Goal: Information Seeking & Learning: Learn about a topic

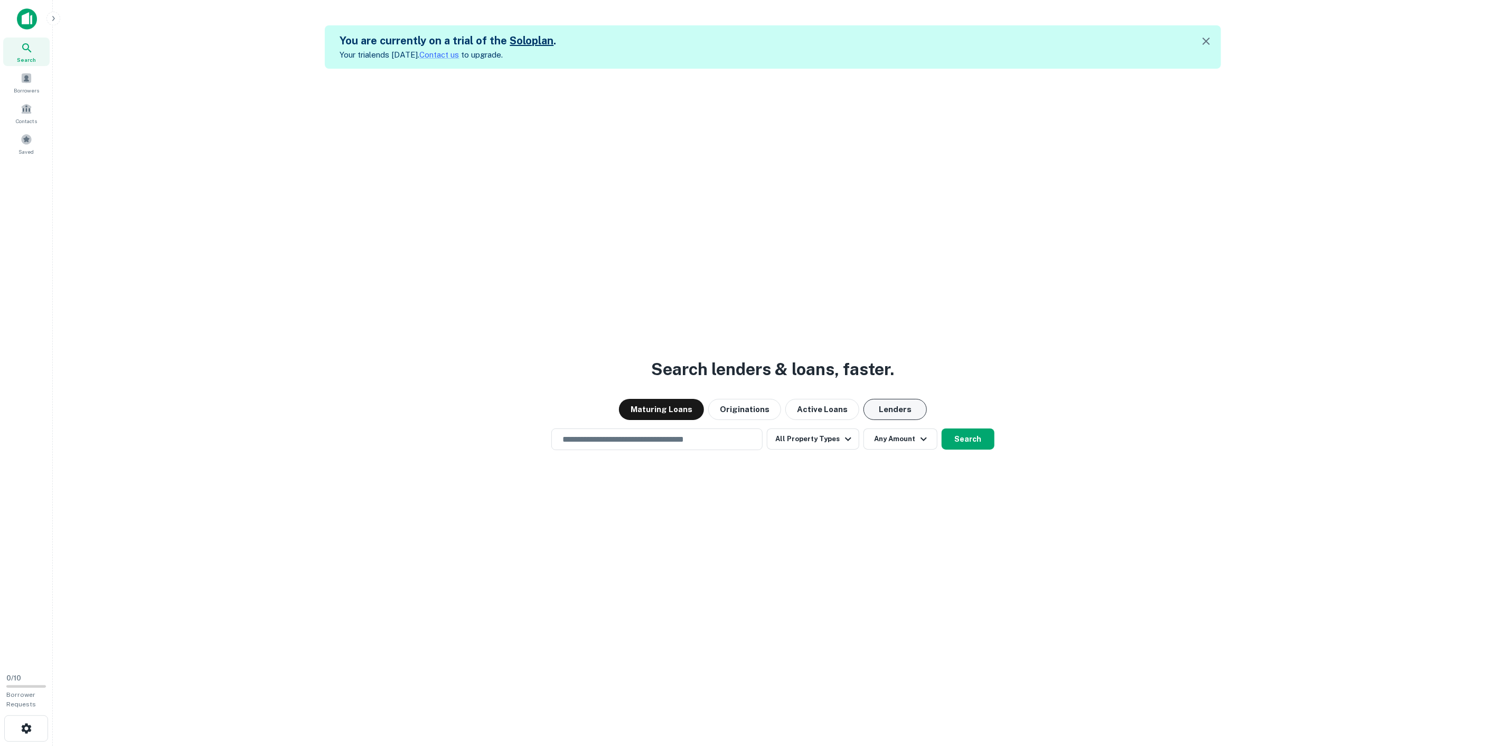
click at [888, 403] on button "Lenders" at bounding box center [894, 409] width 63 height 21
click at [956, 428] on button "Search" at bounding box center [967, 438] width 53 height 21
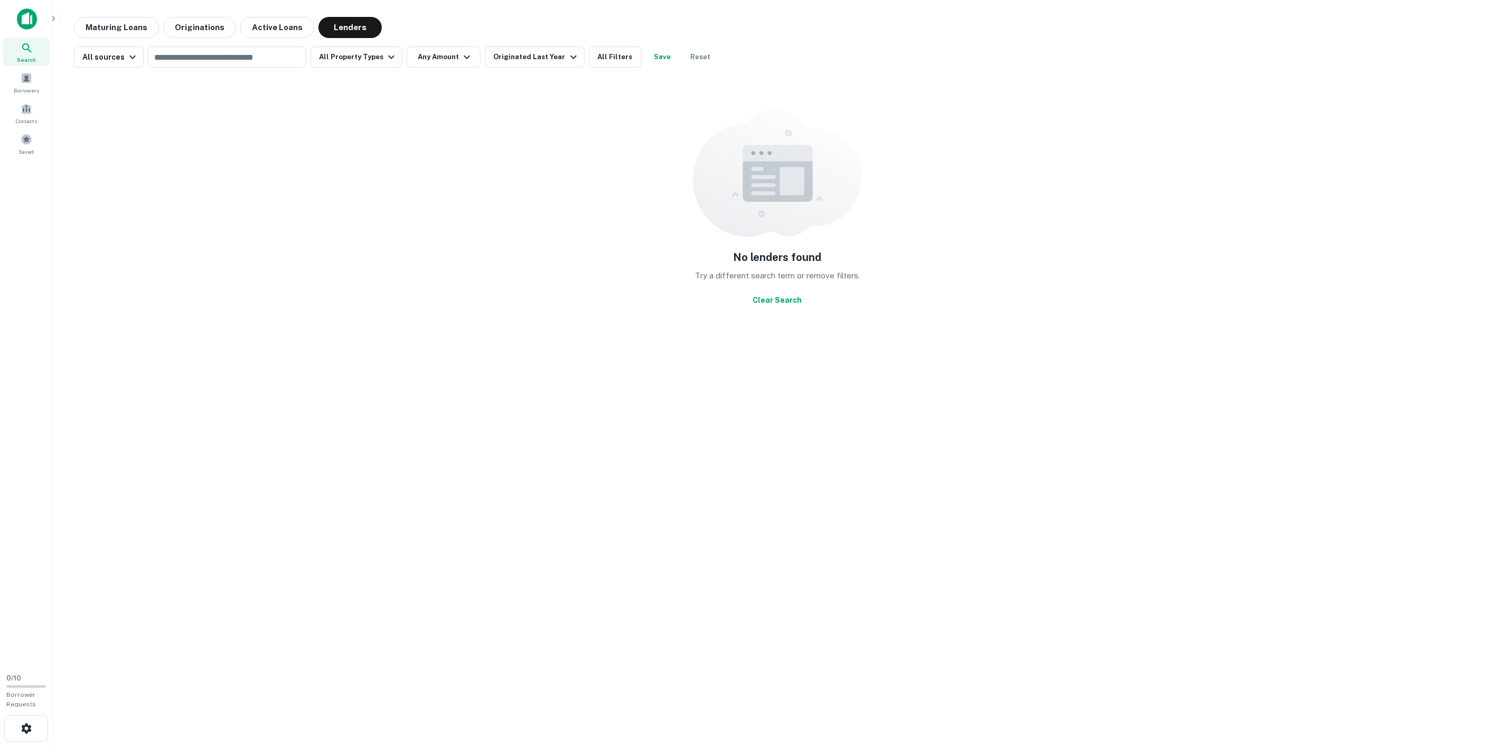
click at [213, 198] on div "No lenders found Try a different search term or remove filters. Clear Search" at bounding box center [777, 209] width 1407 height 267
click at [197, 127] on div "No lenders found Try a different search term or remove filters. Clear Search" at bounding box center [777, 209] width 1407 height 267
click at [231, 50] on input "text" at bounding box center [226, 57] width 150 height 15
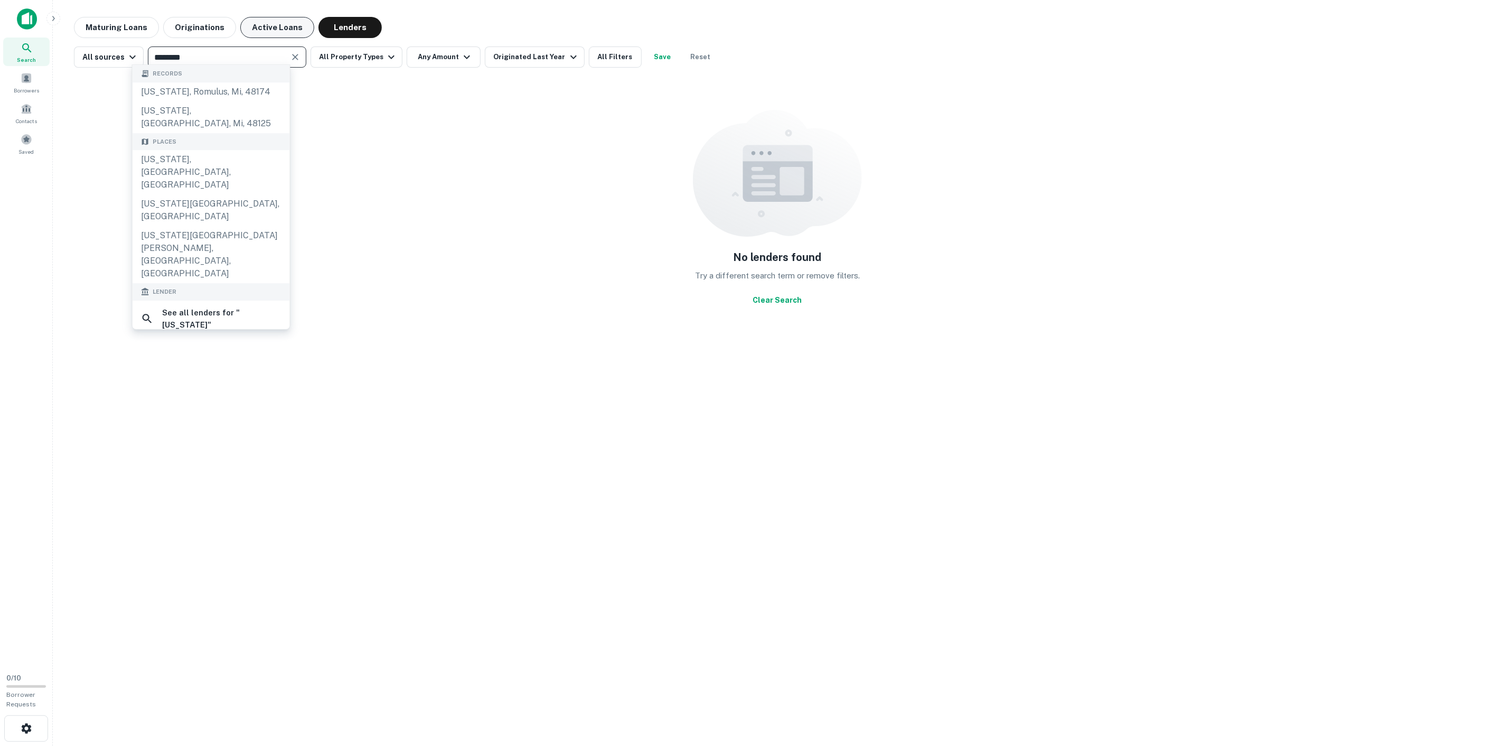
type input "********"
click at [188, 194] on div "New York State, USA" at bounding box center [211, 210] width 157 height 32
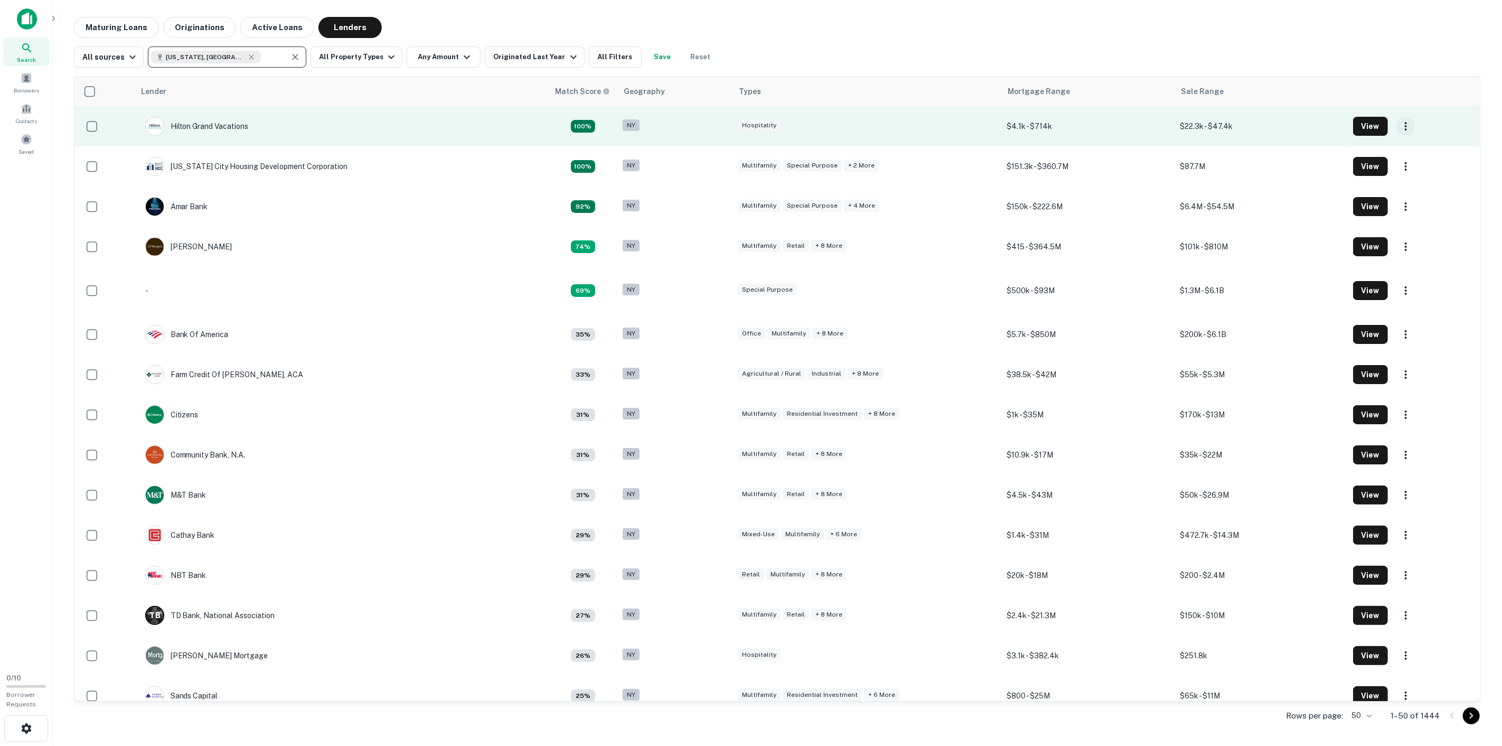
click at [1399, 122] on icon "button" at bounding box center [1405, 126] width 13 height 13
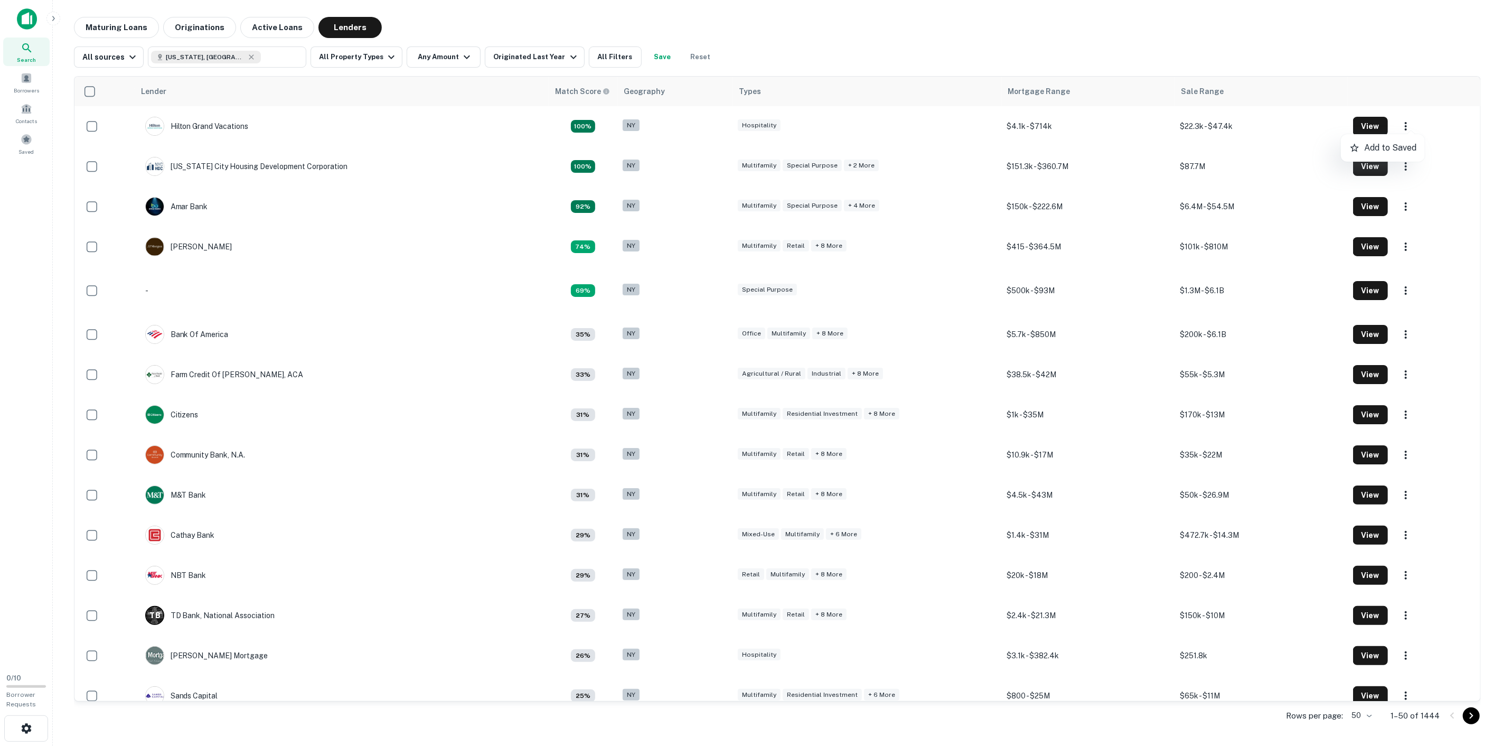
click at [1400, 124] on div at bounding box center [751, 373] width 1502 height 746
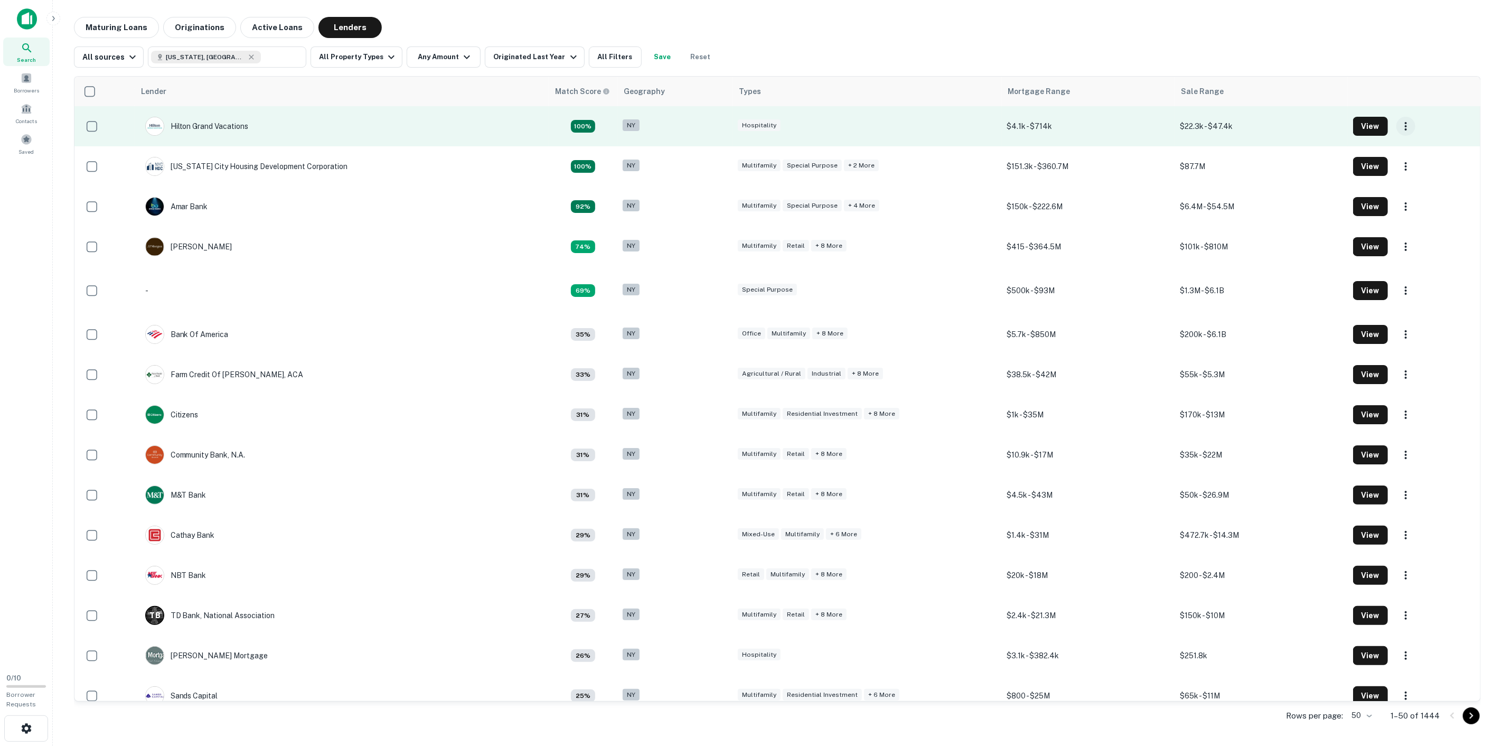
click at [1399, 127] on icon "button" at bounding box center [1405, 126] width 13 height 13
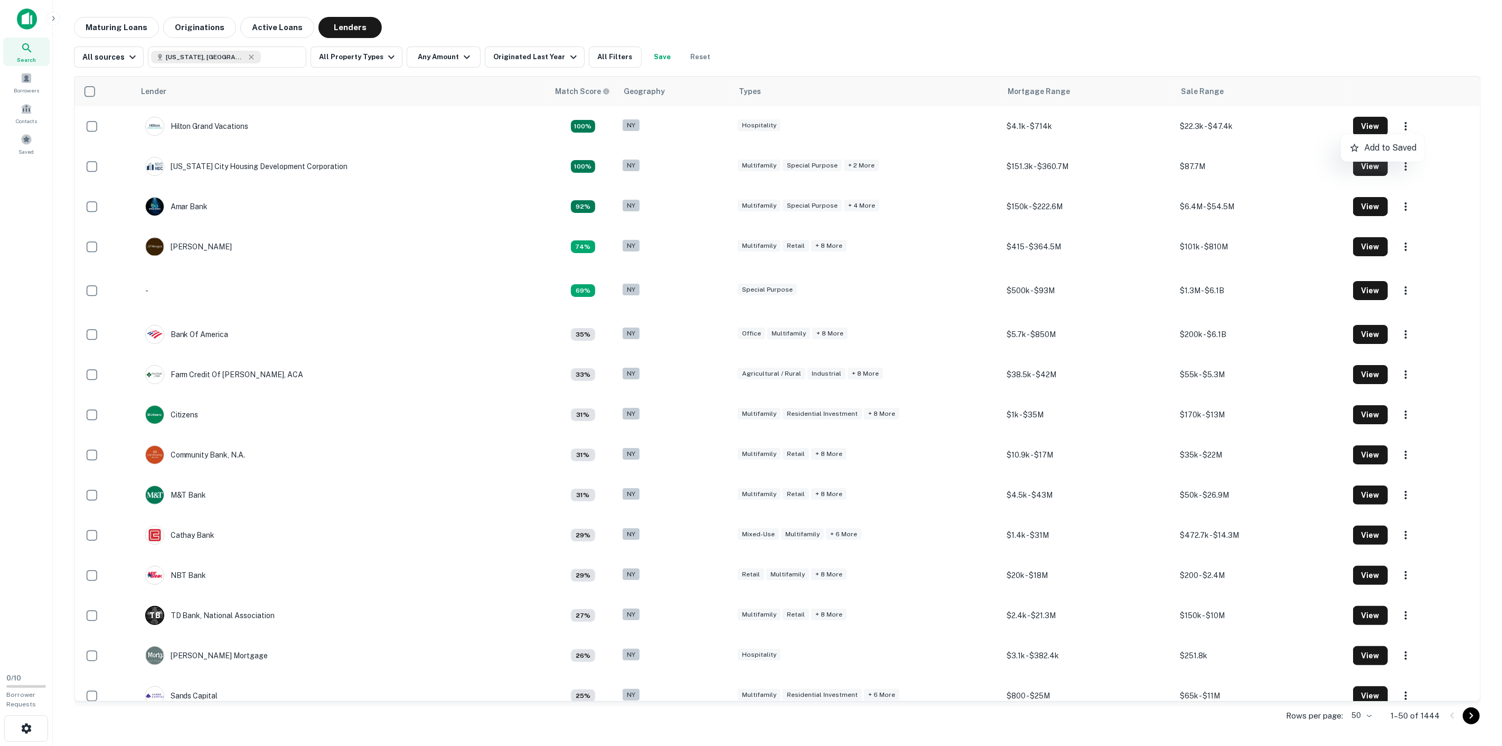
click at [1359, 121] on div at bounding box center [751, 373] width 1502 height 746
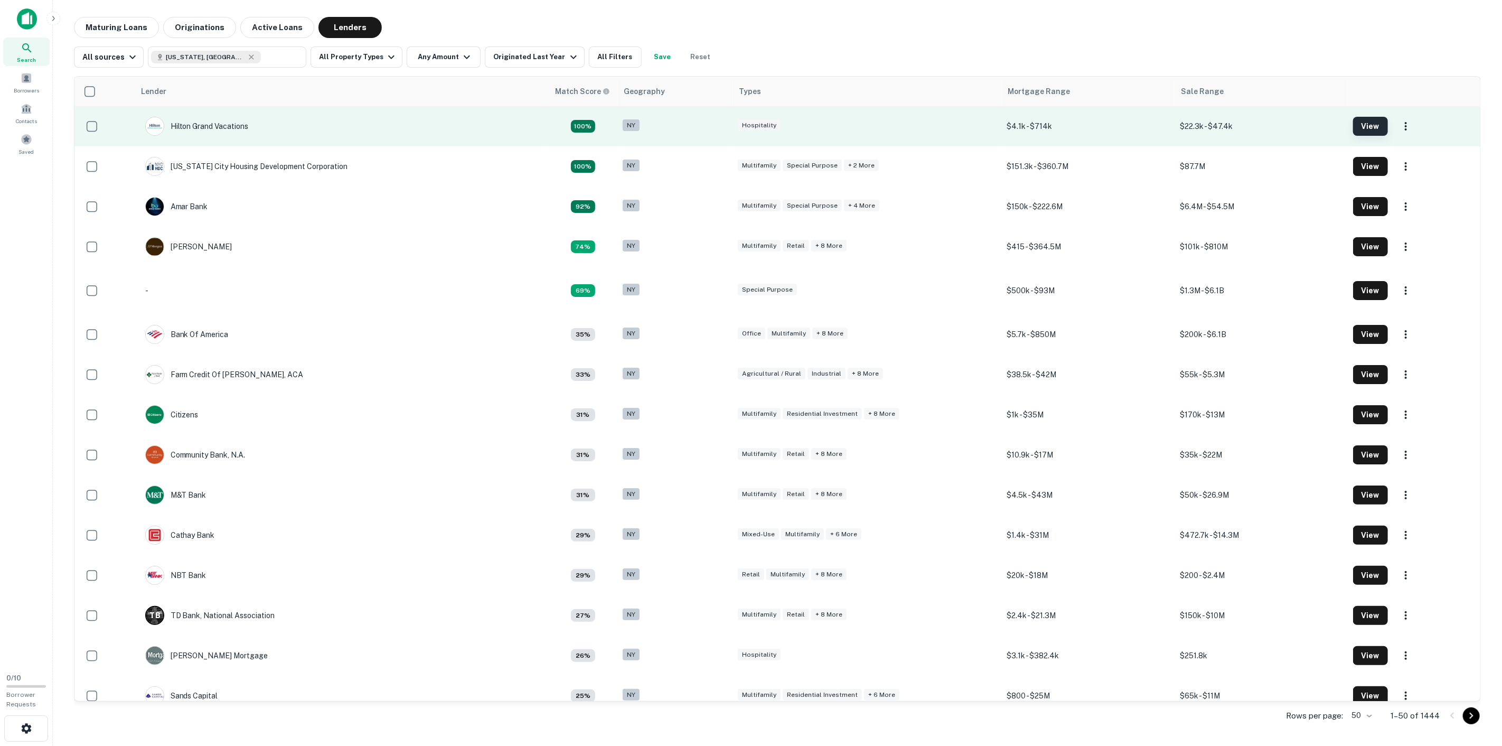
click at [1363, 124] on button "View" at bounding box center [1370, 126] width 35 height 19
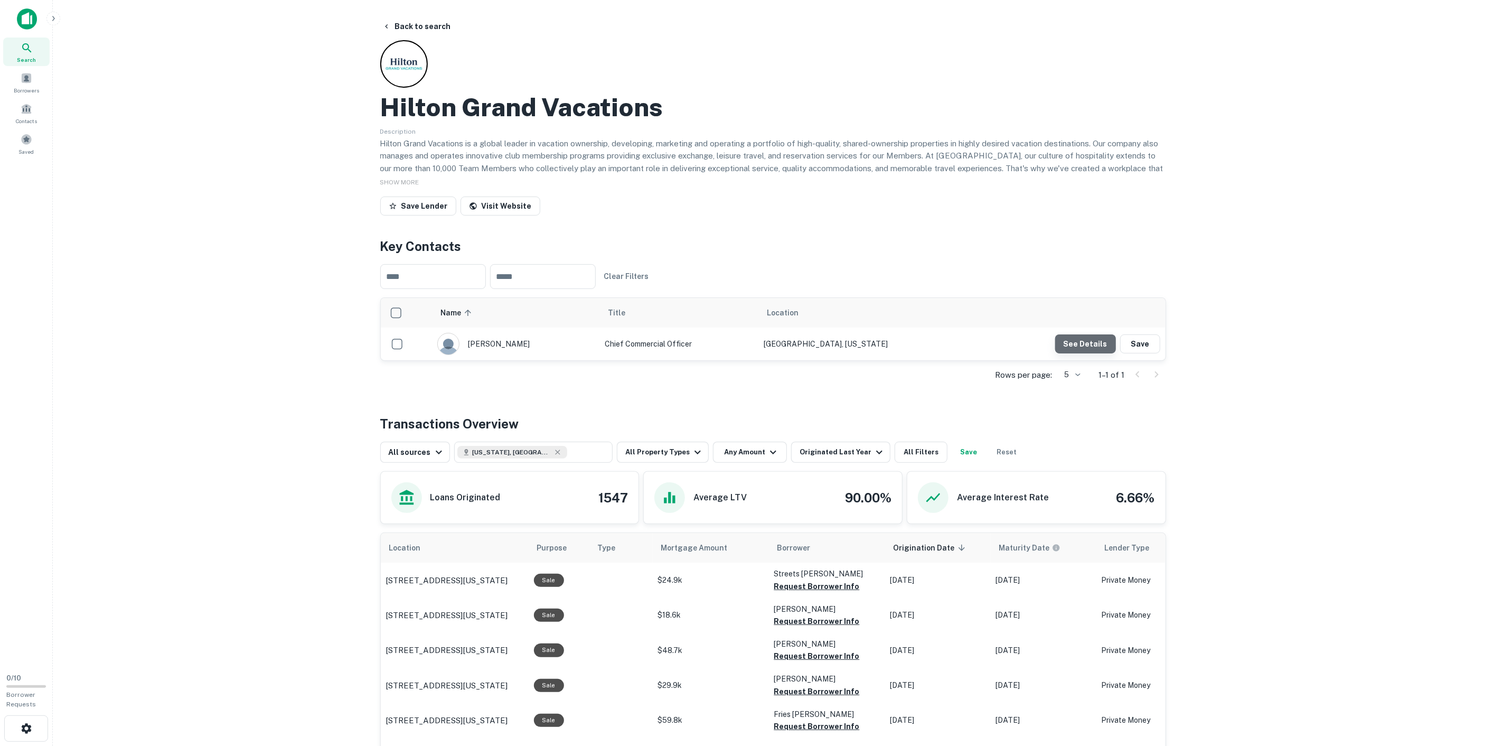
click at [1100, 334] on button "See Details" at bounding box center [1085, 343] width 61 height 19
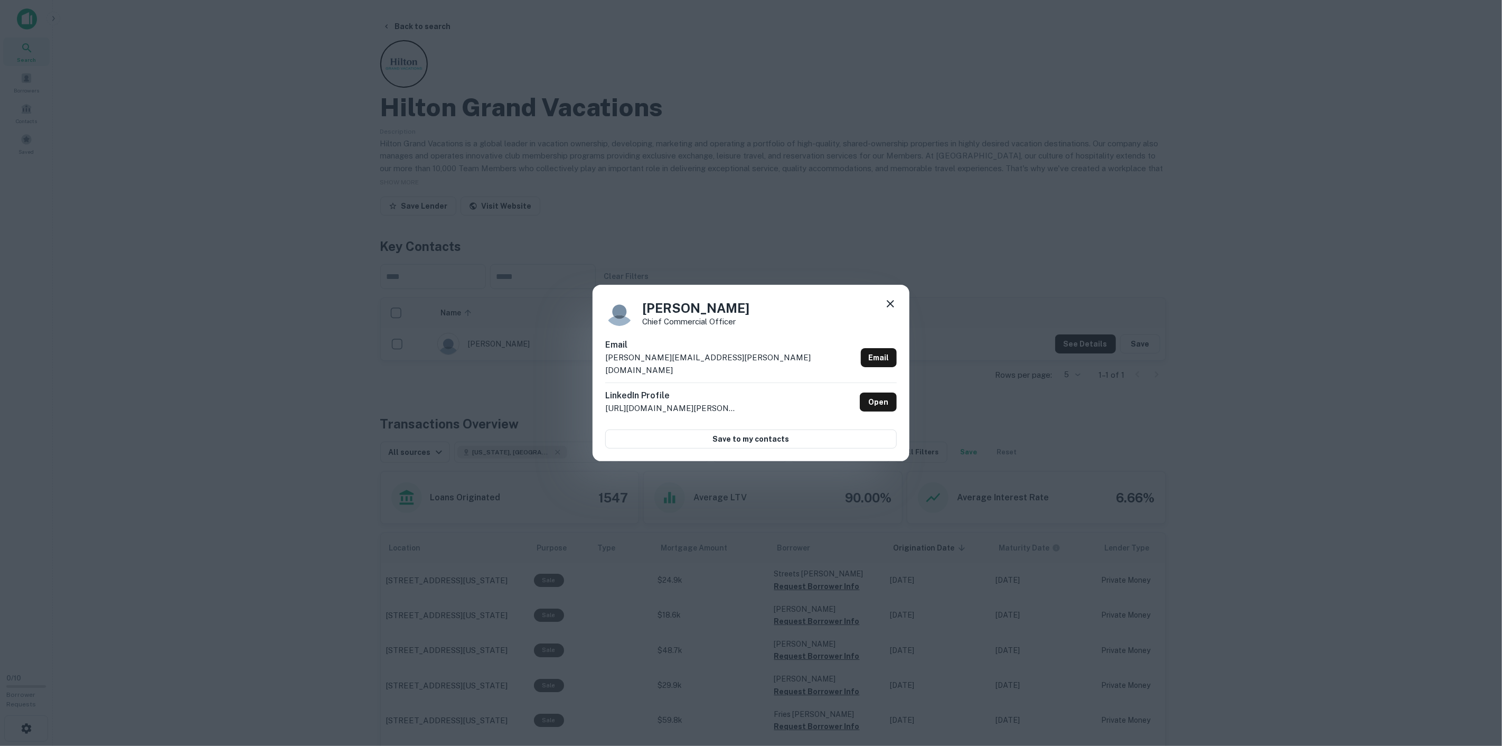
click at [652, 371] on p "valerie.spangler@hgv.com" at bounding box center [730, 363] width 251 height 25
click at [653, 365] on p "valerie.spangler@hgv.com" at bounding box center [730, 363] width 251 height 25
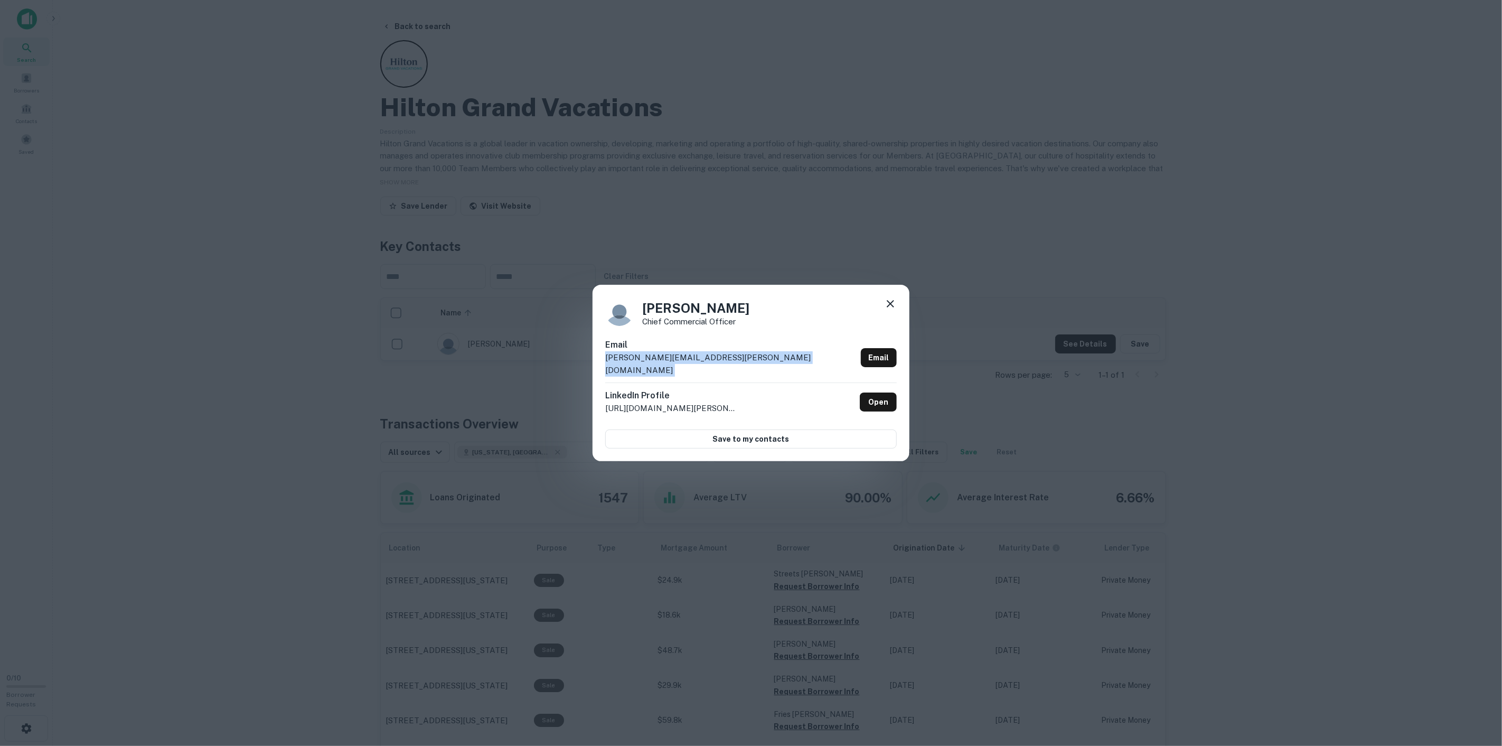
copy div "valerie.spangler@hgv.com Email"
click at [891, 314] on div at bounding box center [890, 305] width 13 height 16
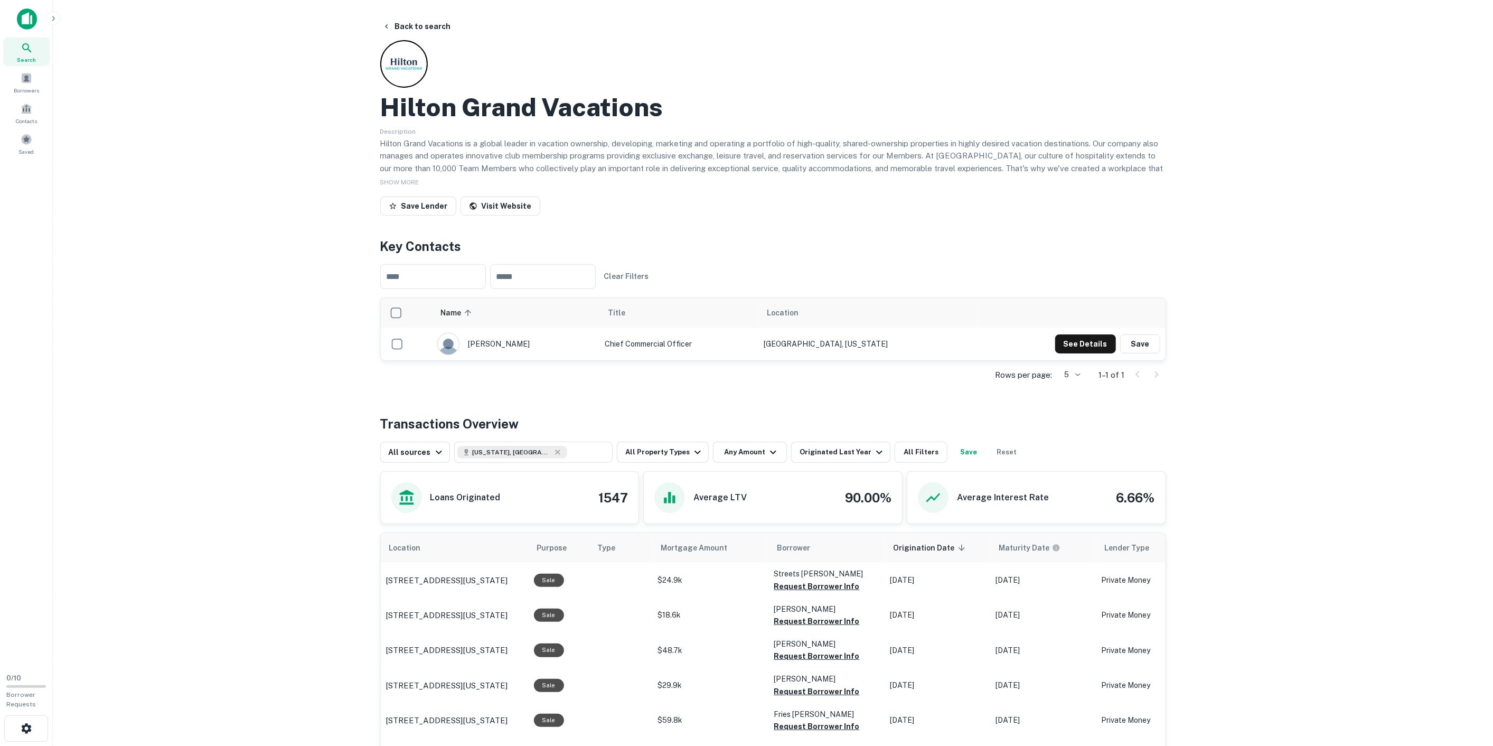
drag, startPoint x: 223, startPoint y: 207, endPoint x: 178, endPoint y: 271, distance: 78.2
click at [178, 271] on main "Back to search Hilton Grand Vacations Description Hilton Grand Vacations is a g…" at bounding box center [773, 373] width 1440 height 746
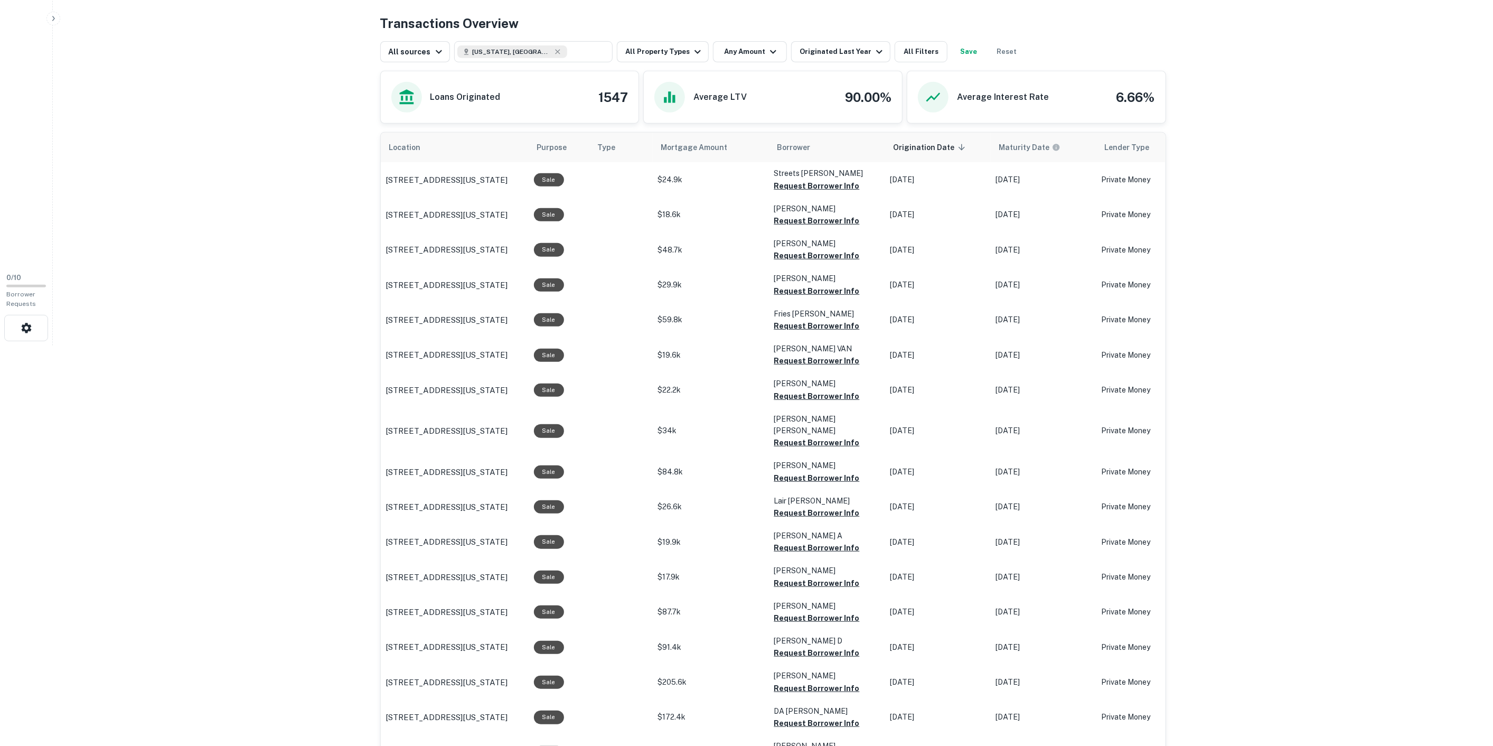
scroll to position [410, 0]
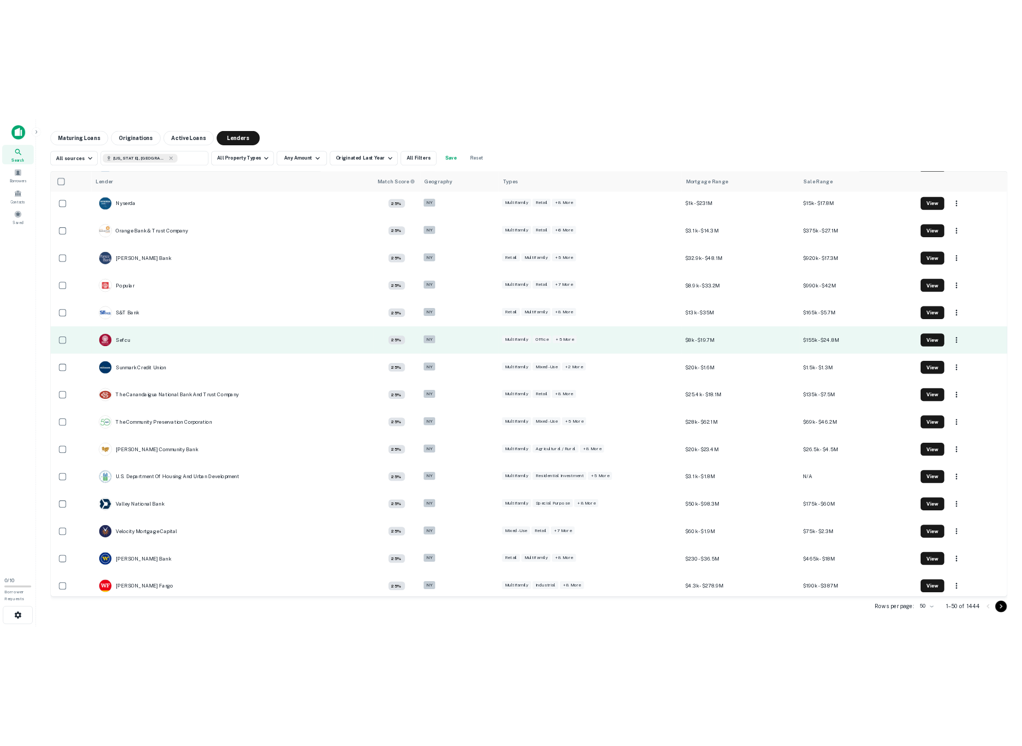
scroll to position [1417, 0]
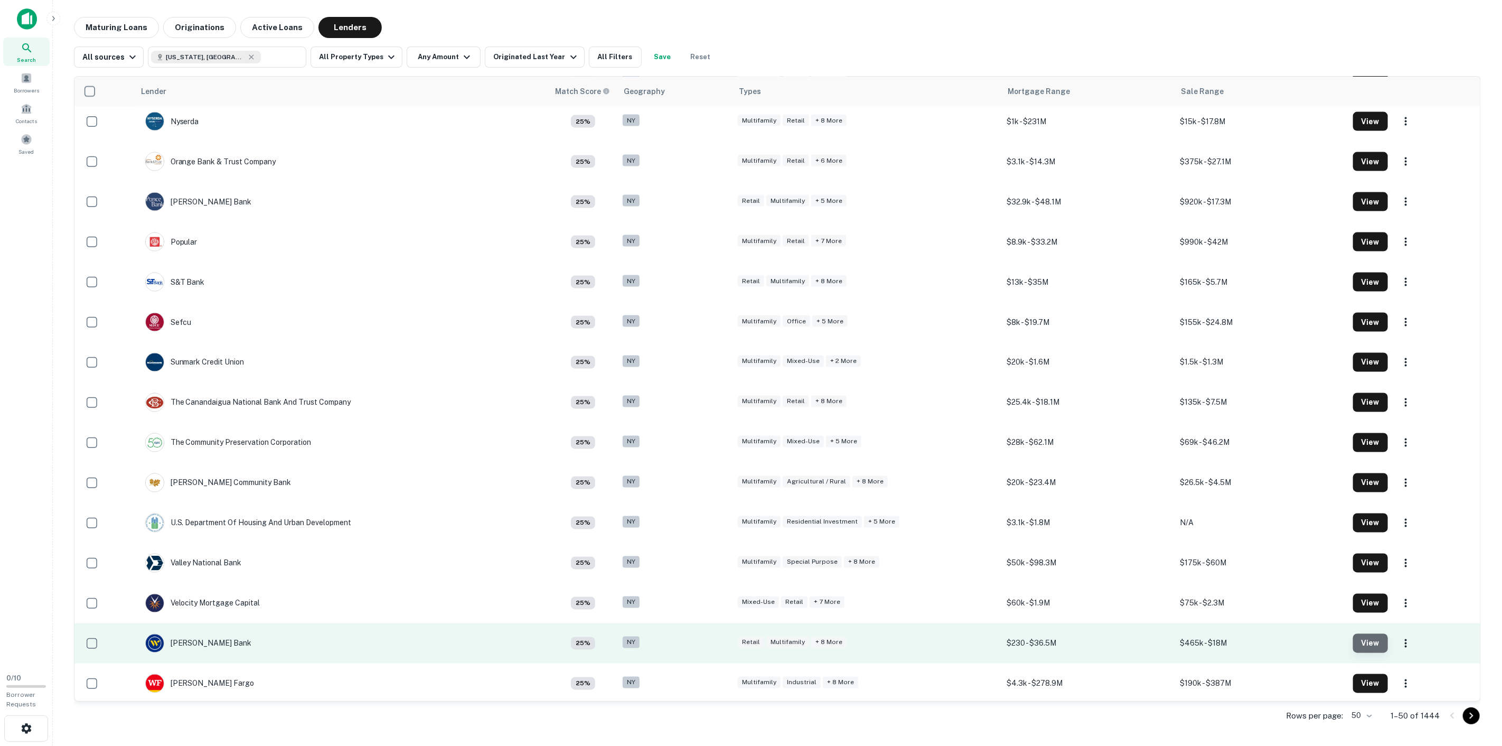
click at [1365, 645] on button "View" at bounding box center [1370, 643] width 35 height 19
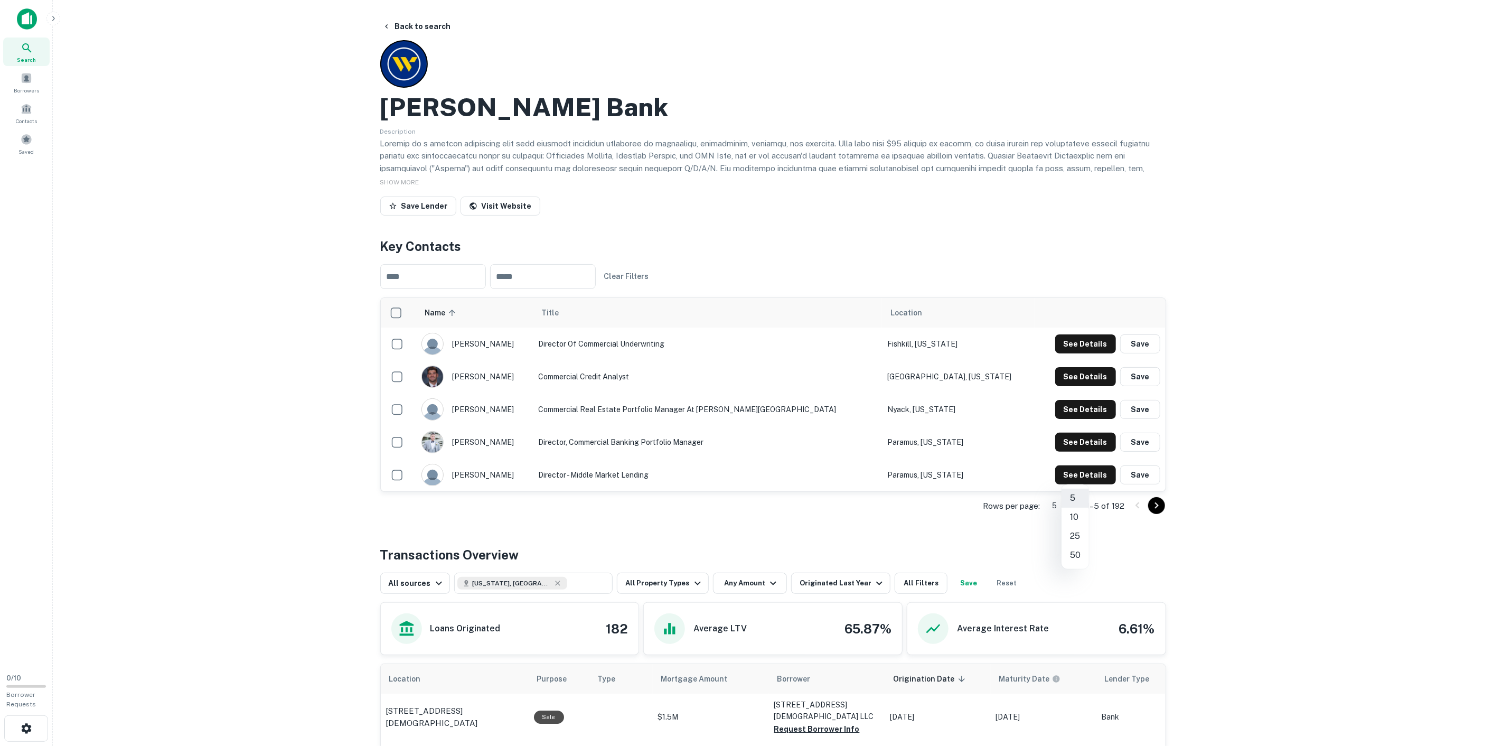
click at [1080, 482] on body "Search Borrowers Contacts Saved 0 / 10 Borrower Requests Back to search Webster…" at bounding box center [751, 373] width 1502 height 746
click at [1069, 545] on li "50" at bounding box center [1074, 554] width 27 height 19
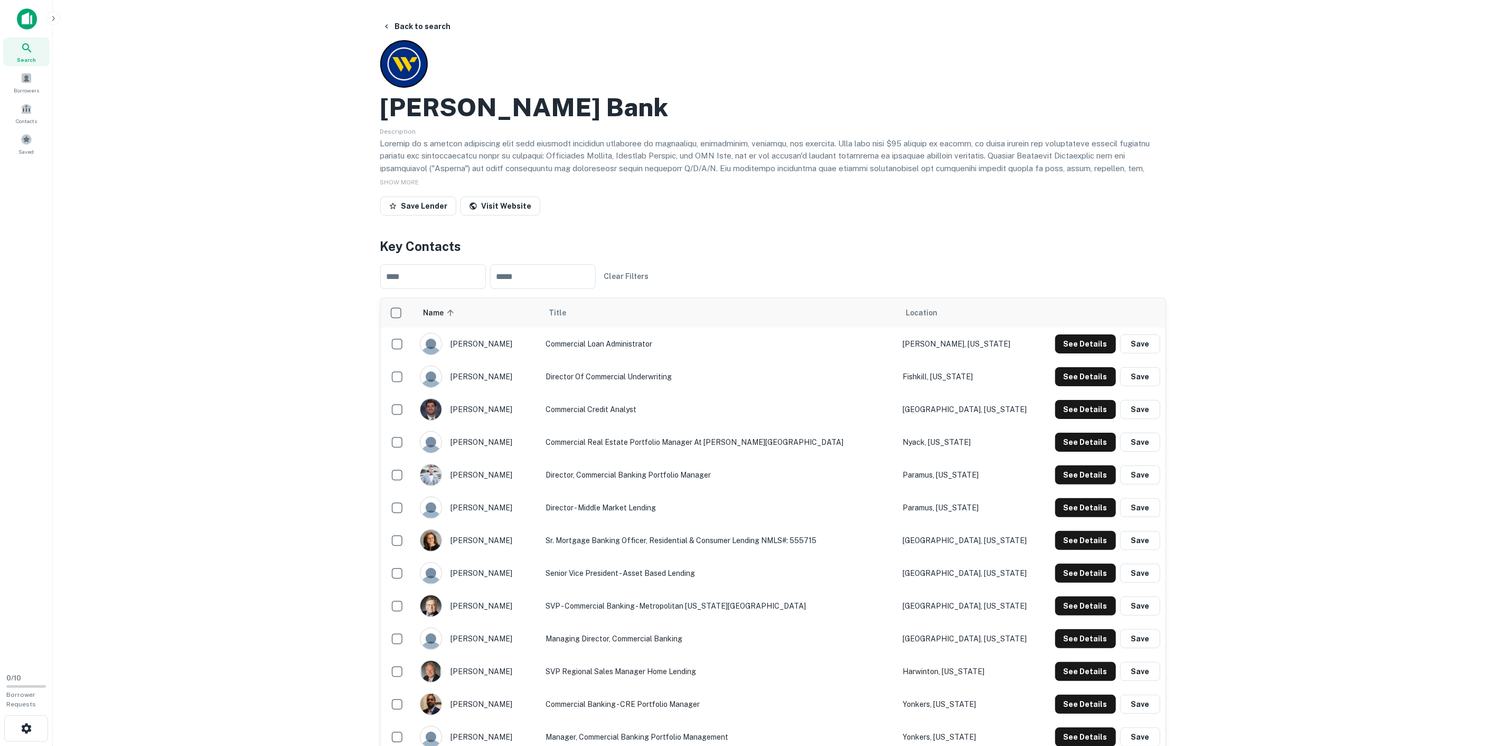
click at [29, 21] on img at bounding box center [27, 18] width 20 height 21
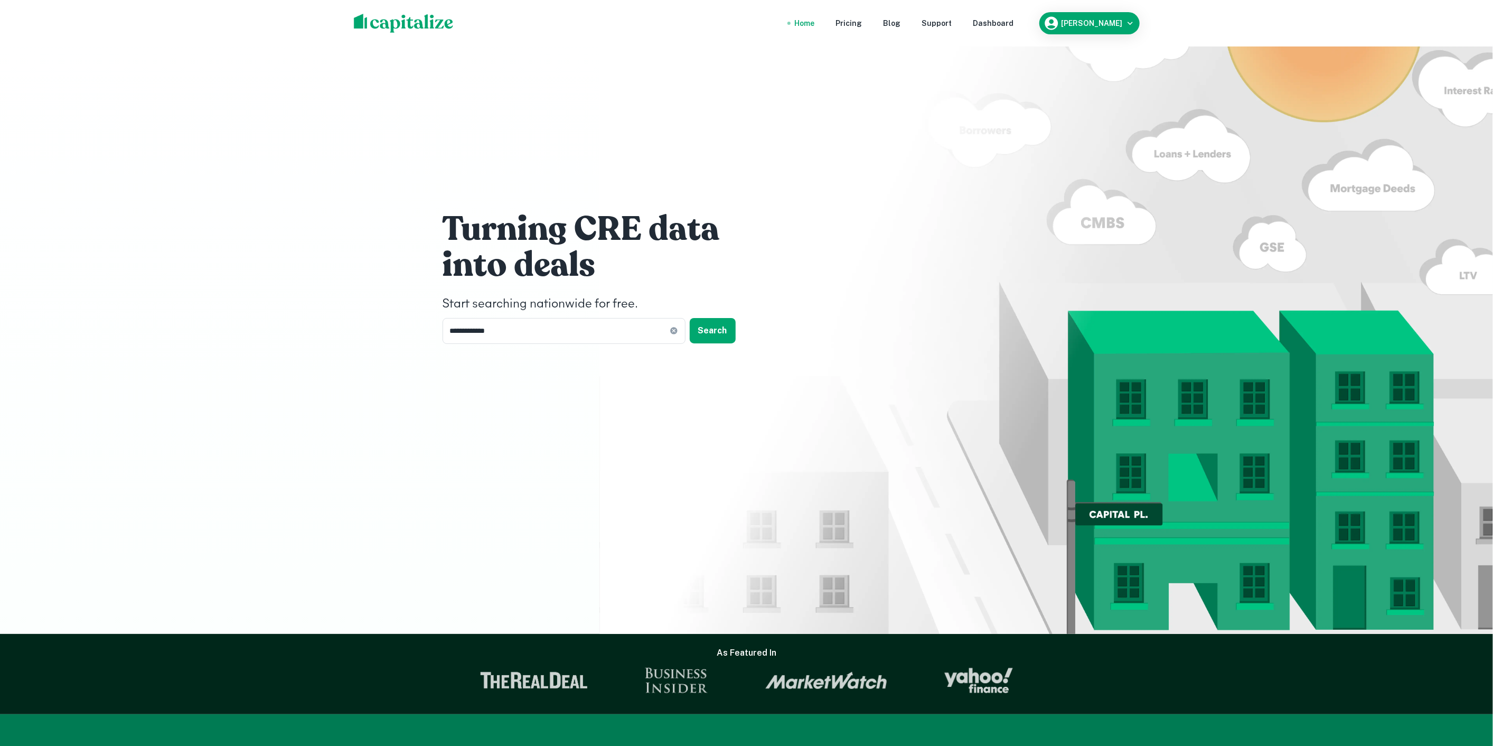
click at [513, 333] on div "**********" at bounding box center [747, 279] width 634 height 559
click at [514, 329] on input "**********" at bounding box center [555, 331] width 227 height 26
click at [513, 327] on input "**********" at bounding box center [555, 331] width 227 height 26
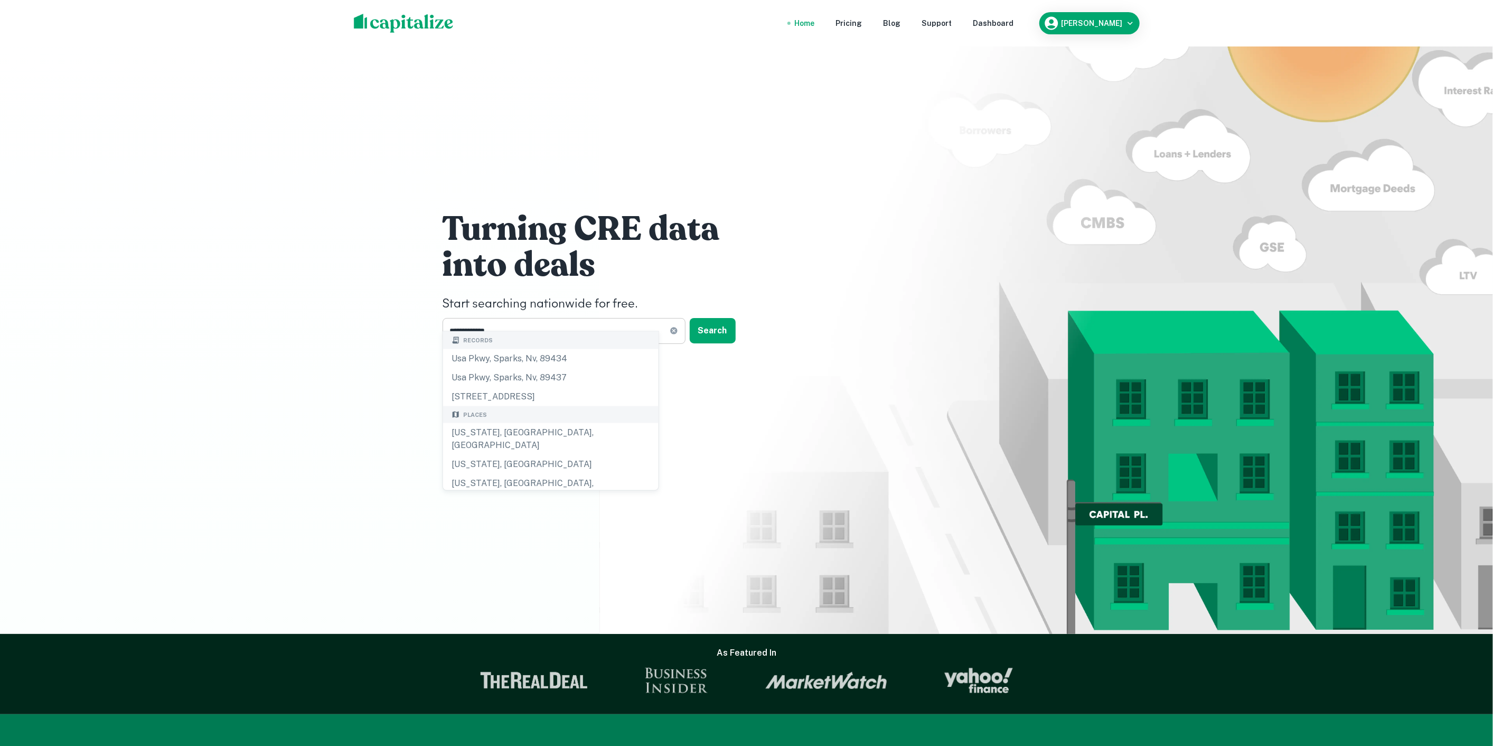
click at [673, 326] on icon at bounding box center [673, 330] width 8 height 8
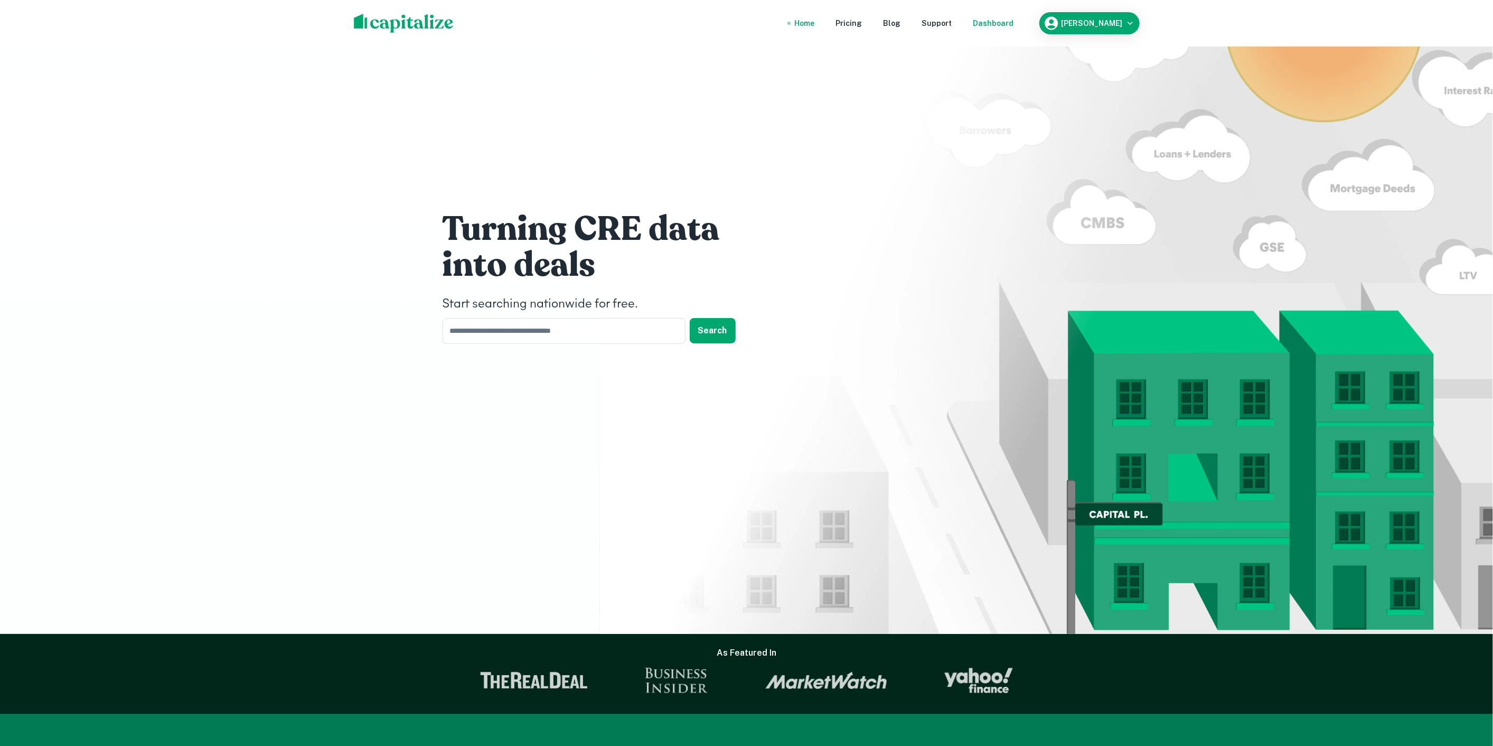
click at [976, 21] on div "Dashboard" at bounding box center [993, 23] width 41 height 12
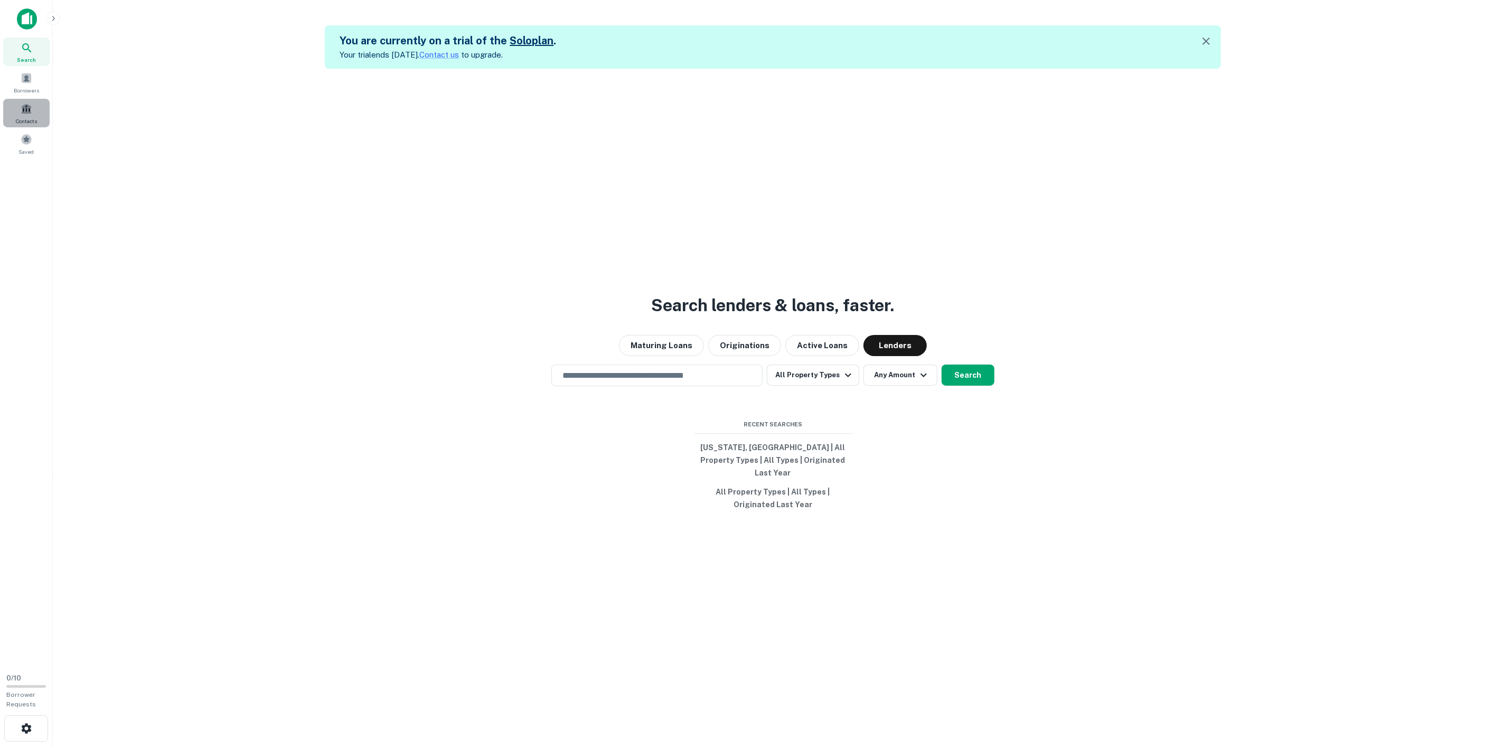
click at [29, 114] on div "Contacts" at bounding box center [26, 113] width 46 height 29
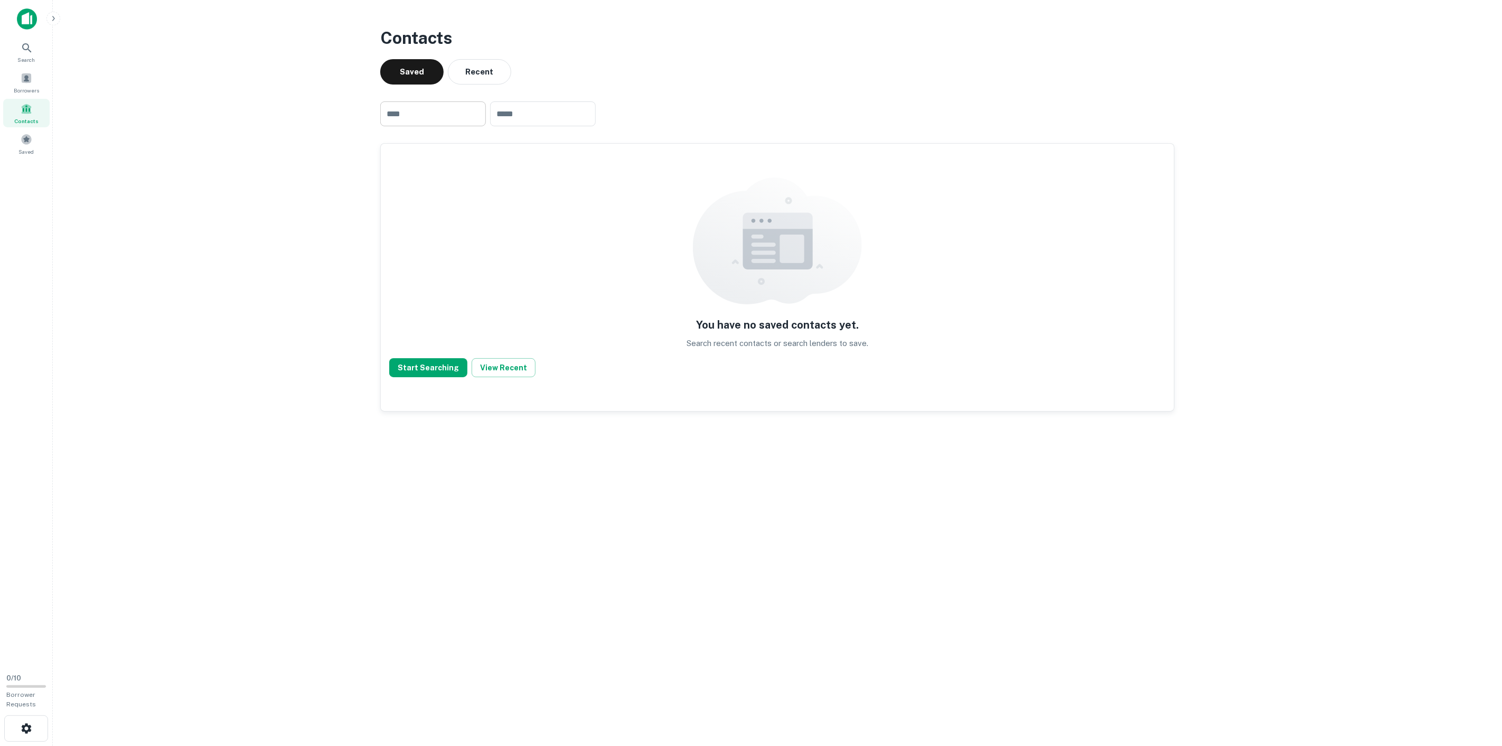
click at [386, 110] on input "text" at bounding box center [433, 113] width 106 height 25
click at [404, 110] on input "text" at bounding box center [433, 113] width 106 height 25
paste input "**********"
type input "**********"
click at [422, 358] on button "Start Searching" at bounding box center [428, 367] width 78 height 19
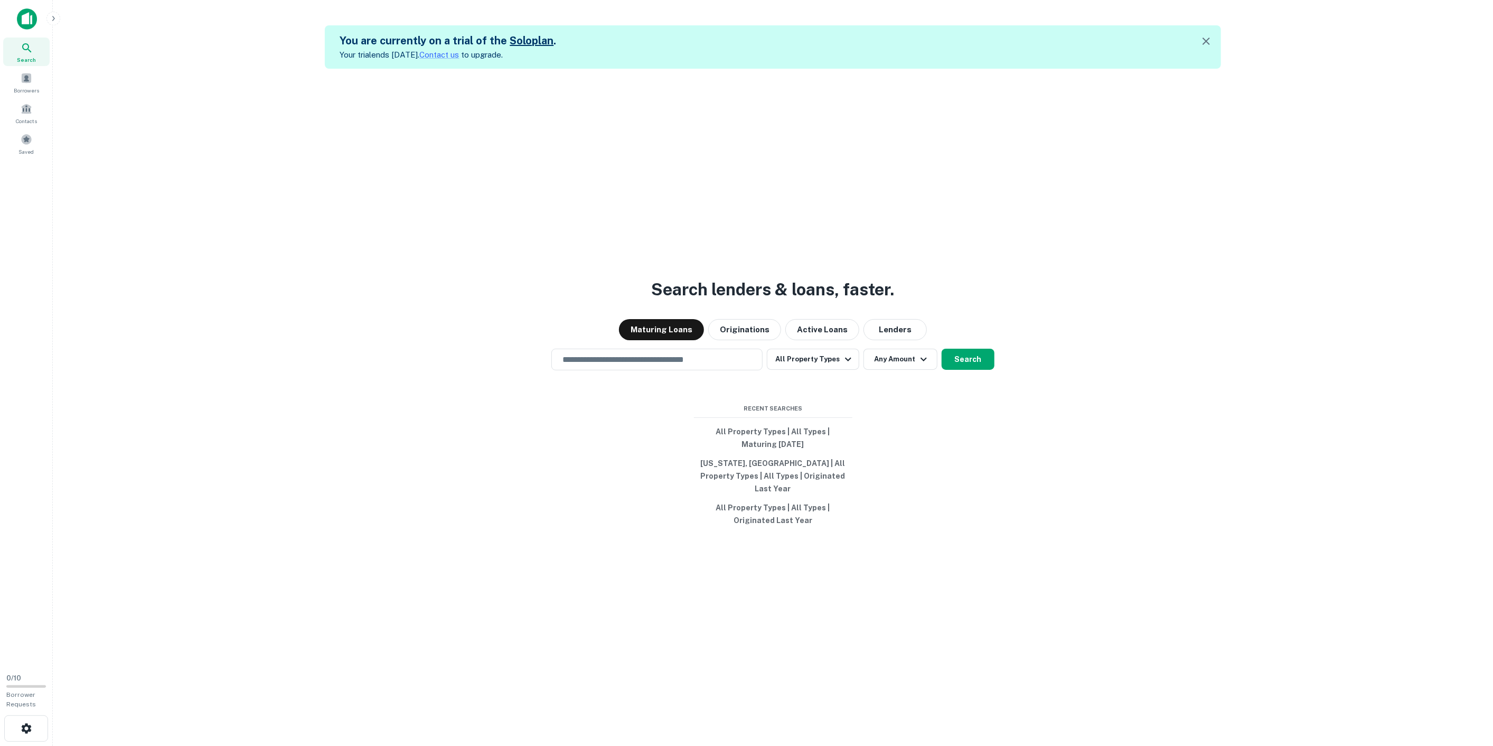
click at [24, 52] on div at bounding box center [27, 48] width 12 height 12
click at [638, 365] on input "text" at bounding box center [657, 359] width 202 height 12
paste input "**********"
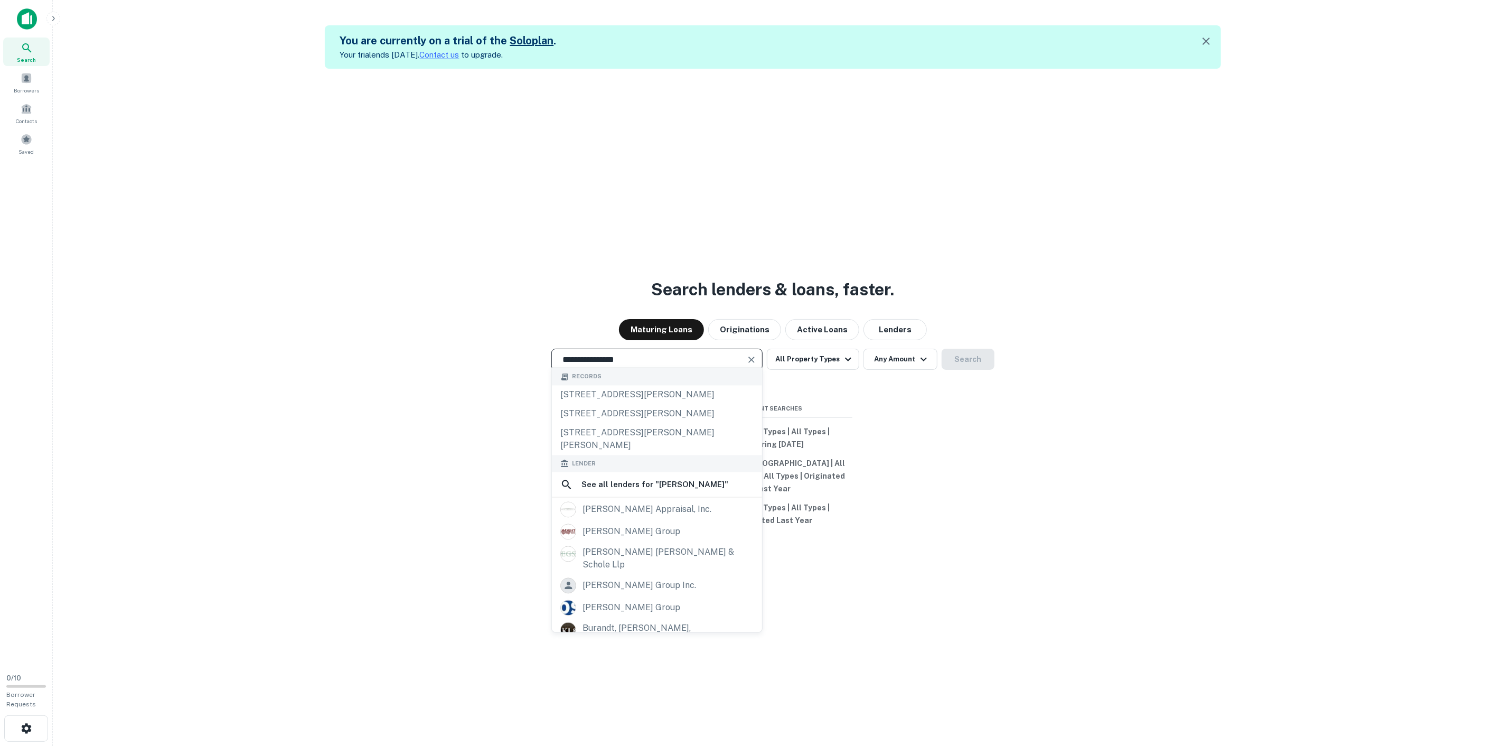
type input "**********"
click at [16, 71] on div "Borrowers" at bounding box center [26, 82] width 46 height 29
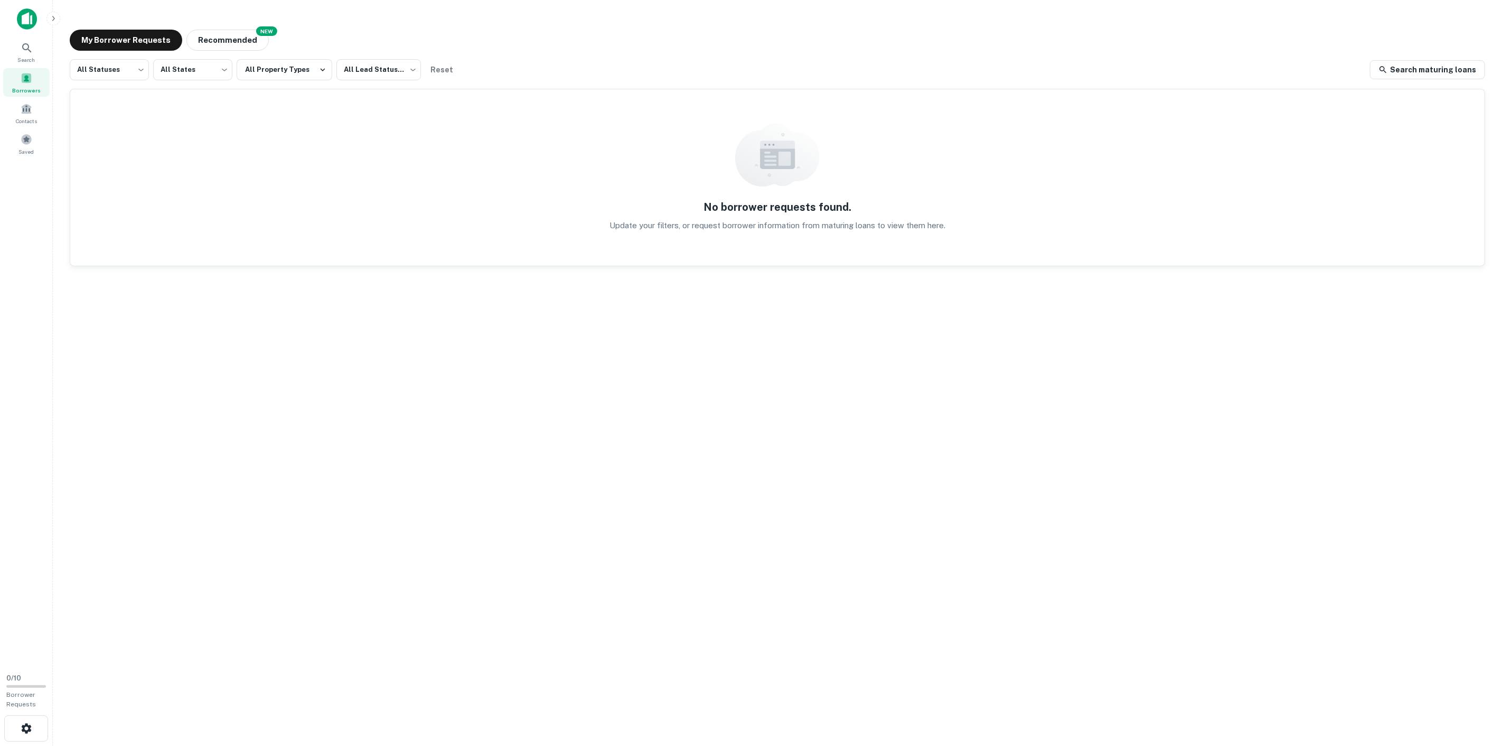
click at [431, 179] on div "No borrower requests found. Update your filters, or request borrower informatio…" at bounding box center [777, 177] width 1414 height 176
click at [150, 173] on div "No borrower requests found. Update your filters, or request borrower informatio…" at bounding box center [777, 177] width 1414 height 176
click at [32, 111] on span at bounding box center [27, 109] width 12 height 12
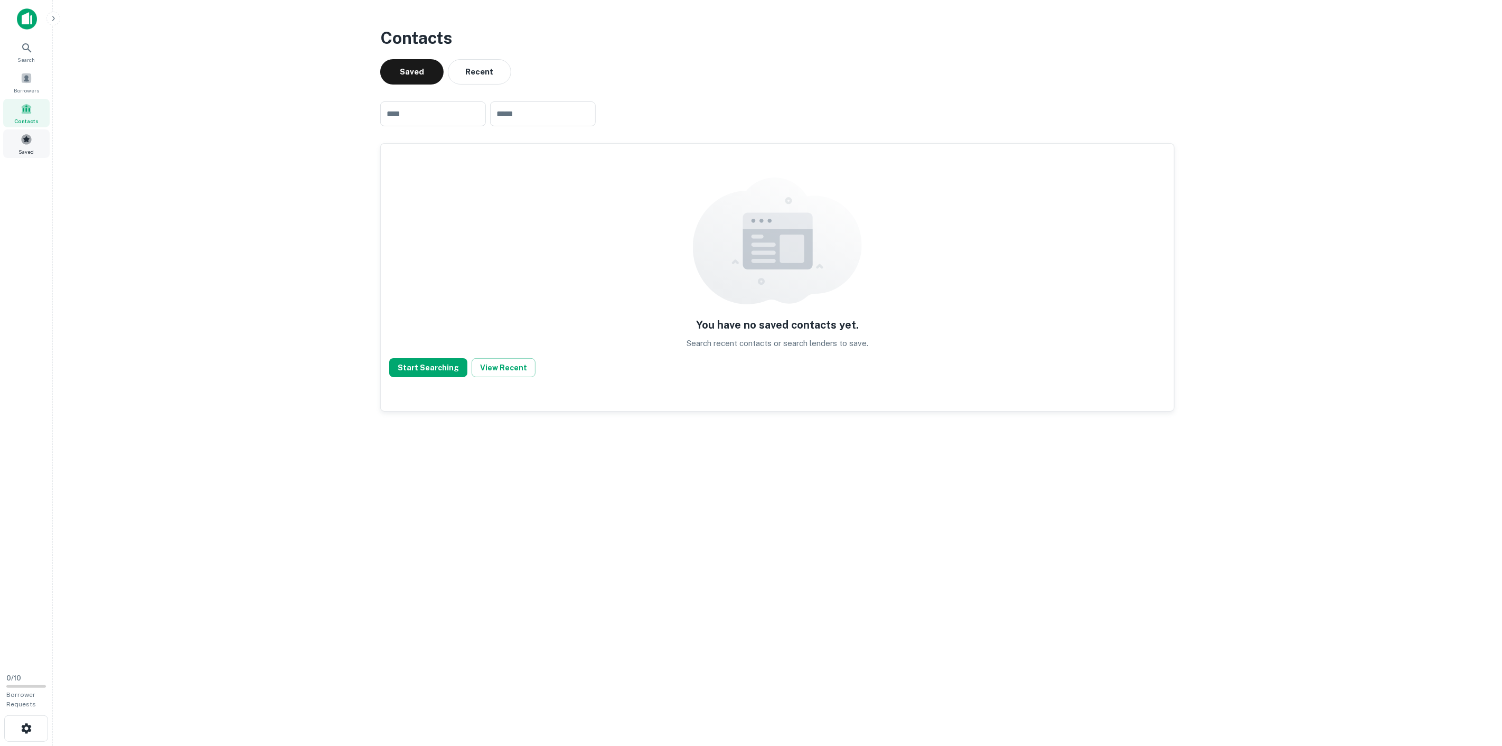
click at [17, 139] on div "Saved" at bounding box center [26, 143] width 46 height 29
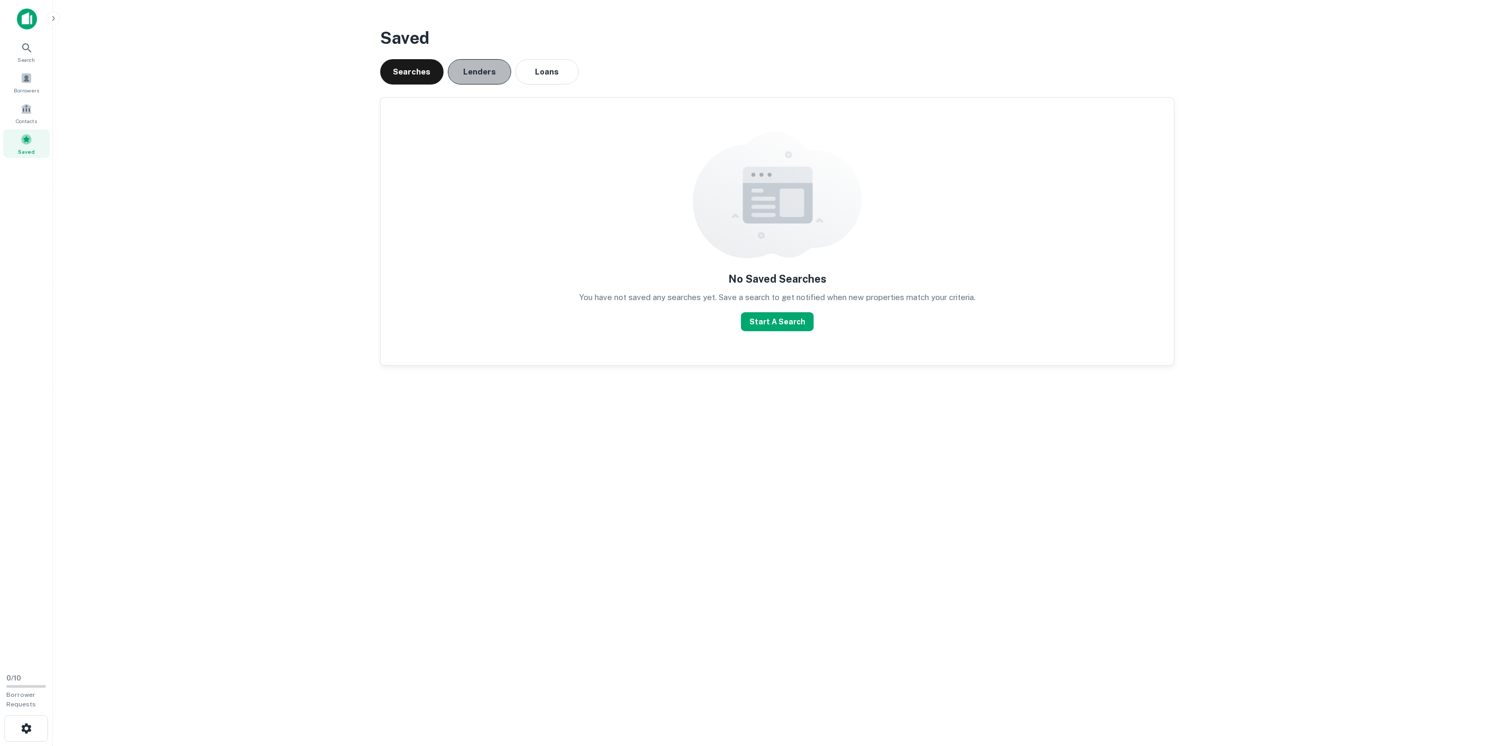
click at [493, 70] on button "Lenders" at bounding box center [479, 71] width 63 height 25
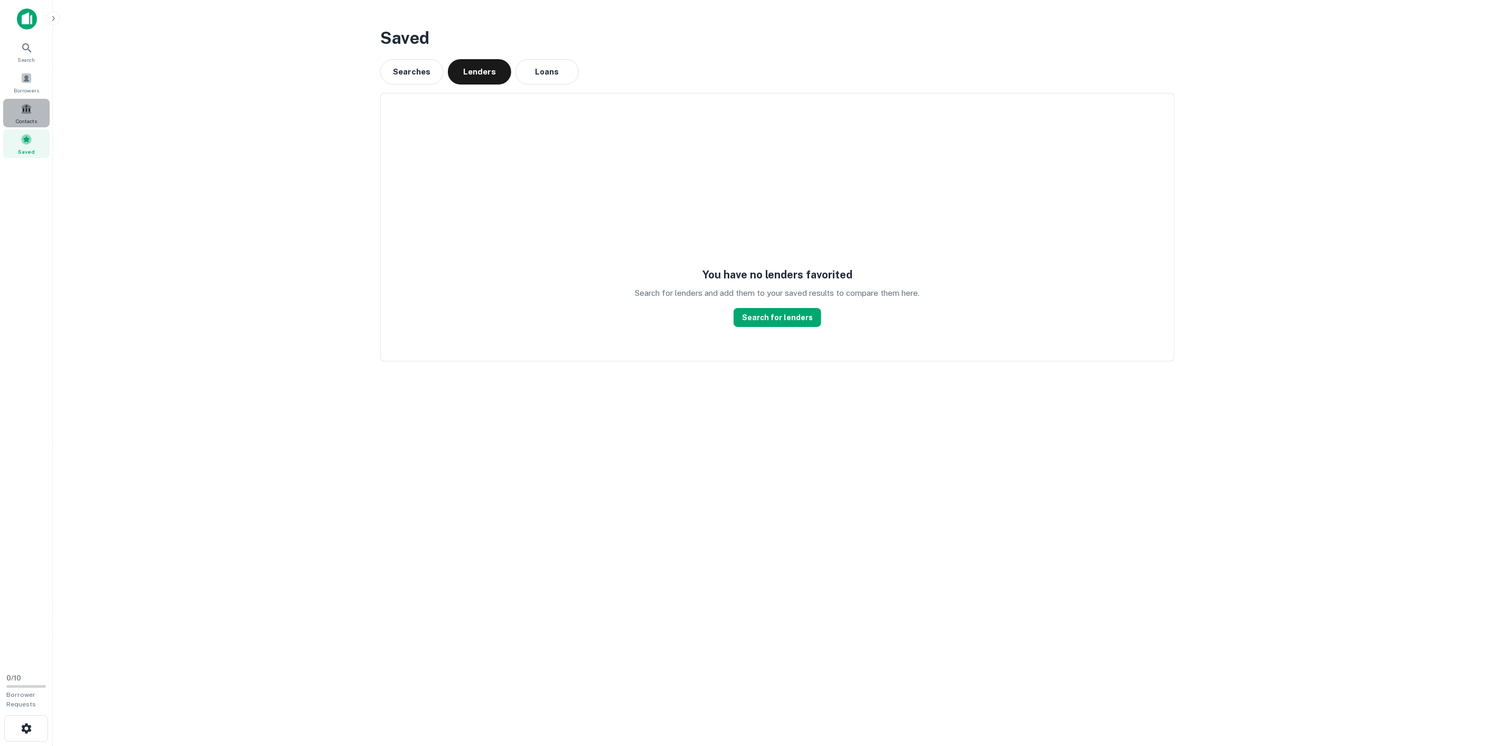
click at [34, 104] on div "Contacts" at bounding box center [26, 113] width 46 height 29
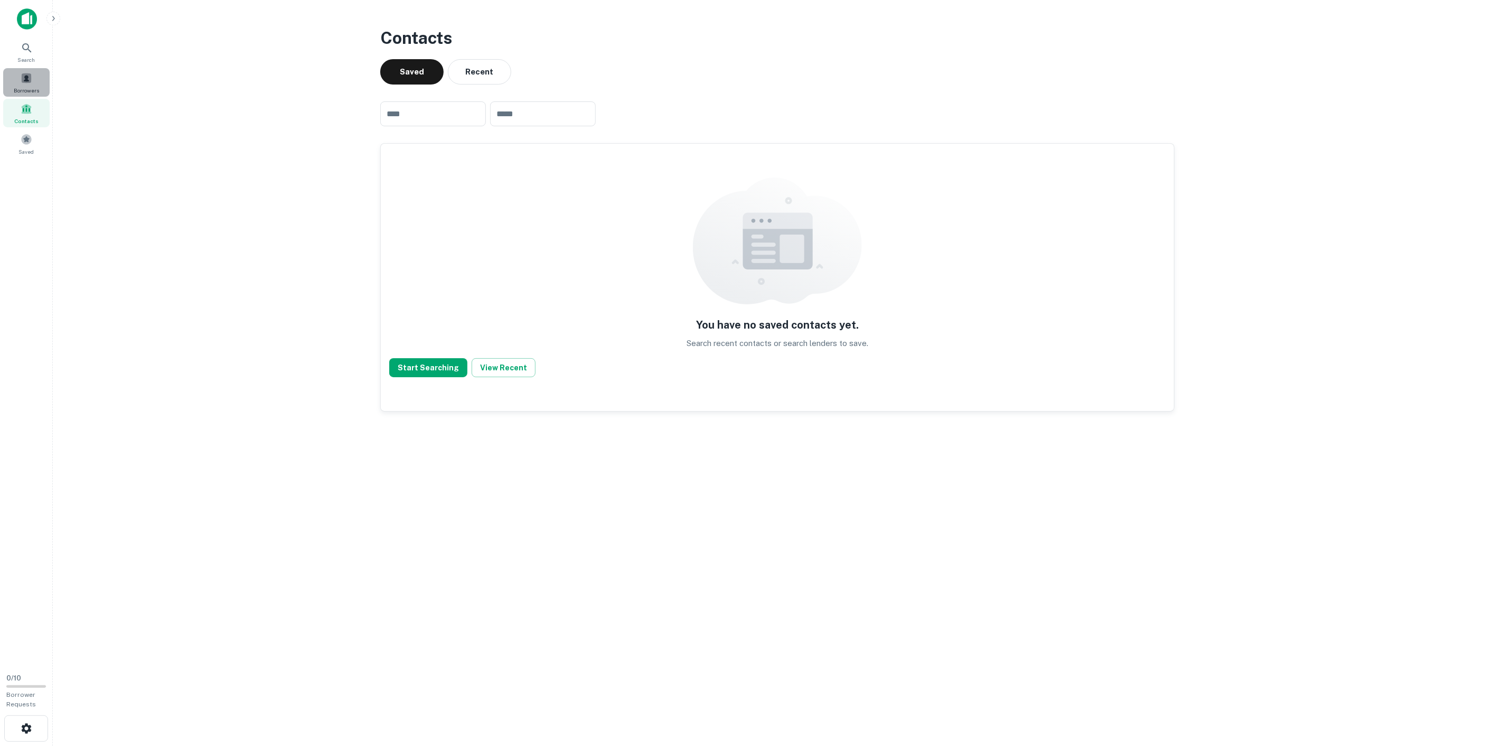
click at [29, 80] on span at bounding box center [27, 78] width 12 height 12
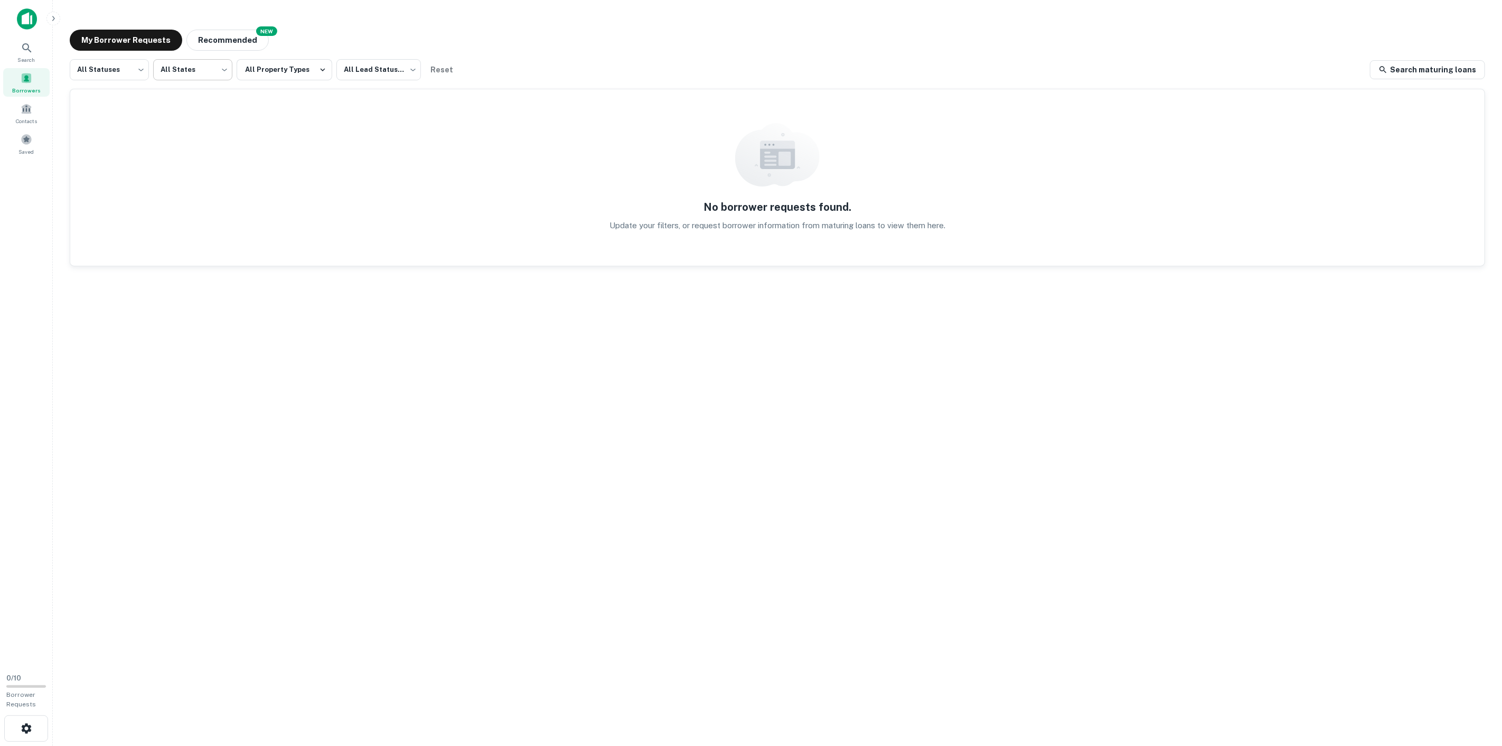
click at [163, 67] on body "Search Borrowers Contacts Saved 0 / 10 Borrower Requests My Borrower Requests N…" at bounding box center [751, 373] width 1502 height 746
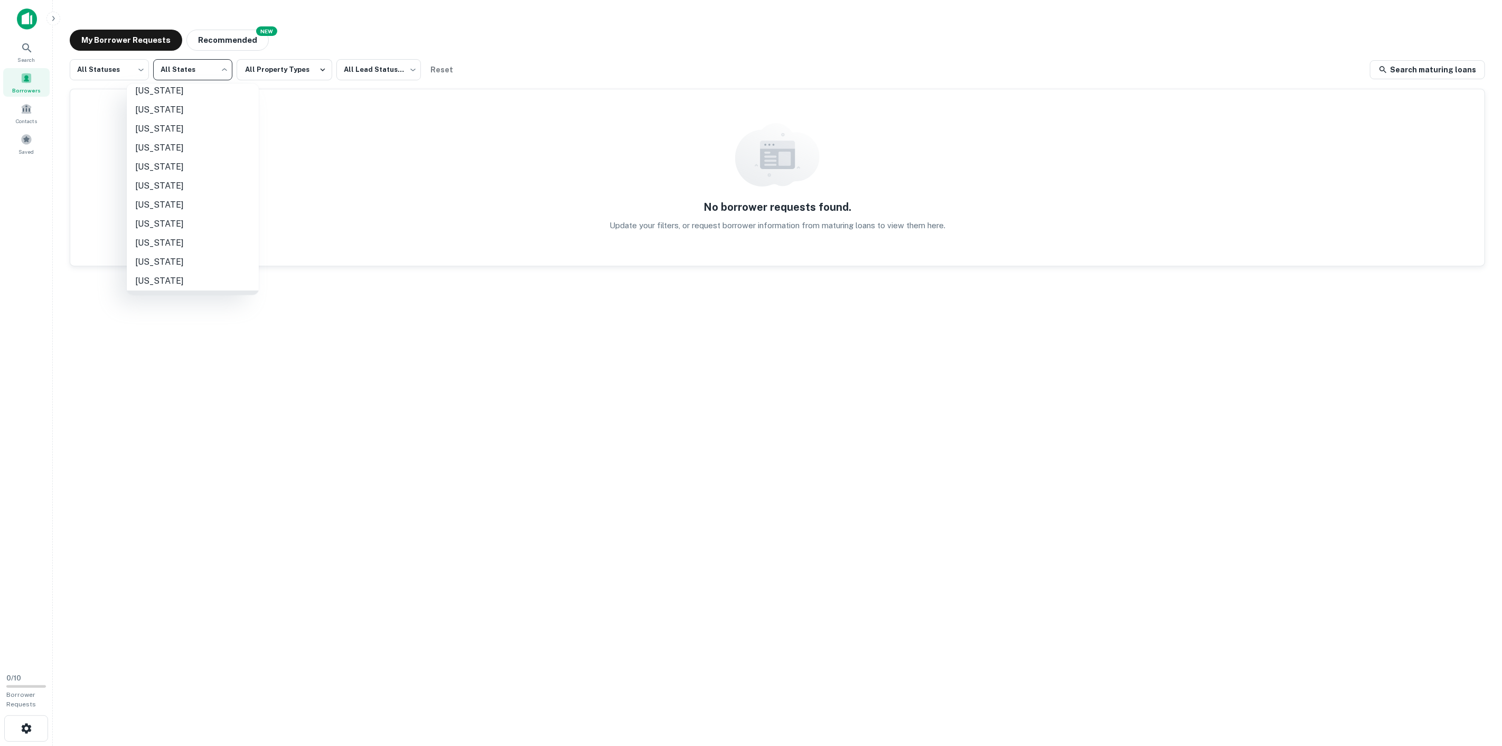
scroll to position [353, 0]
click at [185, 343] on li "New York" at bounding box center [193, 352] width 132 height 19
type input "**"
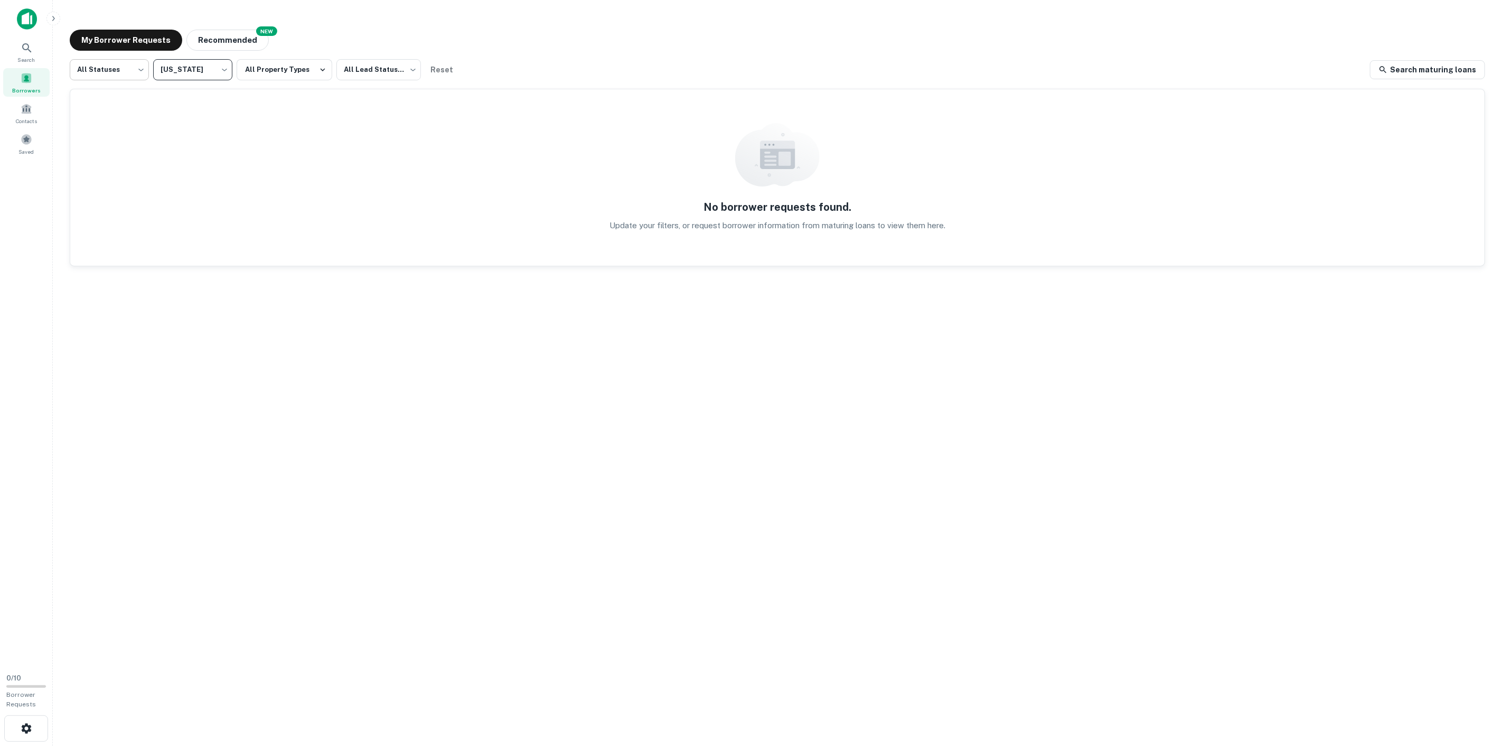
click at [124, 78] on body "Search Borrowers Contacts Saved 0 / 10 Borrower Requests My Borrower Requests N…" at bounding box center [751, 373] width 1502 height 746
click at [112, 114] on li "Processing" at bounding box center [109, 116] width 79 height 19
type input "**********"
click at [293, 73] on button "All Property Types" at bounding box center [285, 69] width 96 height 21
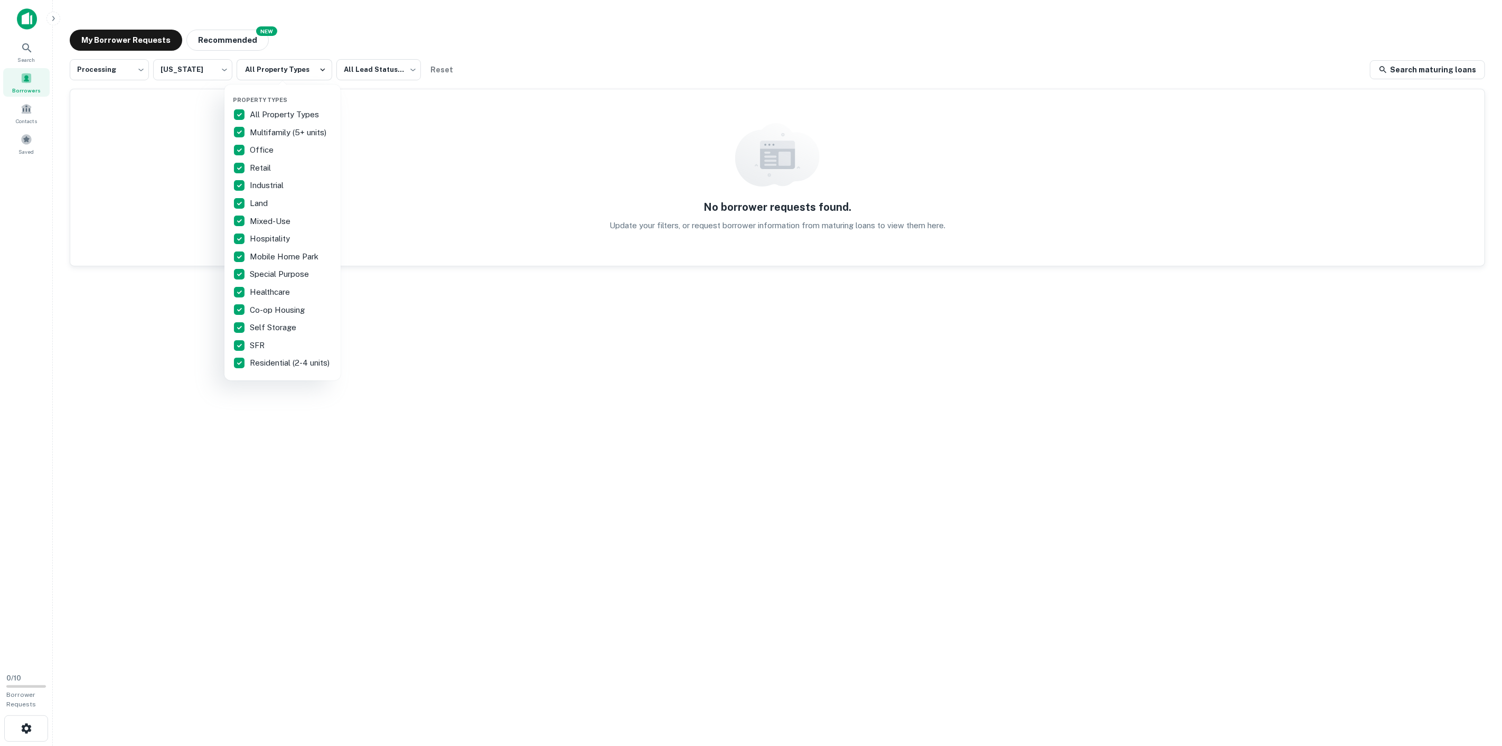
click at [359, 72] on div at bounding box center [751, 373] width 1502 height 746
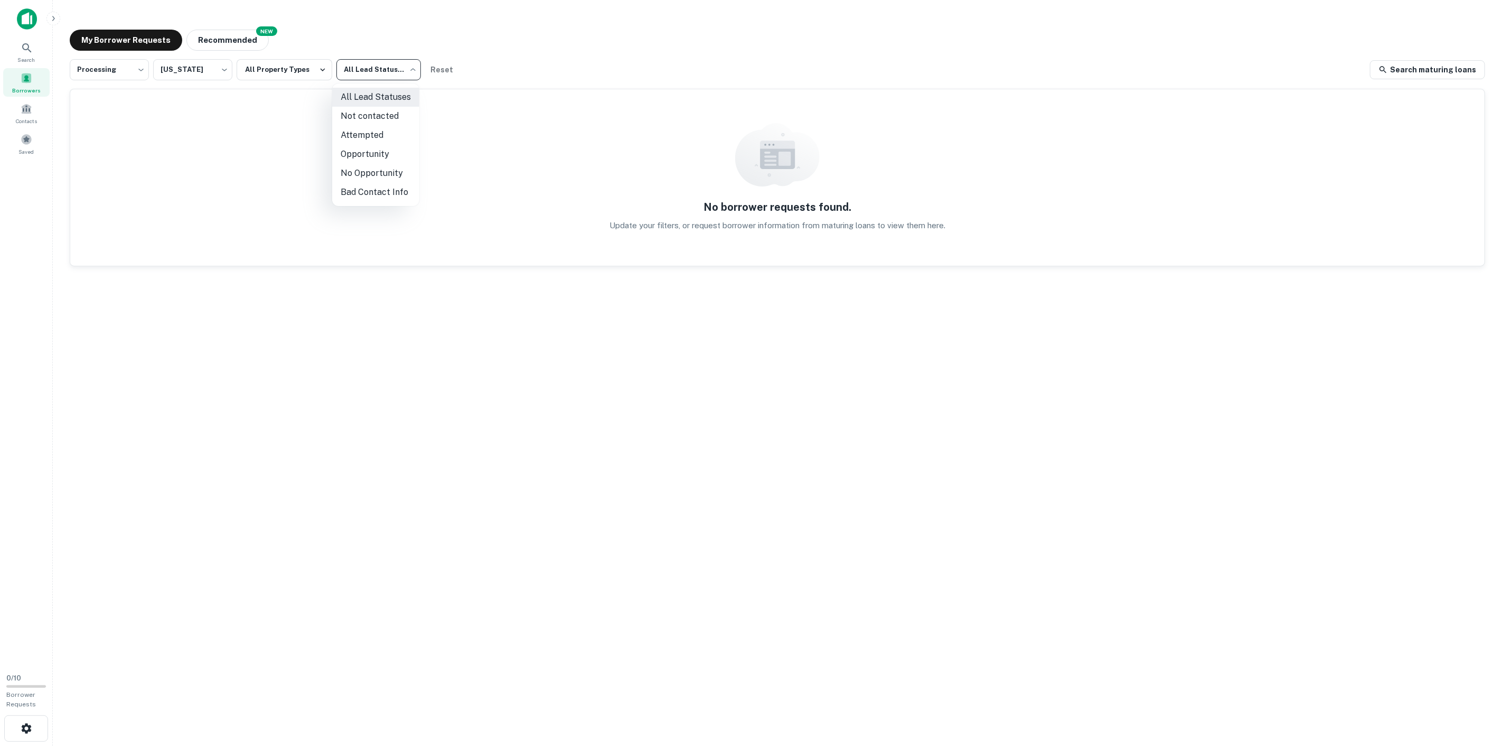
click at [369, 75] on body "**********" at bounding box center [751, 373] width 1502 height 746
click at [368, 69] on div at bounding box center [751, 373] width 1502 height 746
click at [259, 70] on button "All Property Types" at bounding box center [285, 69] width 96 height 21
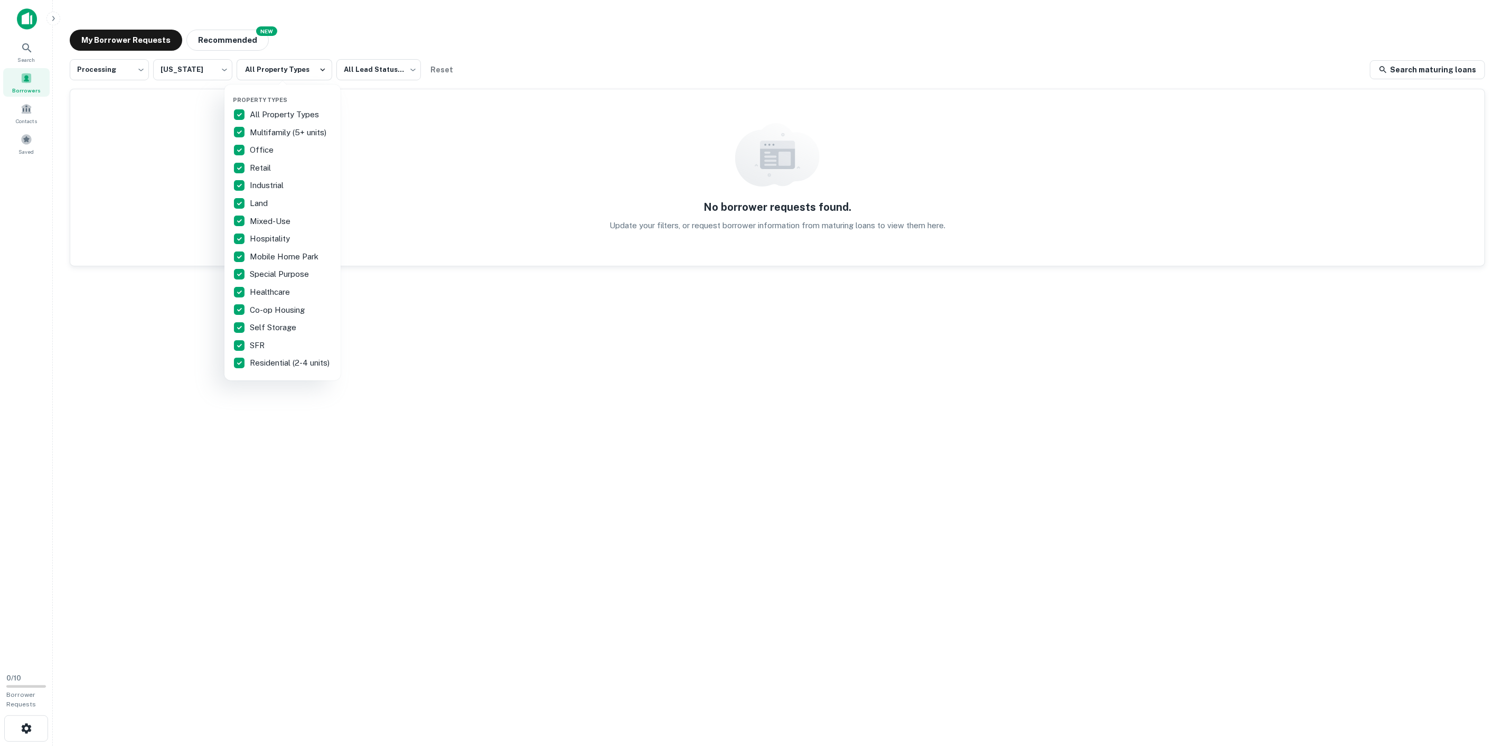
click at [267, 360] on p "Residential (2-4 units)" at bounding box center [291, 362] width 82 height 13
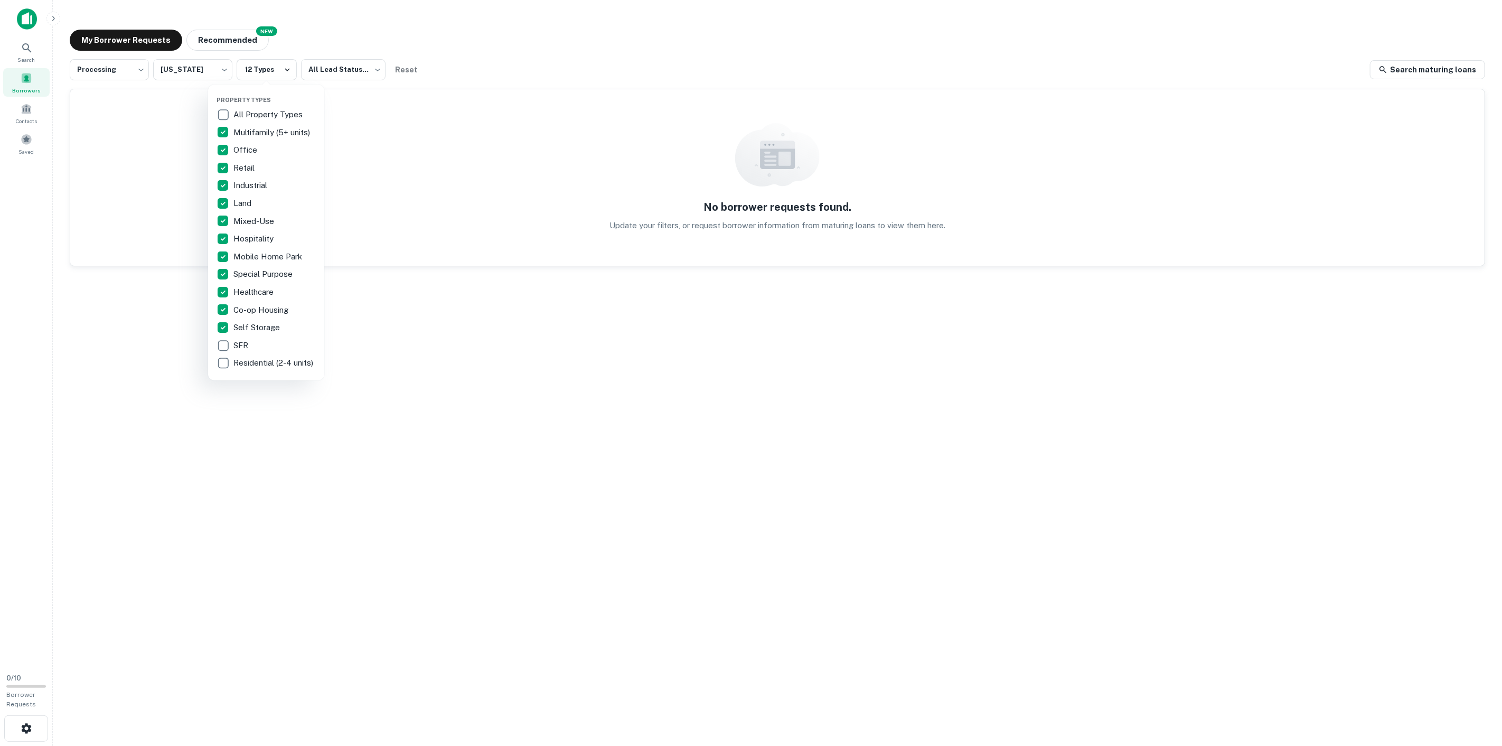
click at [260, 111] on p "All Property Types" at bounding box center [268, 114] width 71 height 13
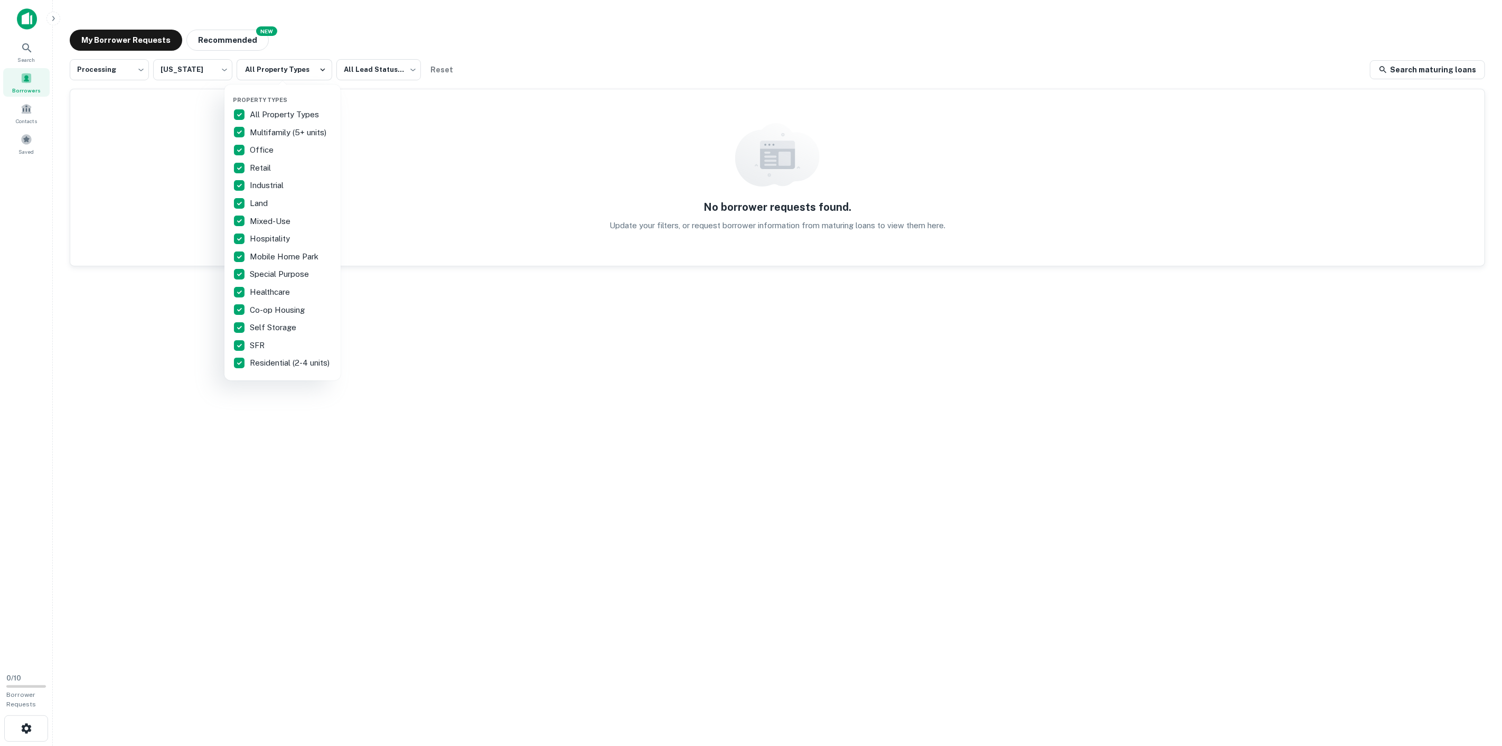
click at [133, 194] on div at bounding box center [751, 373] width 1502 height 746
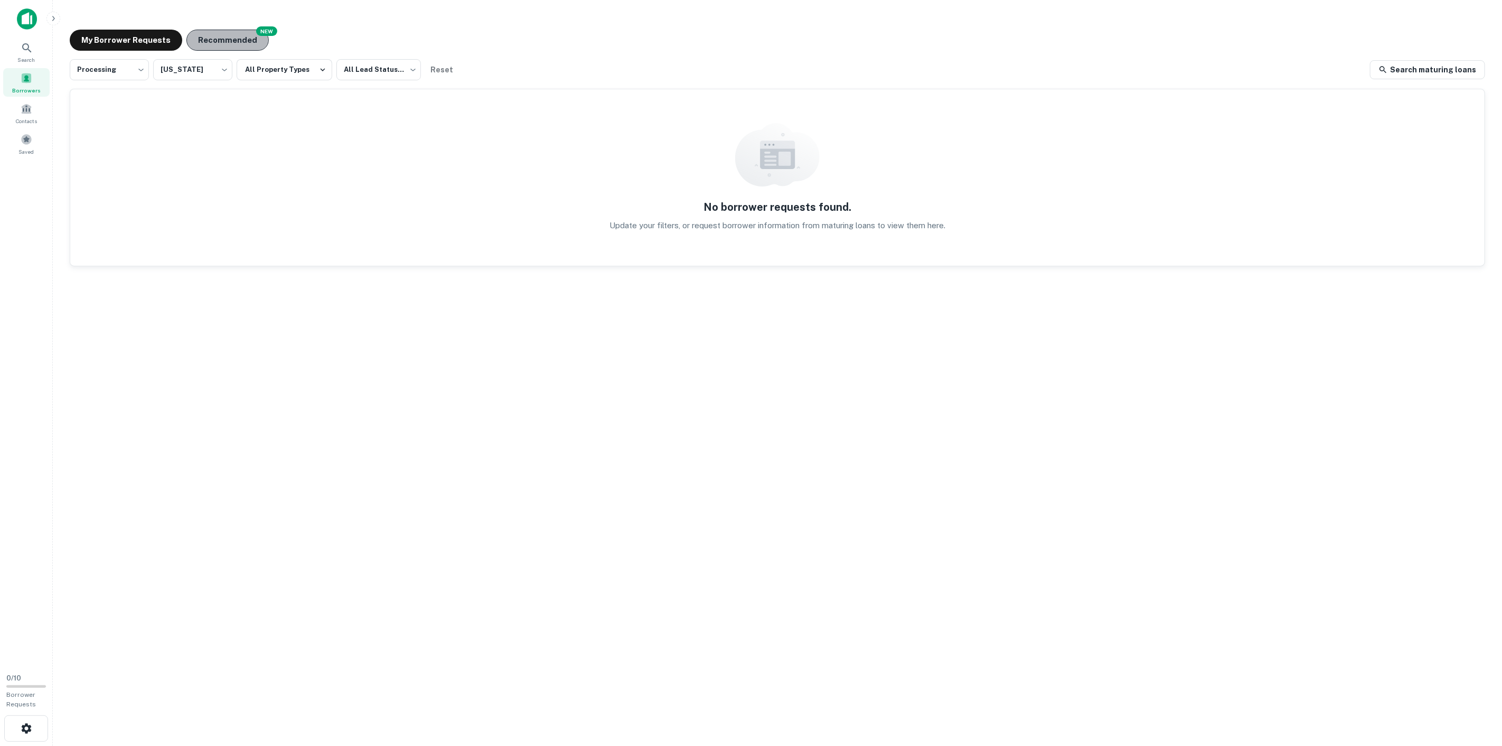
click at [233, 37] on button "Recommended" at bounding box center [227, 40] width 82 height 21
click at [146, 39] on button "My Borrower Requests" at bounding box center [126, 40] width 112 height 21
click at [30, 108] on span at bounding box center [27, 109] width 12 height 12
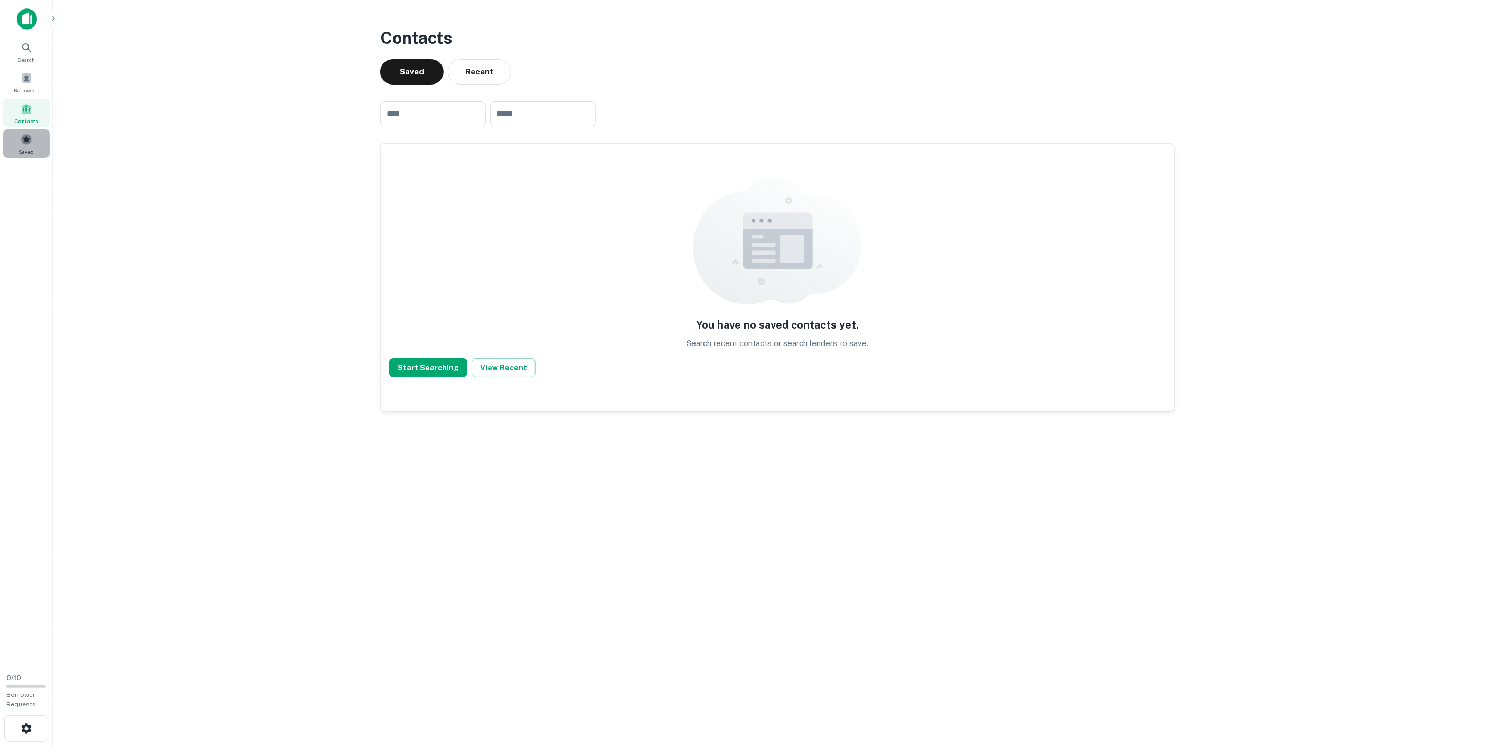
click at [21, 153] on span "Saved" at bounding box center [26, 151] width 15 height 8
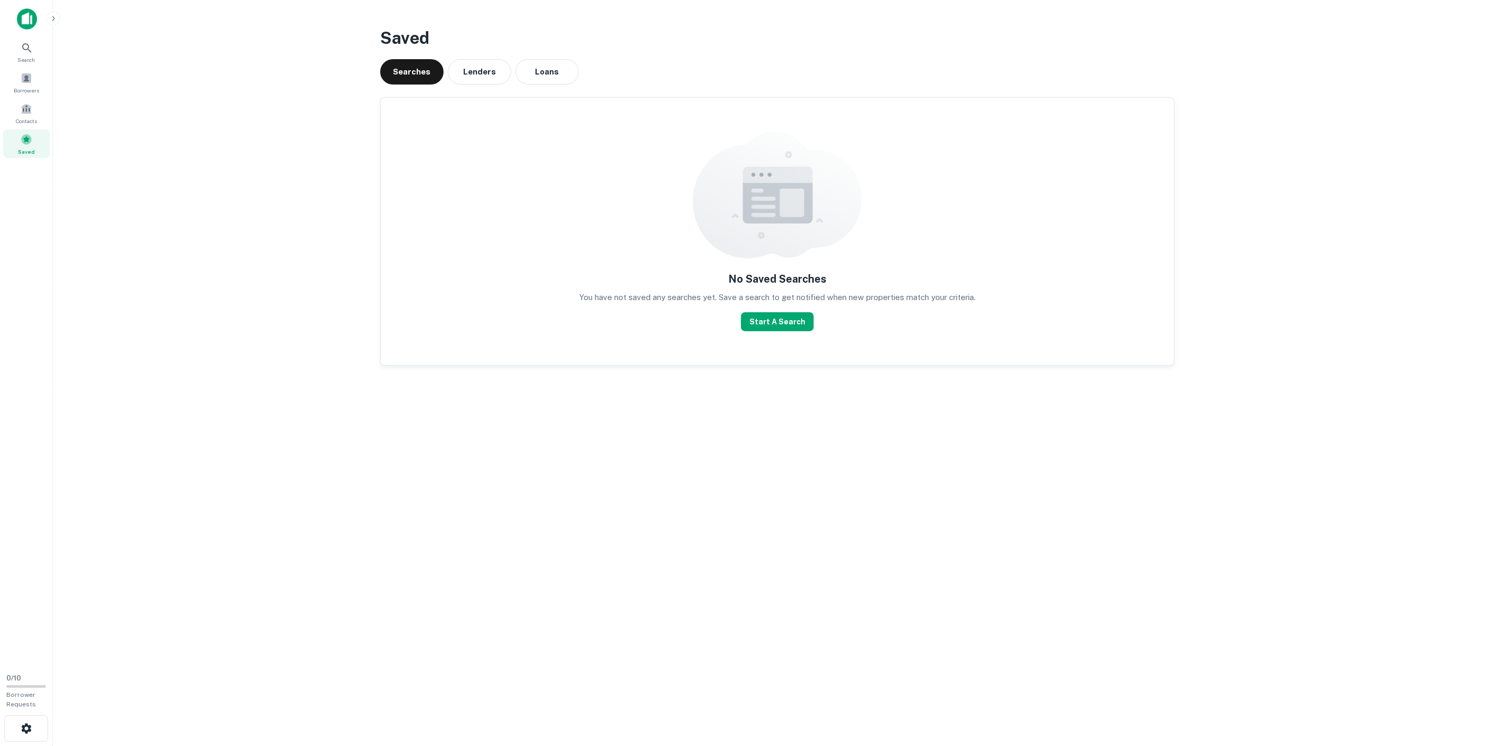
click at [24, 16] on img at bounding box center [27, 18] width 20 height 21
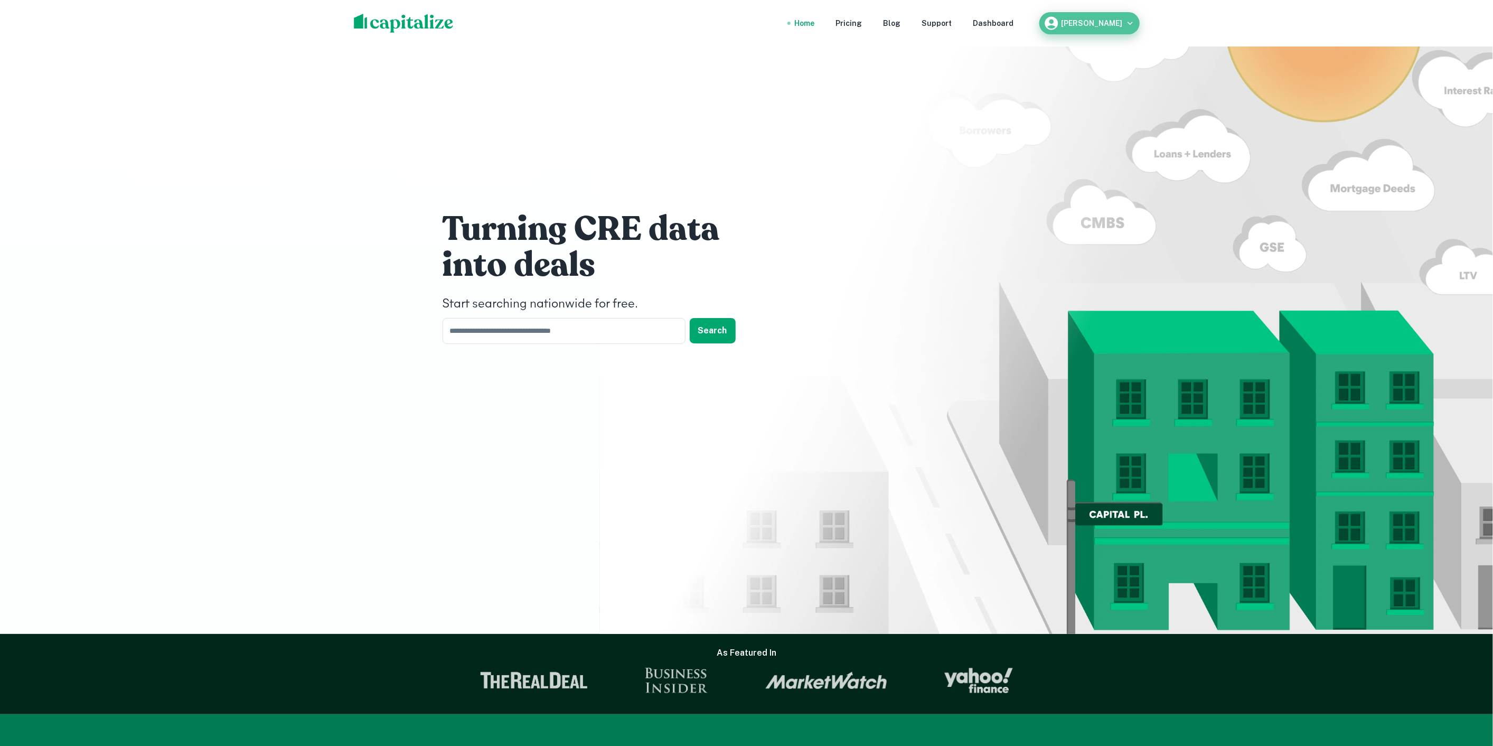
click at [1081, 17] on div "[PERSON_NAME]" at bounding box center [1089, 23] width 92 height 16
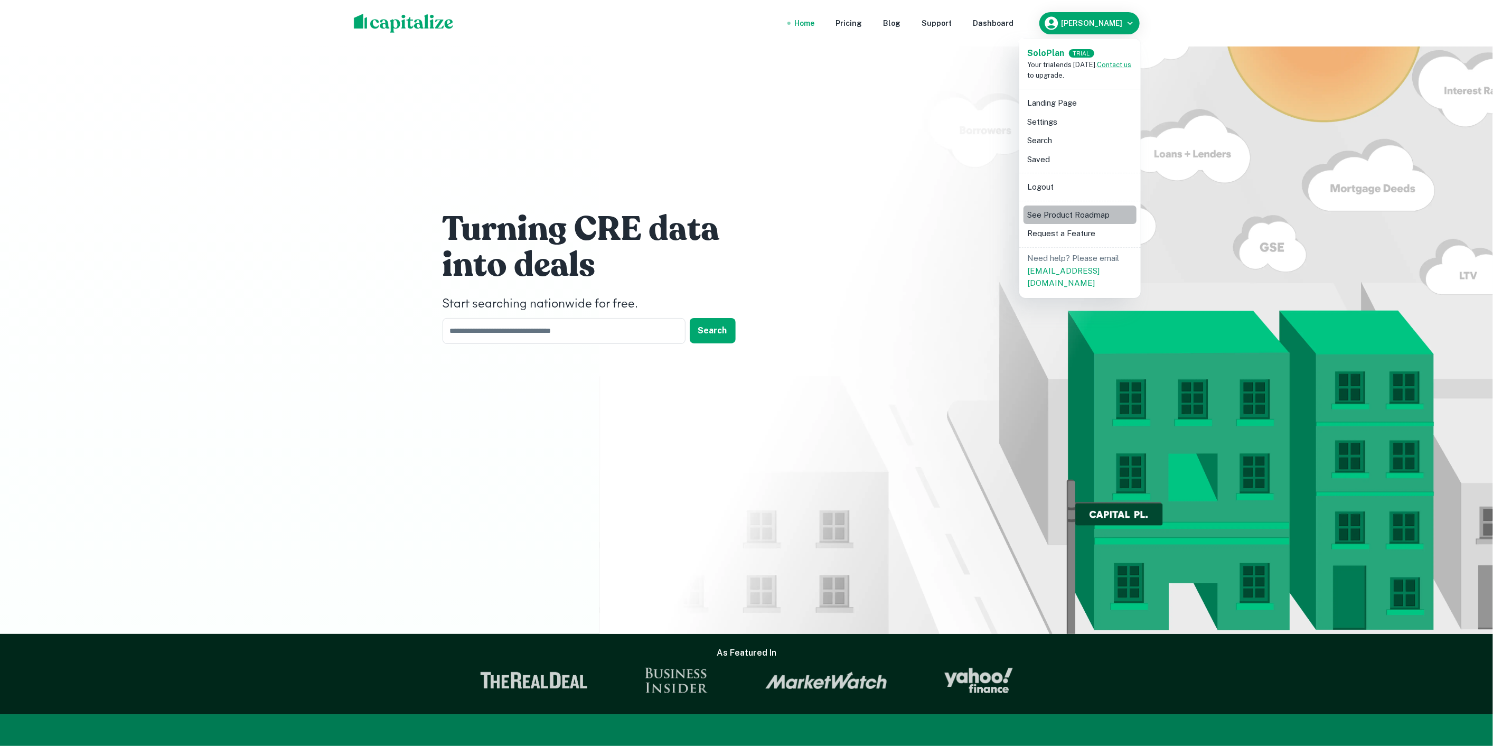
click at [1069, 205] on li "See Product Roadmap" at bounding box center [1079, 214] width 113 height 19
click at [1055, 20] on div at bounding box center [751, 373] width 1502 height 746
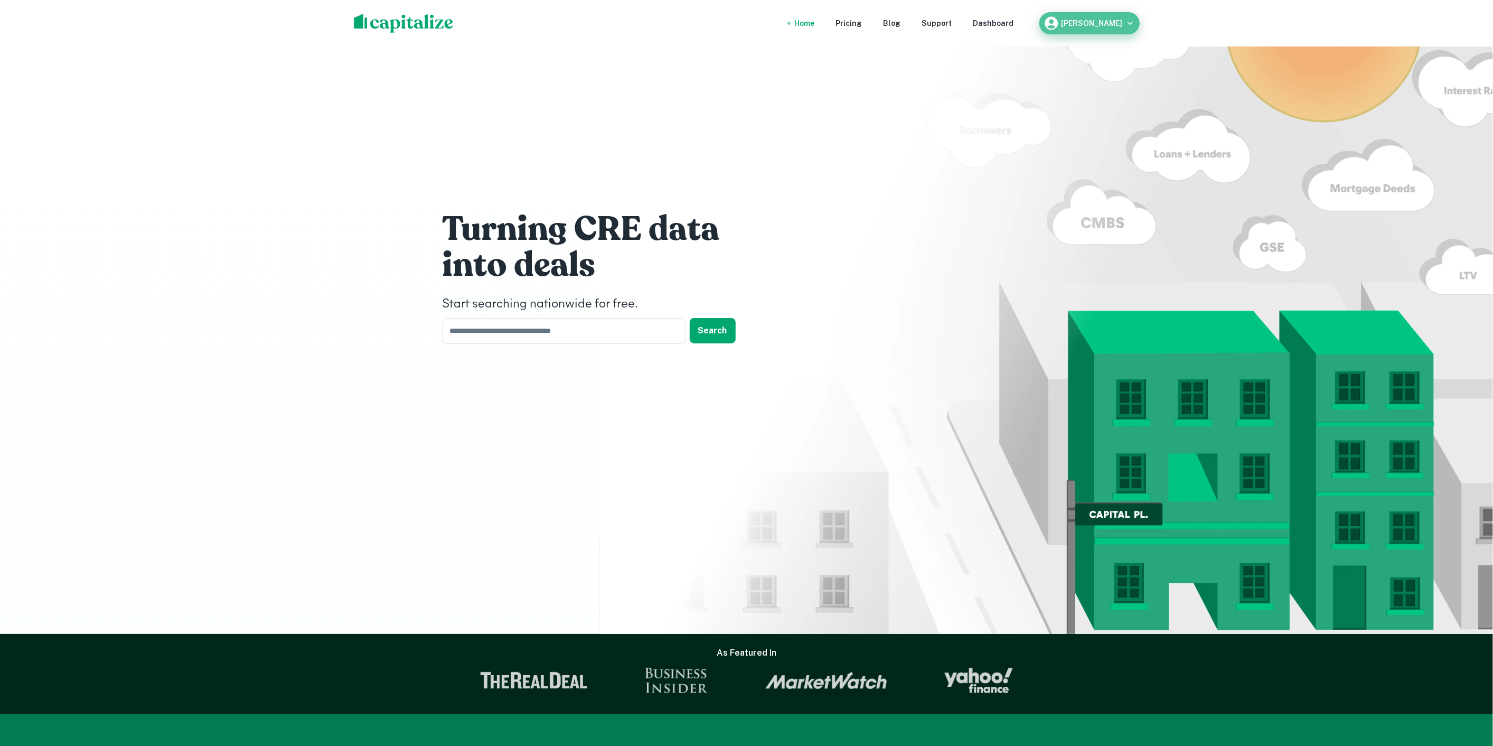
click at [1061, 22] on h6 "Stavros Limberopoulos" at bounding box center [1091, 23] width 61 height 7
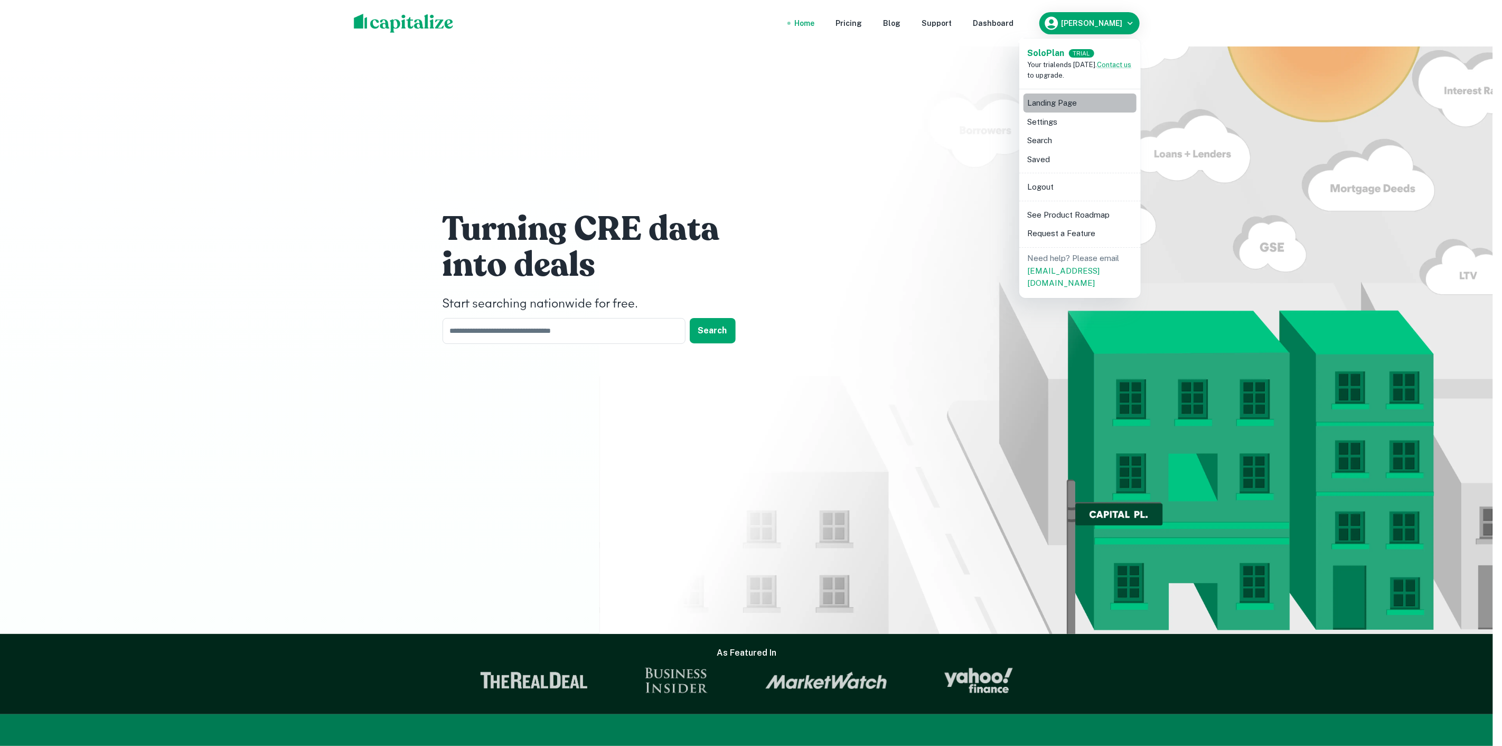
click at [1042, 97] on li "Landing Page" at bounding box center [1079, 102] width 113 height 19
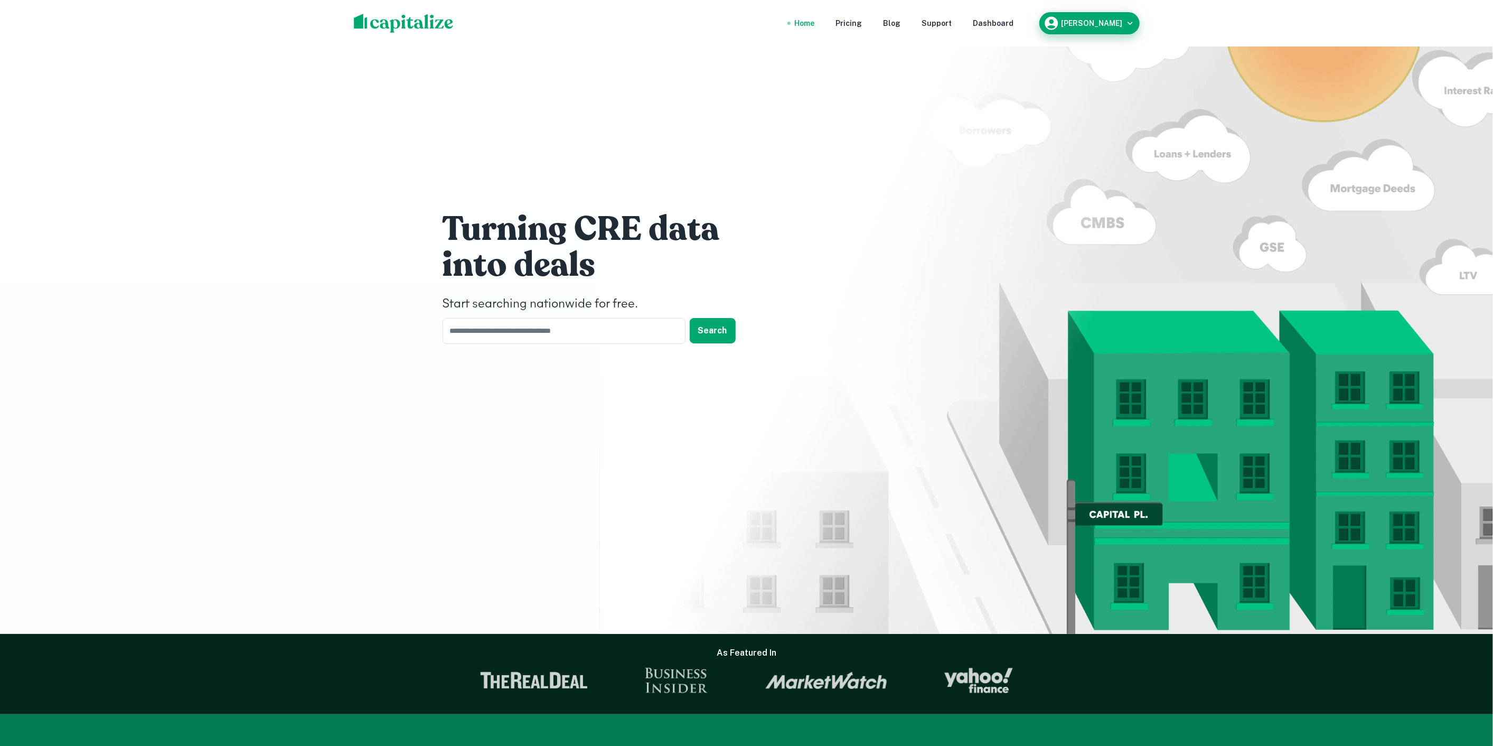
click at [1043, 15] on div "Stavros Limberopoulos" at bounding box center [1089, 23] width 92 height 16
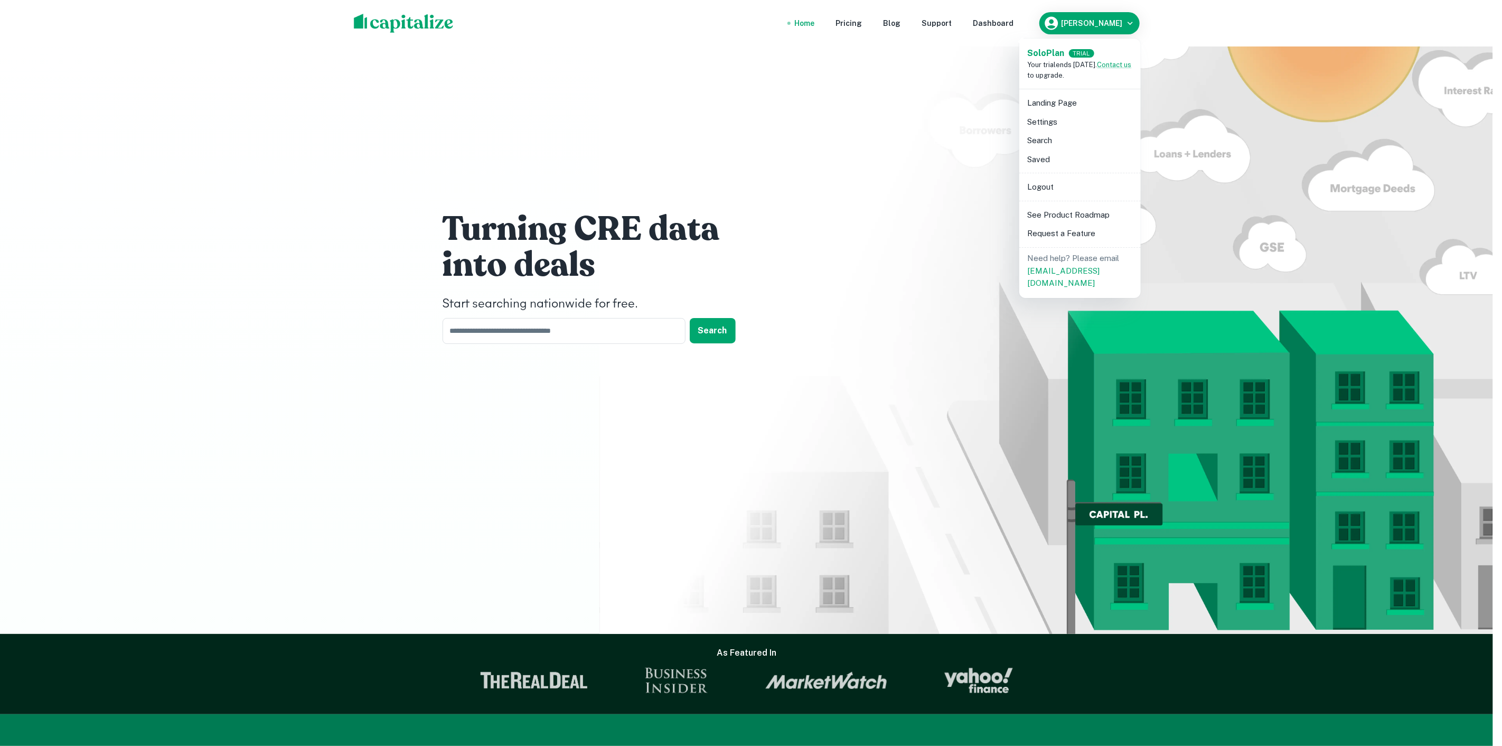
click at [825, 22] on div at bounding box center [751, 373] width 1502 height 746
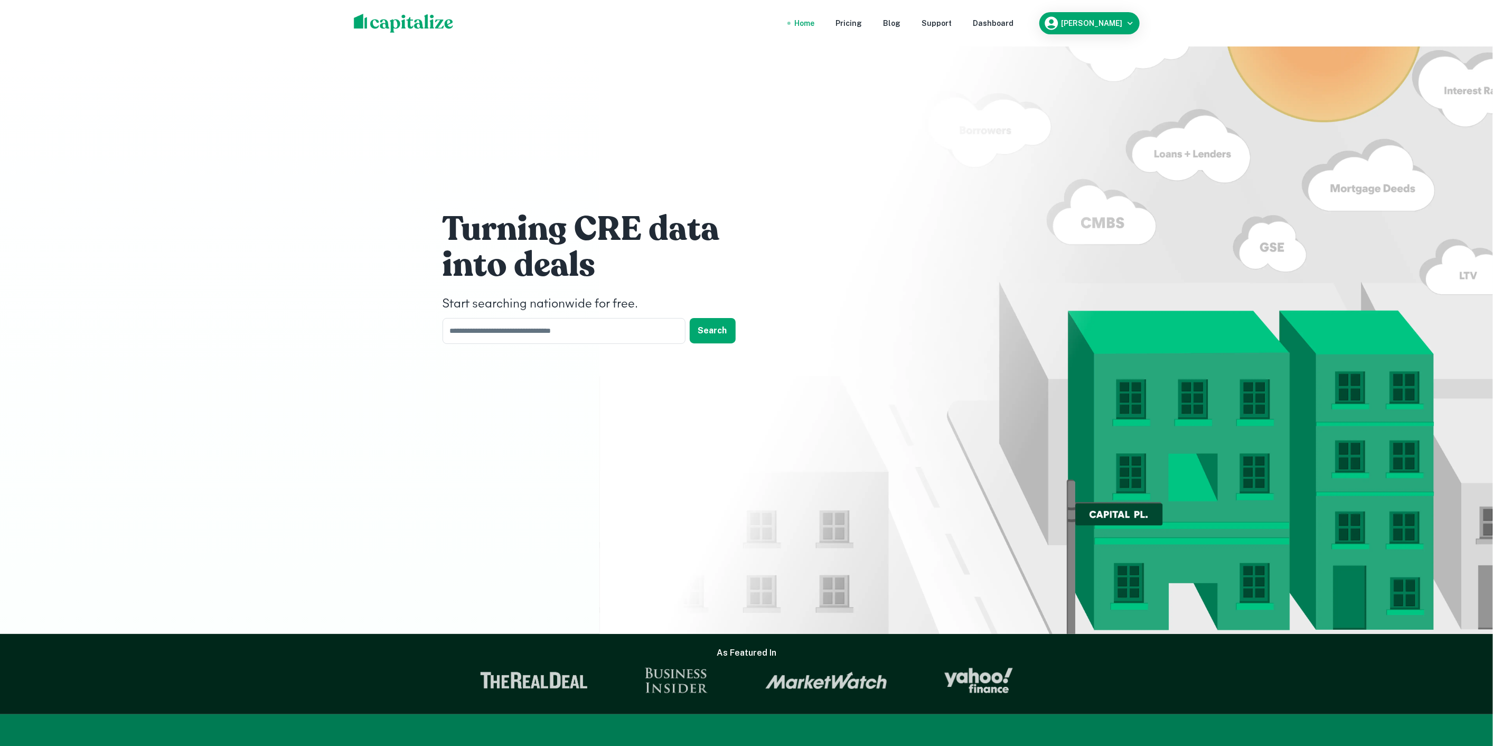
click at [815, 26] on div "Home" at bounding box center [805, 23] width 20 height 12
click at [982, 20] on div "Dashboard" at bounding box center [993, 23] width 41 height 12
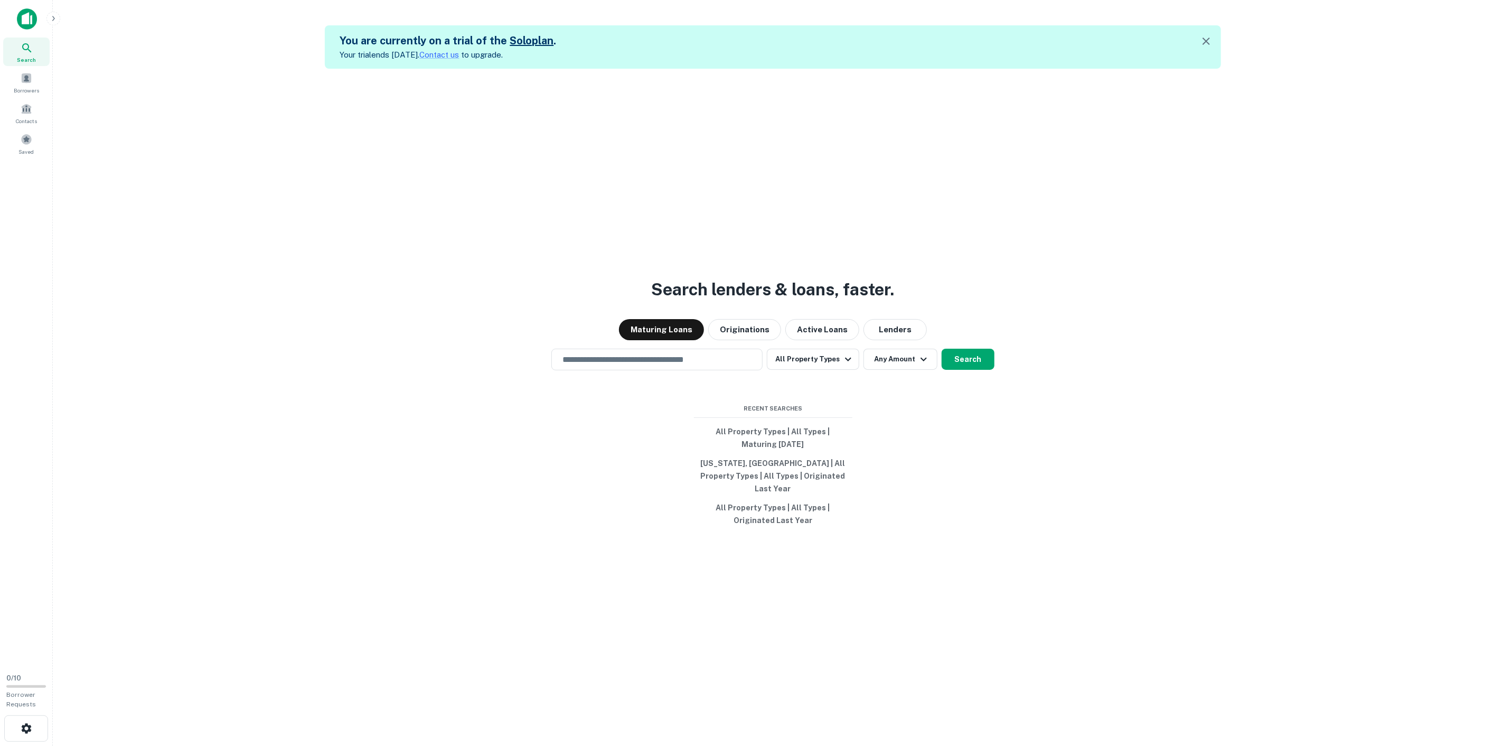
click at [26, 50] on icon at bounding box center [27, 48] width 13 height 13
click at [820, 340] on button "Active Loans" at bounding box center [822, 329] width 74 height 21
click at [837, 370] on button "All Property Types" at bounding box center [813, 358] width 92 height 21
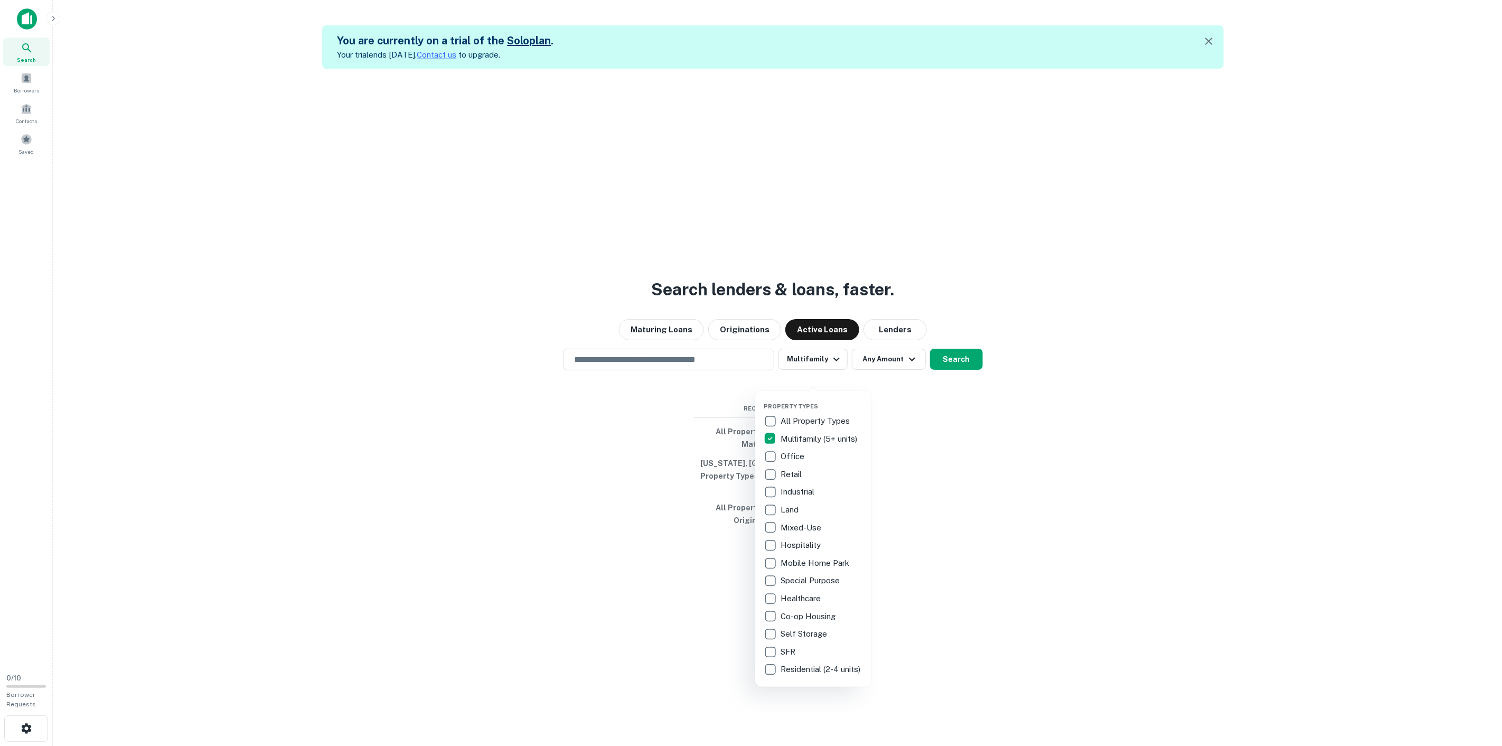
click at [880, 378] on div at bounding box center [751, 373] width 1502 height 746
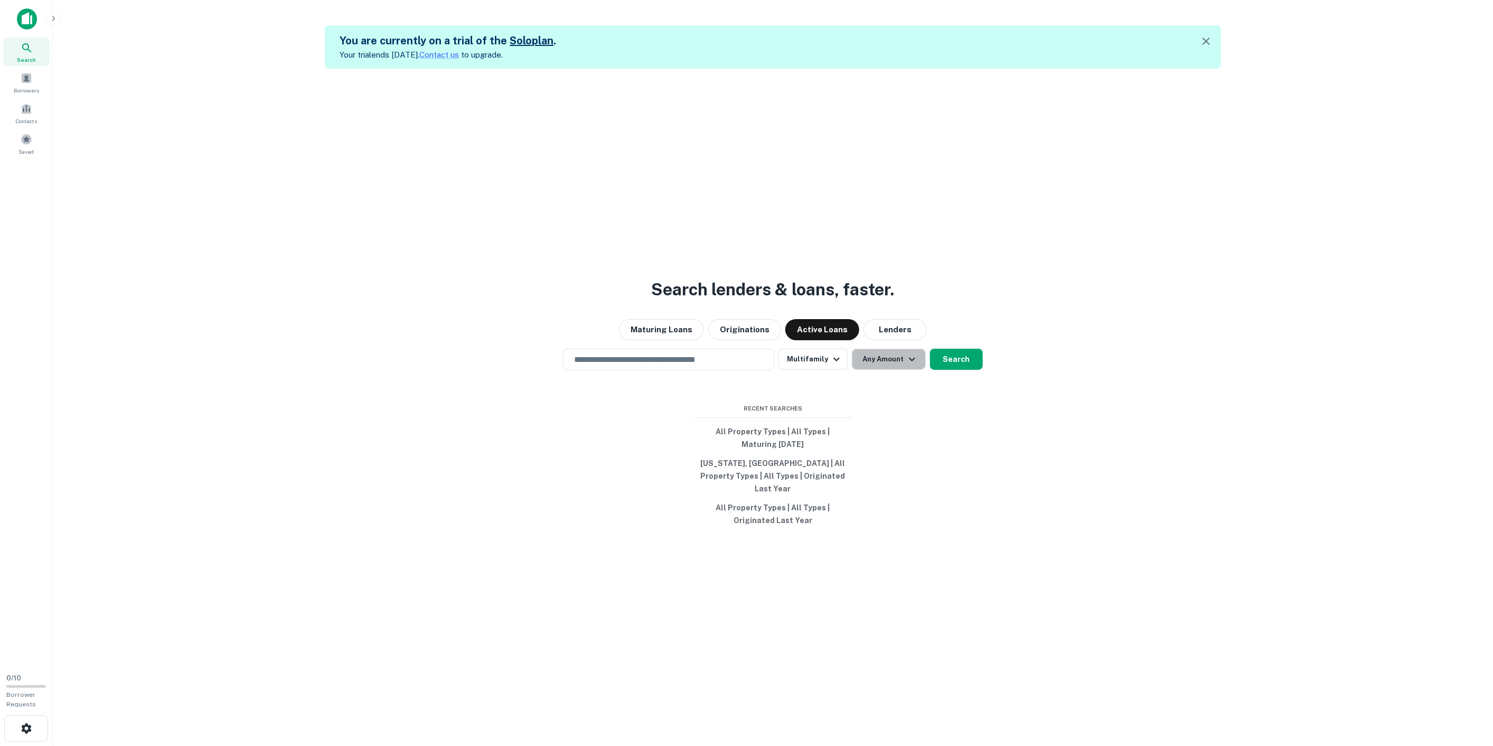
click at [880, 370] on button "Any Amount" at bounding box center [889, 358] width 74 height 21
type input "*******"
click at [965, 379] on div at bounding box center [751, 373] width 1502 height 746
click at [940, 370] on button "Search" at bounding box center [956, 358] width 53 height 21
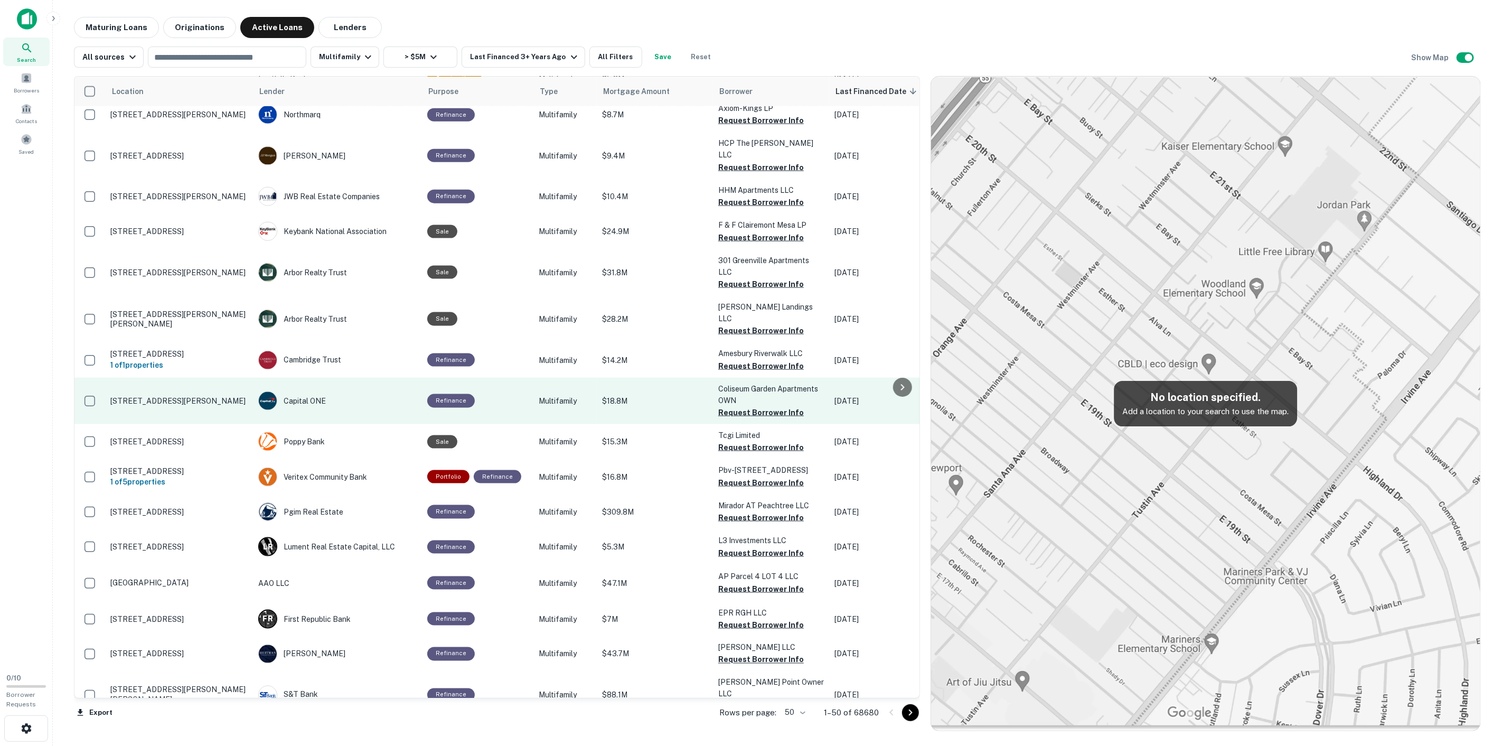
scroll to position [1192, 0]
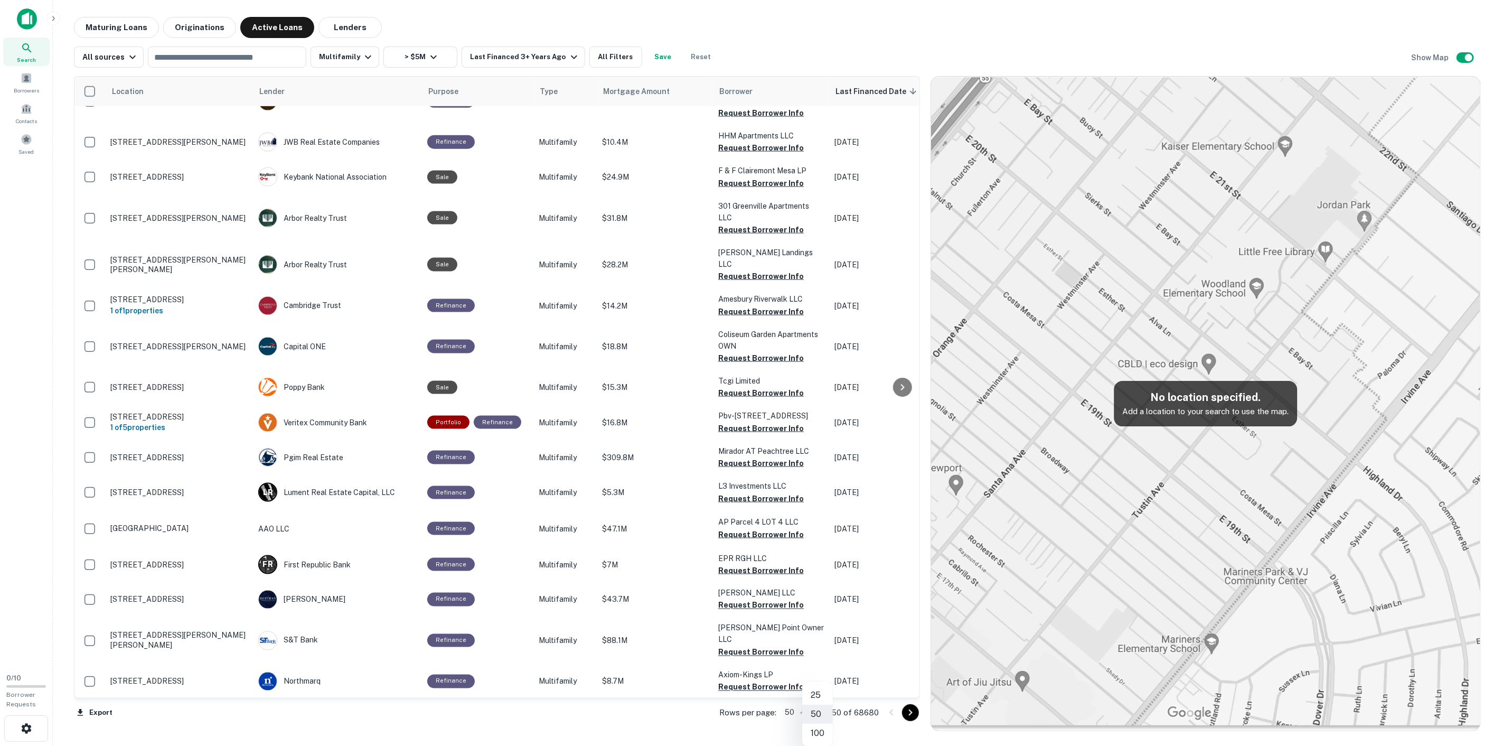
click at [820, 714] on body "Search Borrowers Contacts Saved 0 / 10 Borrower Requests Maturing Loans Origina…" at bounding box center [751, 373] width 1502 height 746
click at [822, 727] on li "100" at bounding box center [817, 732] width 31 height 19
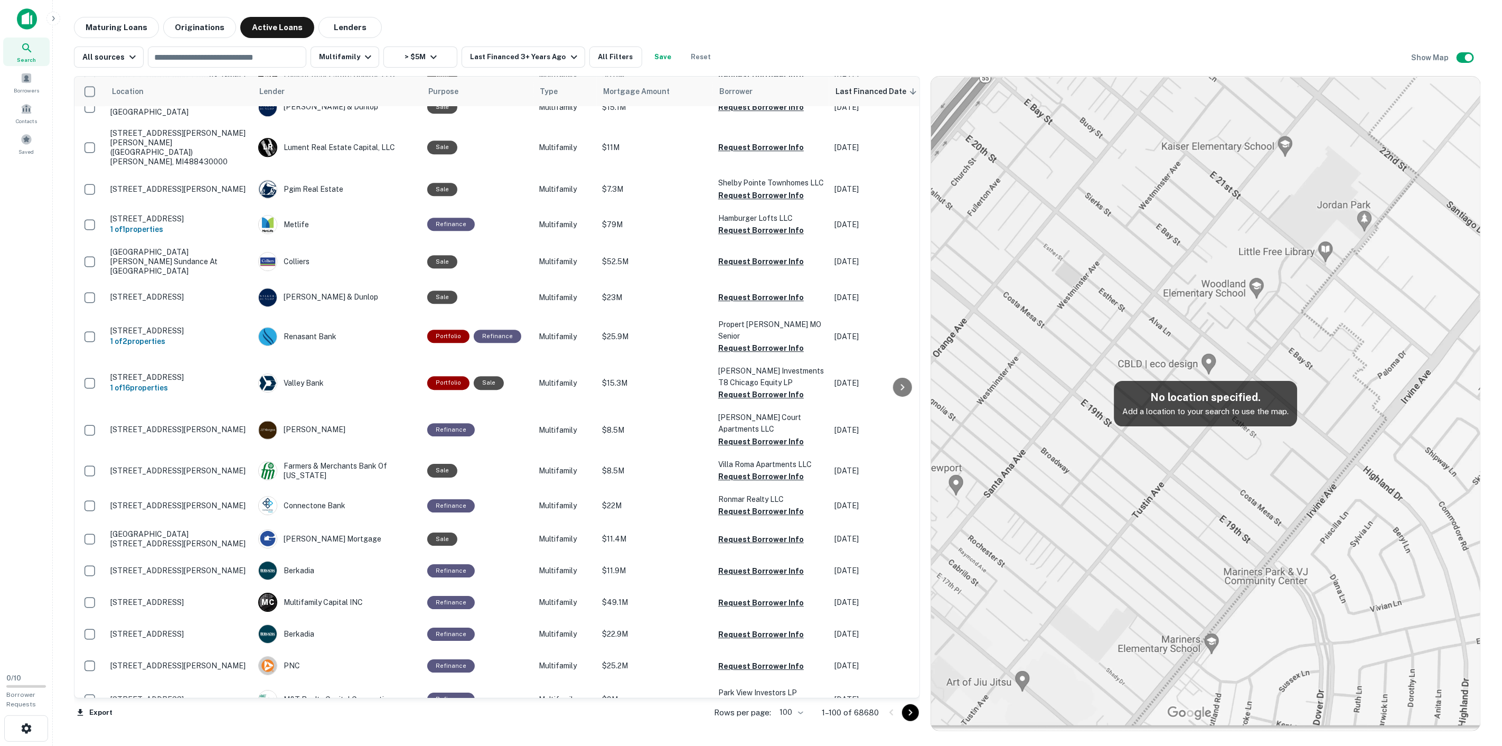
scroll to position [2928, 0]
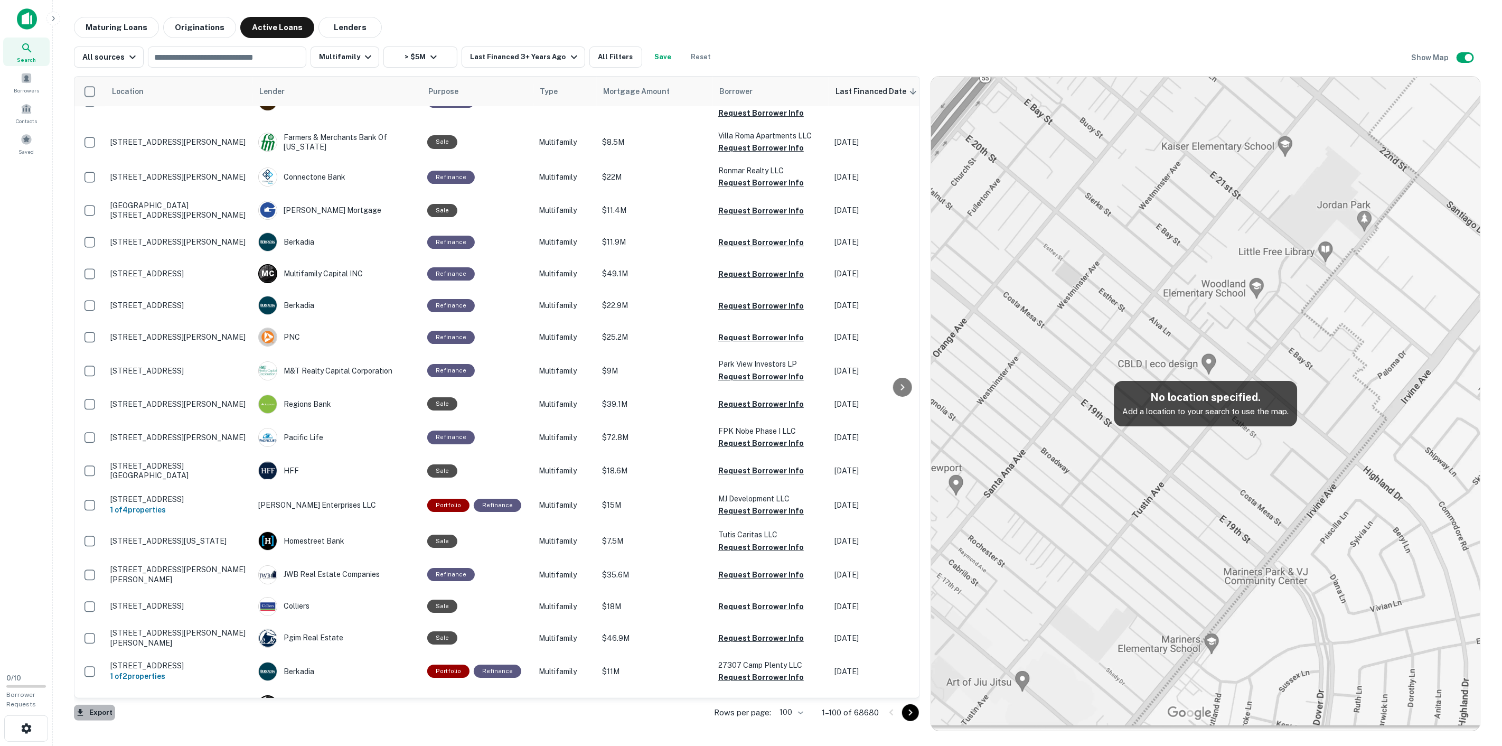
click at [102, 712] on button "Export" at bounding box center [94, 712] width 41 height 16
click at [117, 728] on li "Export as Excel (.xlsx)" at bounding box center [133, 729] width 119 height 19
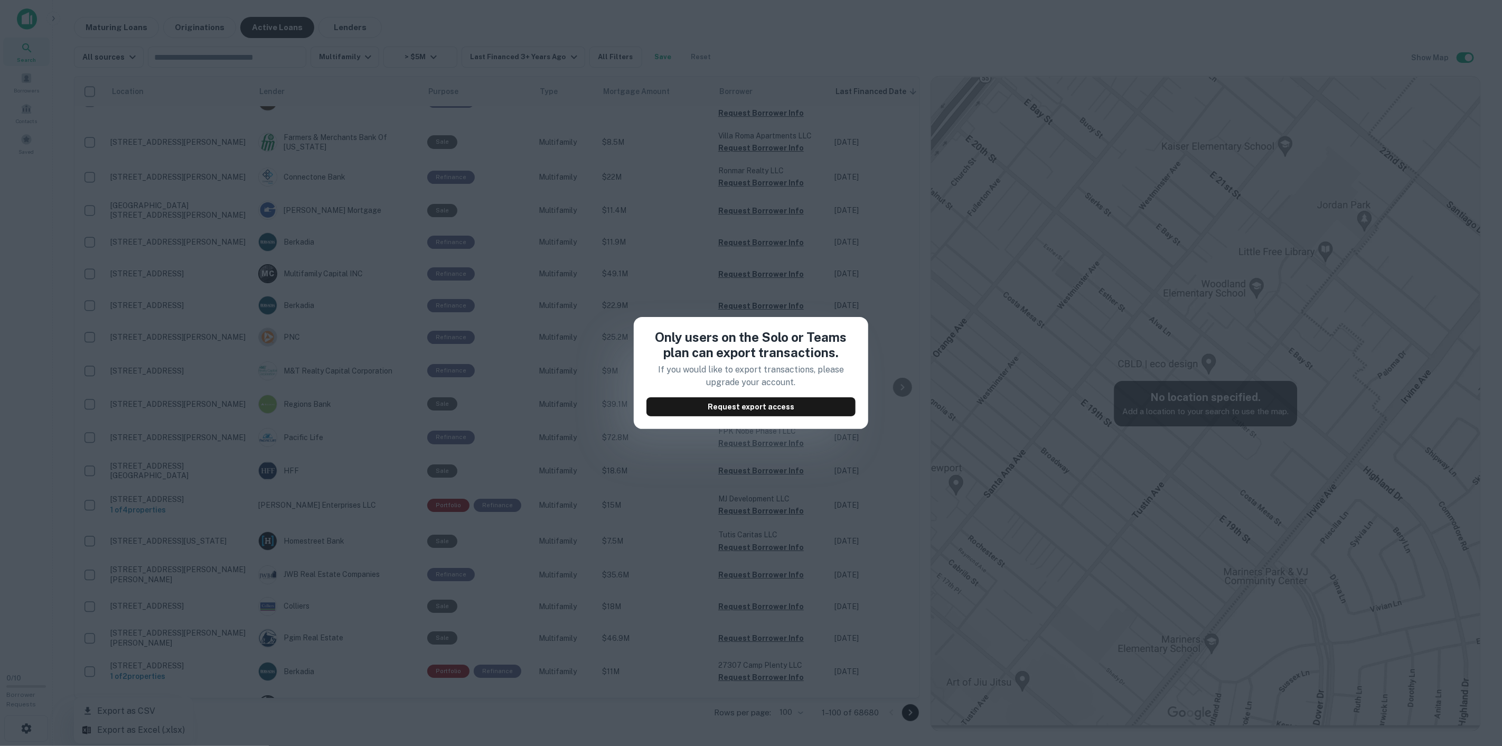
click at [815, 454] on div "Only users on the Solo or Teams plan can export transactions. If you would like…" at bounding box center [751, 373] width 1502 height 746
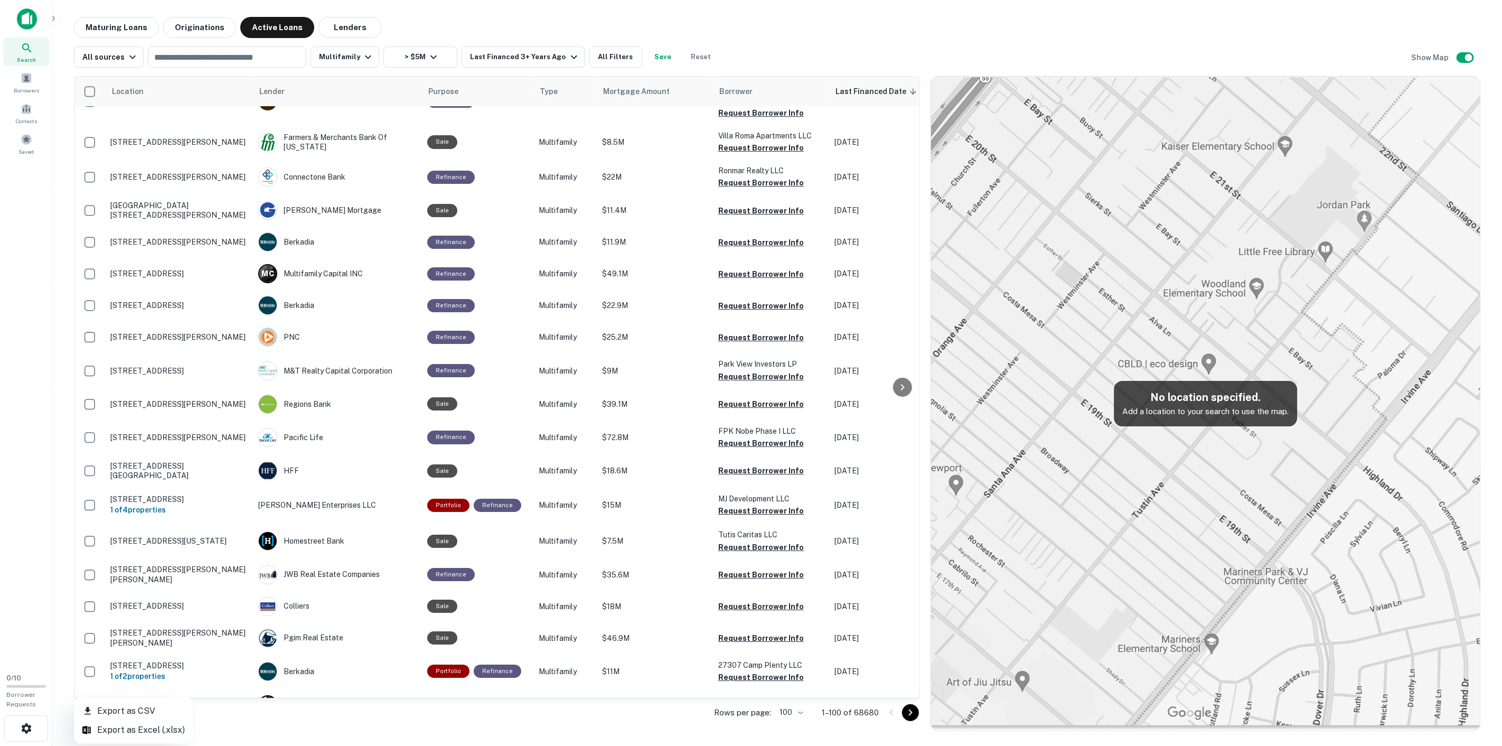
click at [815, 454] on div at bounding box center [751, 373] width 1502 height 746
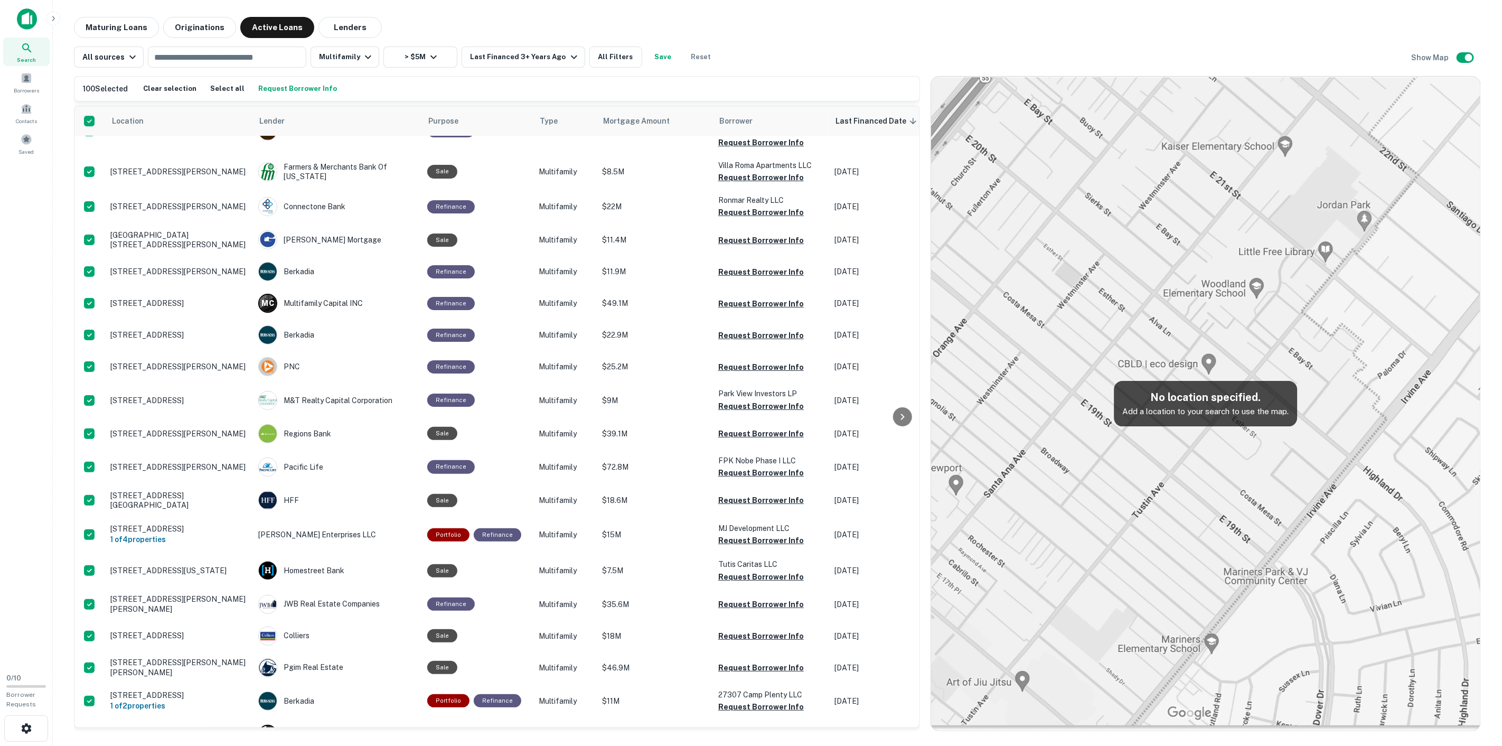
click at [516, 737] on main "Maturing Loans Originations Active Loans Lenders All sources ​ Multifamily > $5…" at bounding box center [777, 373] width 1449 height 746
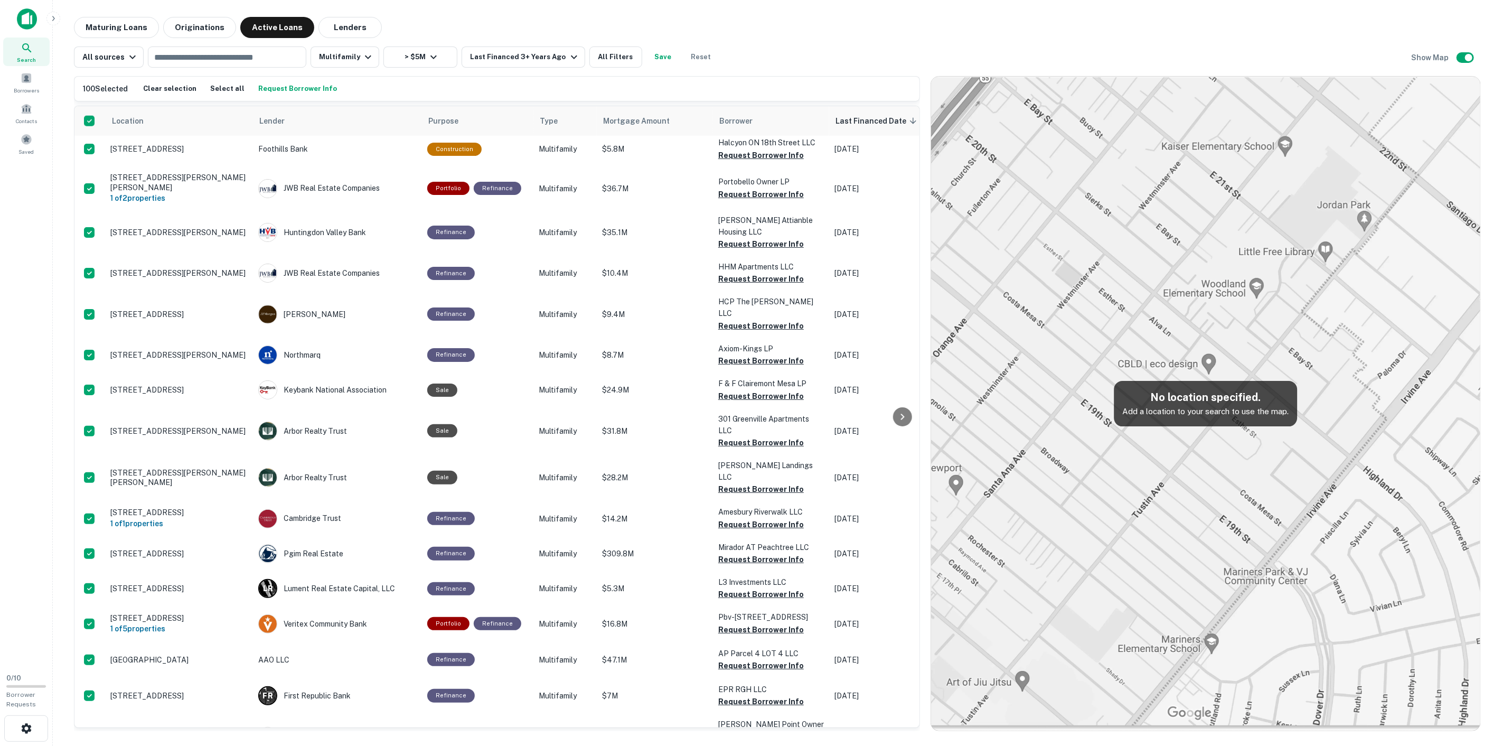
scroll to position [816, 0]
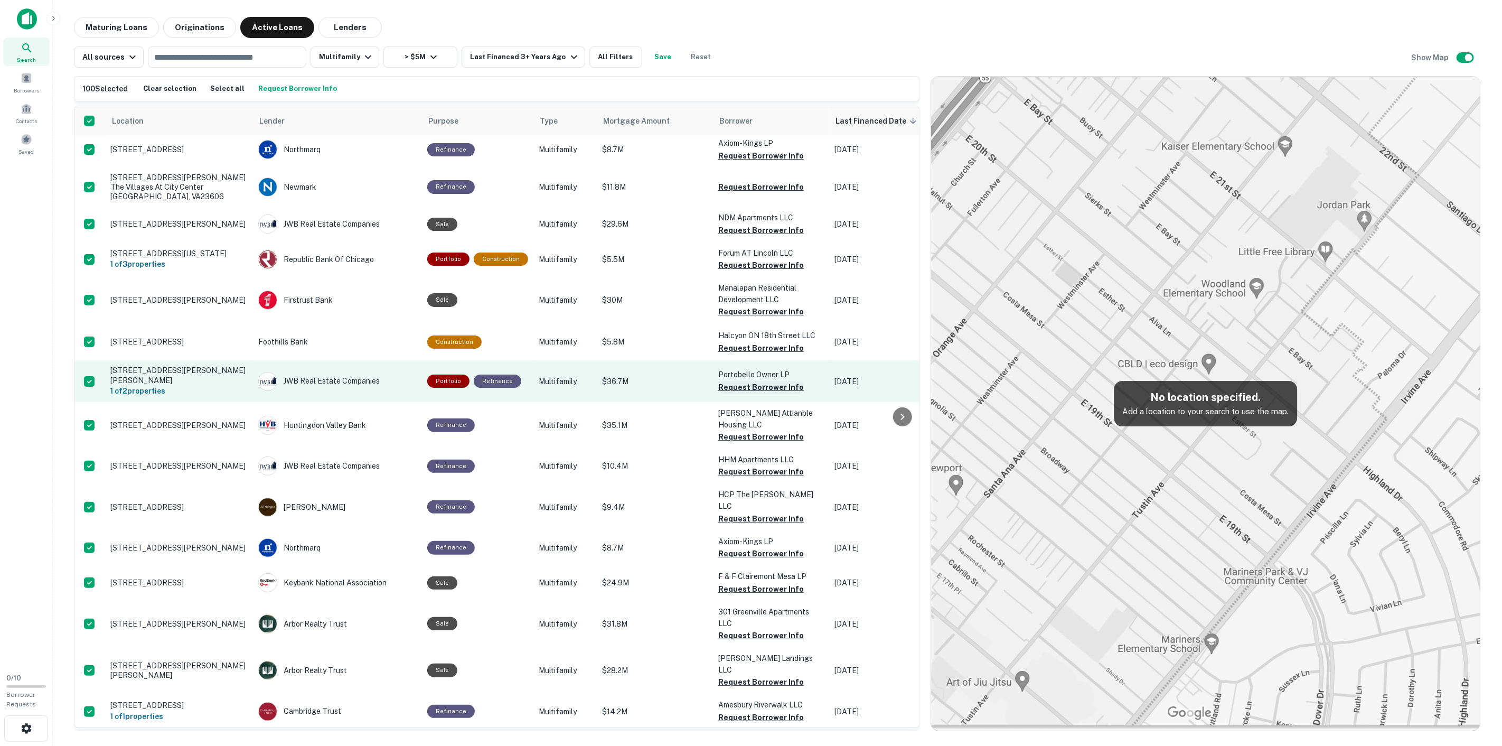
click at [740, 381] on button "Request Borrower Info" at bounding box center [761, 387] width 86 height 13
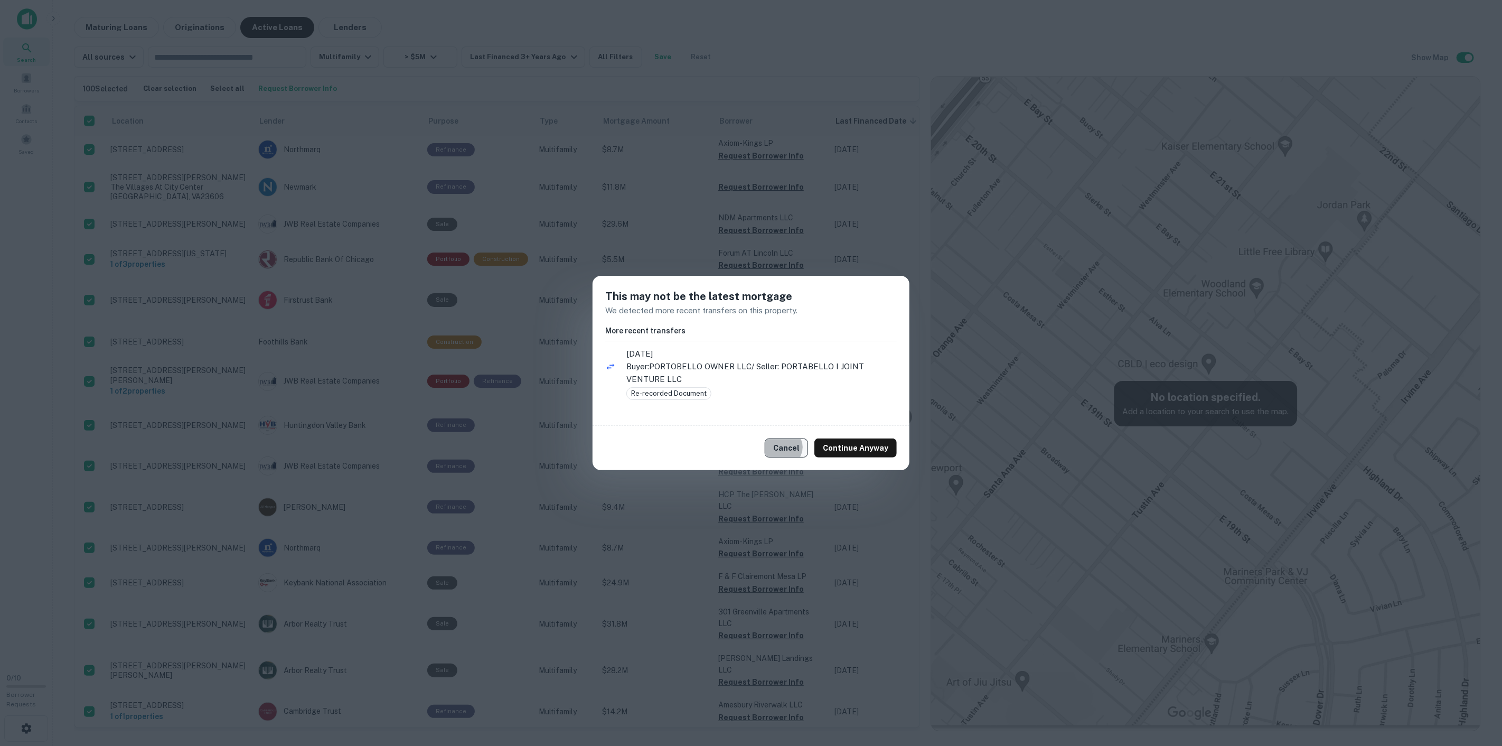
click at [808, 438] on button "Cancel" at bounding box center [786, 447] width 43 height 19
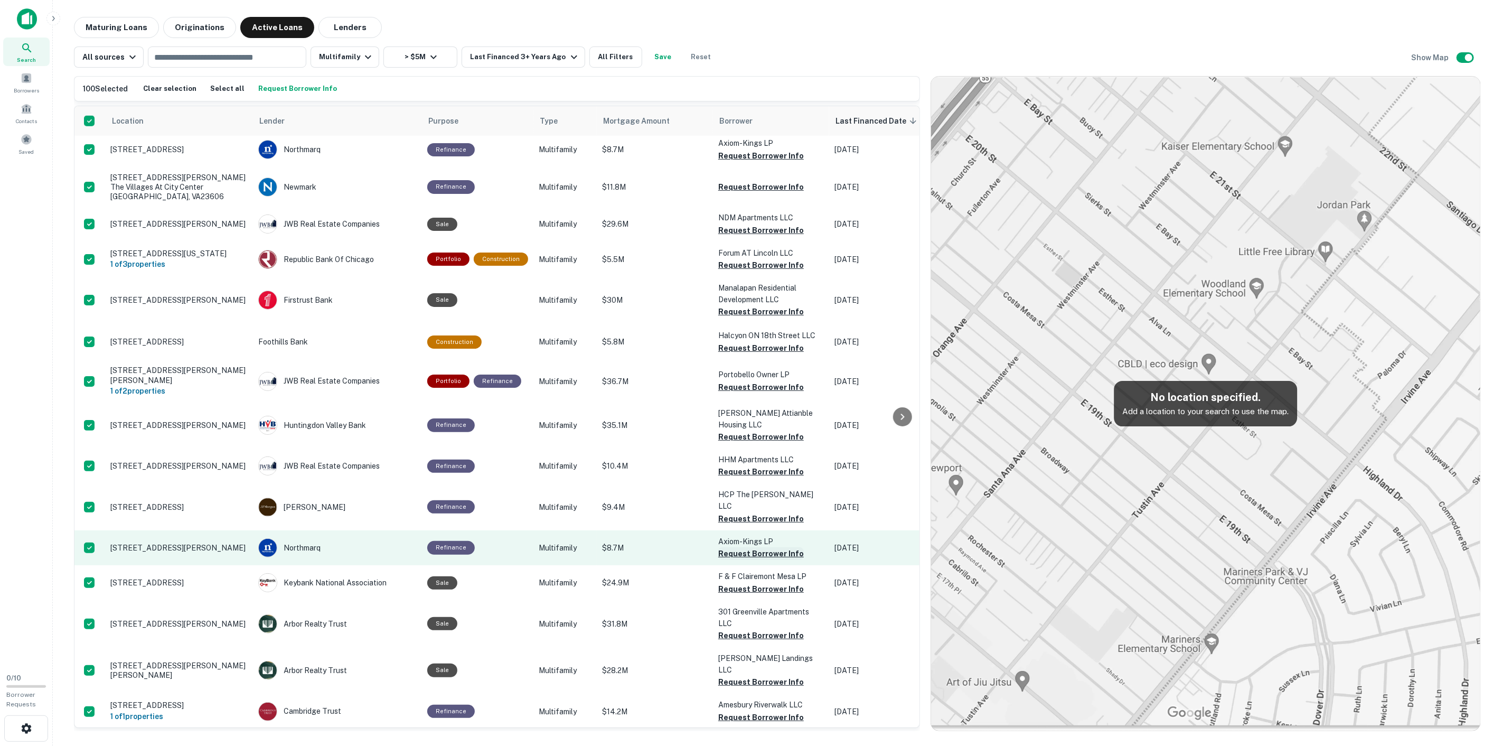
click at [749, 547] on button "Request Borrower Info" at bounding box center [761, 553] width 86 height 13
click at [745, 547] on button "Info Requested" at bounding box center [747, 553] width 59 height 13
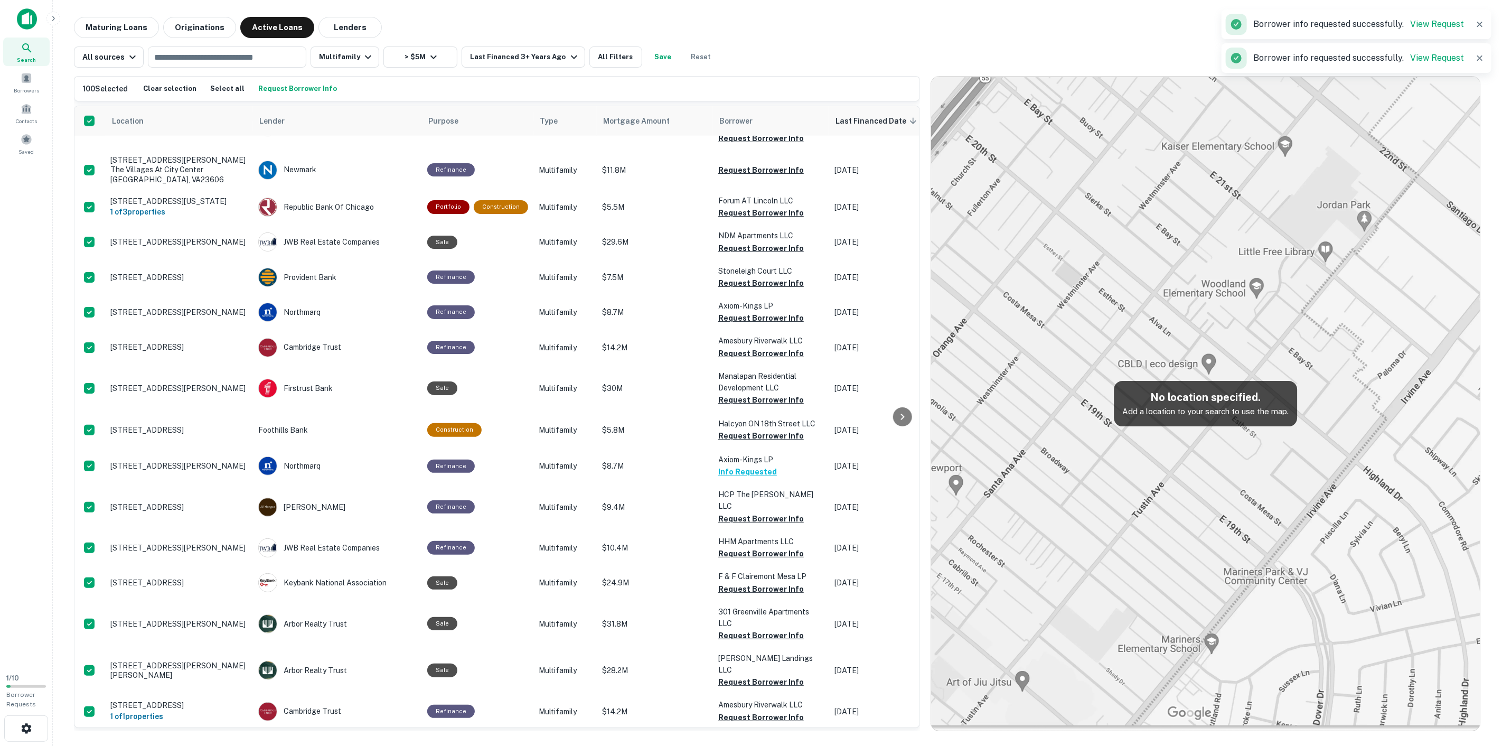
scroll to position [799, 0]
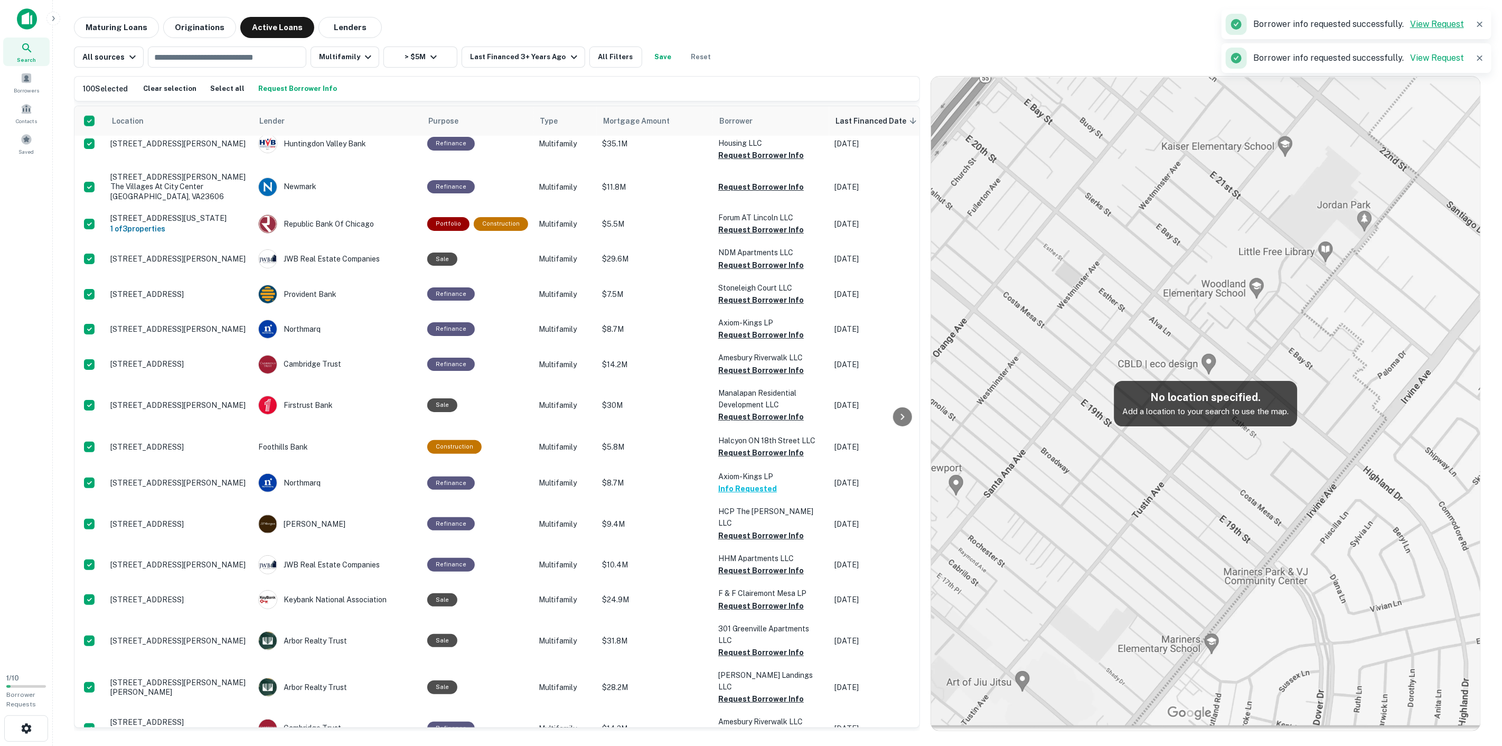
click at [1444, 26] on link "View Request" at bounding box center [1437, 24] width 54 height 10
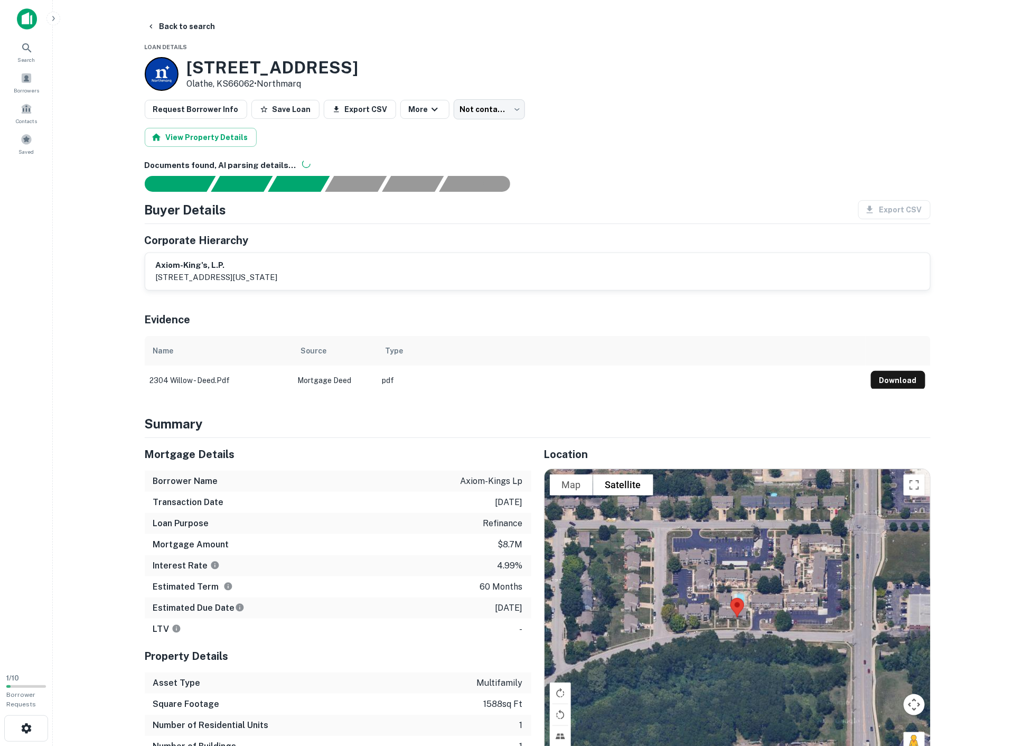
click at [265, 58] on h3 "[STREET_ADDRESS]" at bounding box center [273, 68] width 172 height 20
click at [354, 57] on div "[STREET_ADDRESS][PERSON_NAME] • [GEOGRAPHIC_DATA]" at bounding box center [538, 74] width 786 height 34
drag, startPoint x: 176, startPoint y: 27, endPoint x: 26, endPoint y: 50, distance: 151.6
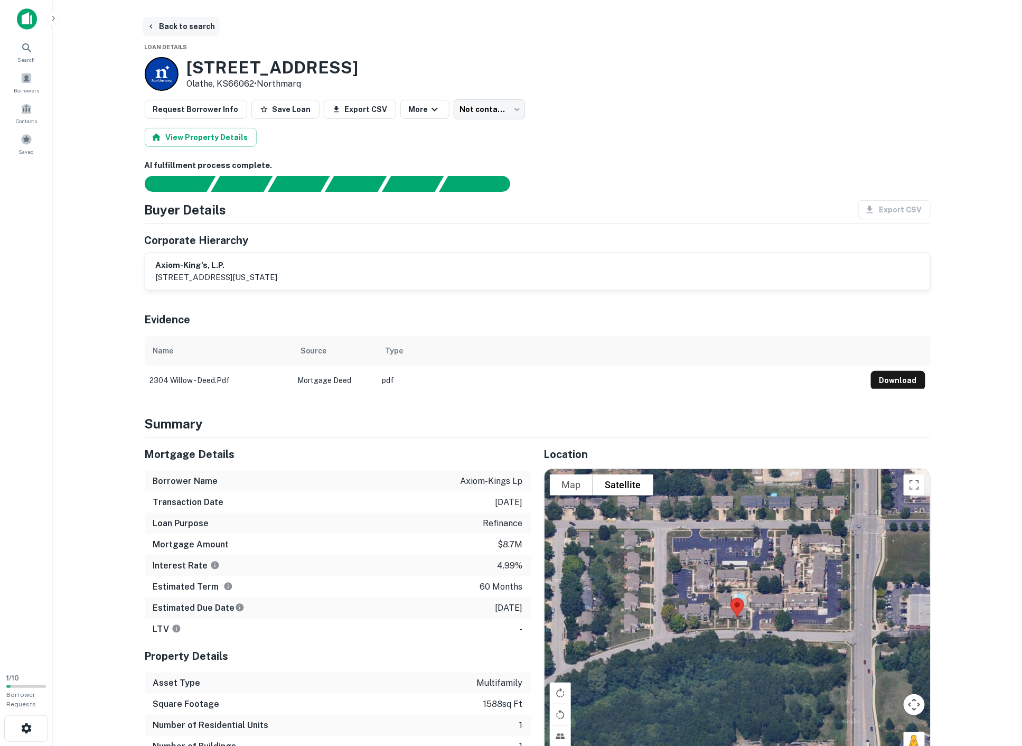
click at [172, 22] on button "Back to search" at bounding box center [181, 26] width 77 height 19
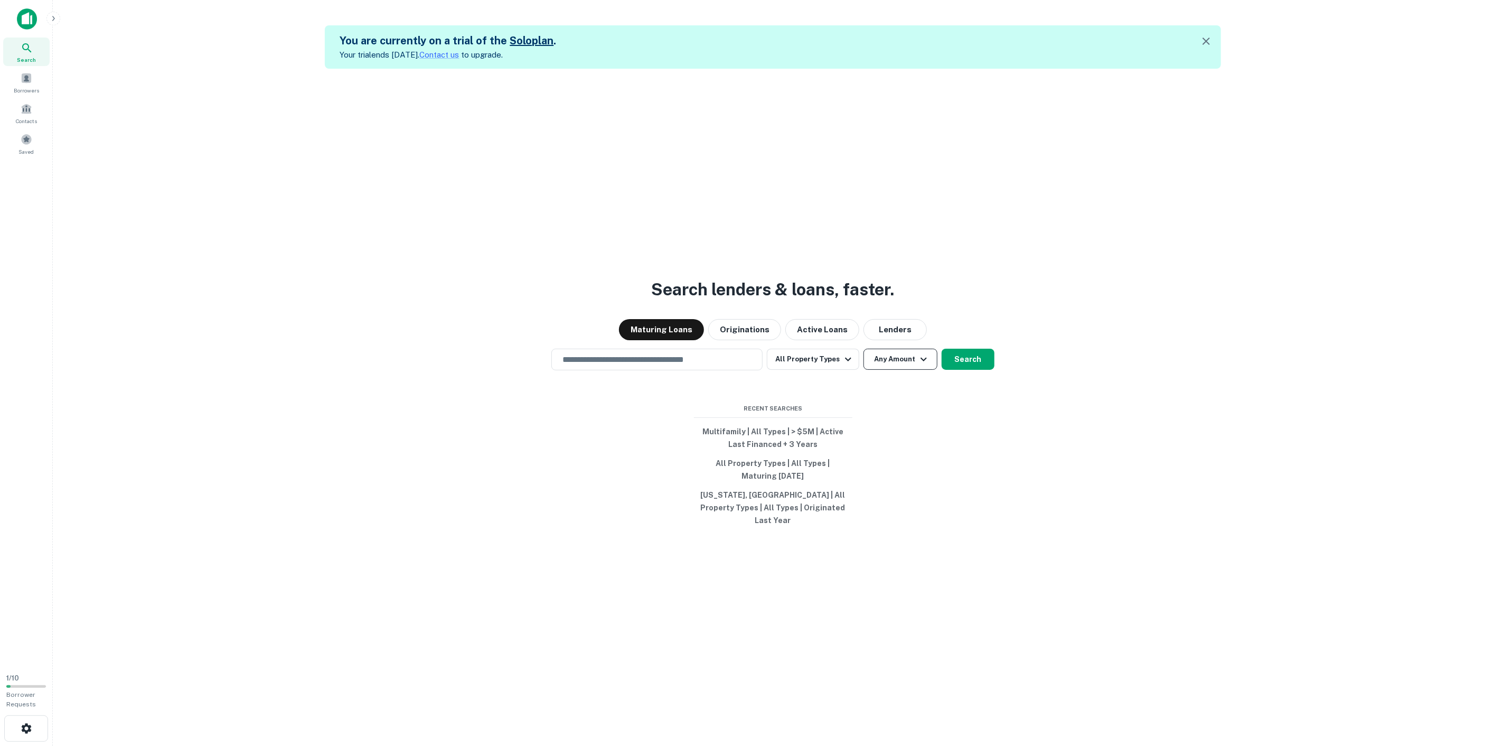
click at [895, 370] on button "Any Amount" at bounding box center [900, 358] width 74 height 21
click at [851, 429] on input "number" at bounding box center [846, 433] width 73 height 21
type input "*******"
click at [793, 377] on div at bounding box center [751, 373] width 1502 height 746
click at [793, 370] on button "All Property Types" at bounding box center [813, 358] width 92 height 21
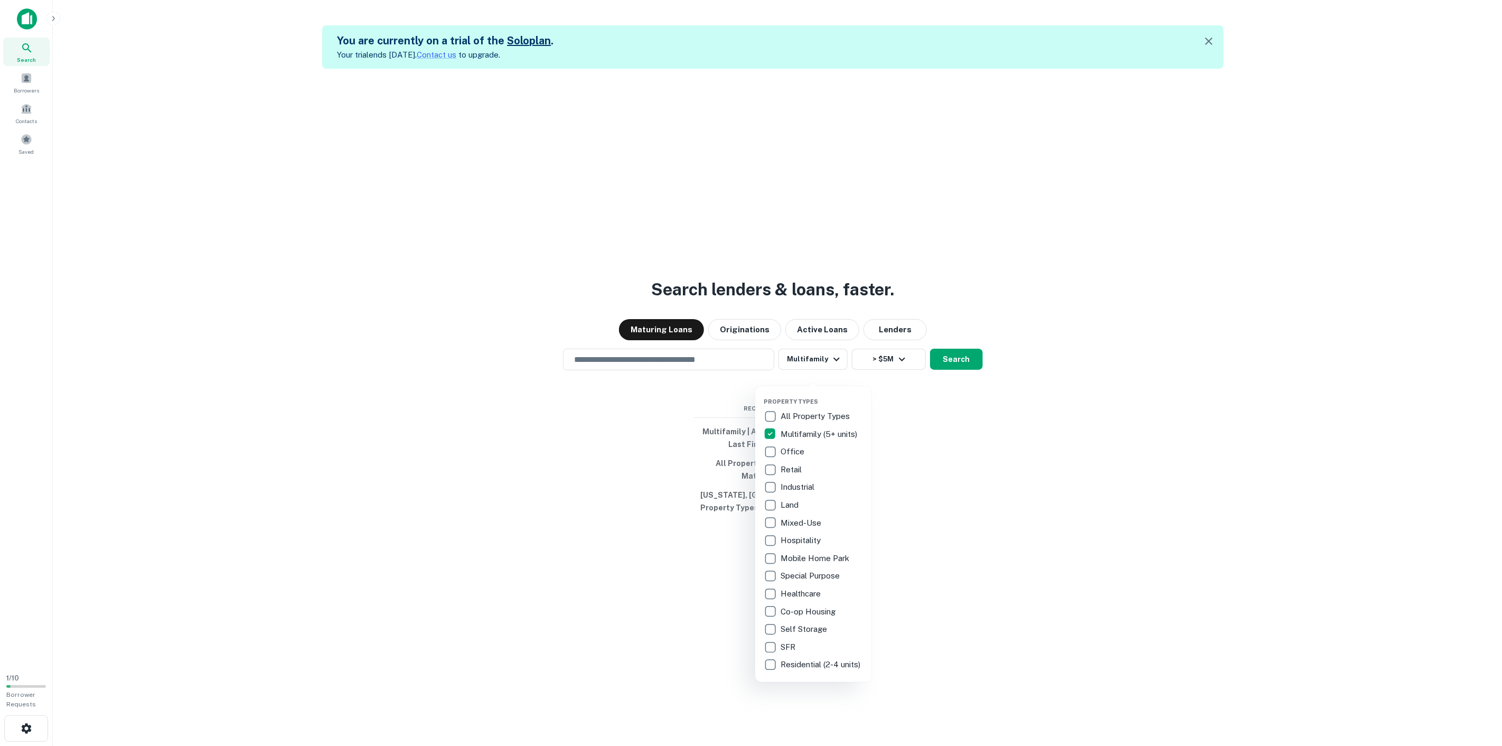
click at [946, 375] on div at bounding box center [751, 373] width 1502 height 746
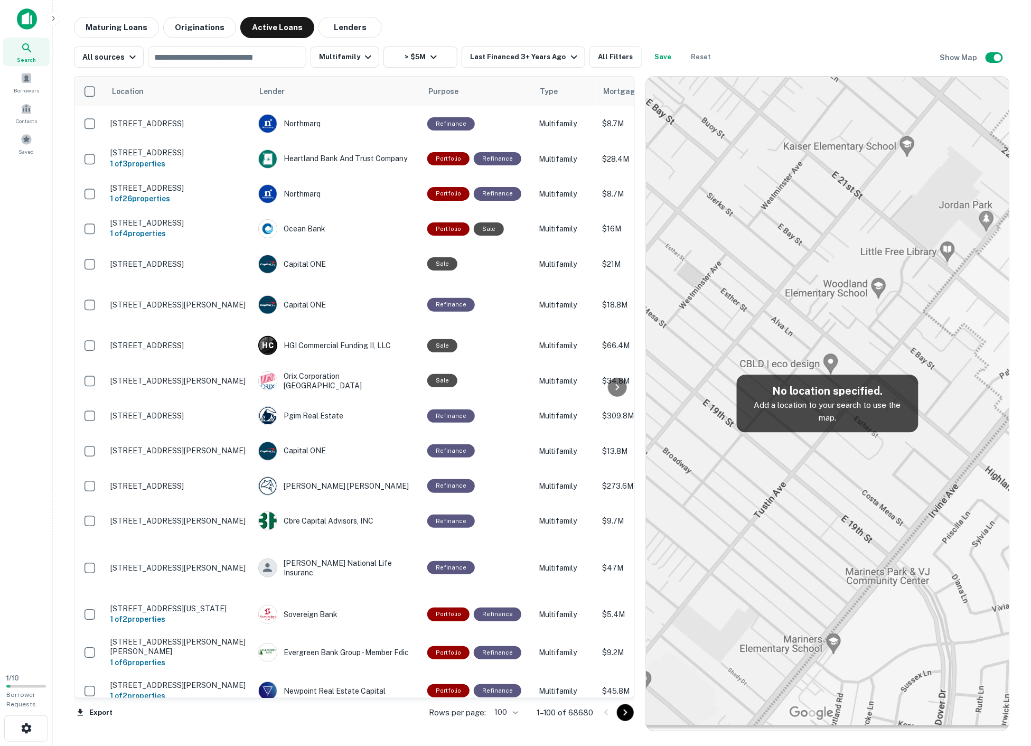
click at [33, 51] on div "Search" at bounding box center [26, 51] width 46 height 29
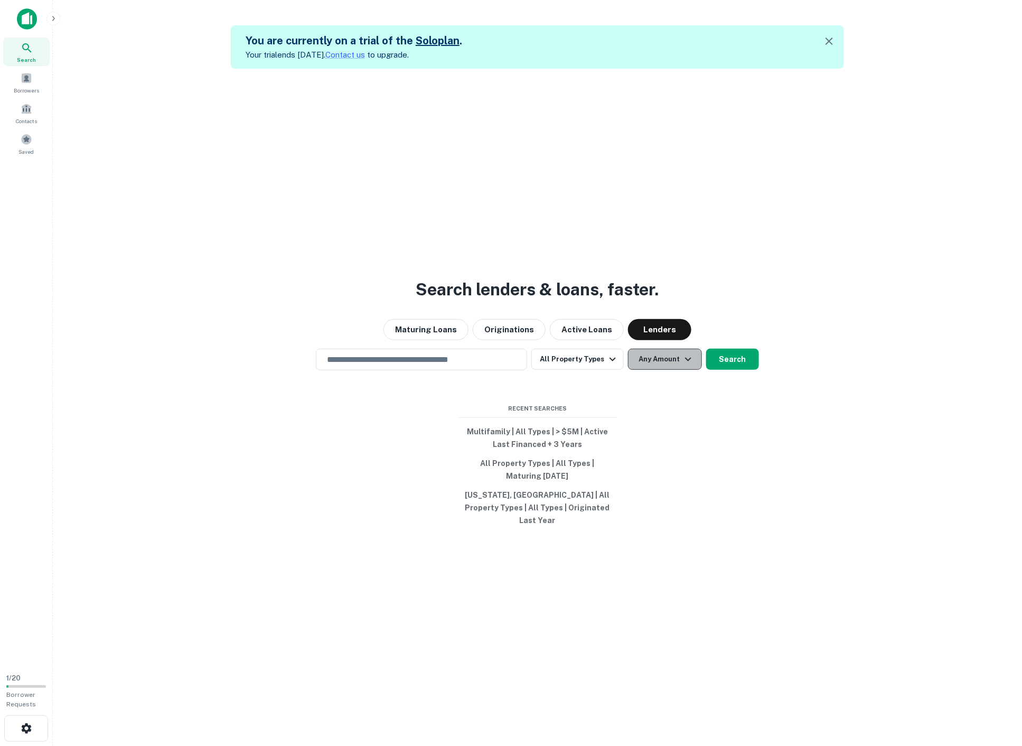
click at [639, 370] on button "Any Amount" at bounding box center [665, 358] width 74 height 21
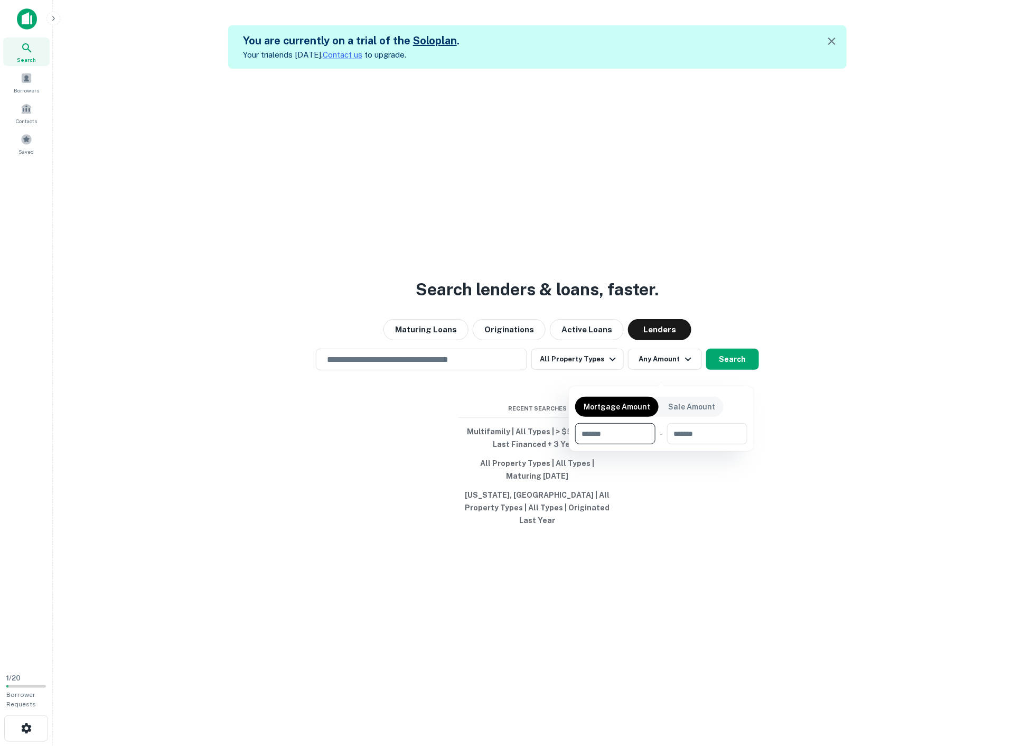
click at [629, 441] on input "number" at bounding box center [611, 433] width 73 height 21
type input "*******"
click at [556, 370] on div at bounding box center [515, 373] width 1031 height 746
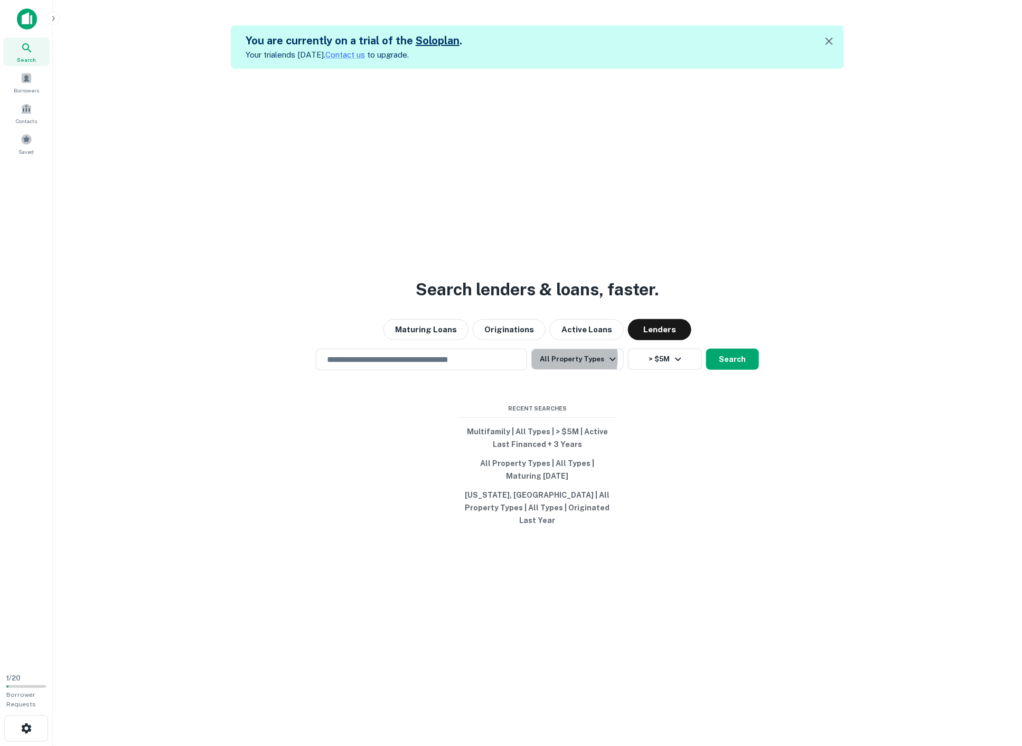
click at [556, 370] on button "All Property Types" at bounding box center [577, 358] width 92 height 21
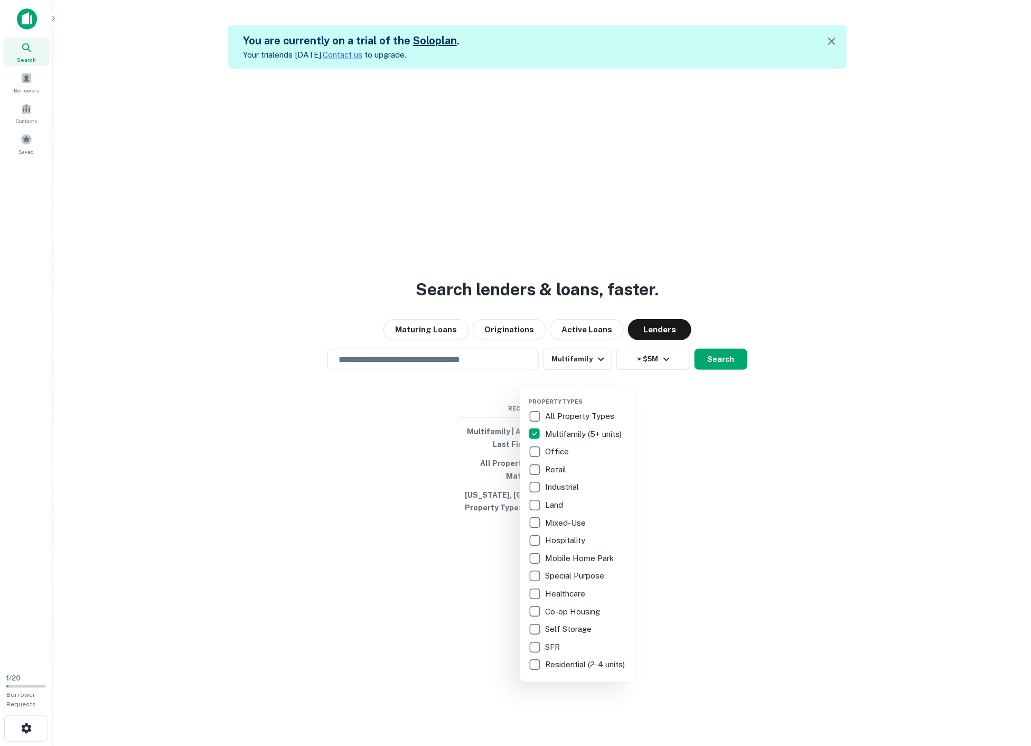
click at [724, 375] on div at bounding box center [515, 373] width 1031 height 746
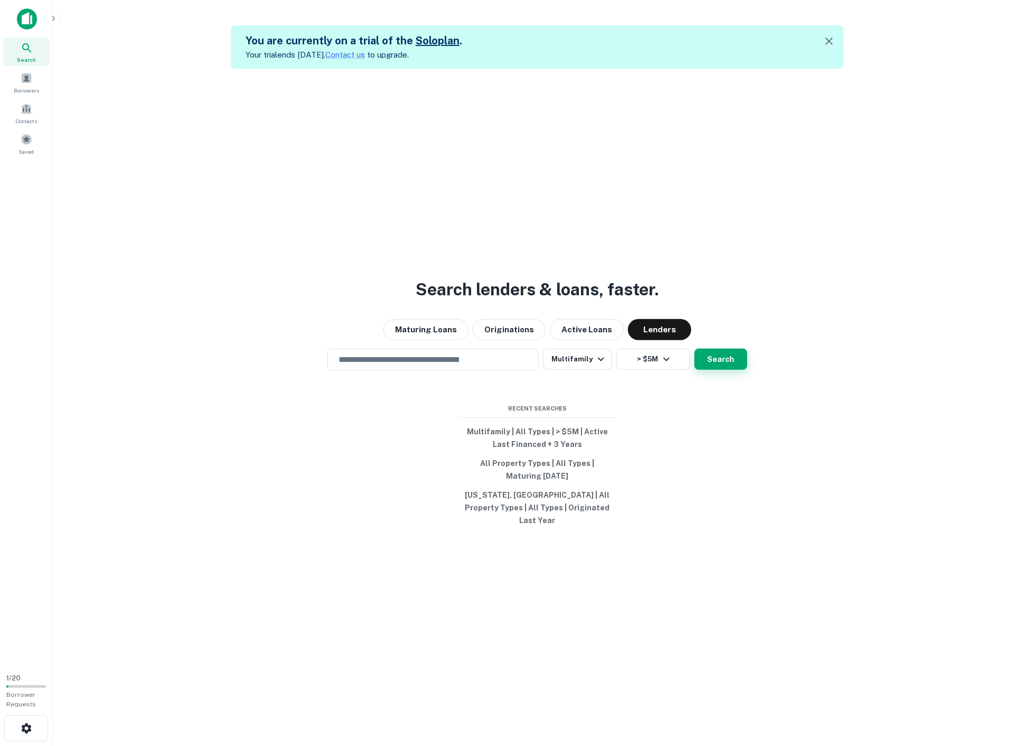
click at [722, 370] on button "Search" at bounding box center [720, 358] width 53 height 21
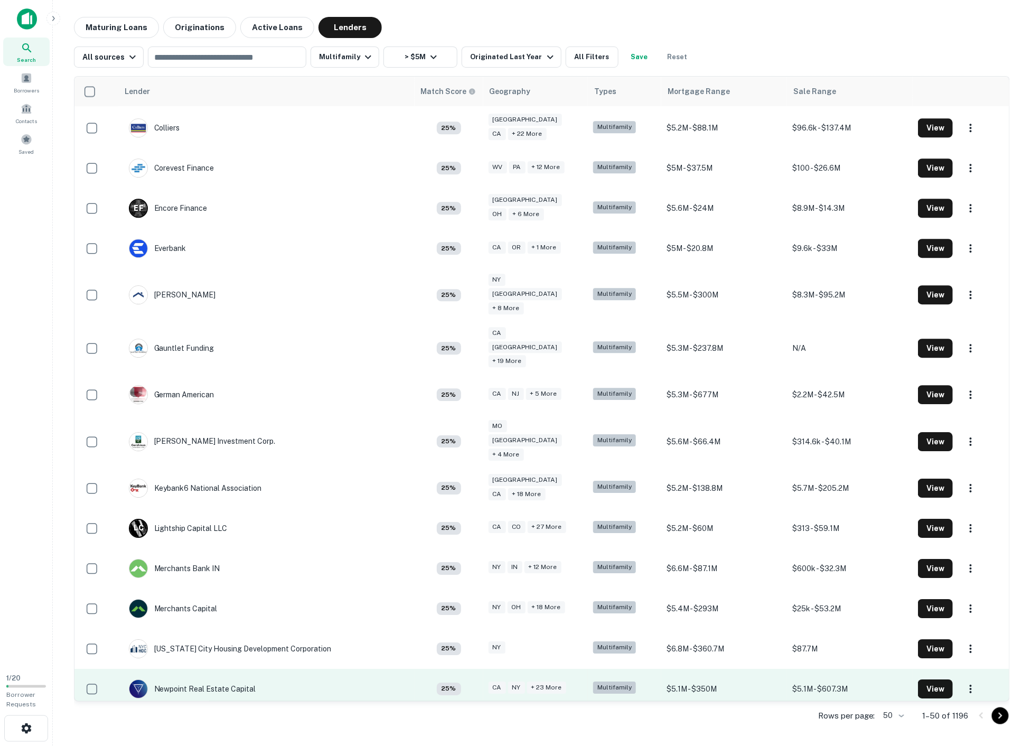
scroll to position [1410, 0]
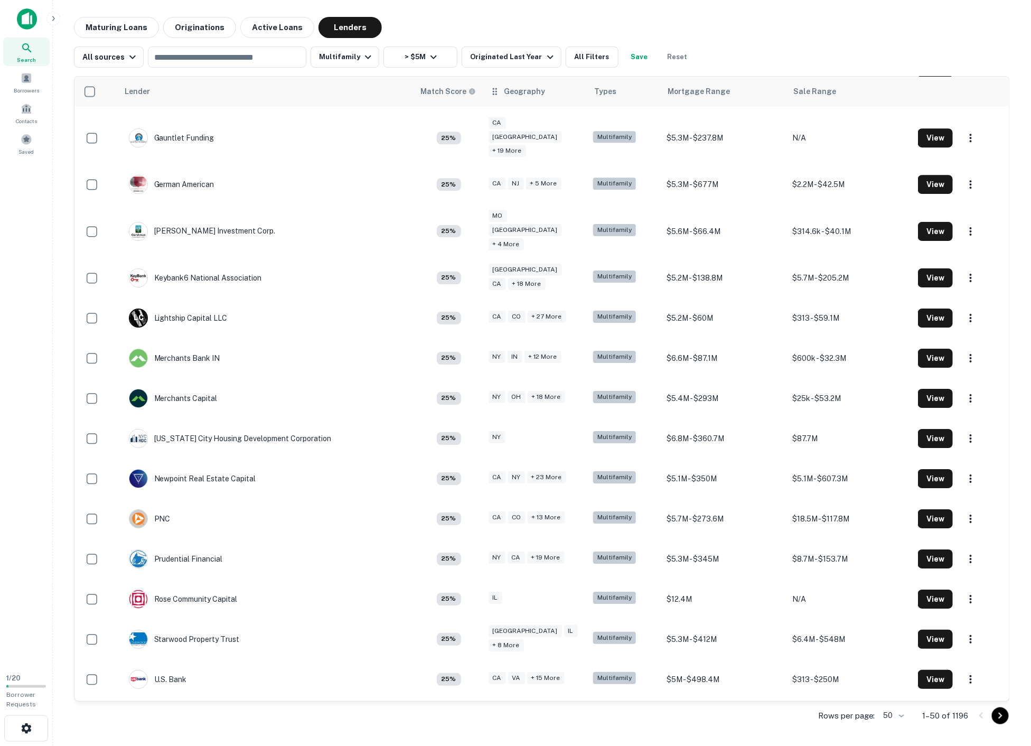
click at [484, 96] on th "Geography" at bounding box center [535, 92] width 105 height 30
click at [489, 92] on icon at bounding box center [494, 91] width 11 height 13
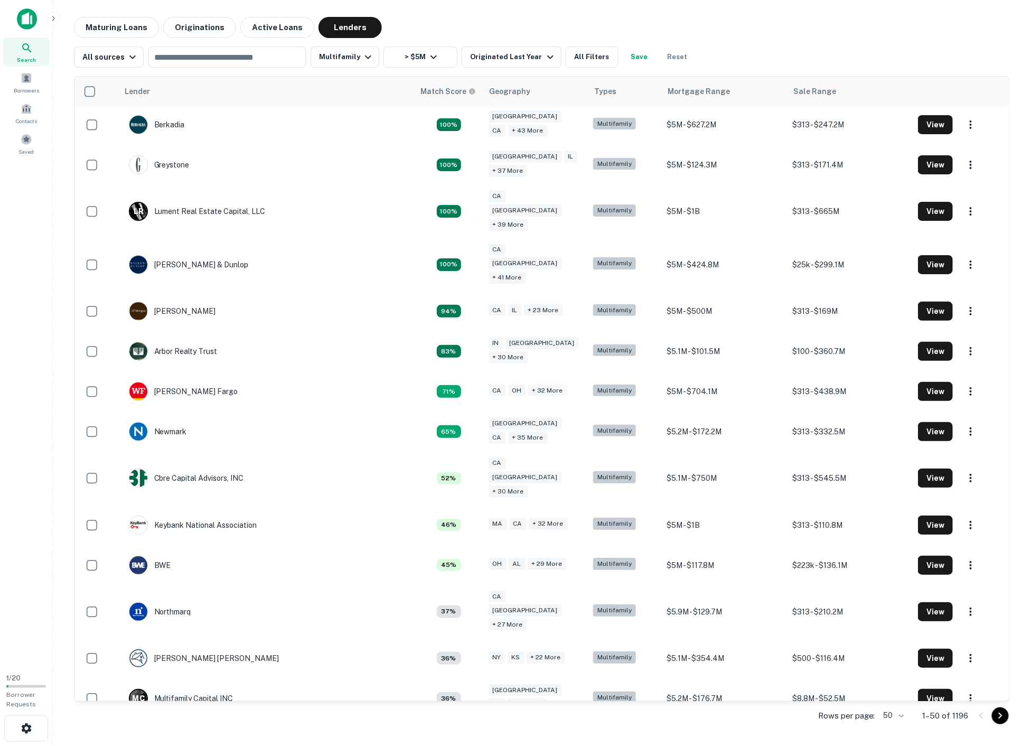
scroll to position [0, 0]
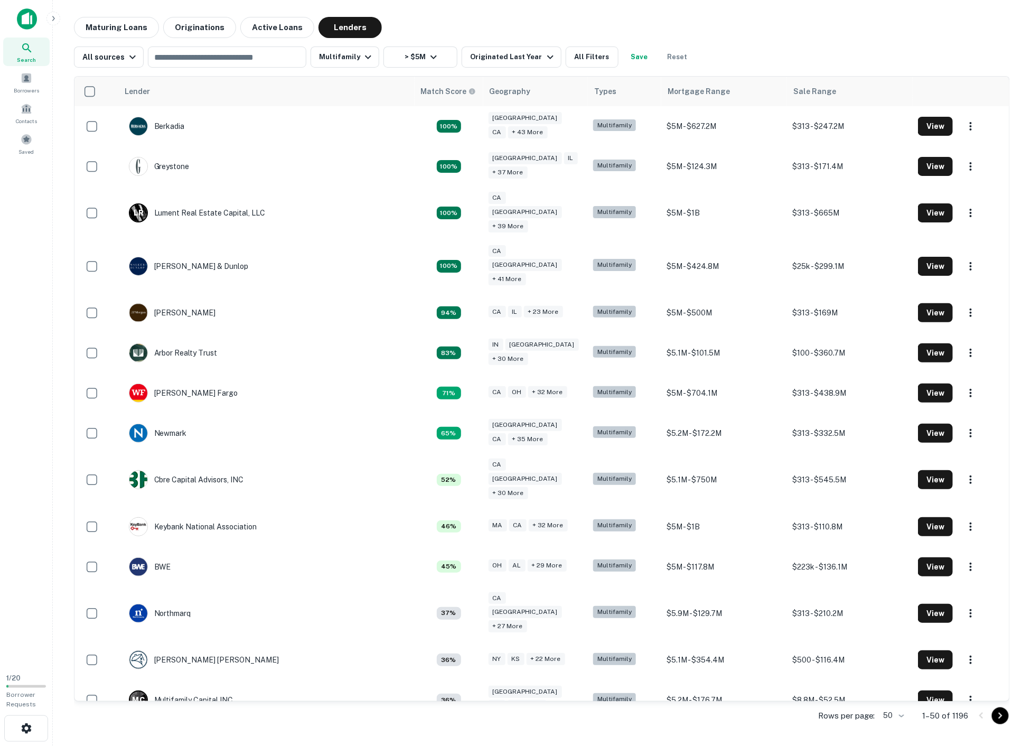
click at [916, 715] on body "Search Borrowers Contacts Saved 1 / 20 Borrower Requests Maturing Loans Origina…" at bounding box center [515, 373] width 1031 height 746
click at [909, 730] on li "1000" at bounding box center [914, 739] width 36 height 19
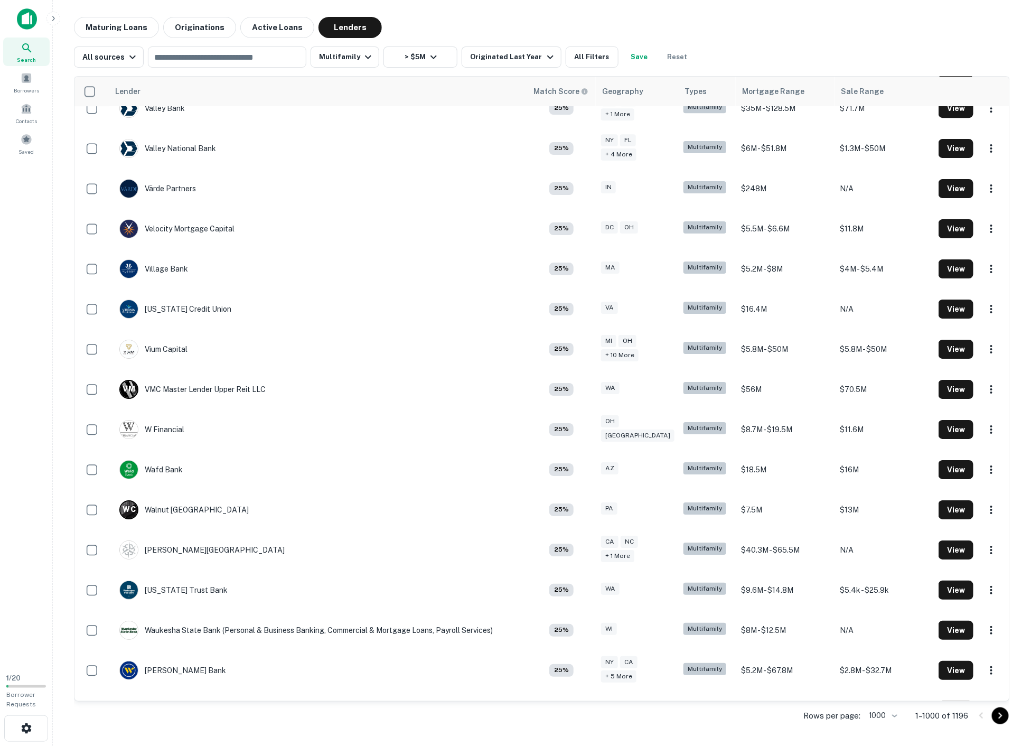
scroll to position [959, 0]
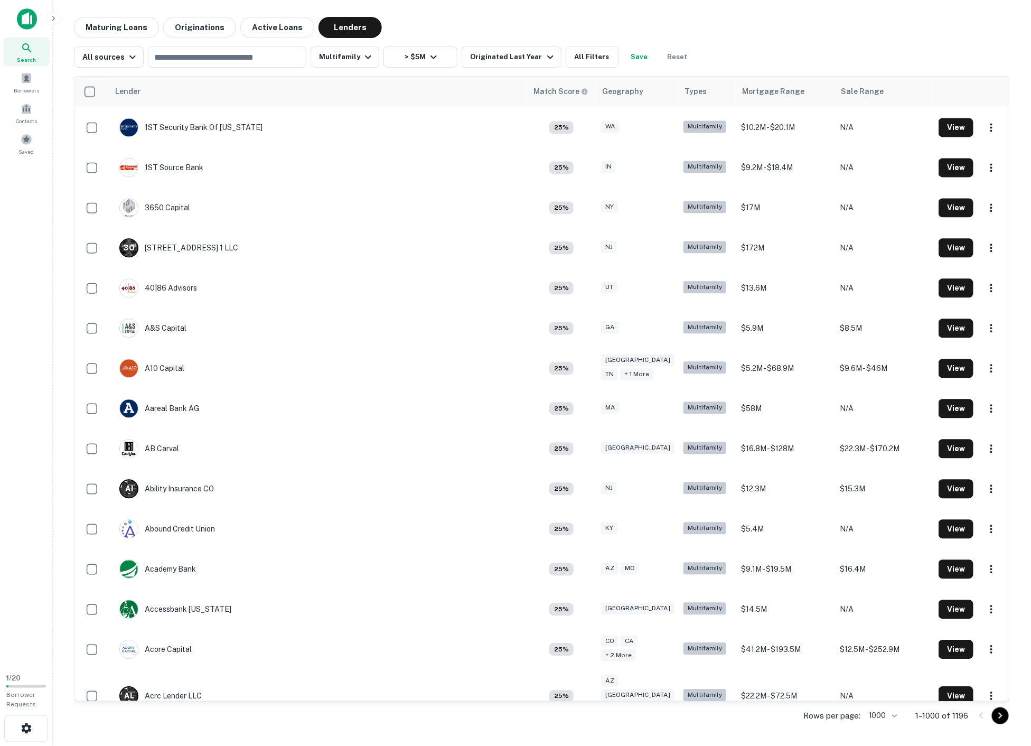
drag, startPoint x: 1004, startPoint y: 661, endPoint x: 997, endPoint y: 51, distance: 609.9
click at [997, 51] on body "Search Borrowers Contacts Saved 1 / 20 Borrower Requests Maturing Loans Origina…" at bounding box center [515, 373] width 1031 height 746
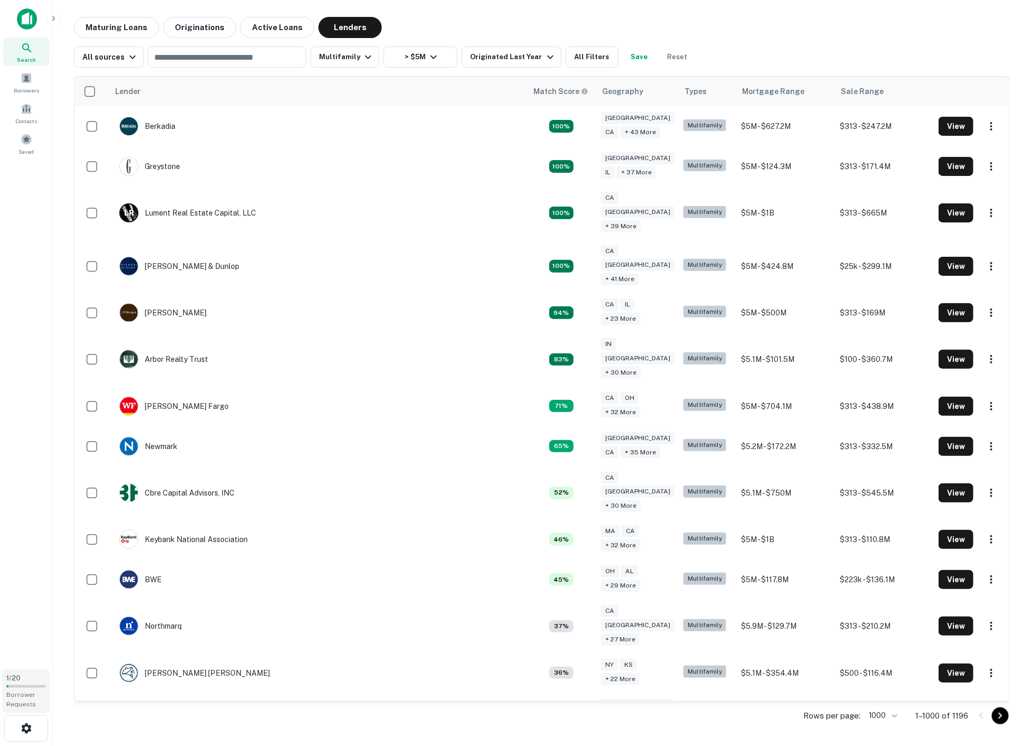
click at [20, 700] on span "Borrower Requests" at bounding box center [21, 699] width 30 height 17
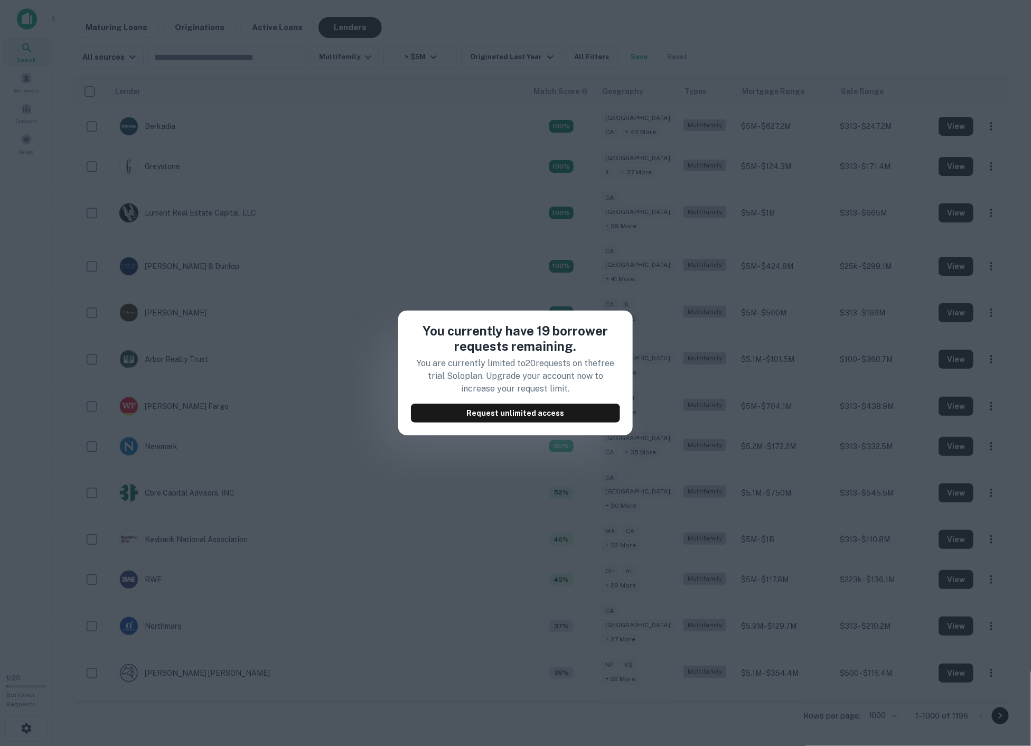
click at [463, 491] on div "You currently have 19 borrower requests remaining. You are currently limited to…" at bounding box center [515, 373] width 1031 height 746
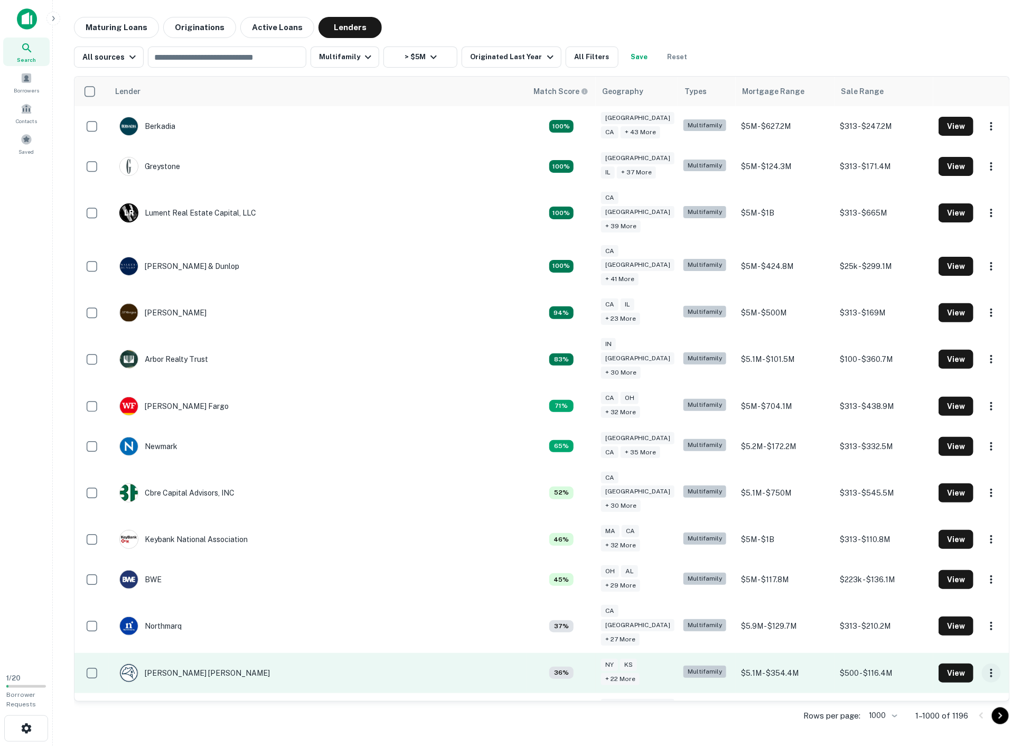
click at [986, 666] on icon "button" at bounding box center [991, 672] width 13 height 13
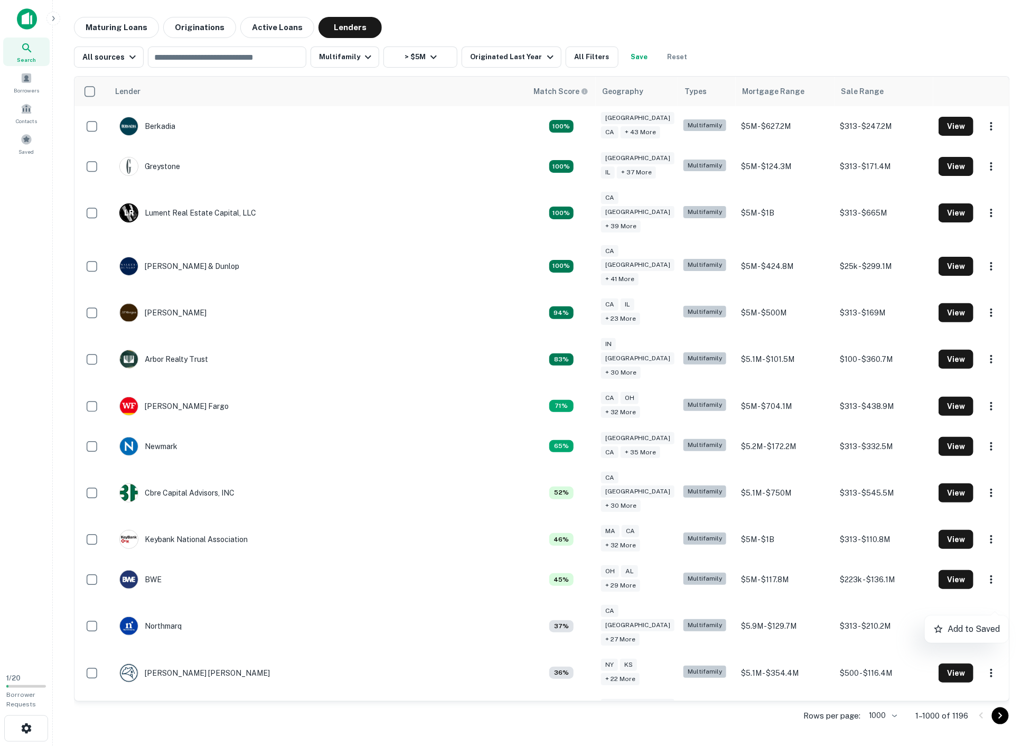
click at [940, 605] on div at bounding box center [515, 373] width 1031 height 746
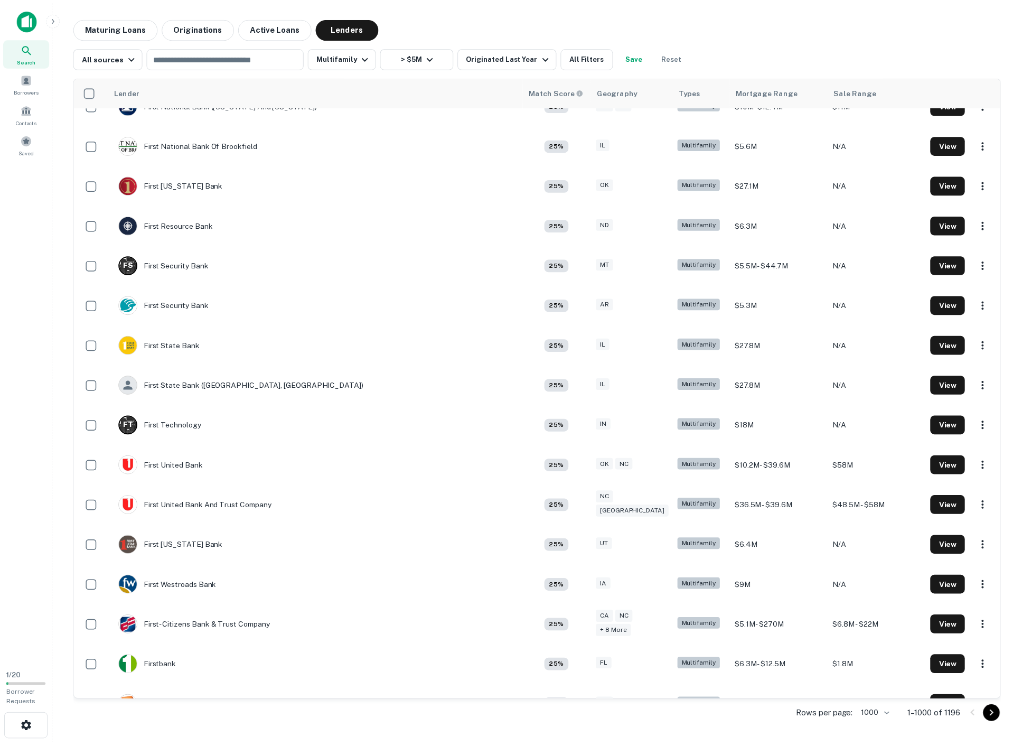
scroll to position [18362, 0]
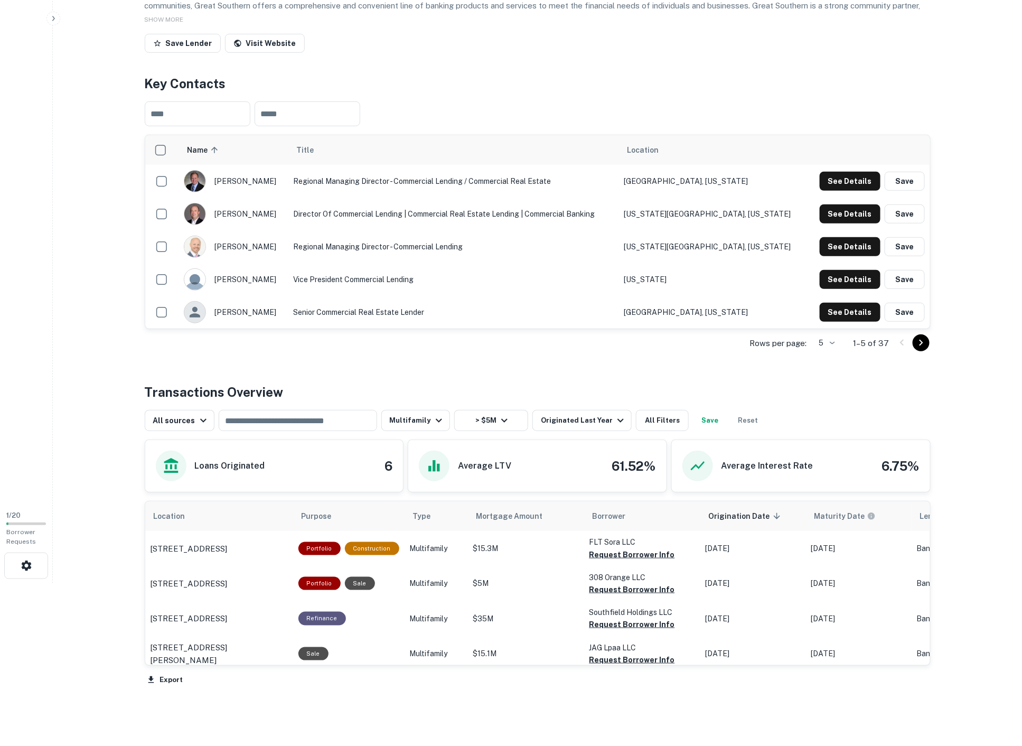
click at [42, 424] on div "Search Borrowers Contacts Saved" at bounding box center [26, 169] width 52 height 665
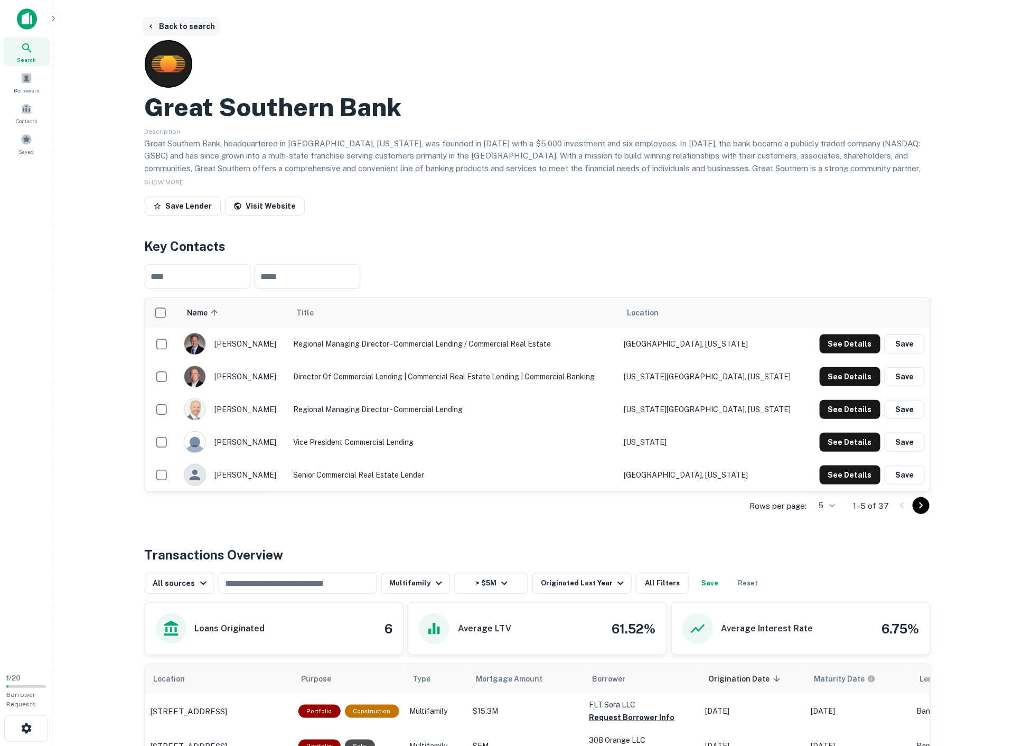
click at [172, 27] on button "Back to search" at bounding box center [181, 26] width 77 height 19
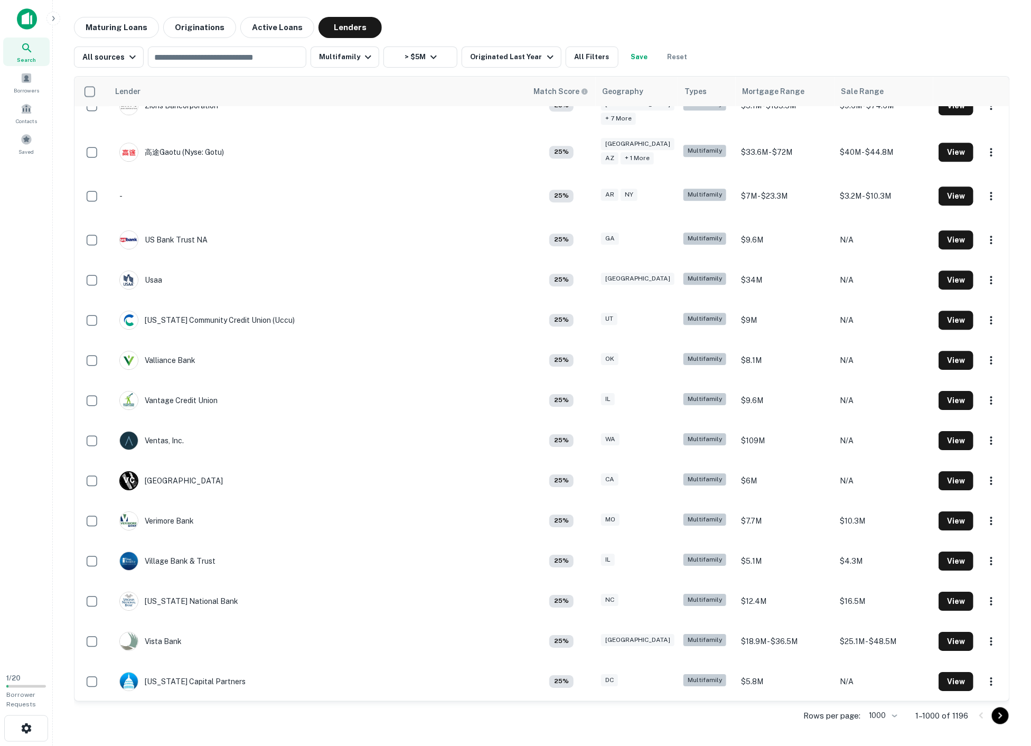
scroll to position [39519, 0]
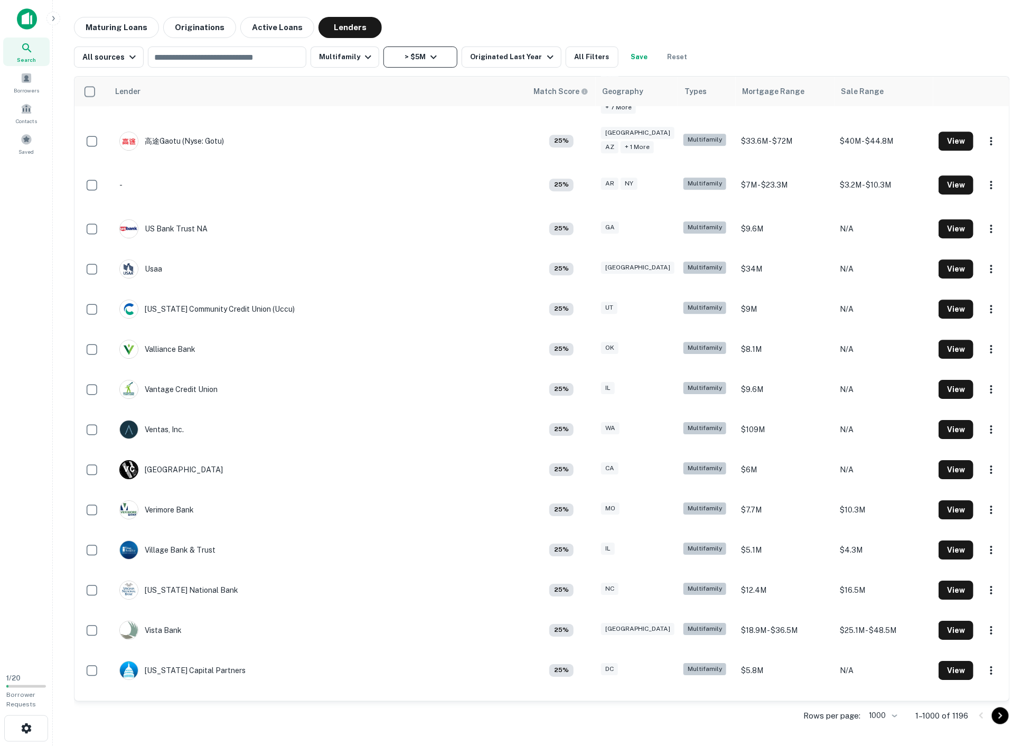
click at [427, 54] on icon "button" at bounding box center [433, 57] width 13 height 13
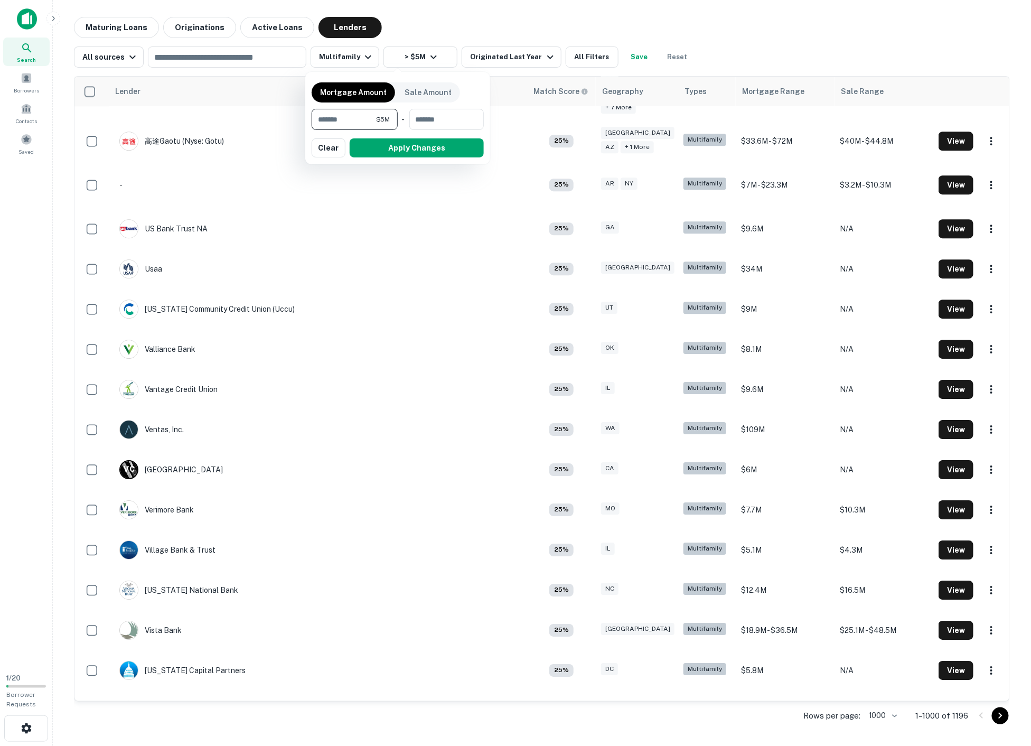
click at [337, 57] on div at bounding box center [515, 373] width 1031 height 746
click at [341, 55] on div at bounding box center [515, 373] width 1031 height 746
click at [350, 56] on div at bounding box center [515, 373] width 1031 height 746
click at [348, 56] on div at bounding box center [515, 373] width 1031 height 746
click at [750, 37] on div at bounding box center [515, 373] width 1031 height 746
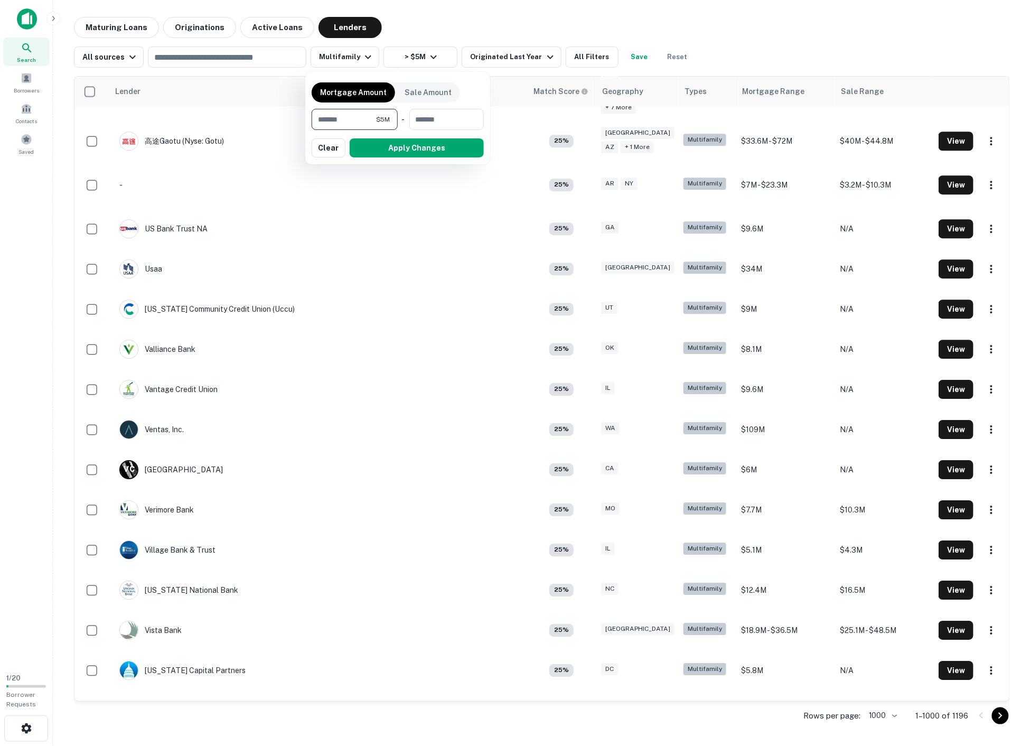
click at [265, 59] on div at bounding box center [515, 373] width 1031 height 746
click at [265, 49] on div at bounding box center [515, 373] width 1031 height 746
click at [243, 58] on div at bounding box center [515, 373] width 1031 height 746
click at [243, 54] on div at bounding box center [515, 373] width 1031 height 746
click at [197, 61] on div at bounding box center [515, 373] width 1031 height 746
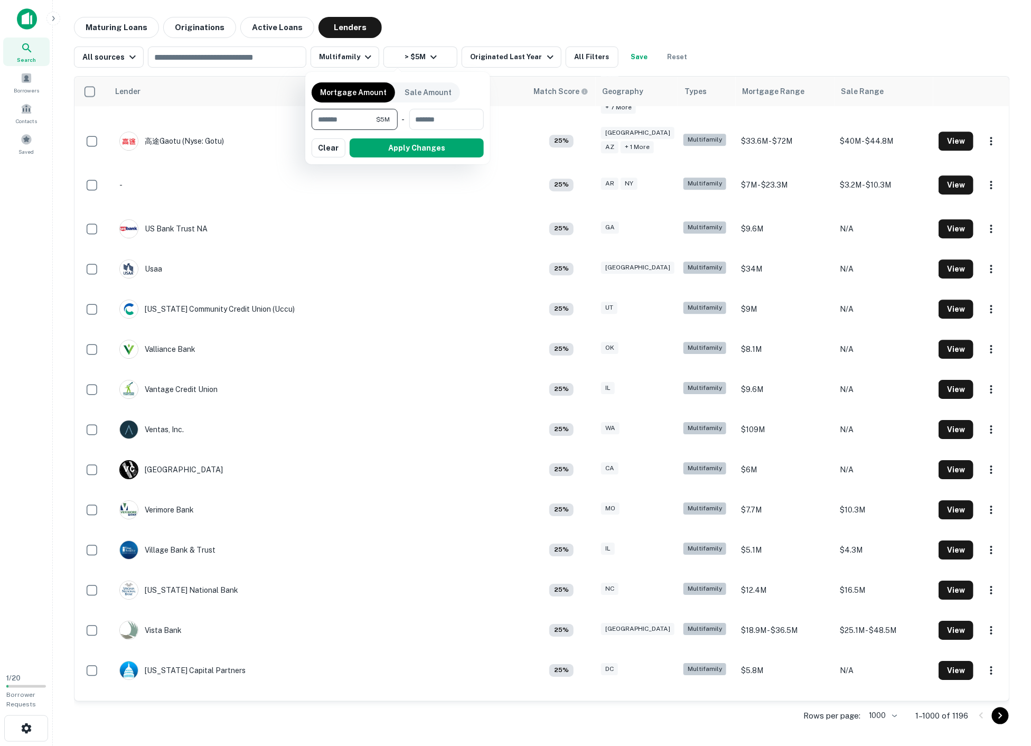
click at [198, 56] on div at bounding box center [515, 373] width 1031 height 746
click at [204, 52] on div at bounding box center [515, 373] width 1031 height 746
click at [219, 61] on div at bounding box center [515, 373] width 1031 height 746
click at [235, 54] on div at bounding box center [515, 373] width 1031 height 746
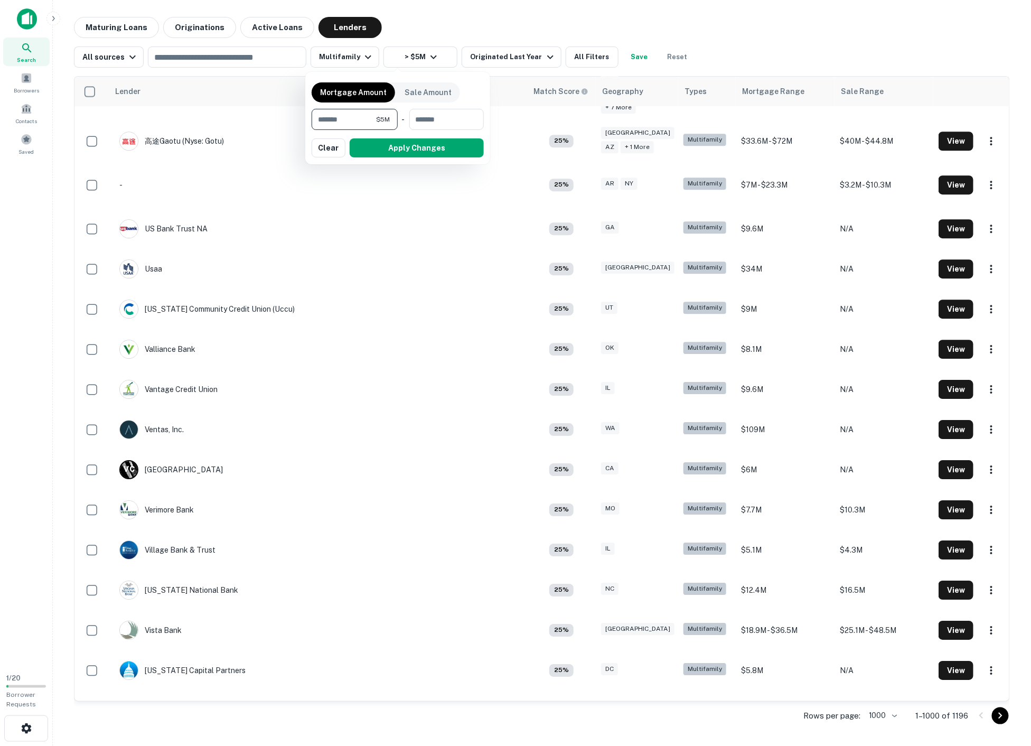
click at [456, 146] on button "Apply Changes" at bounding box center [417, 147] width 134 height 19
click at [277, 184] on div at bounding box center [515, 373] width 1031 height 746
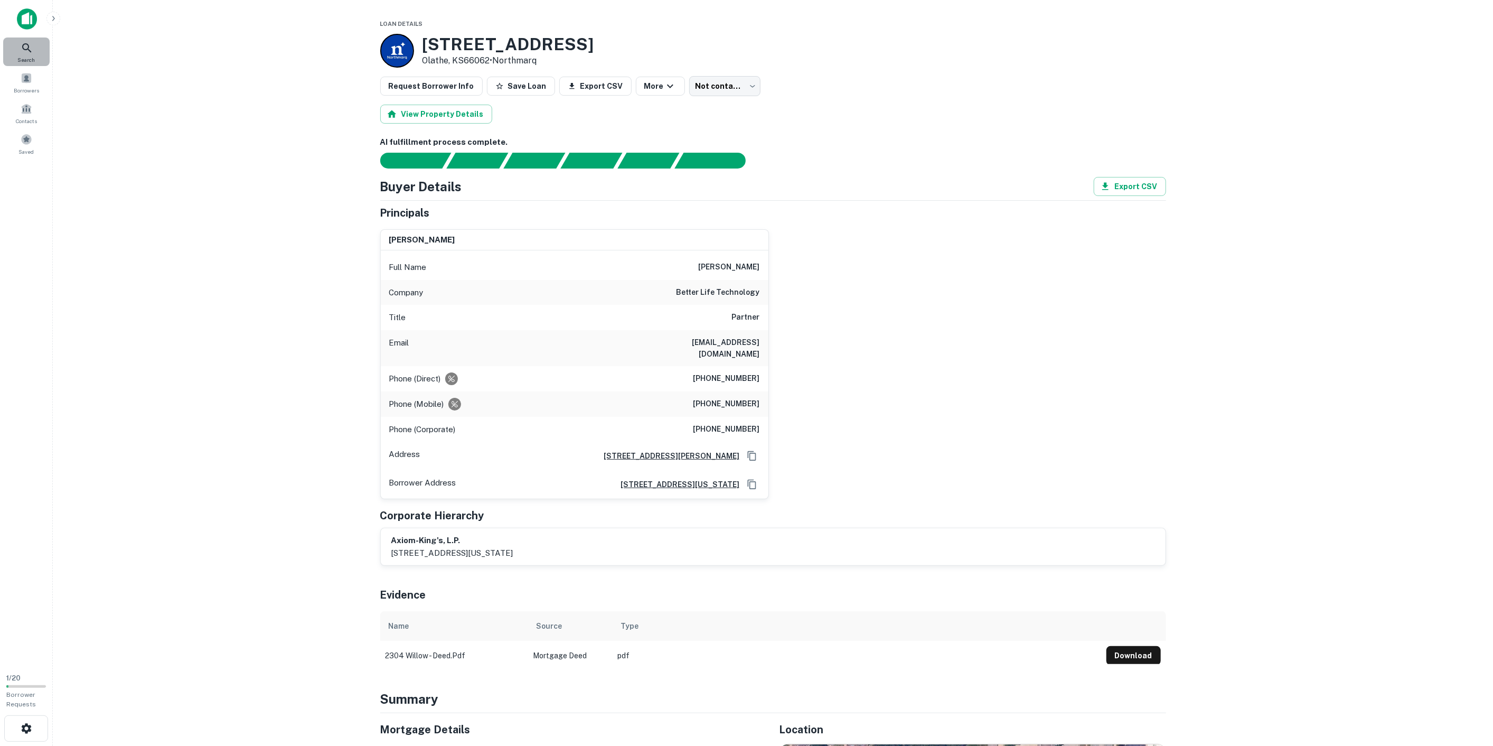
click at [27, 48] on icon at bounding box center [27, 48] width 13 height 13
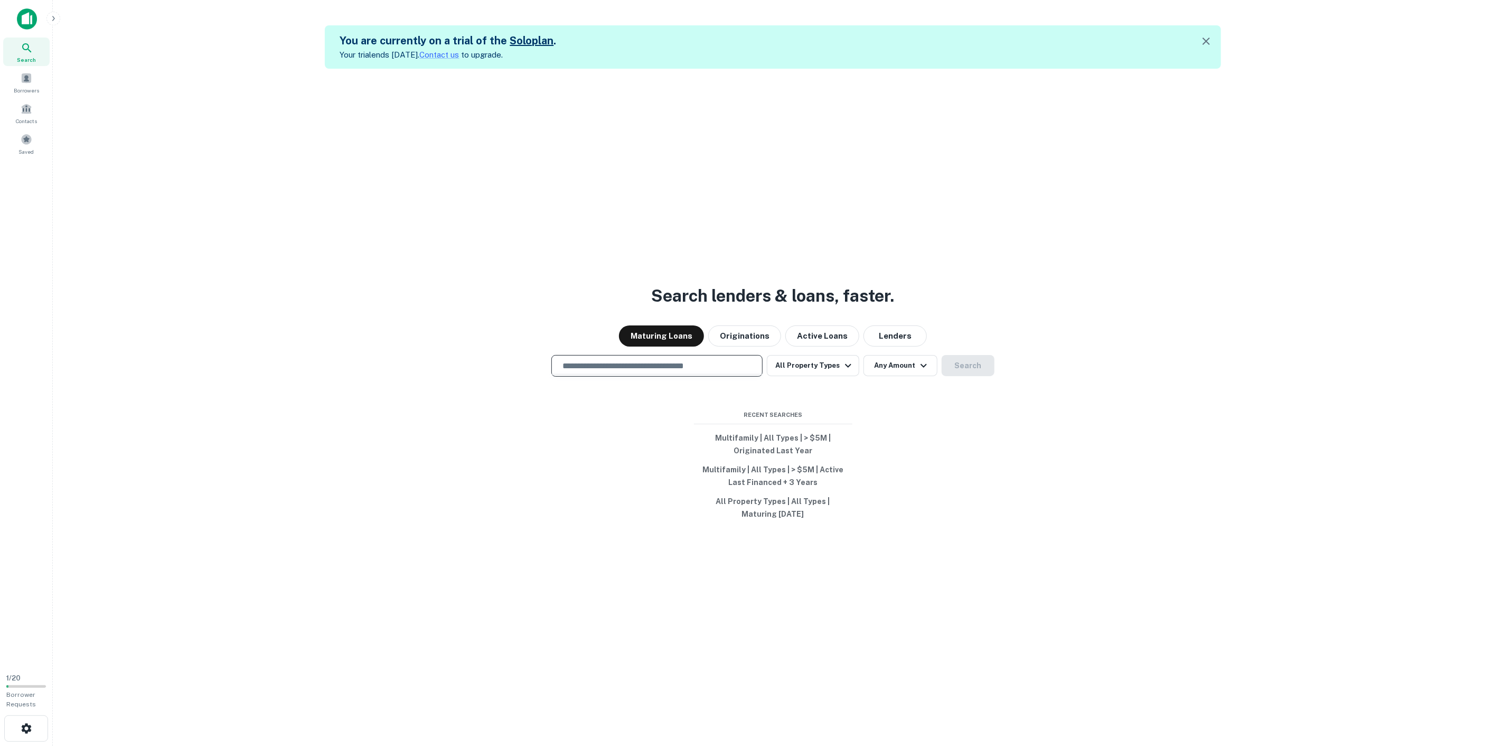
click at [671, 372] on input "text" at bounding box center [657, 366] width 202 height 12
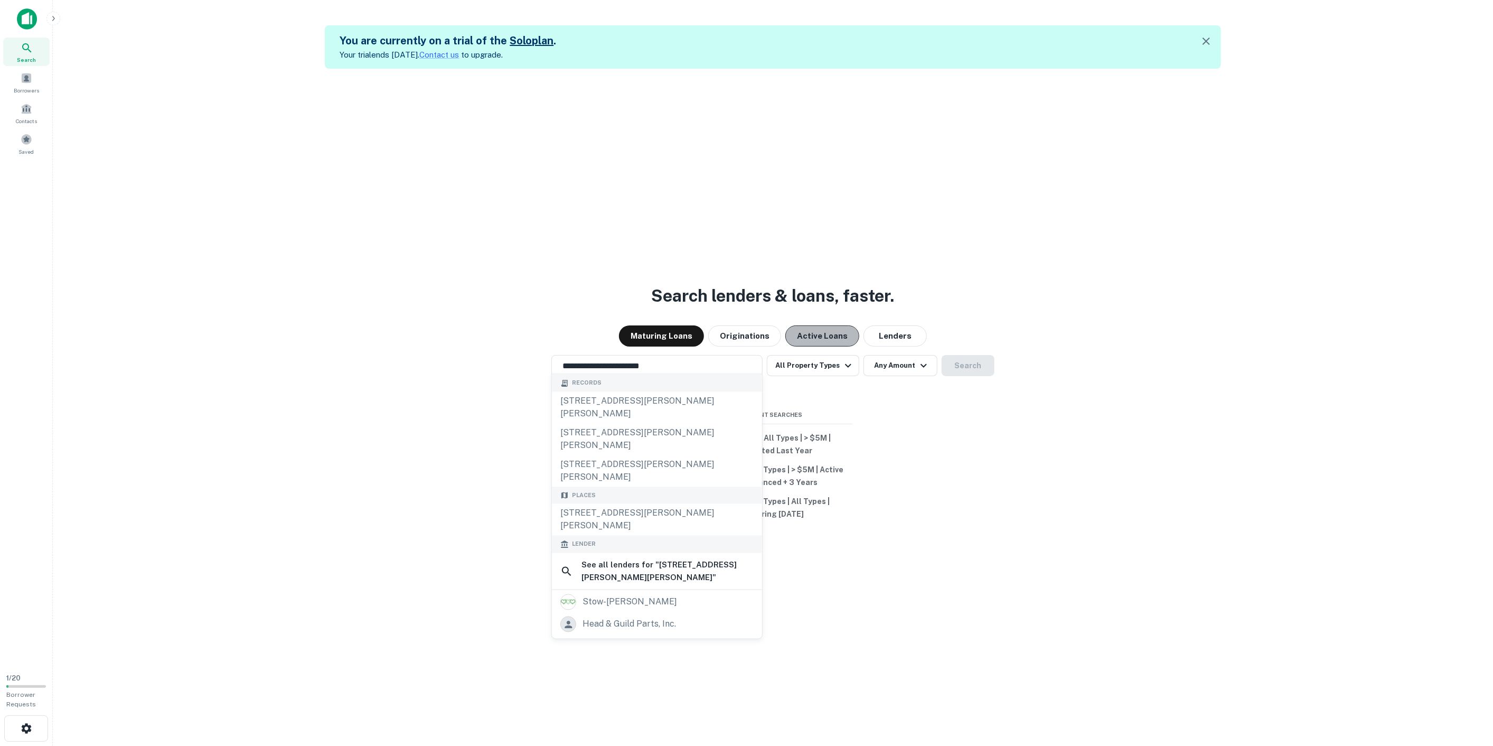
click at [819, 346] on button "Active Loans" at bounding box center [822, 335] width 74 height 21
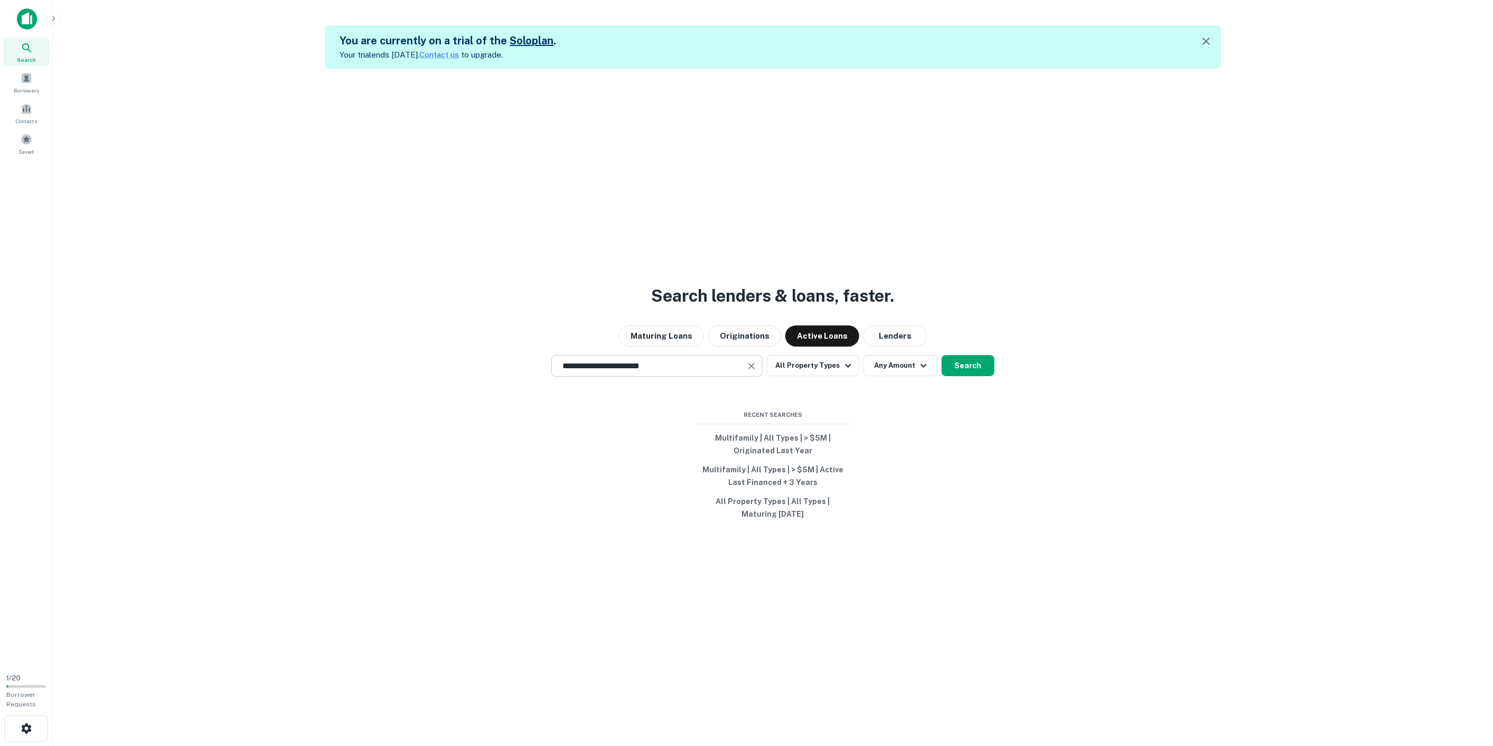
click at [687, 376] on div "**********" at bounding box center [656, 366] width 211 height 22
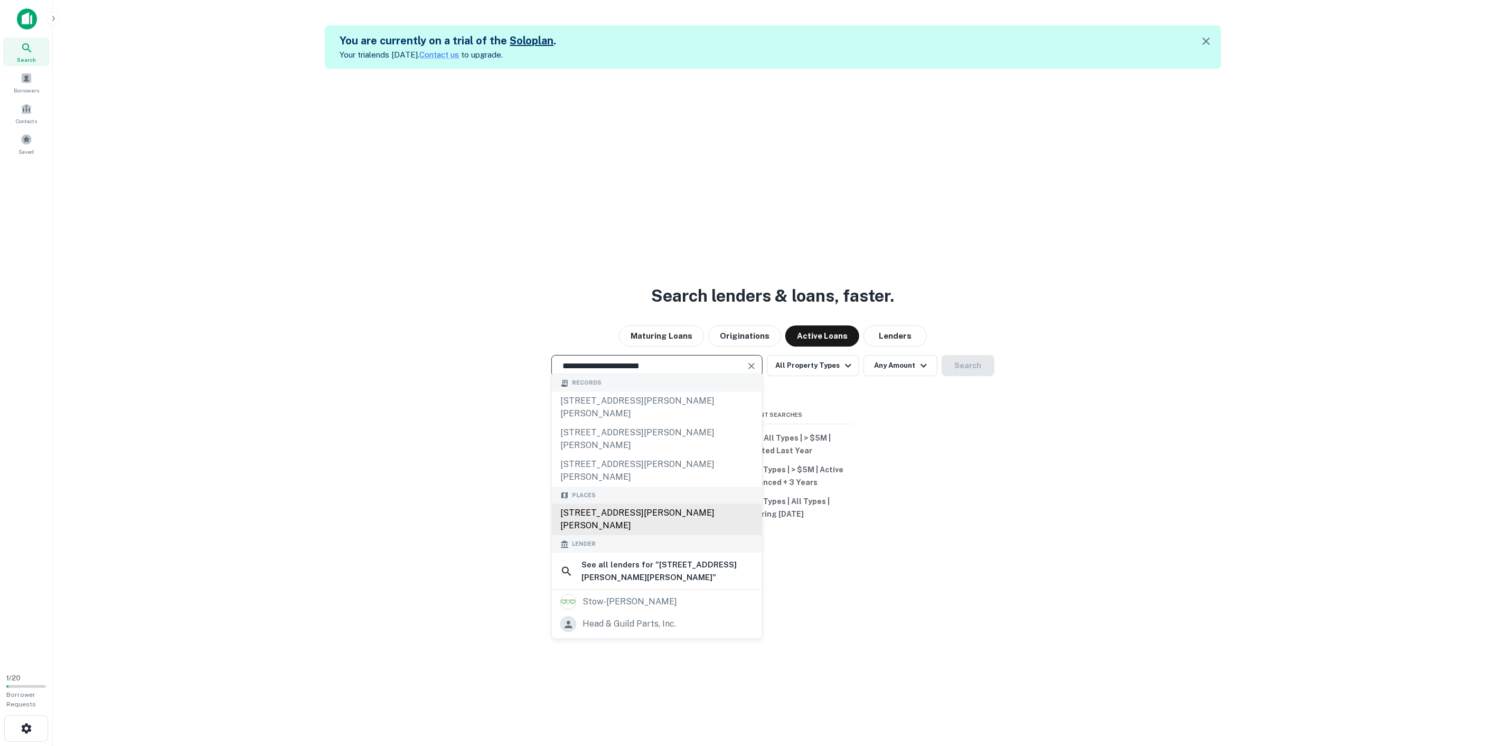
type input "**********"
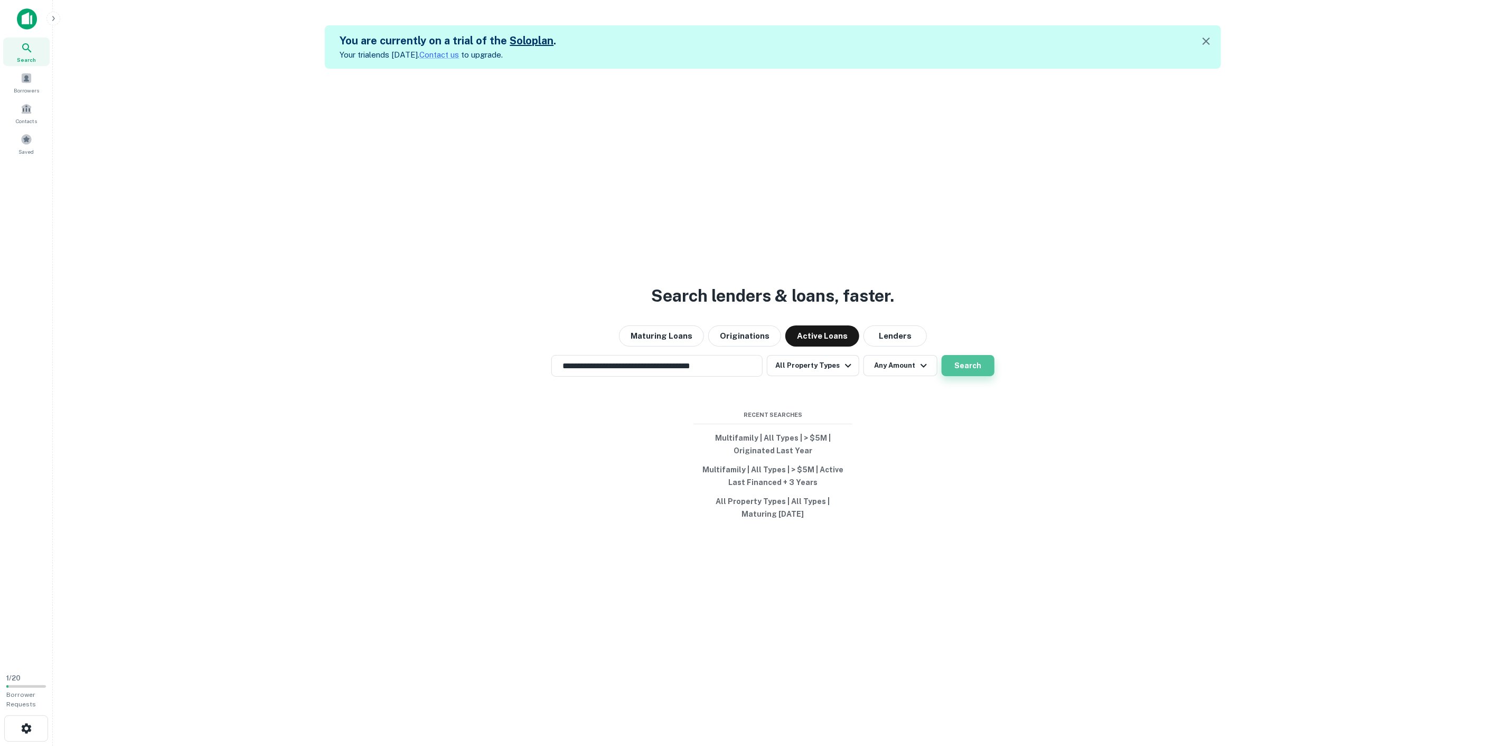
click at [968, 376] on button "Search" at bounding box center [967, 365] width 53 height 21
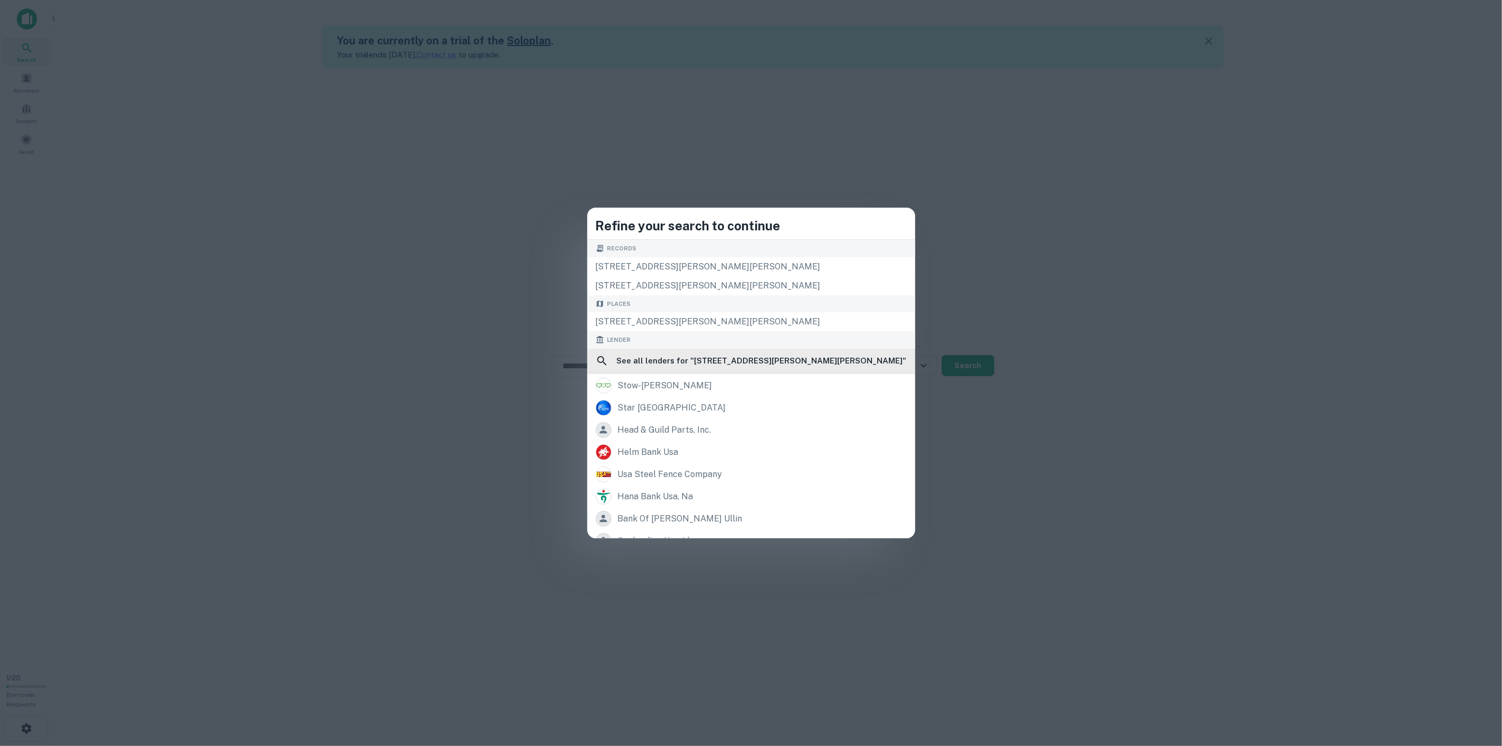
click at [831, 354] on h6 "See all lenders for " [STREET_ADDRESS][PERSON_NAME][PERSON_NAME] "" at bounding box center [762, 360] width 290 height 13
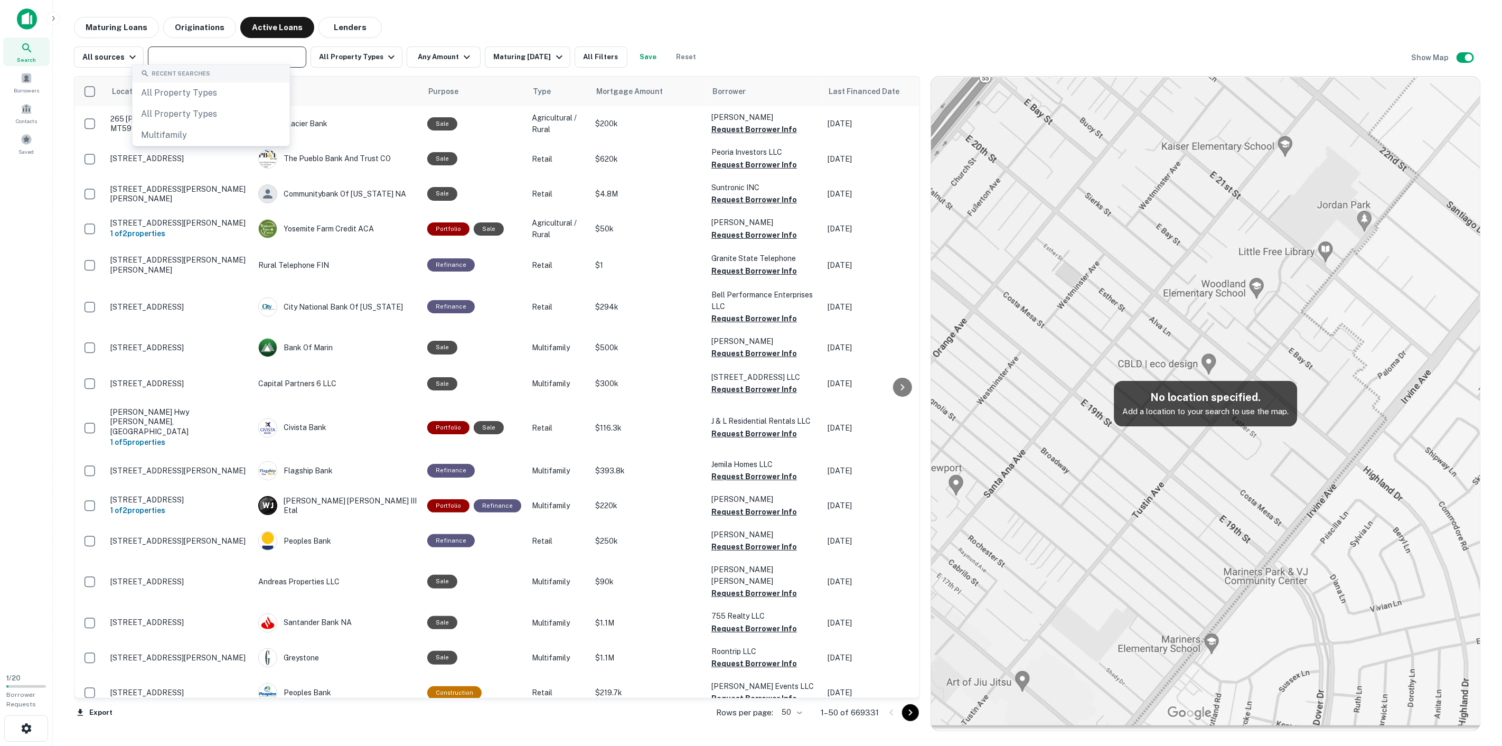
click at [193, 59] on input "text" at bounding box center [226, 57] width 150 height 15
paste input "**********"
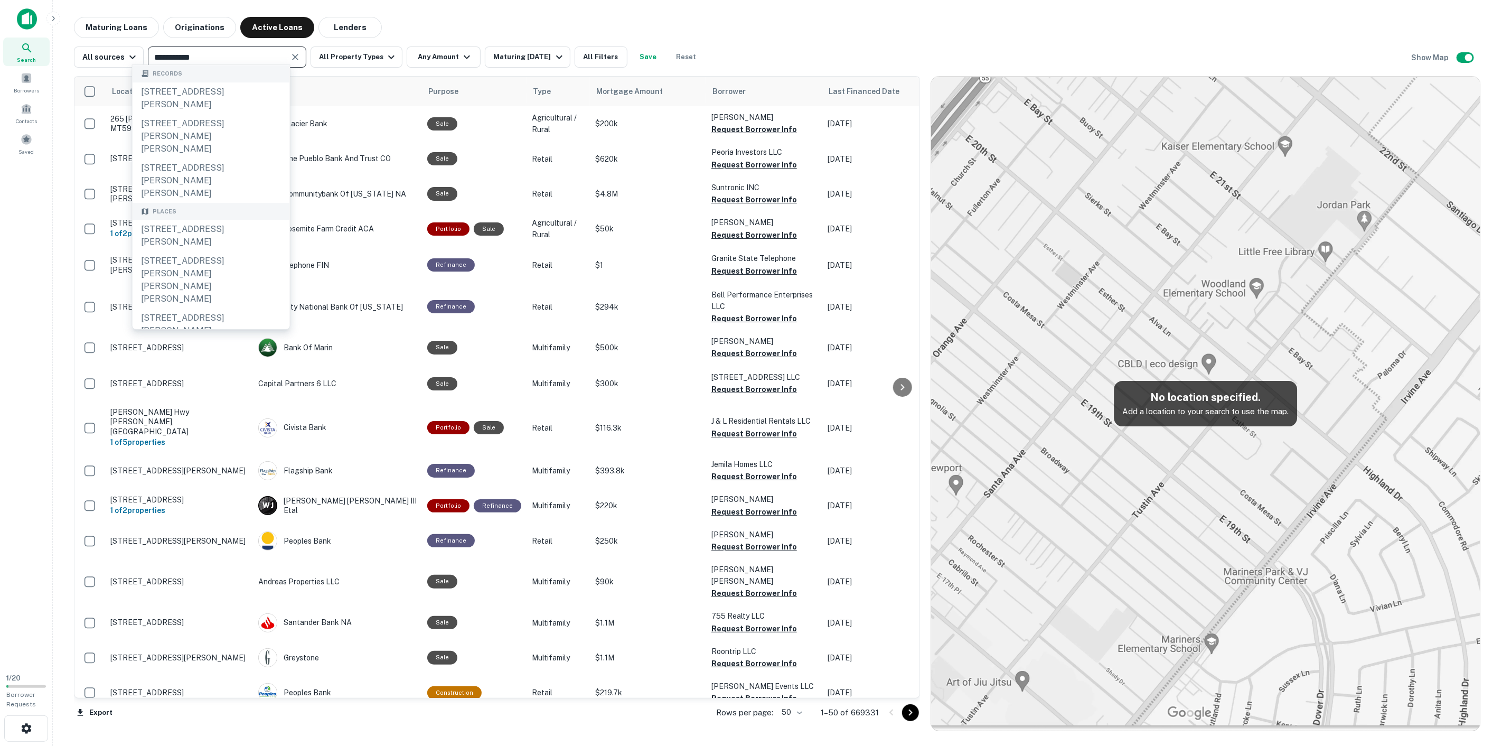
click at [234, 58] on input "**********" at bounding box center [218, 57] width 135 height 15
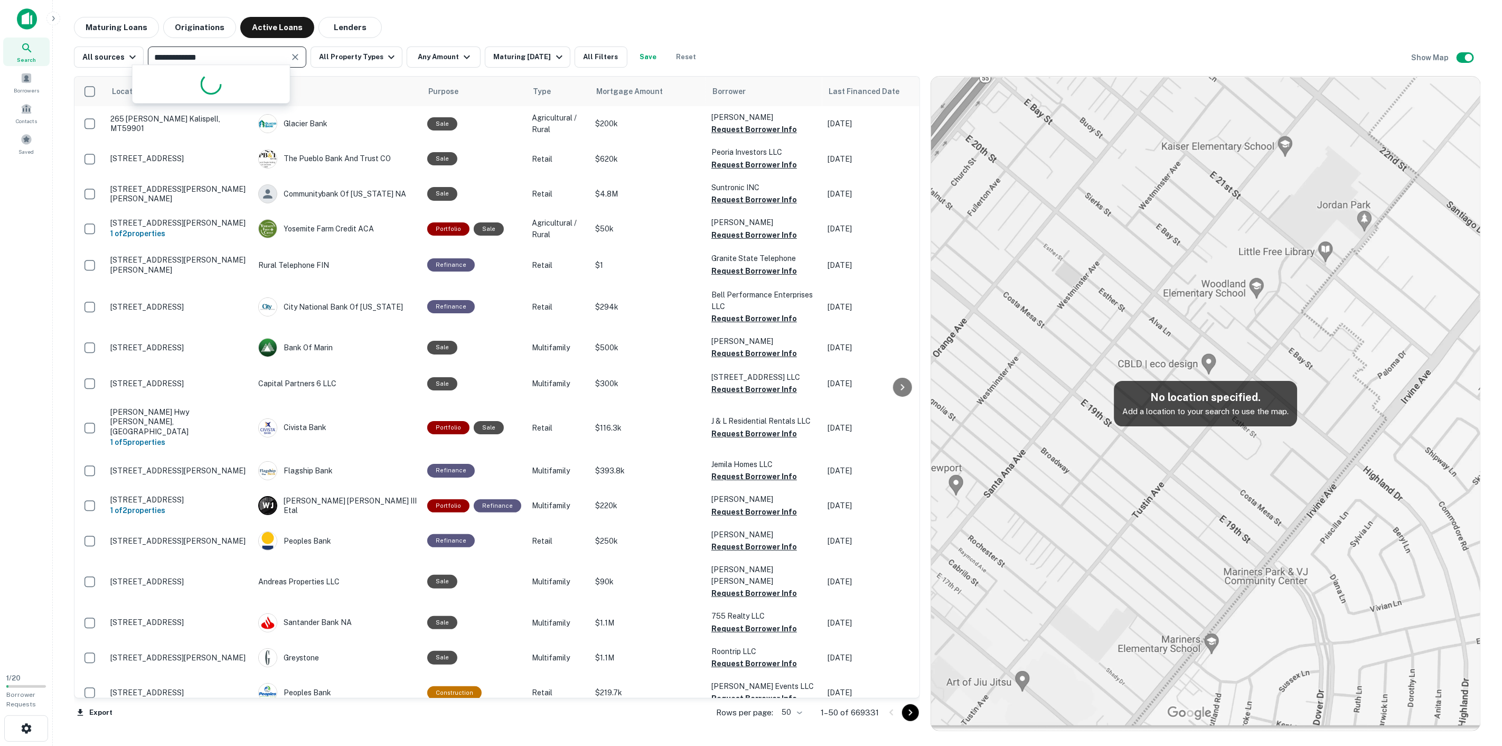
type input "**********"
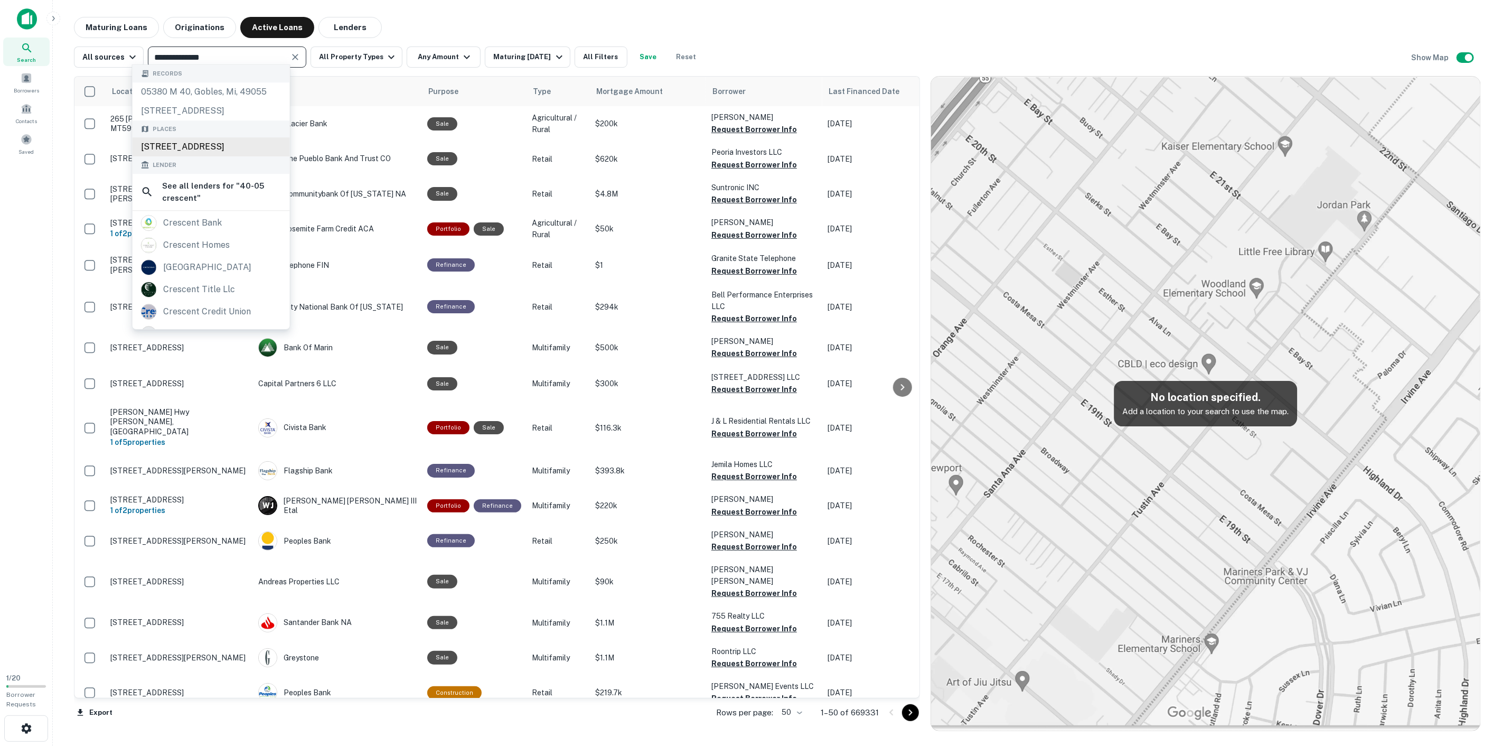
click at [193, 137] on div "[STREET_ADDRESS]" at bounding box center [211, 146] width 157 height 19
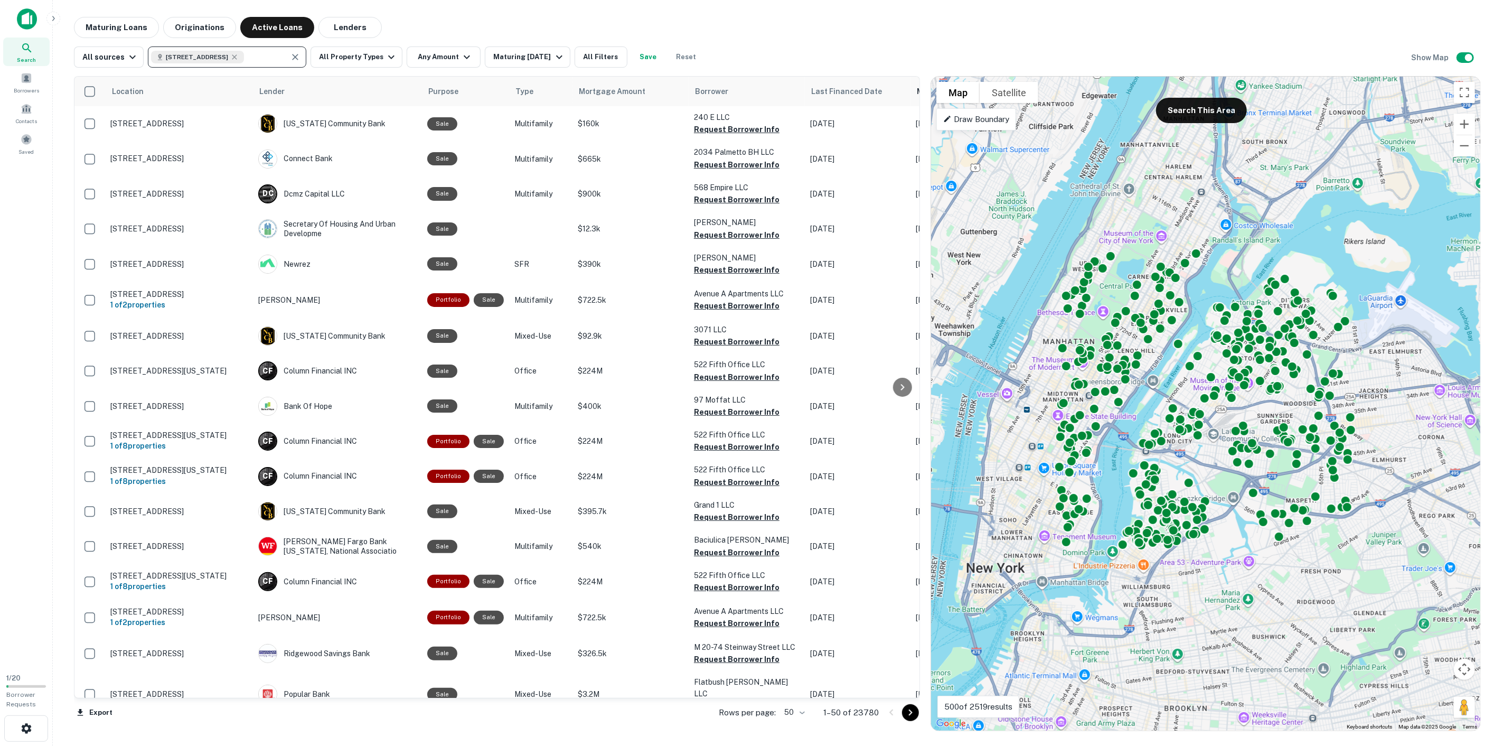
click at [290, 53] on icon "Clear" at bounding box center [295, 57] width 11 height 11
click at [234, 54] on icon at bounding box center [234, 56] width 5 height 5
click at [334, 35] on button "Lenders" at bounding box center [349, 27] width 63 height 21
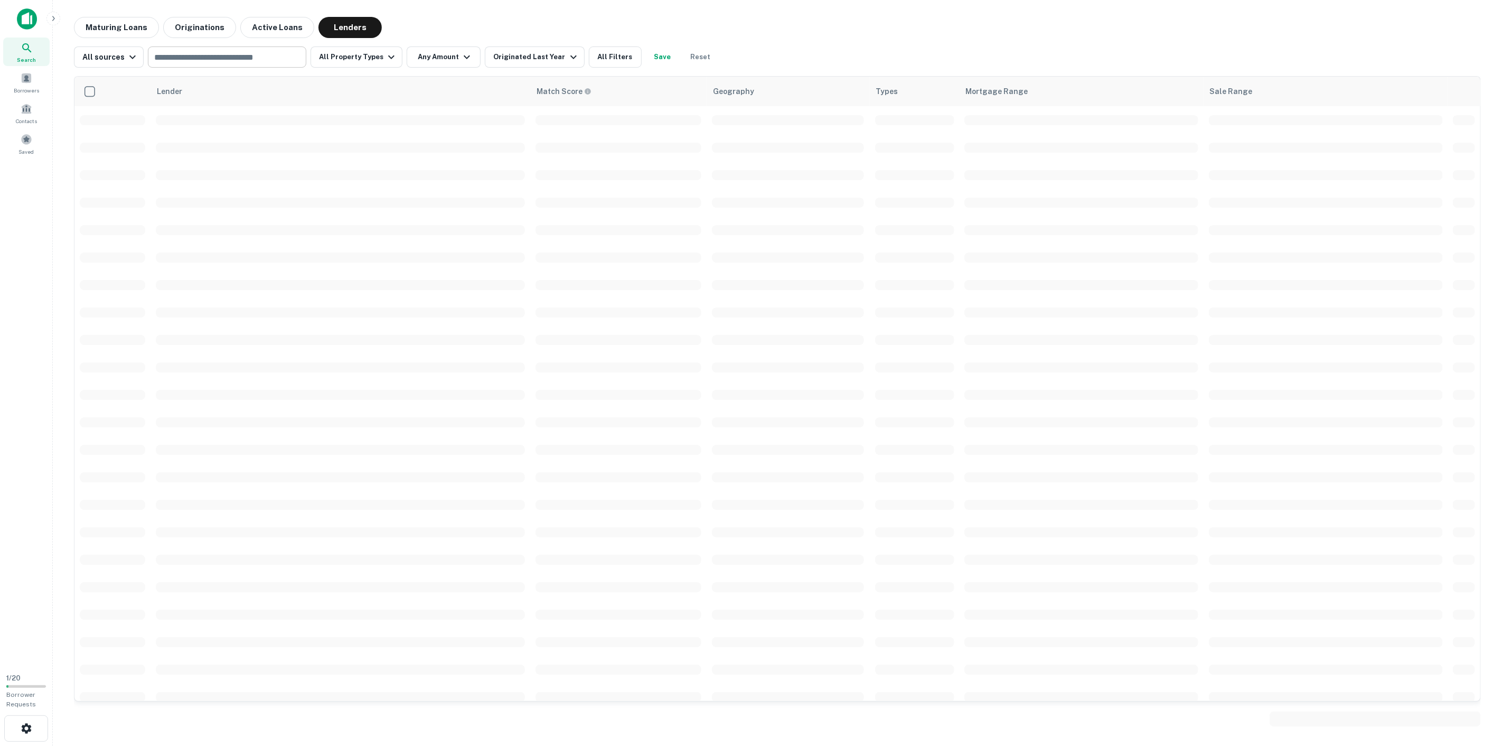
click at [467, 187] on td at bounding box center [340, 174] width 380 height 27
click at [1, 657] on div "Search Borrowers Contacts Saved" at bounding box center [26, 332] width 52 height 665
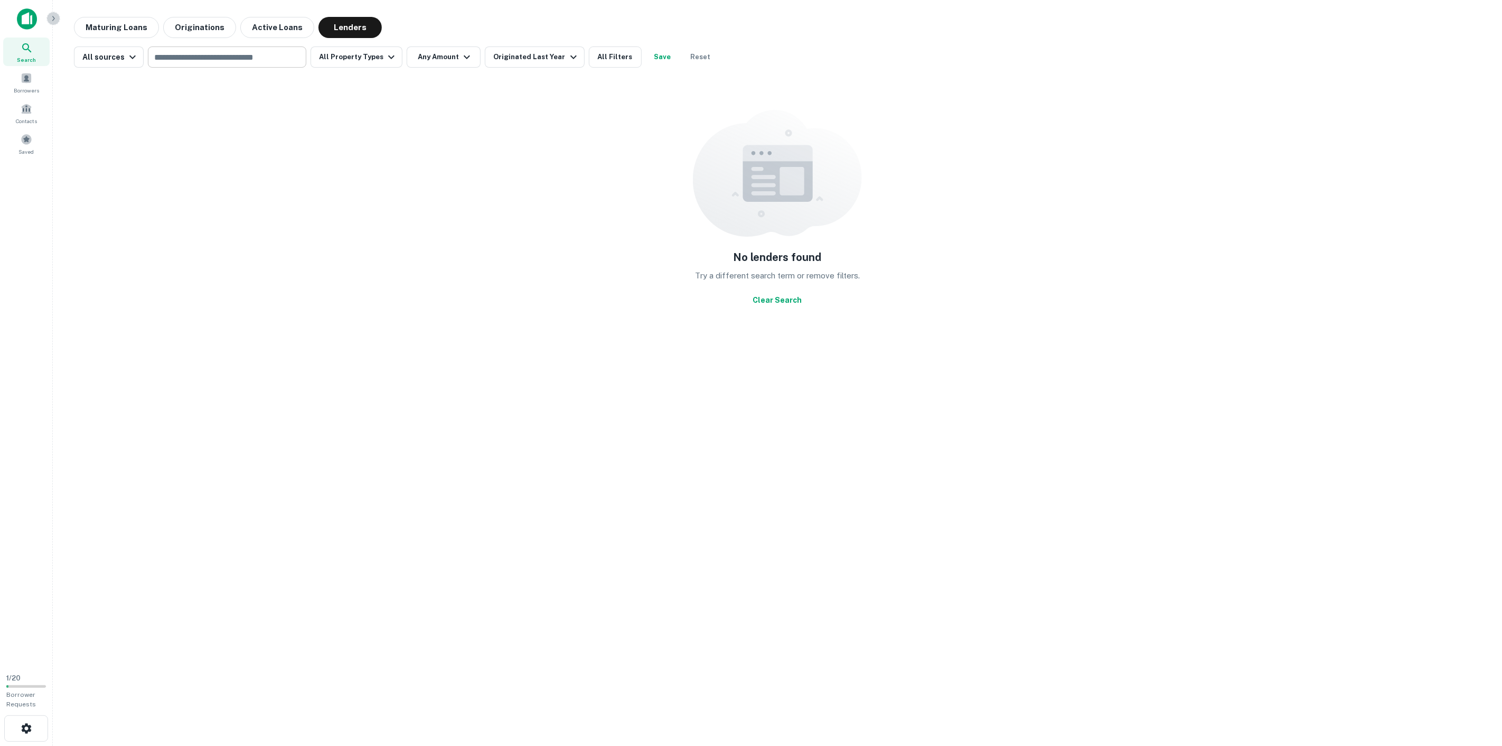
click at [54, 21] on icon "button" at bounding box center [53, 18] width 8 height 8
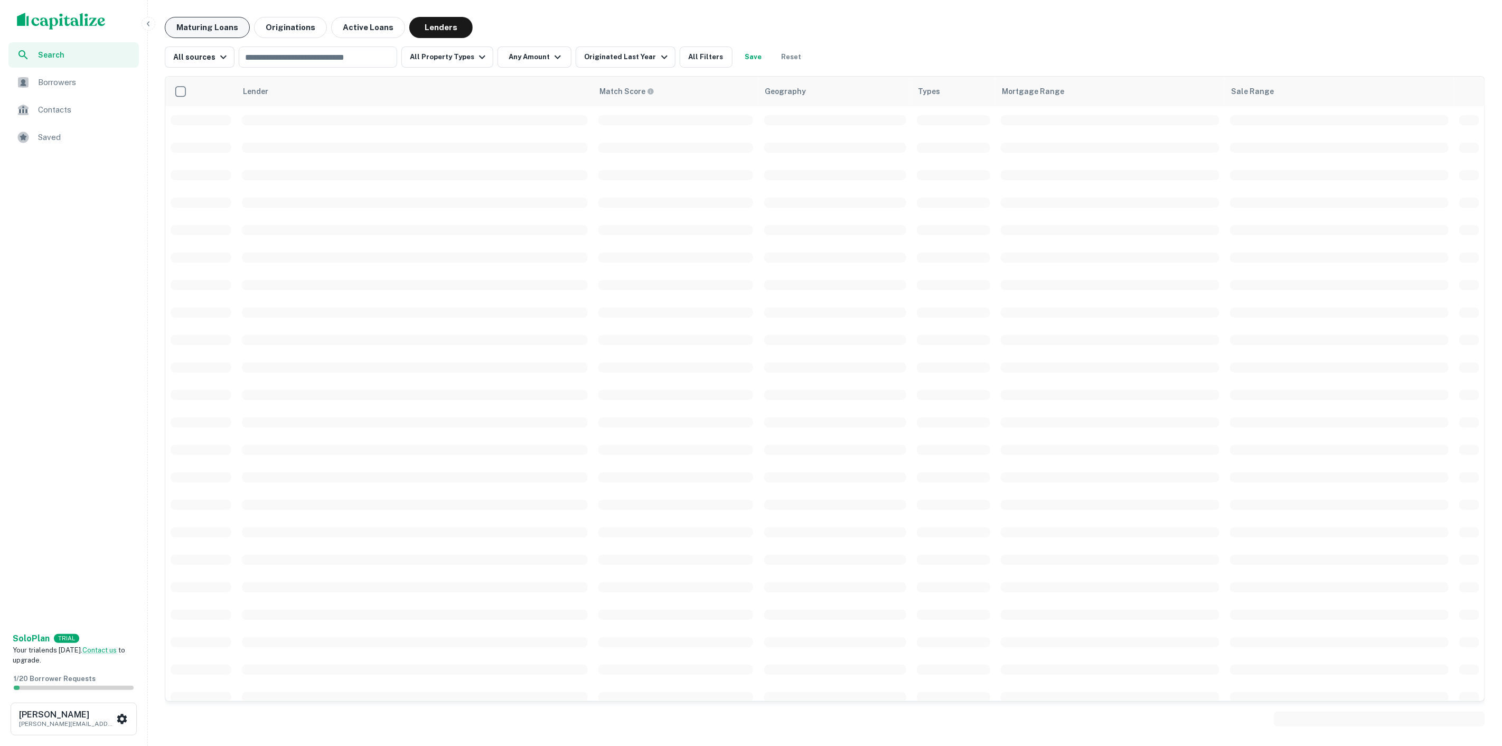
click at [193, 34] on button "Maturing Loans" at bounding box center [207, 27] width 85 height 21
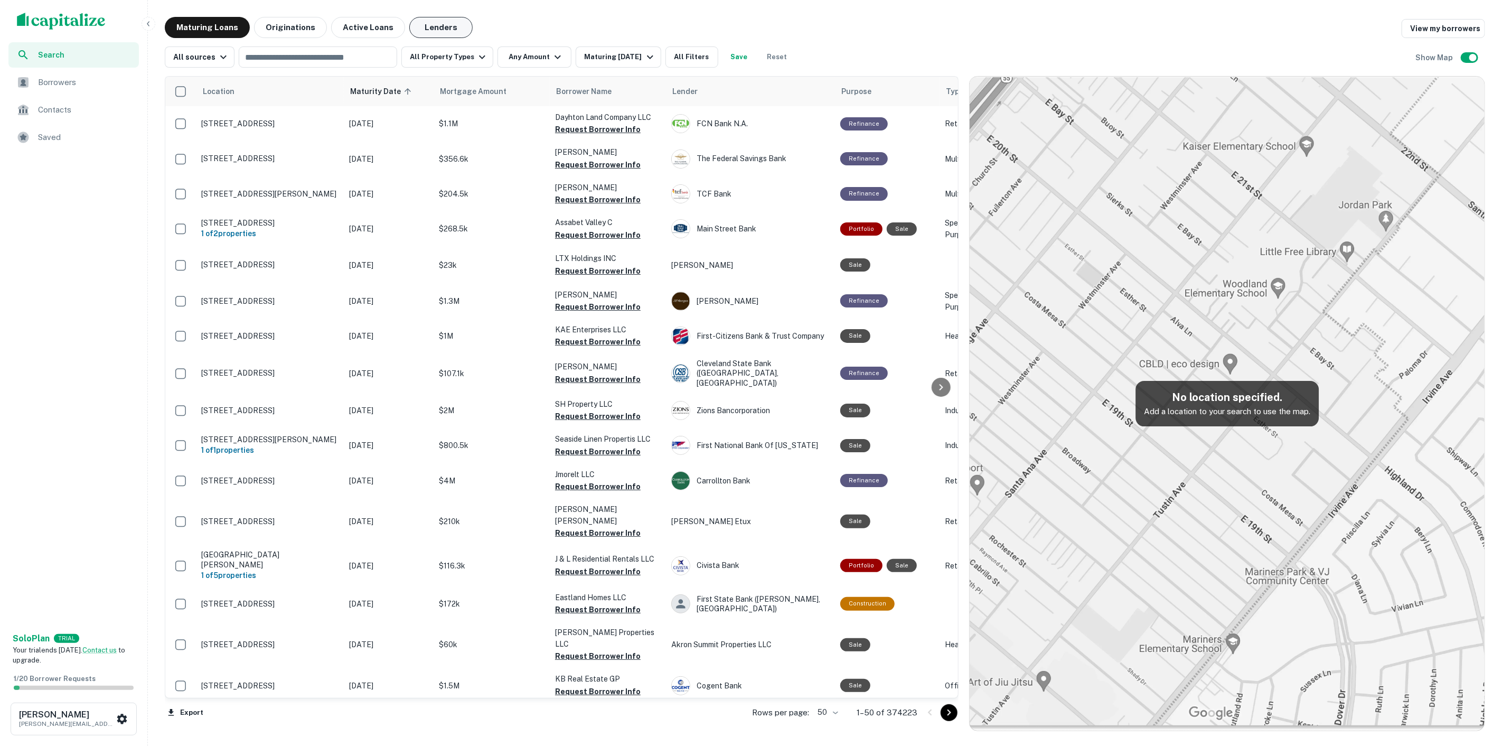
click at [427, 29] on button "Lenders" at bounding box center [440, 27] width 63 height 21
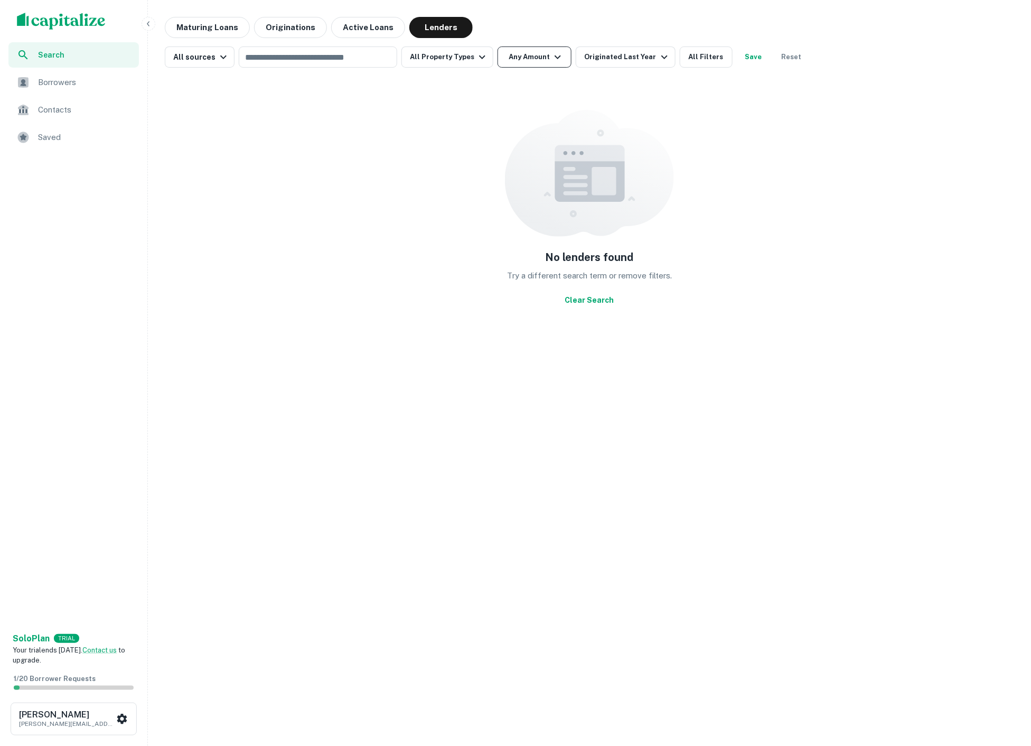
click at [540, 61] on button "Any Amount" at bounding box center [534, 56] width 74 height 21
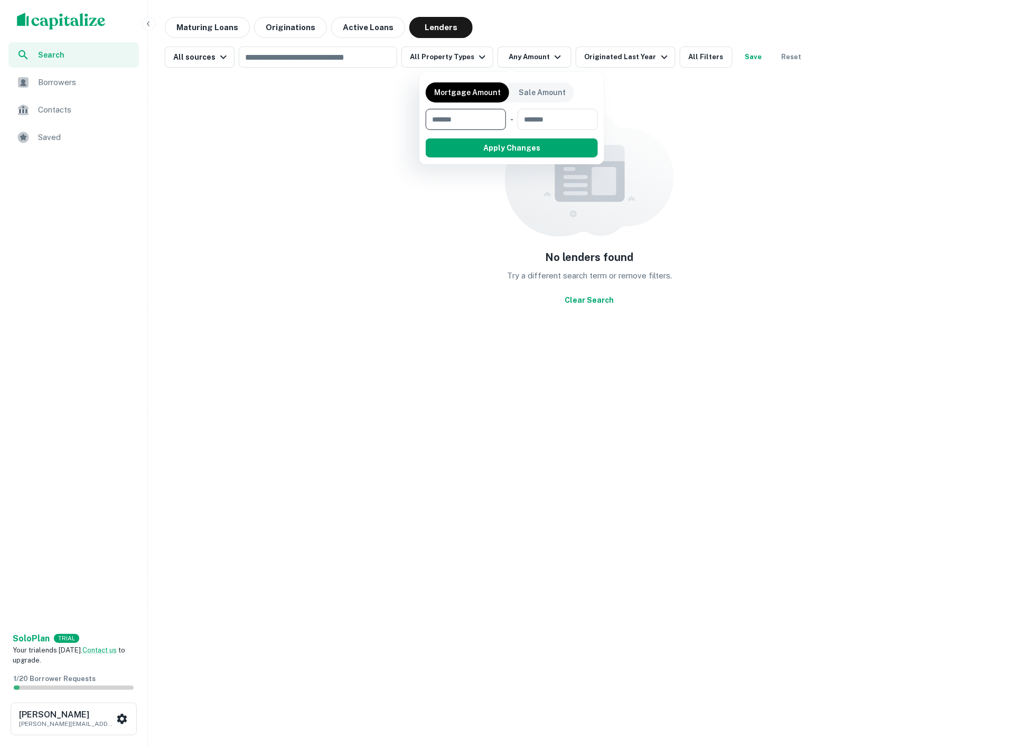
click at [494, 126] on input "number" at bounding box center [462, 119] width 73 height 21
type input "*******"
click at [534, 148] on button "Apply Changes" at bounding box center [531, 147] width 134 height 19
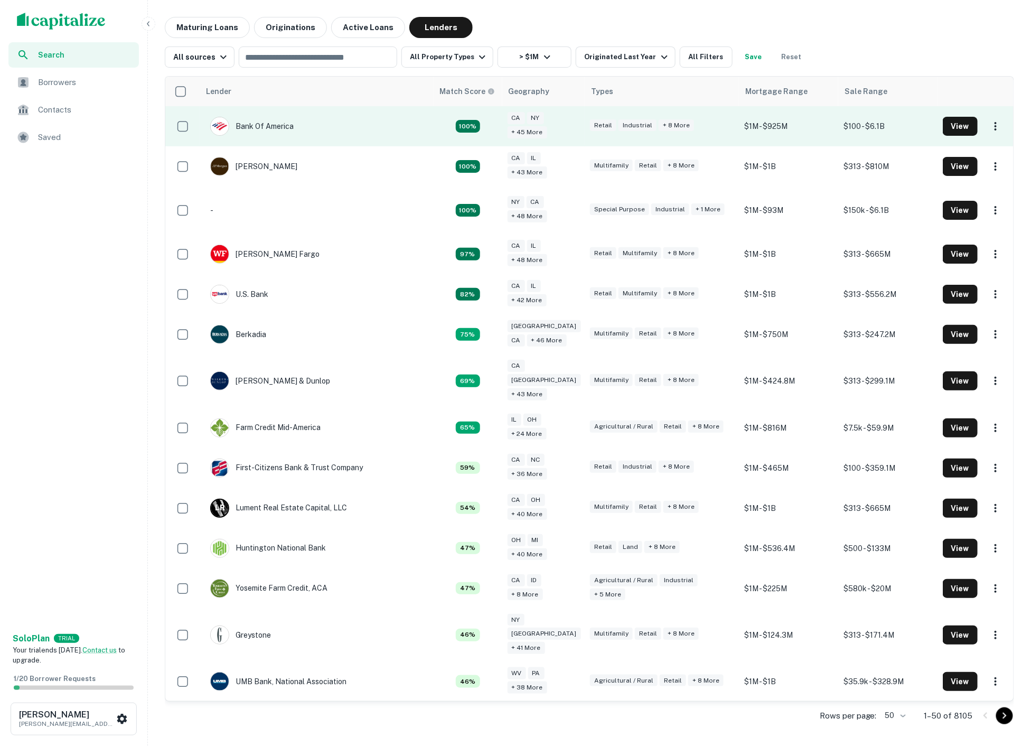
click at [531, 118] on div "NY" at bounding box center [535, 118] width 17 height 12
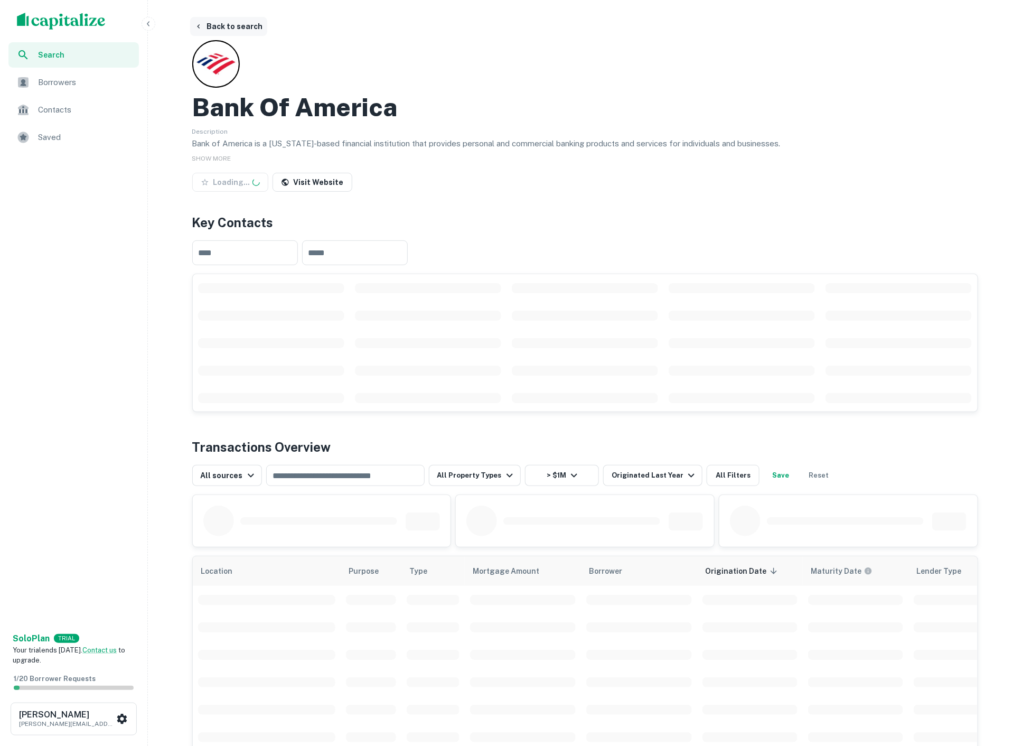
click at [204, 22] on button "Back to search" at bounding box center [228, 26] width 77 height 19
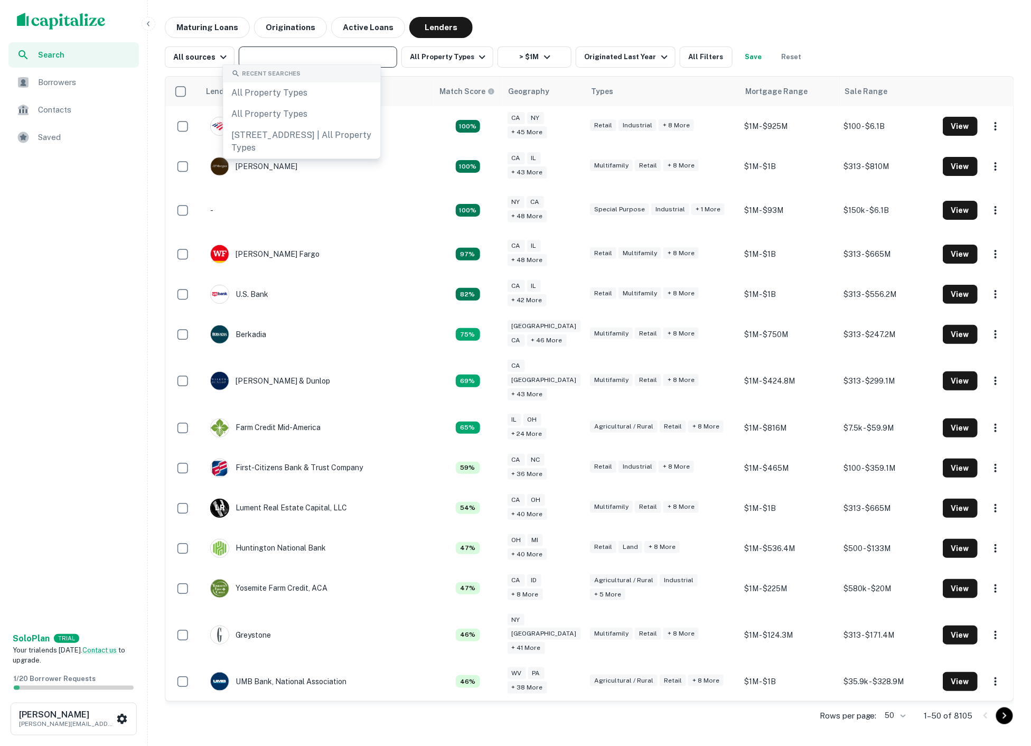
click at [323, 57] on input "text" at bounding box center [317, 57] width 150 height 15
type input "********"
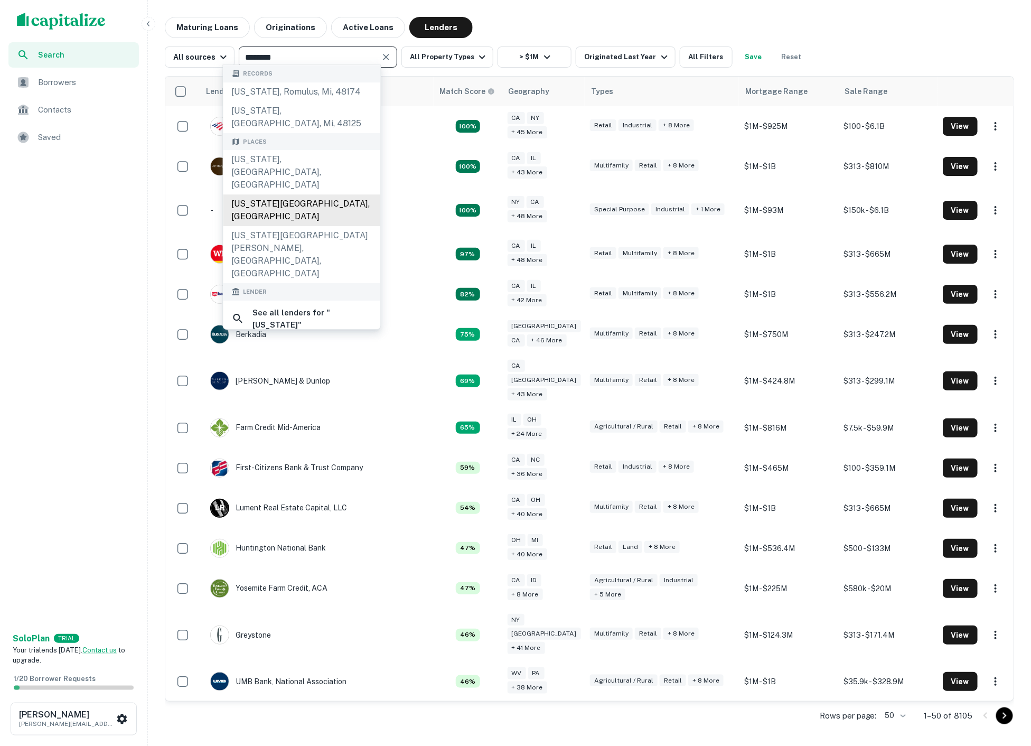
click at [293, 194] on div "New York State, USA" at bounding box center [301, 210] width 157 height 32
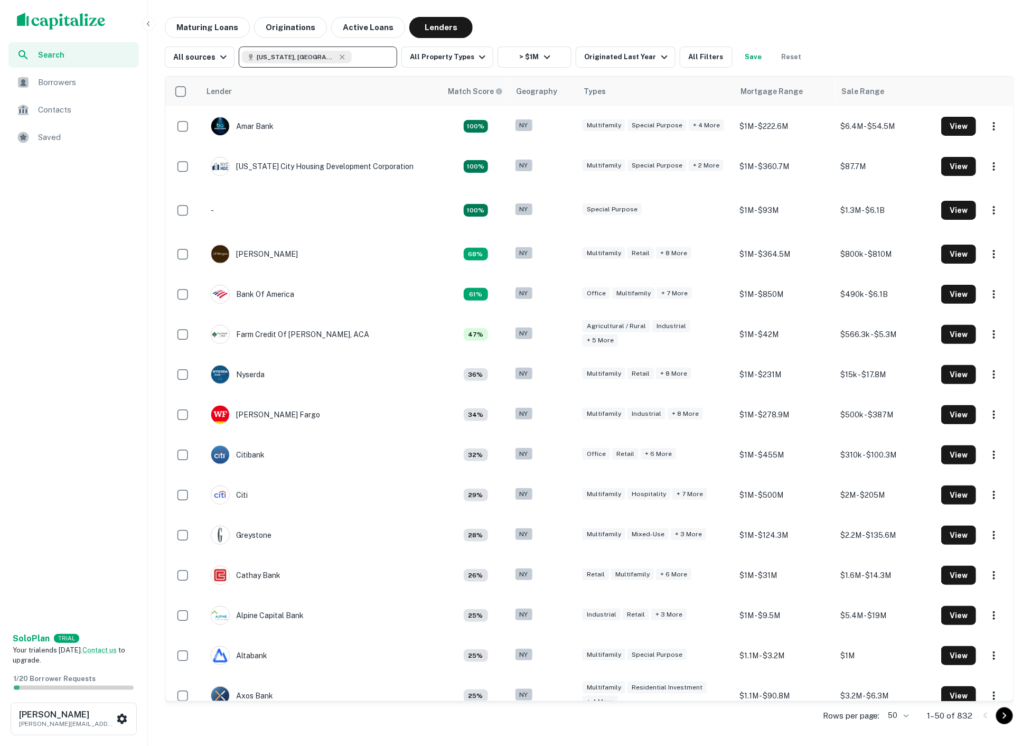
click at [922, 715] on body "Search Borrowers Contacts Saved Solo Plan TRIAL Your trial ends in 7 days. Cont…" at bounding box center [515, 373] width 1031 height 746
click at [917, 730] on li "1000" at bounding box center [919, 739] width 36 height 19
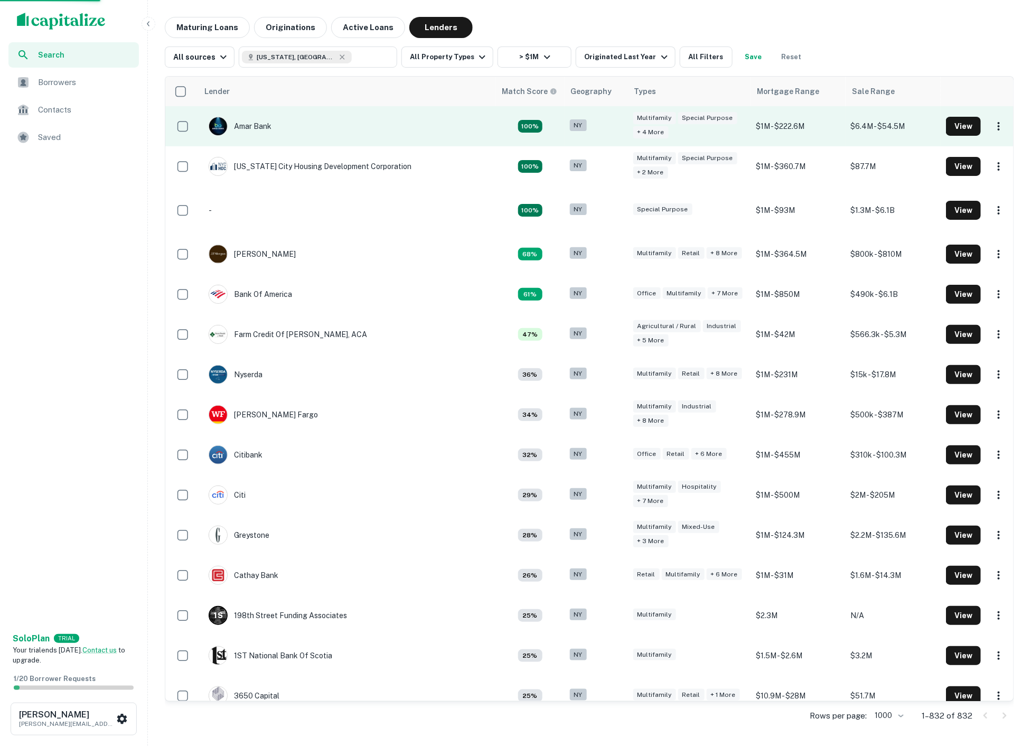
click at [312, 125] on td "Amar Bank" at bounding box center [346, 126] width 297 height 40
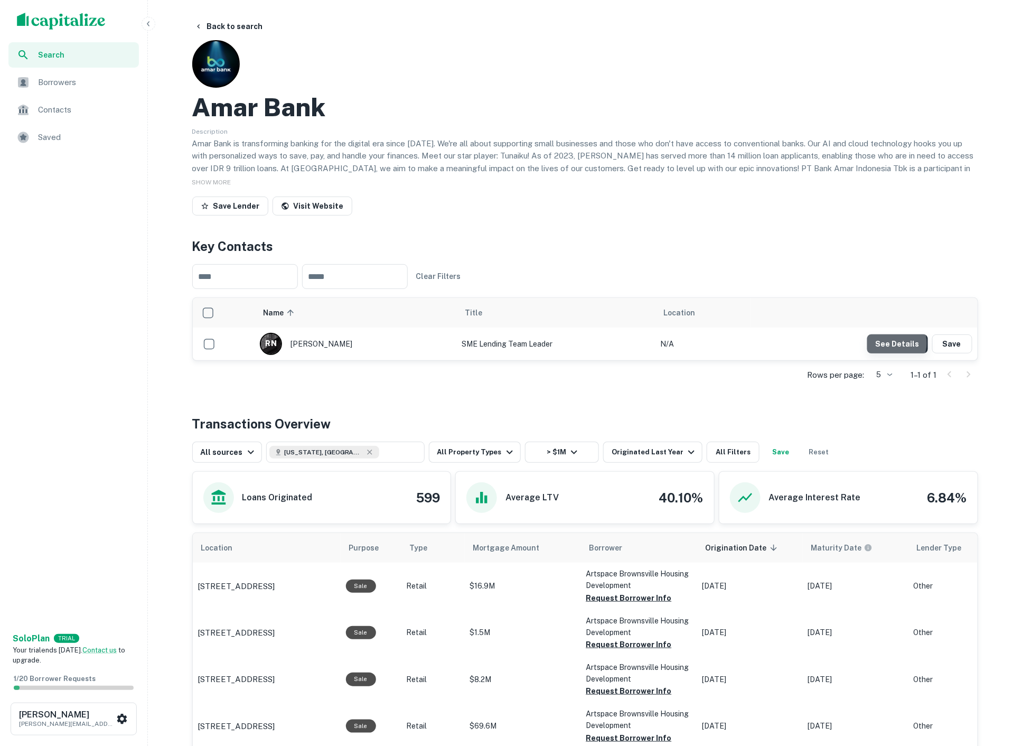
click at [894, 334] on button "See Details" at bounding box center [897, 343] width 61 height 19
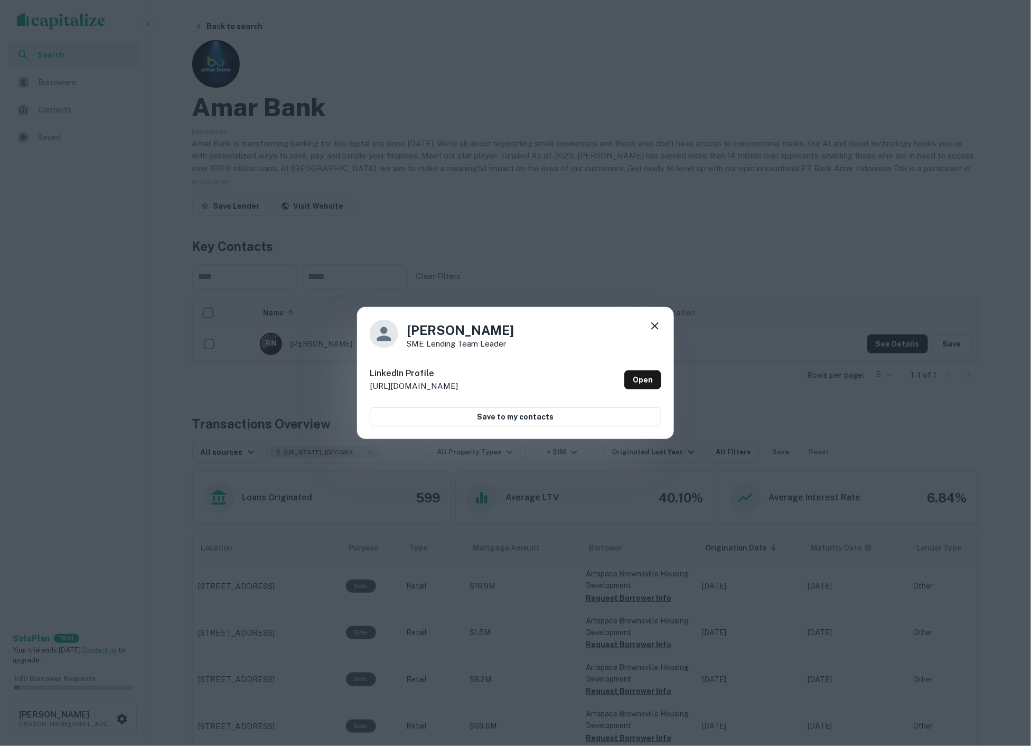
click at [656, 332] on icon at bounding box center [654, 325] width 13 height 13
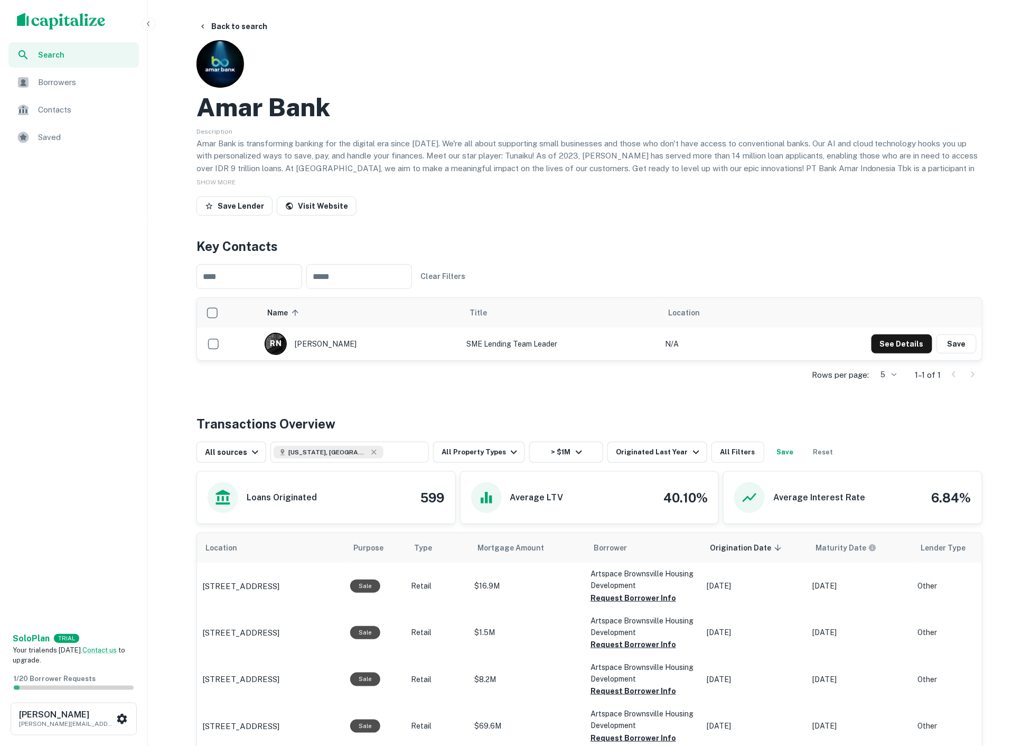
click at [902, 339] on body "Search Borrowers Contacts Saved Solo Plan TRIAL Your trial ends in 7 days. Cont…" at bounding box center [515, 373] width 1031 height 746
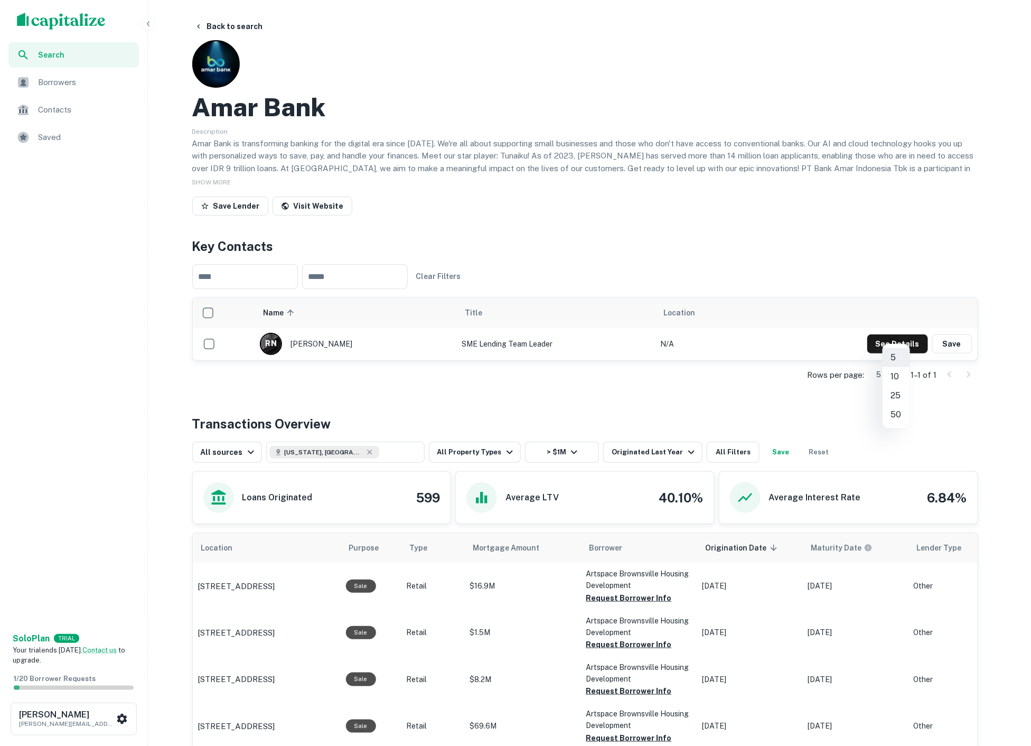
click at [902, 339] on div at bounding box center [515, 373] width 1031 height 746
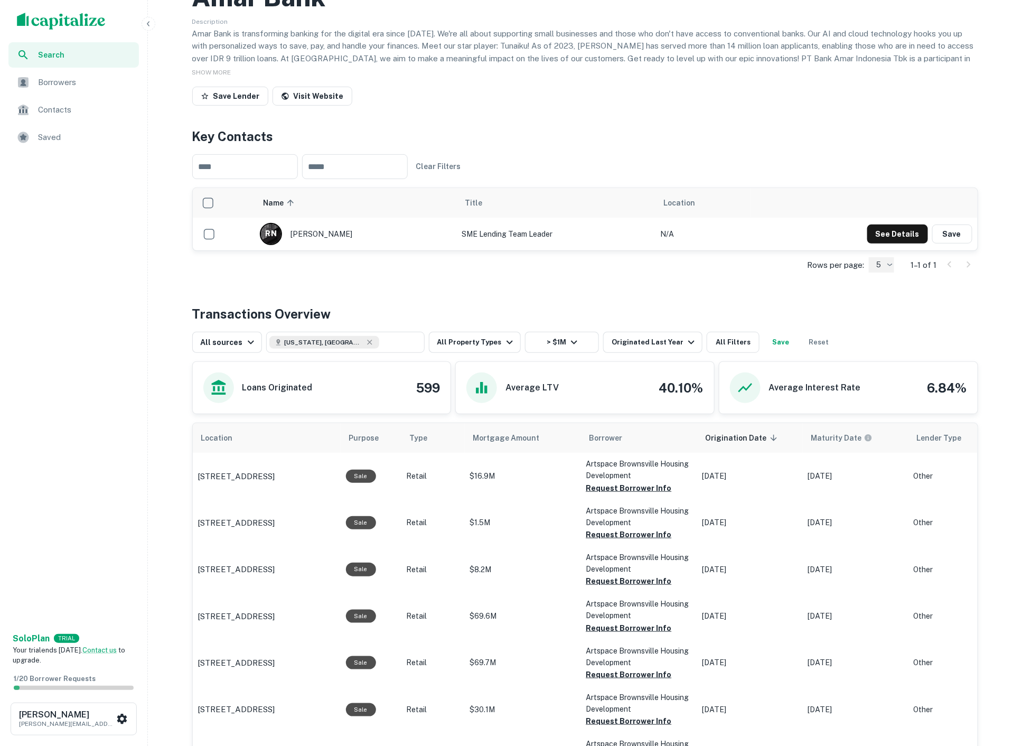
scroll to position [117, 0]
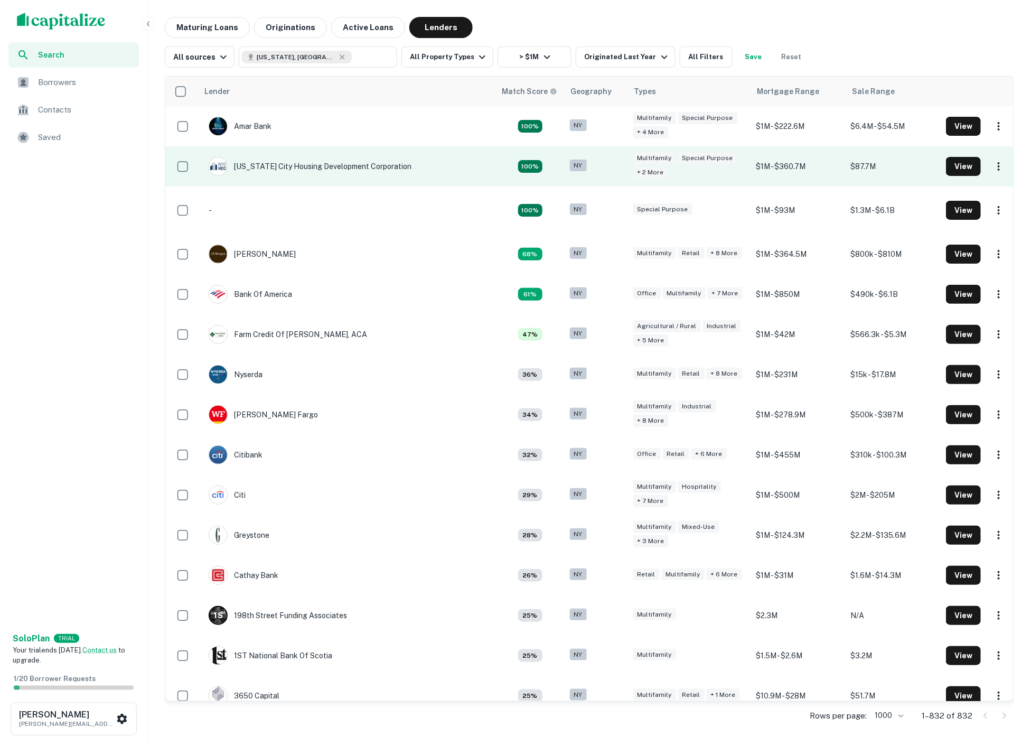
click at [405, 166] on td "NEW York City Housing Development Corporation" at bounding box center [309, 167] width 213 height 30
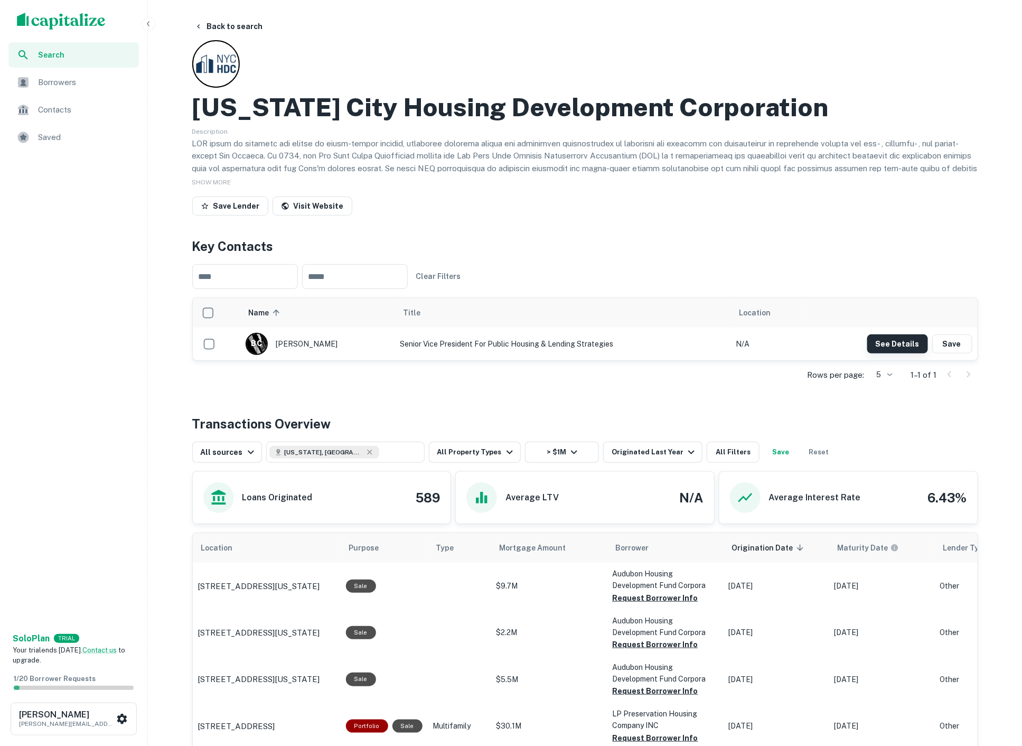
click at [886, 334] on button "See Details" at bounding box center [897, 343] width 61 height 19
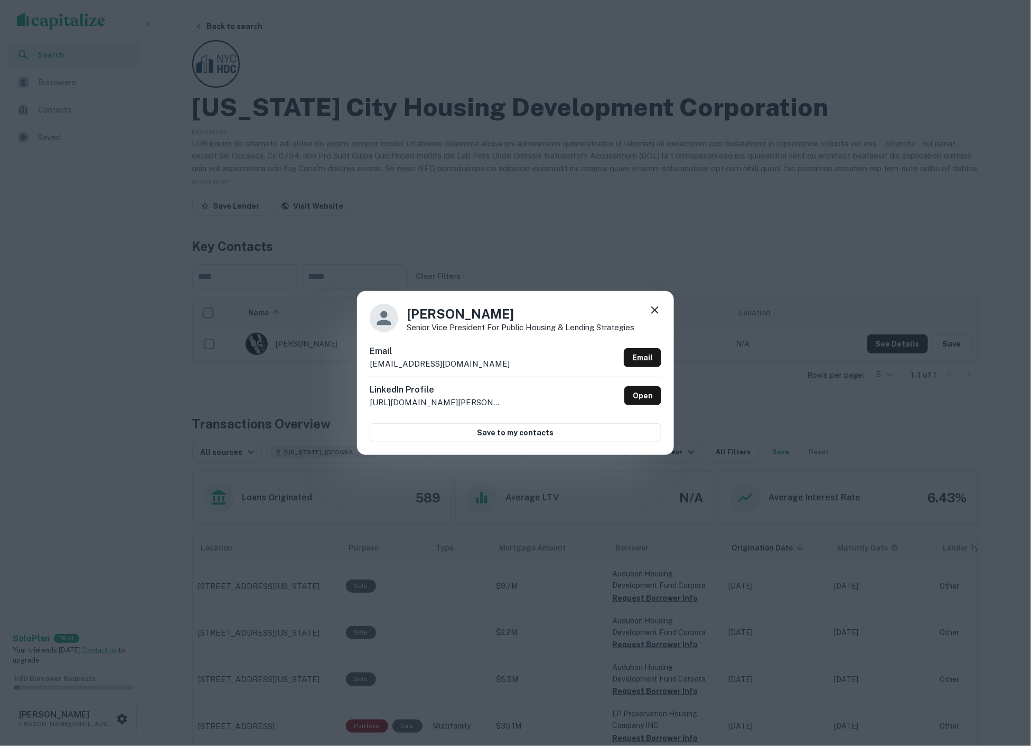
click at [655, 314] on icon at bounding box center [654, 309] width 7 height 7
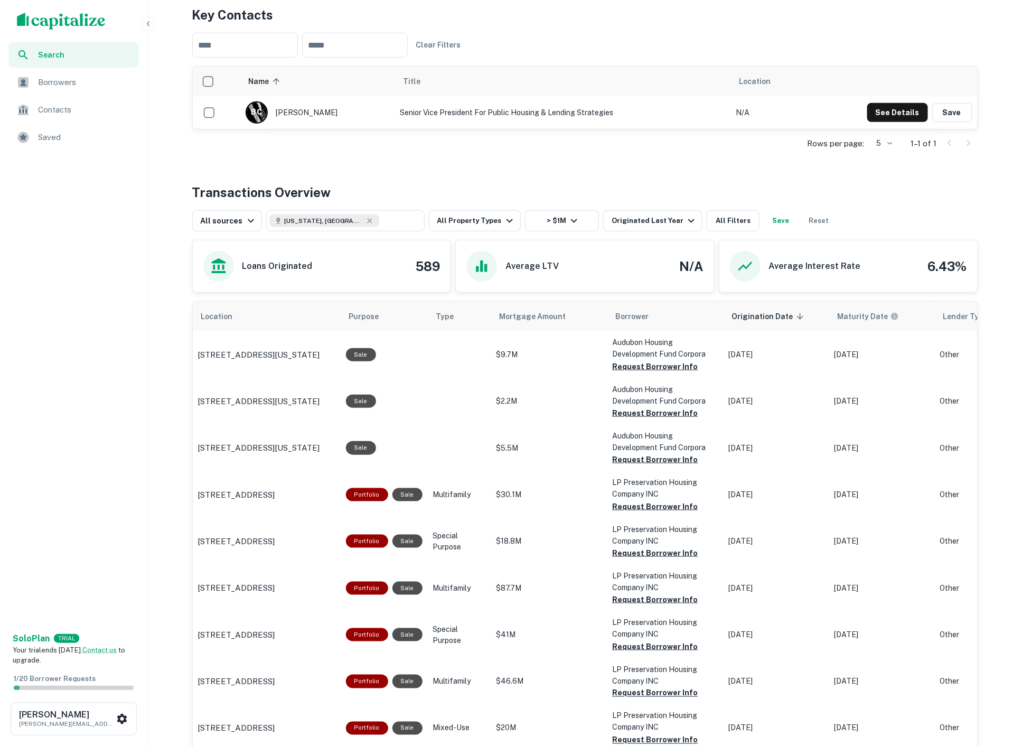
scroll to position [293, 0]
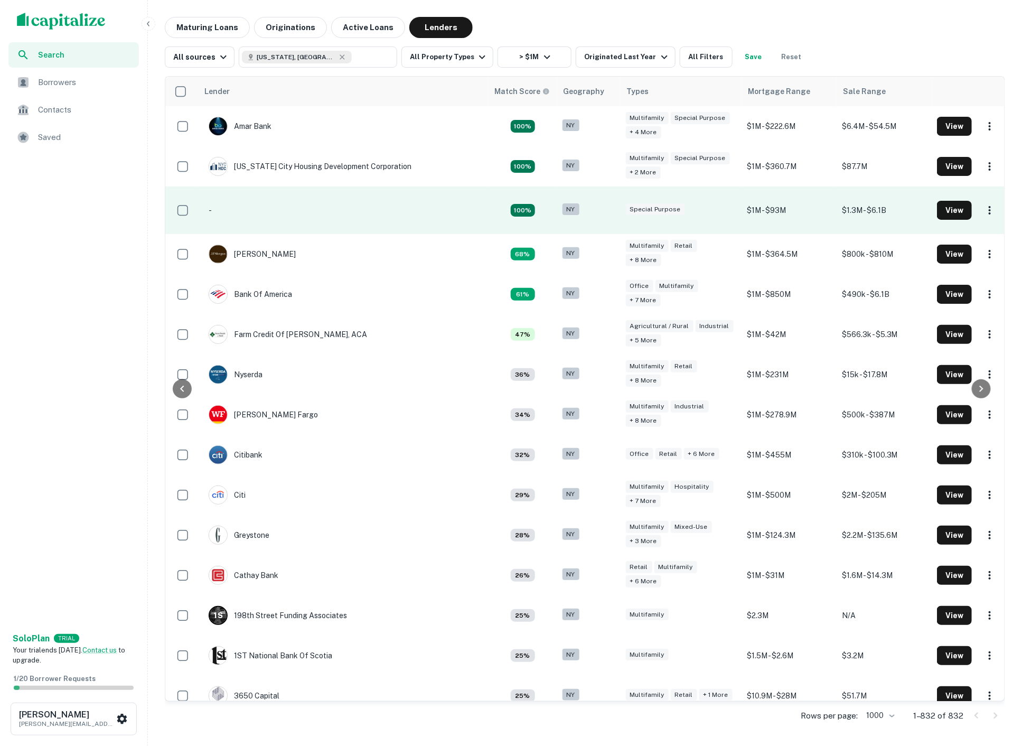
click at [956, 253] on button "View" at bounding box center [954, 253] width 35 height 19
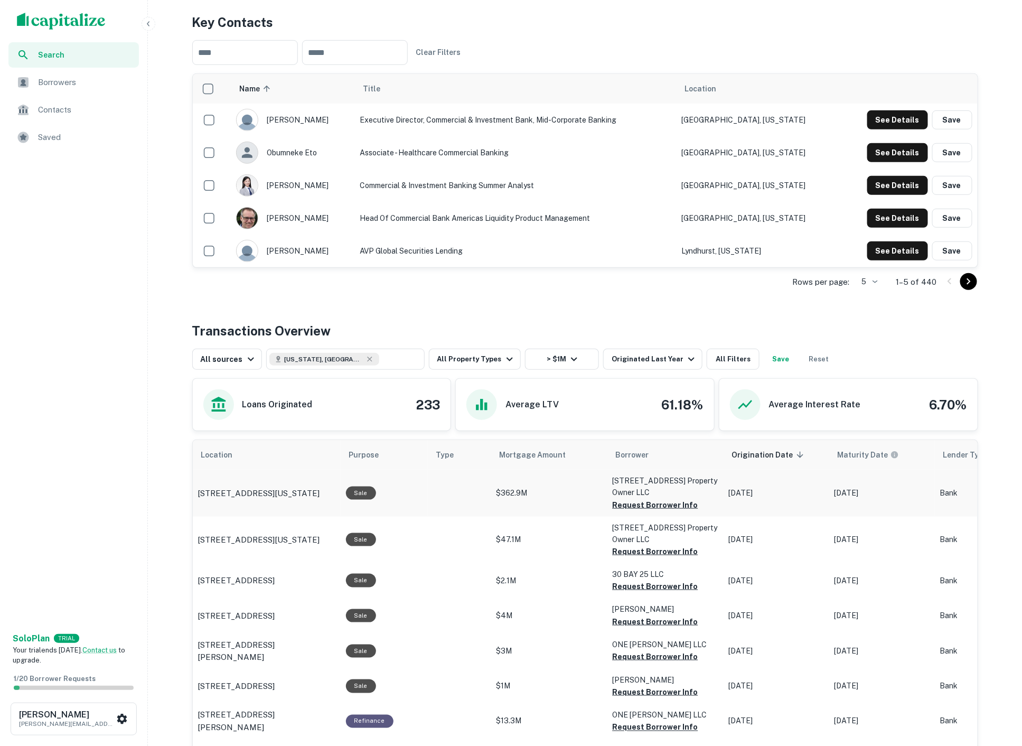
scroll to position [282, 0]
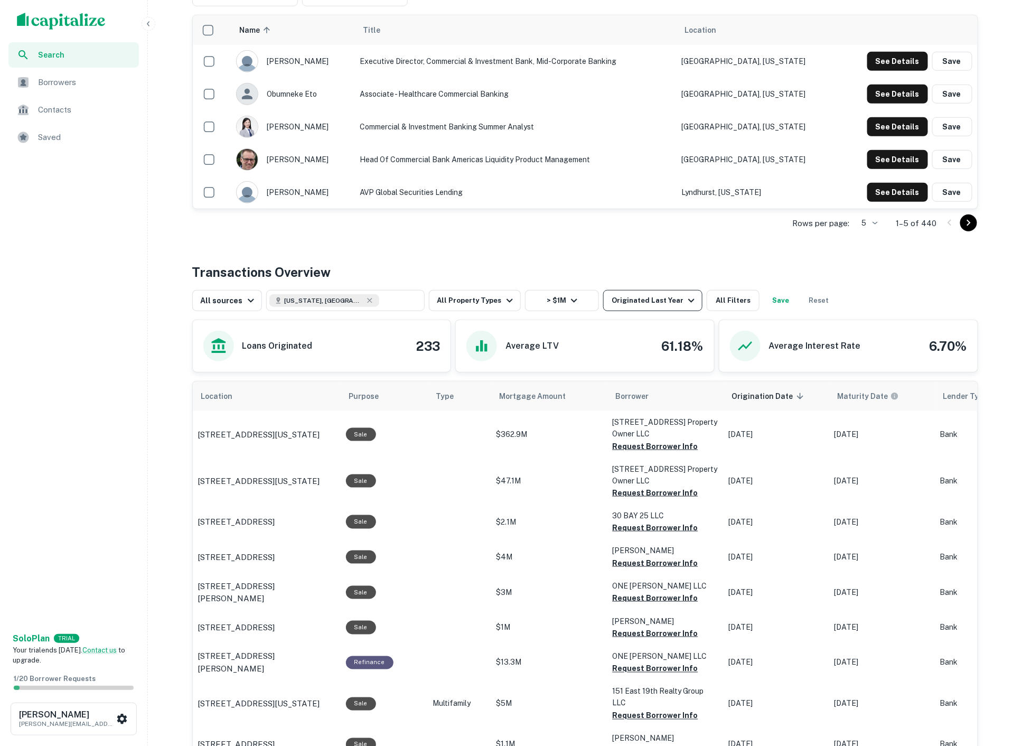
click at [685, 294] on icon "button" at bounding box center [691, 300] width 13 height 13
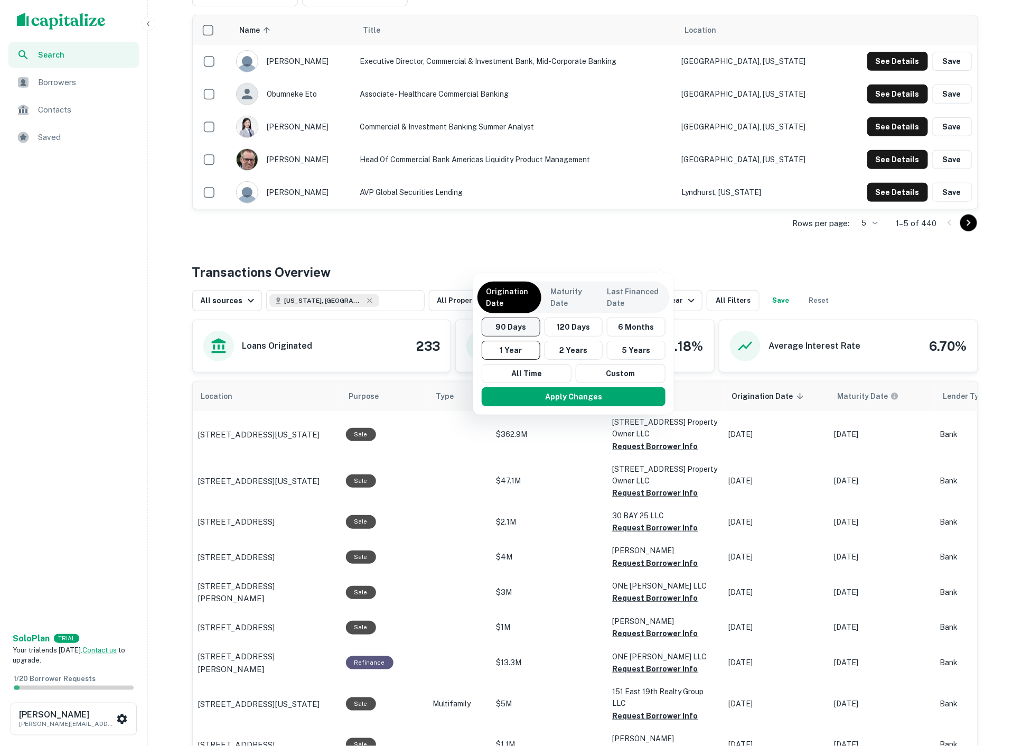
click at [525, 327] on button "90 Days" at bounding box center [511, 326] width 59 height 19
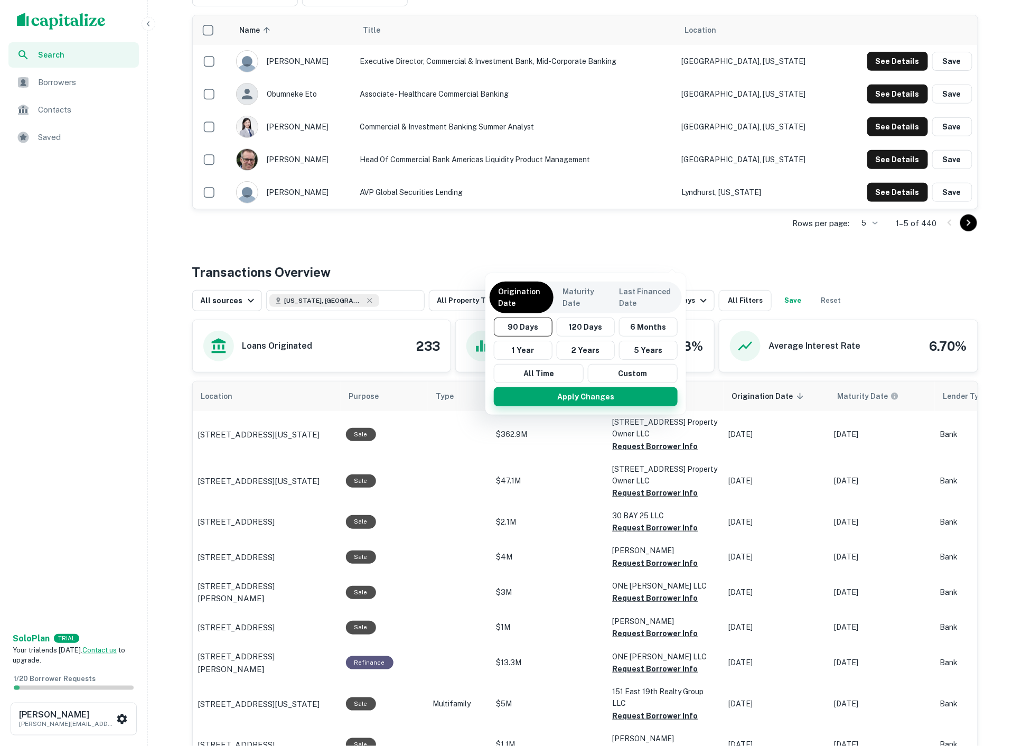
click at [573, 387] on button "Apply Changes" at bounding box center [586, 396] width 184 height 19
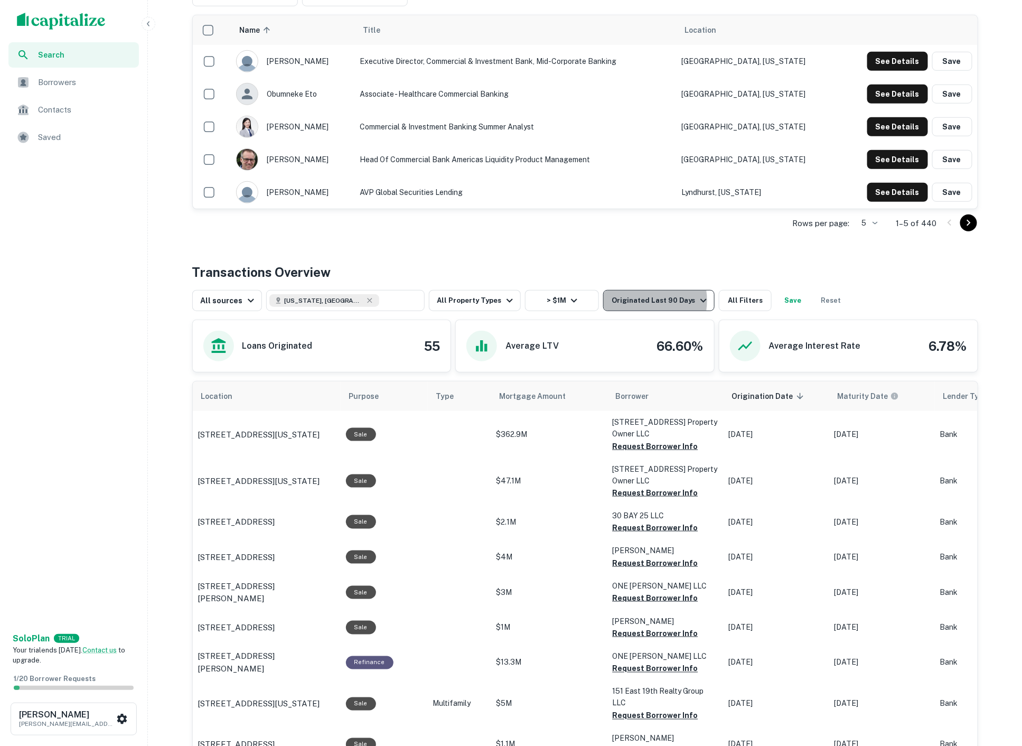
click at [615, 294] on div "Originated Last 90 Days" at bounding box center [660, 300] width 98 height 13
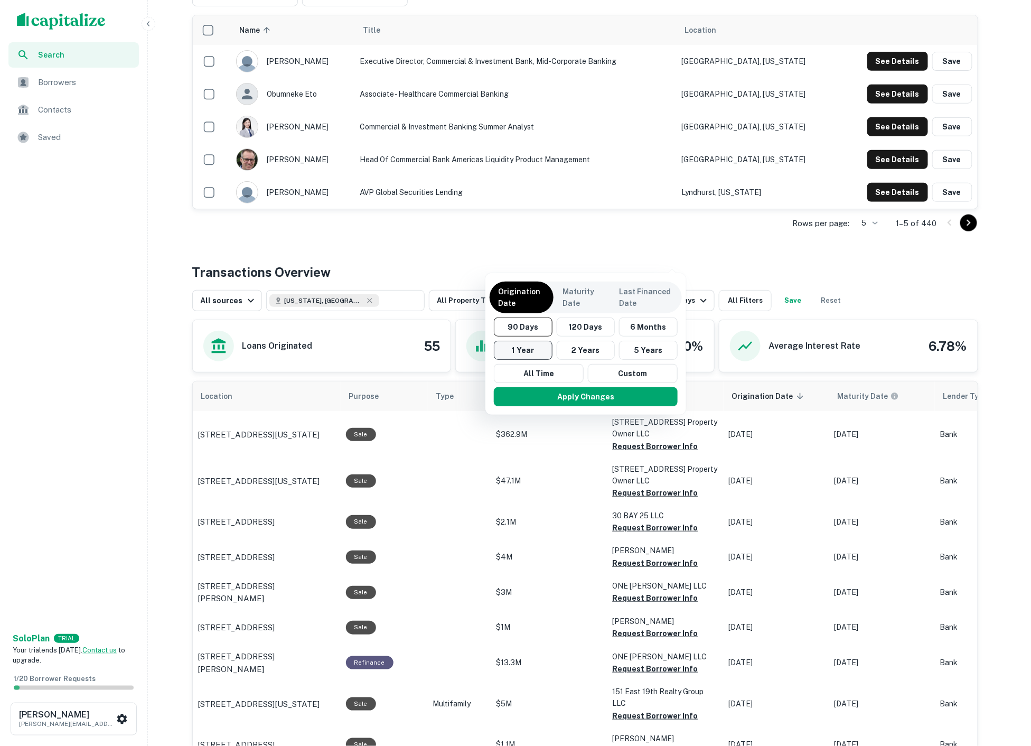
click at [530, 345] on button "1 Year" at bounding box center [523, 350] width 59 height 19
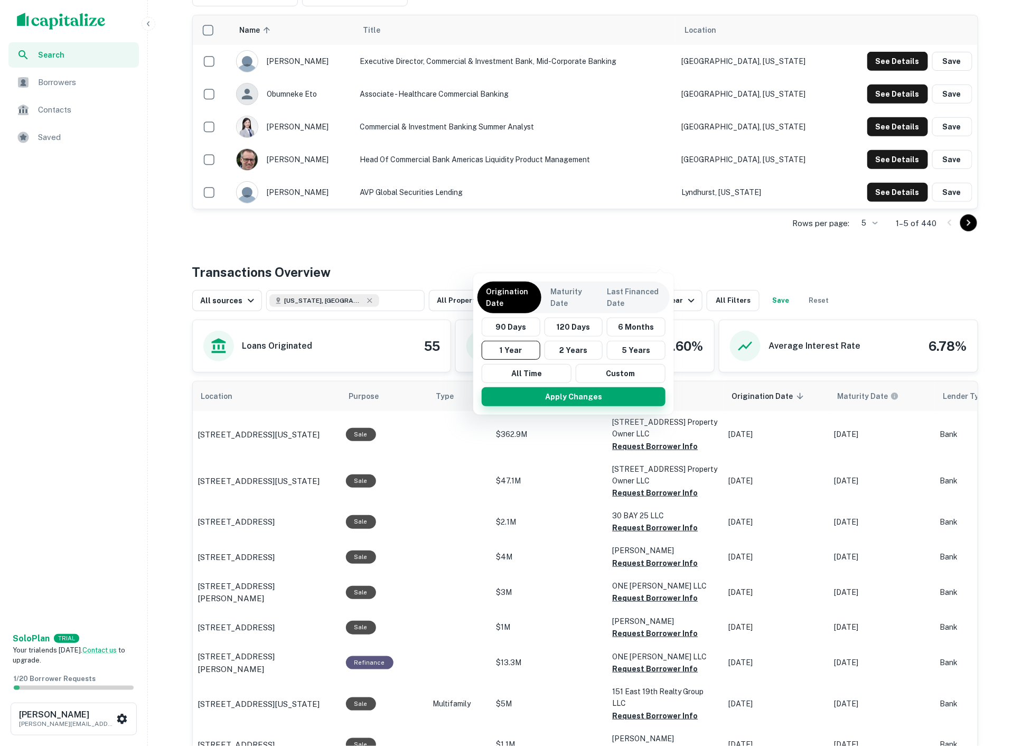
click at [556, 387] on button "Apply Changes" at bounding box center [574, 396] width 184 height 19
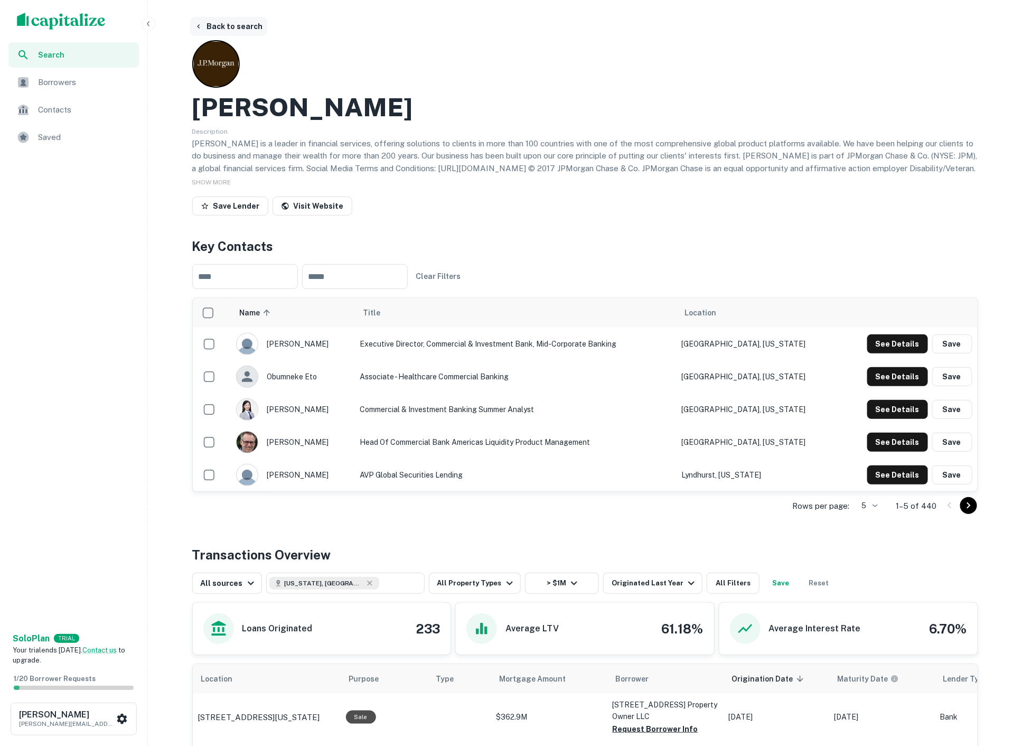
click at [243, 25] on button "Back to search" at bounding box center [228, 26] width 77 height 19
click at [241, 23] on button "Back to search" at bounding box center [228, 26] width 77 height 19
click at [237, 23] on button "Back to search" at bounding box center [228, 26] width 77 height 19
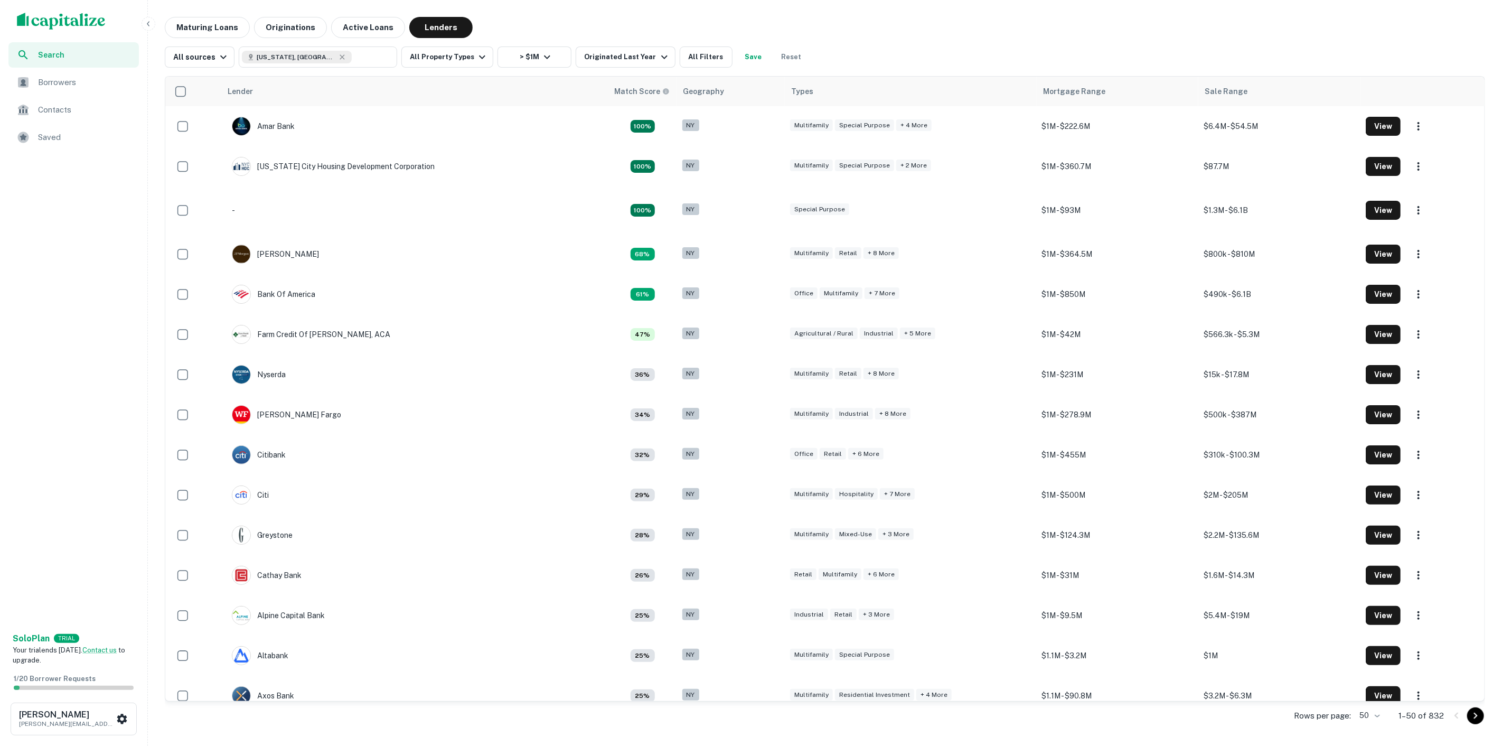
click at [1398, 711] on body "Search Borrowers Contacts Saved Solo Plan TRIAL Your trial ends in 7 days. Cont…" at bounding box center [751, 373] width 1502 height 746
click at [1393, 730] on li "1000" at bounding box center [1390, 739] width 36 height 19
type input "****"
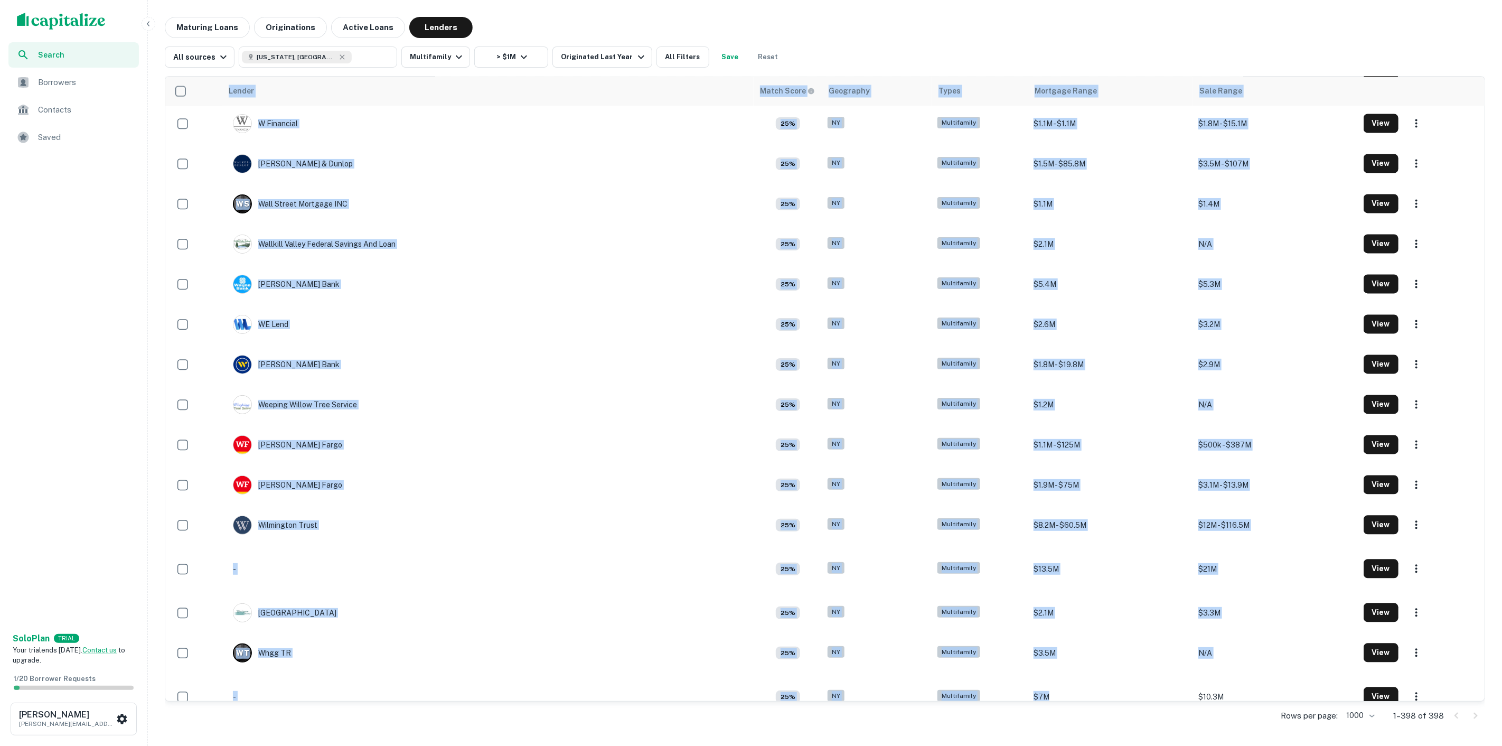
scroll to position [15379, 0]
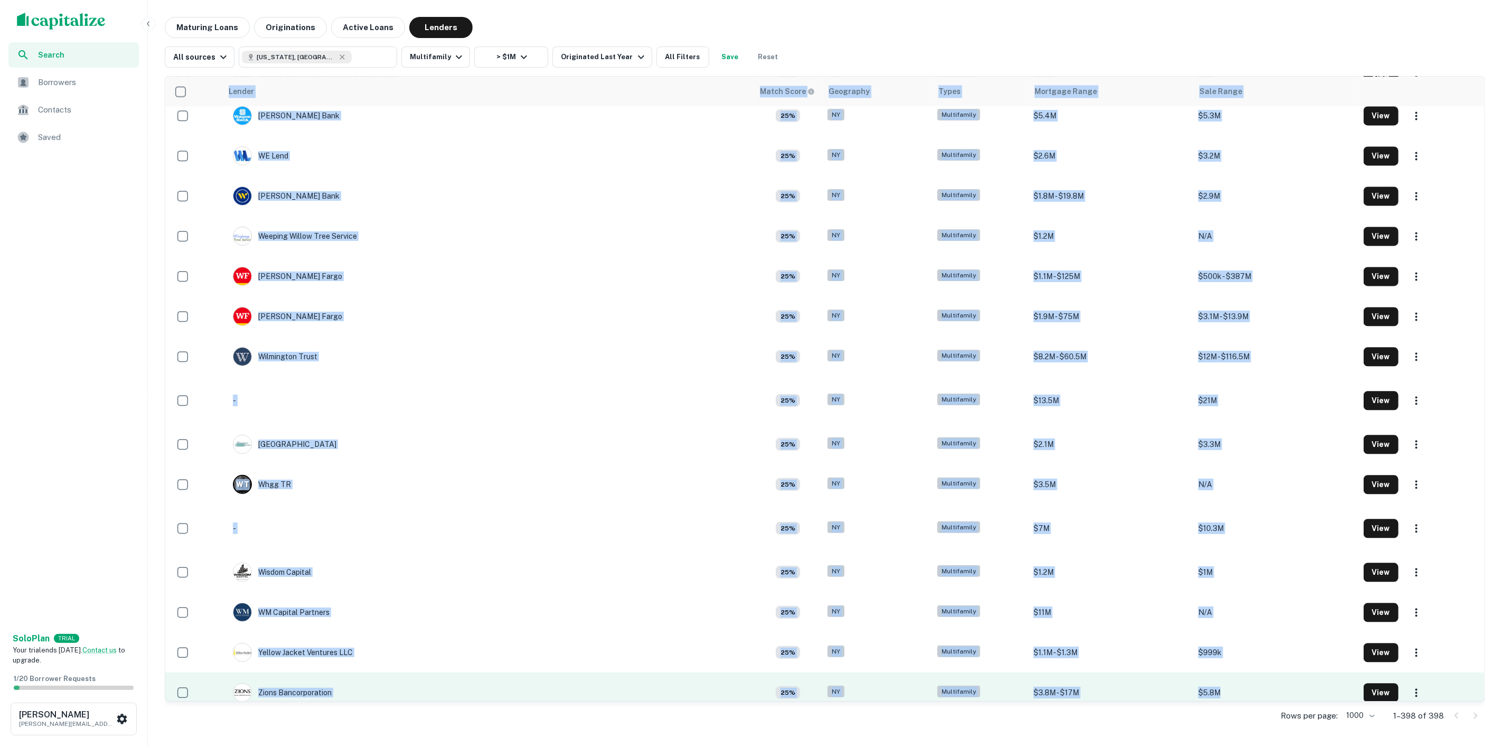
drag, startPoint x: 219, startPoint y: 87, endPoint x: 1304, endPoint y: 682, distance: 1237.5
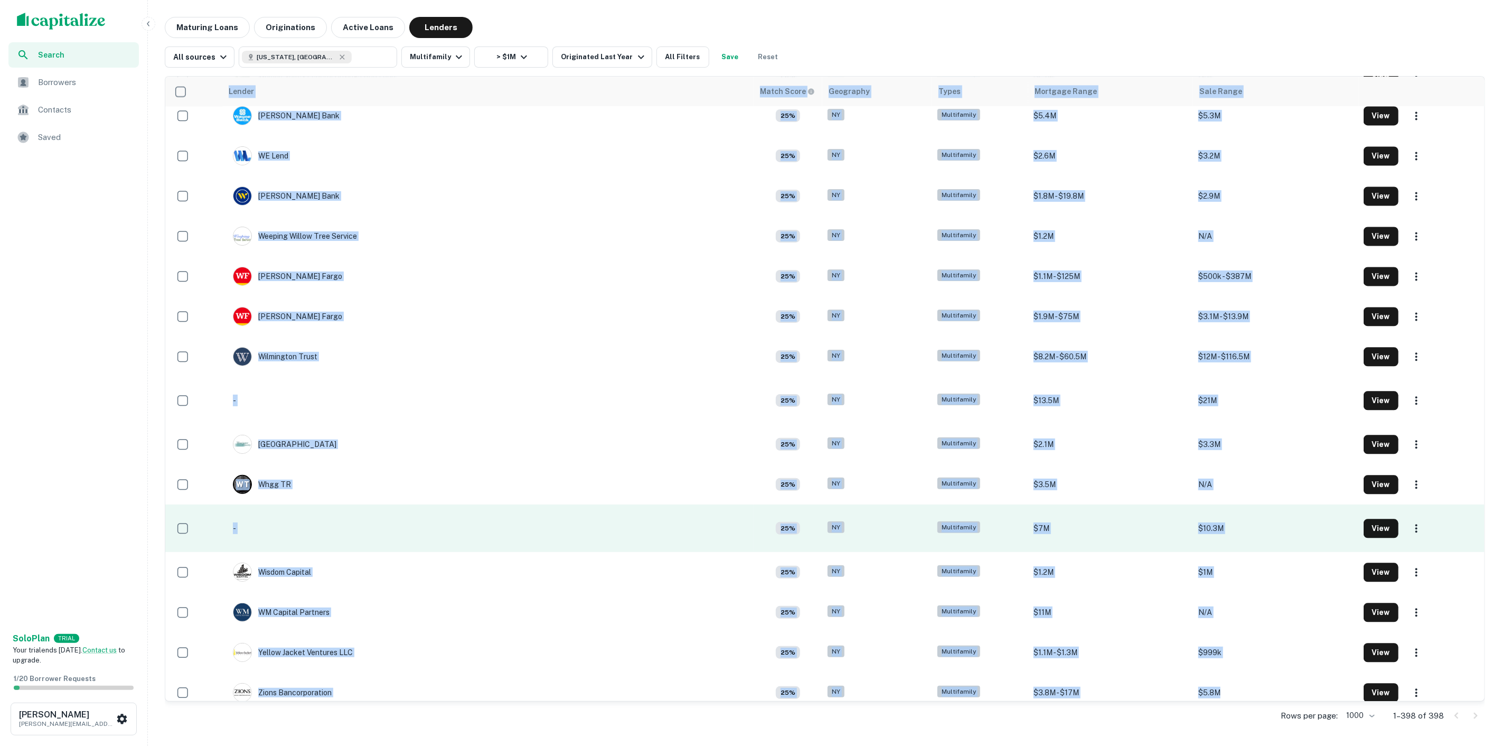
copy table "Lender Match Score Geography Types Mortgage Range Sale Range Amar Bank 100% NY …"
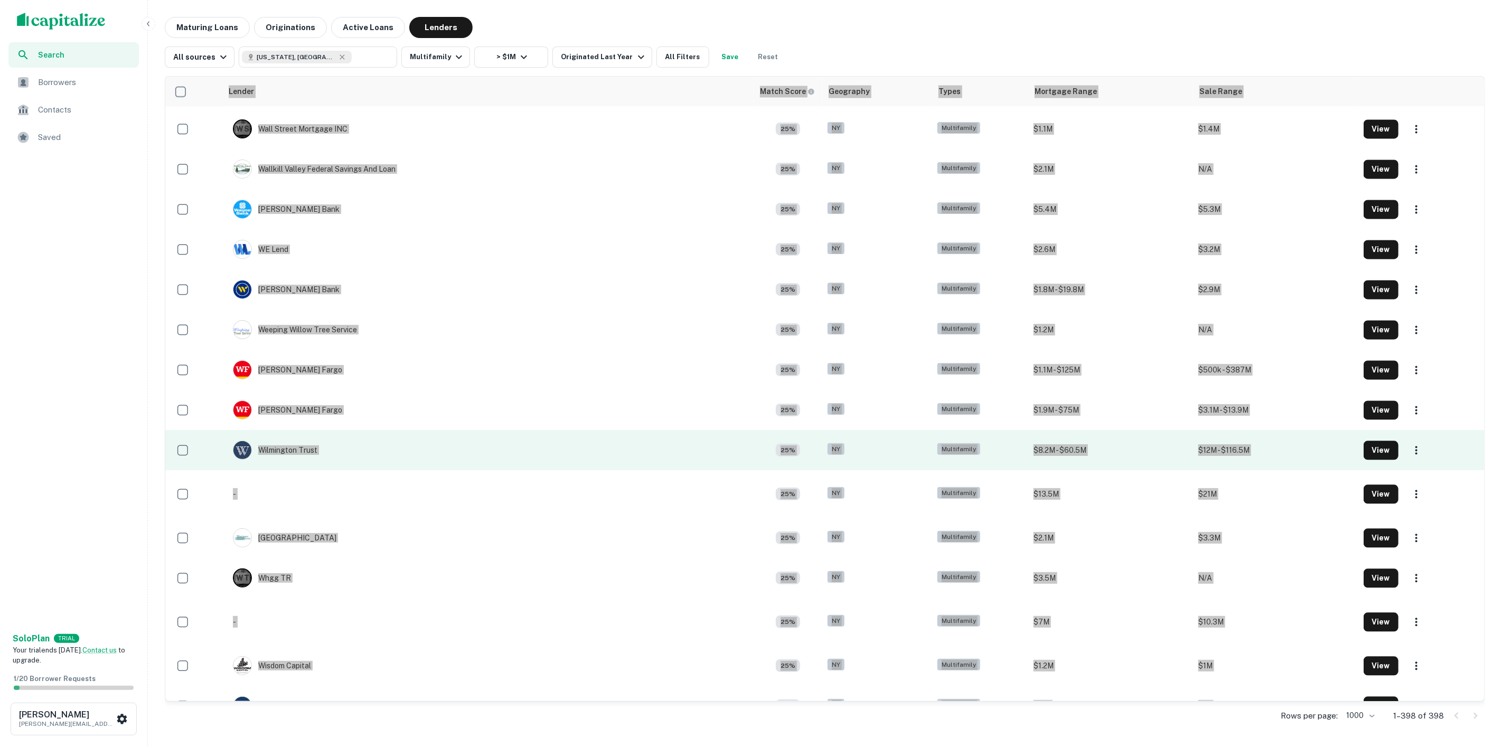
scroll to position [15261, 0]
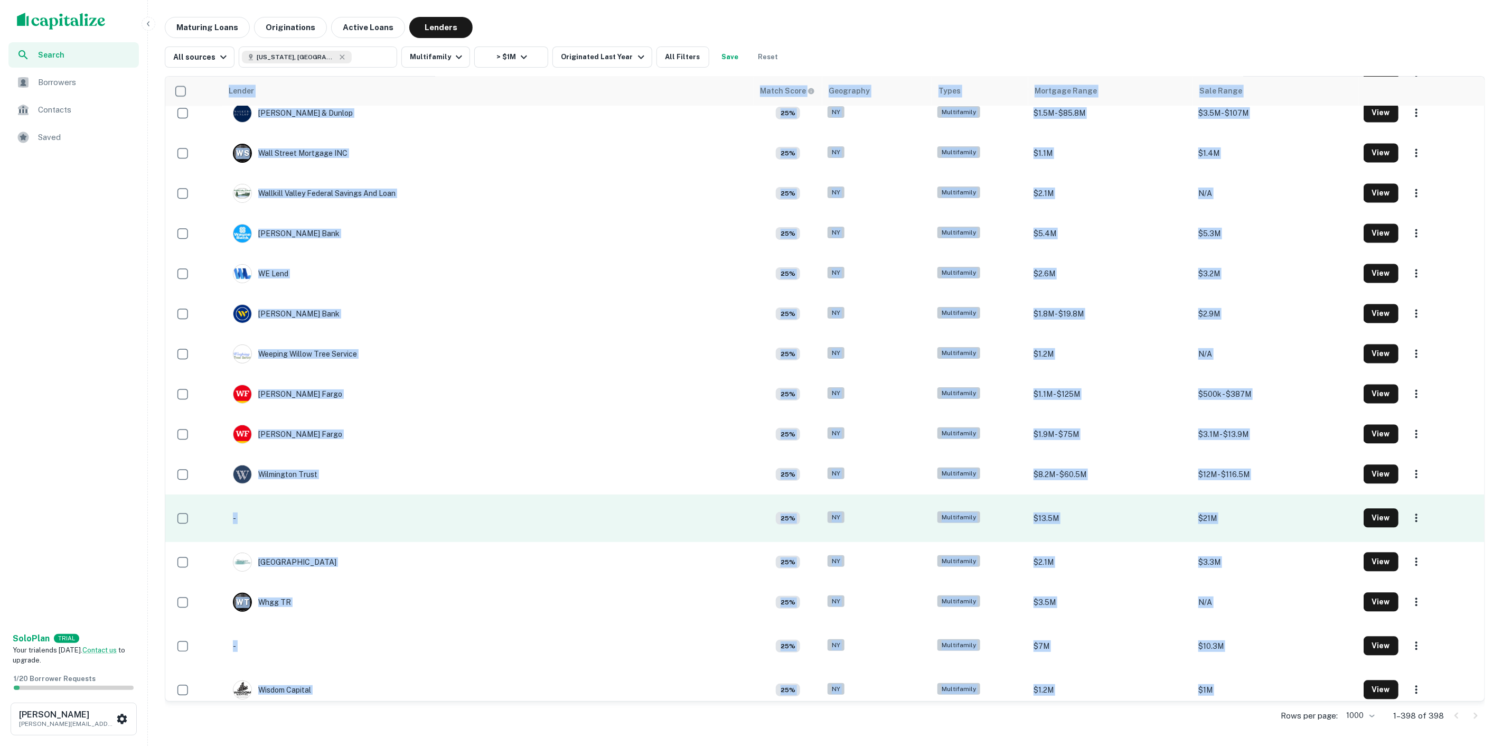
click at [535, 508] on td "-" at bounding box center [487, 518] width 531 height 48
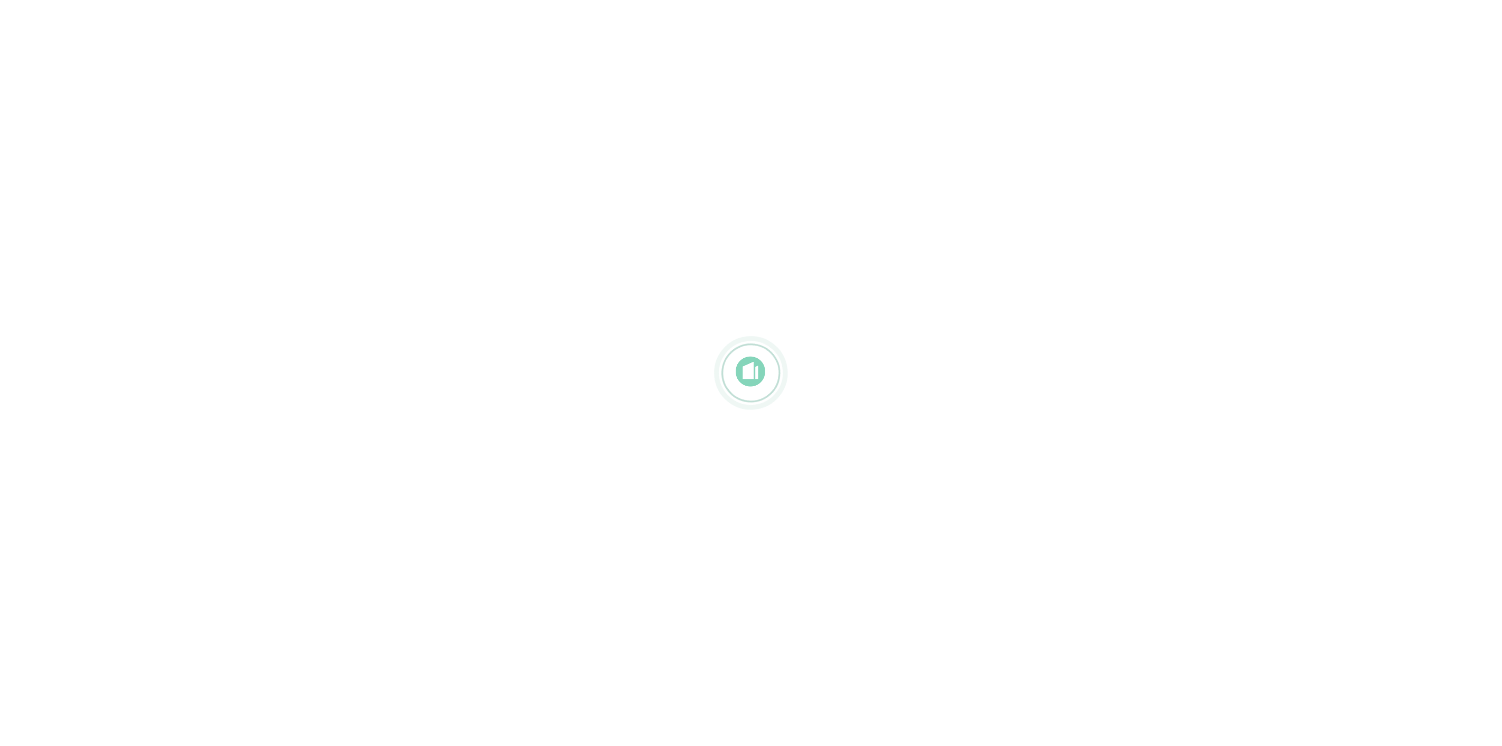
click at [414, 166] on div at bounding box center [751, 372] width 1502 height 577
click at [1287, 146] on div at bounding box center [751, 372] width 1502 height 577
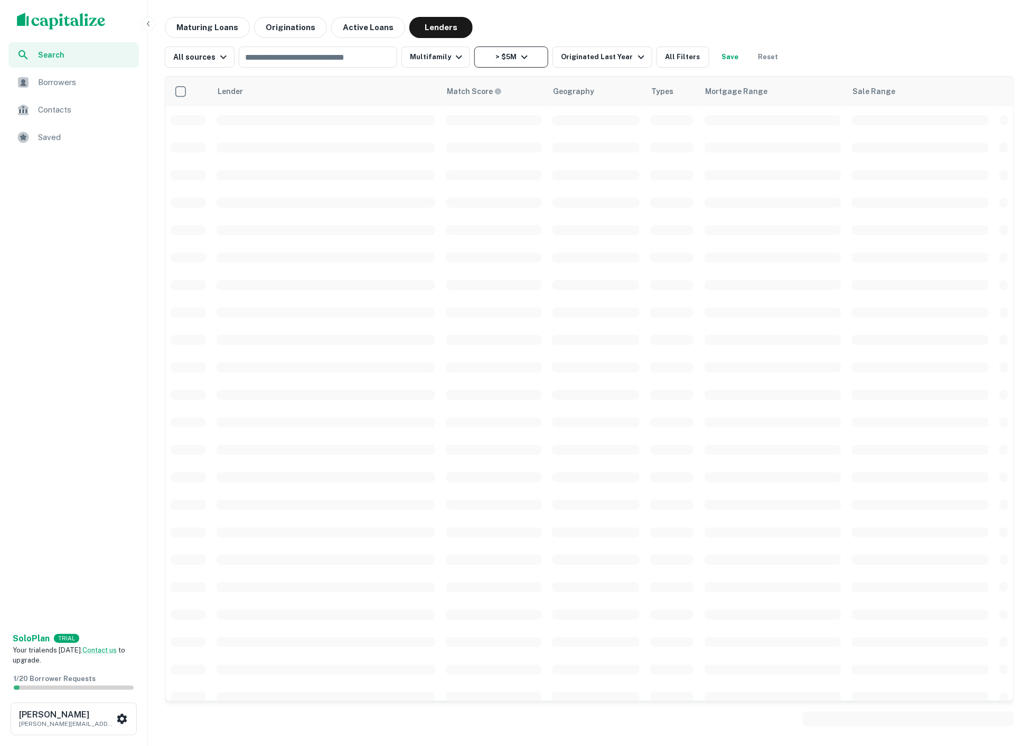
click at [492, 58] on button "> $5M" at bounding box center [511, 56] width 74 height 21
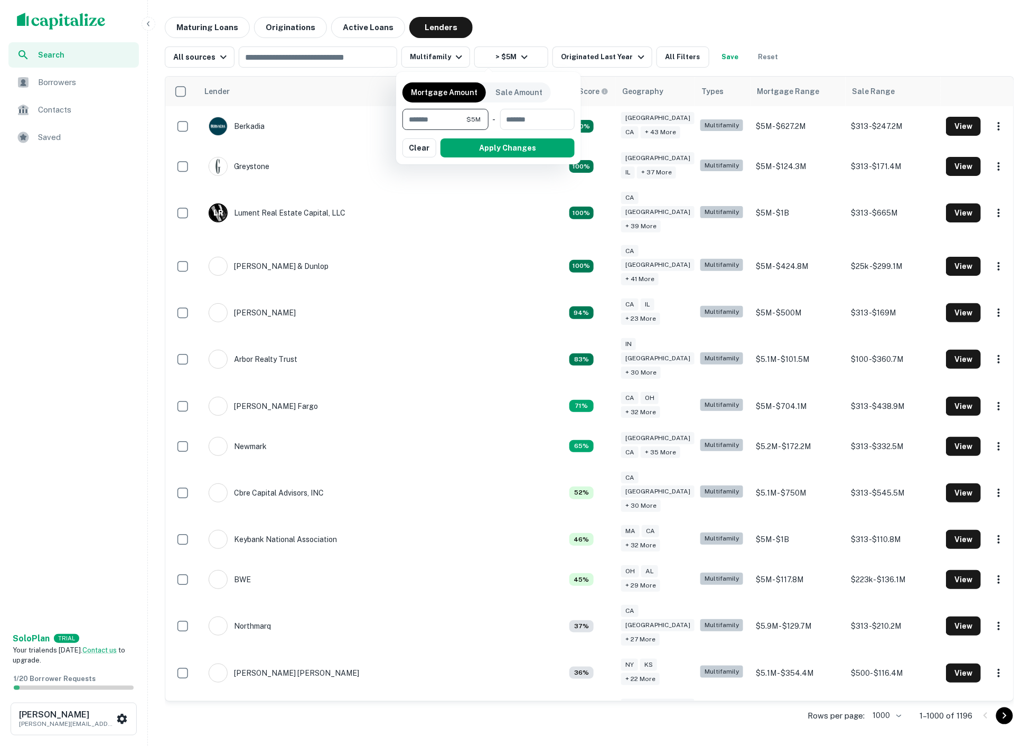
scroll to position [2148, 0]
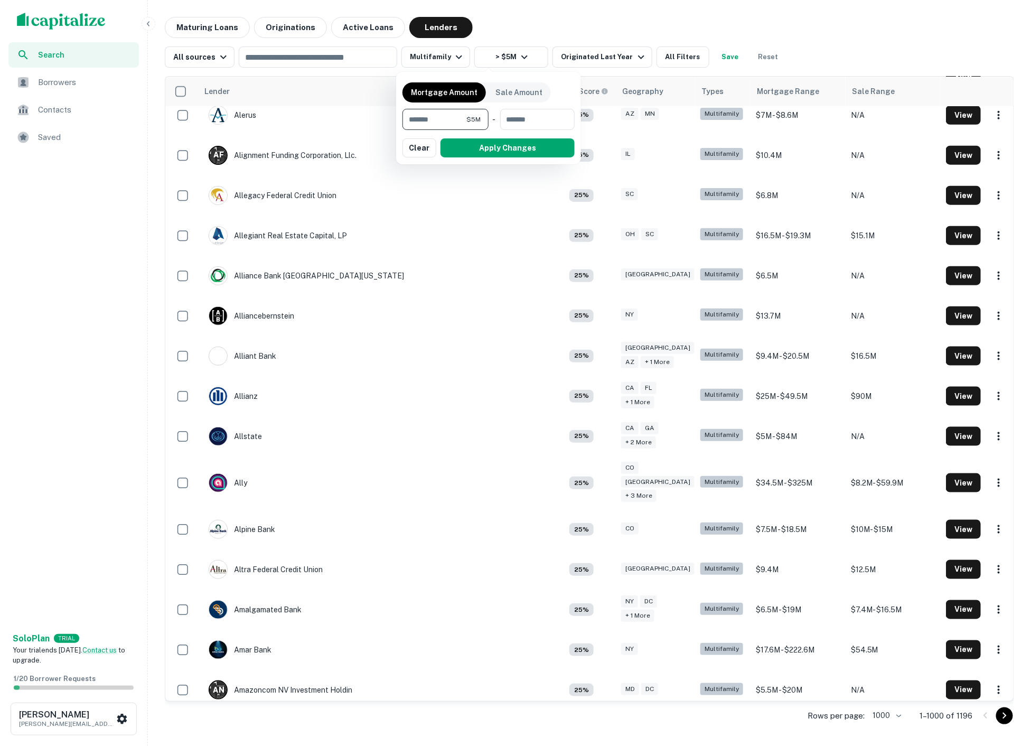
click at [408, 124] on input "*******" at bounding box center [434, 119] width 64 height 21
type input "*"
click at [528, 147] on button "Apply Changes" at bounding box center [507, 147] width 134 height 19
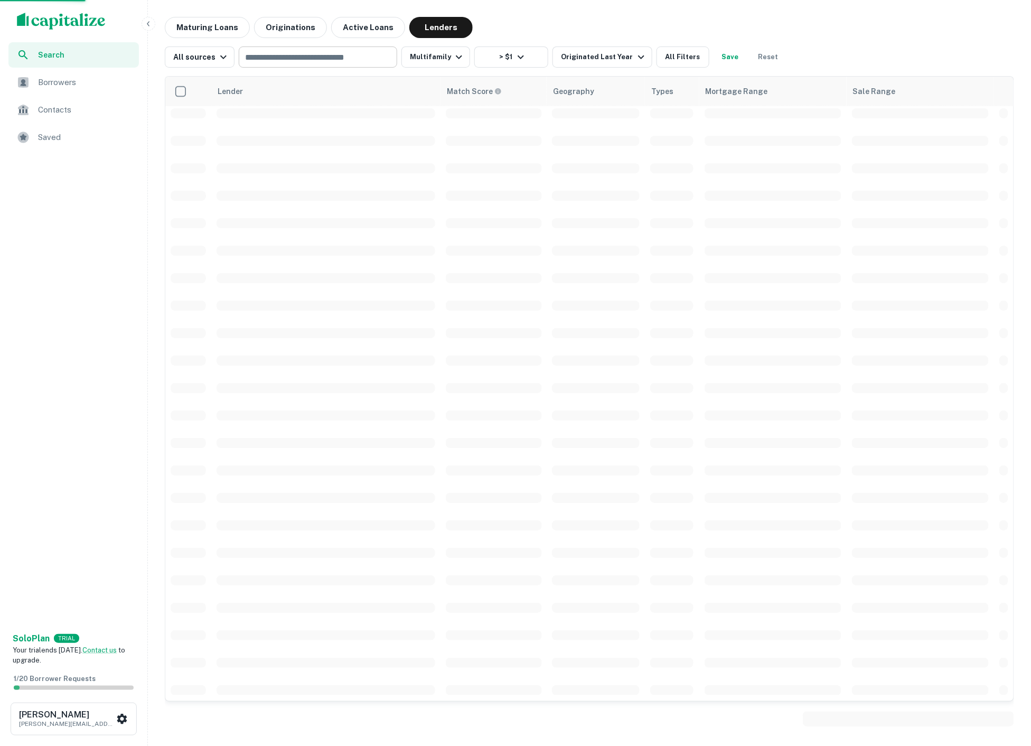
click at [310, 48] on div "​" at bounding box center [318, 56] width 158 height 21
type input "********"
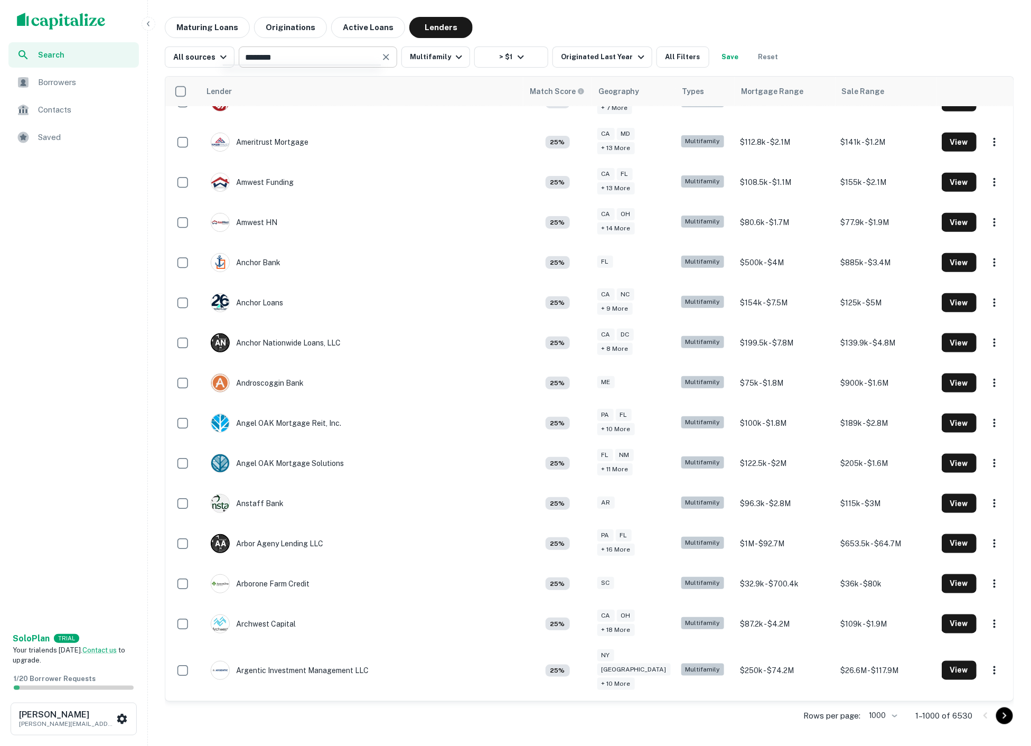
click at [301, 50] on input "********" at bounding box center [309, 57] width 135 height 15
click at [296, 57] on input "text" at bounding box center [317, 57] width 150 height 15
click at [293, 60] on input "text" at bounding box center [317, 57] width 150 height 15
type input "********"
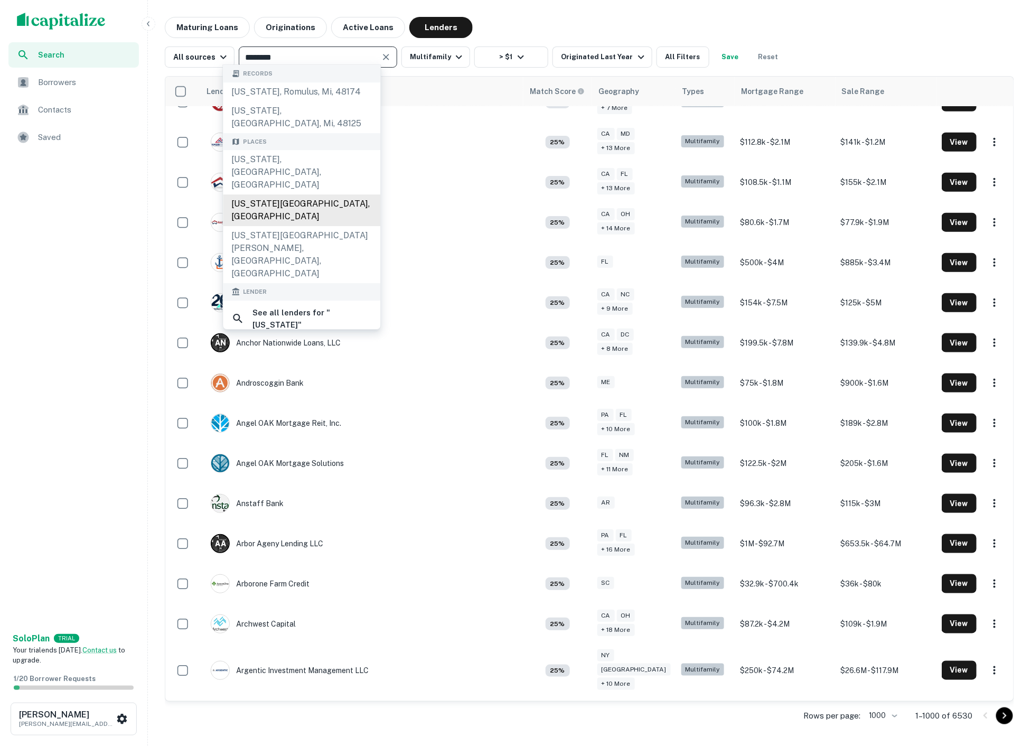
click at [285, 194] on div "[US_STATE][GEOGRAPHIC_DATA], [GEOGRAPHIC_DATA]" at bounding box center [301, 210] width 157 height 32
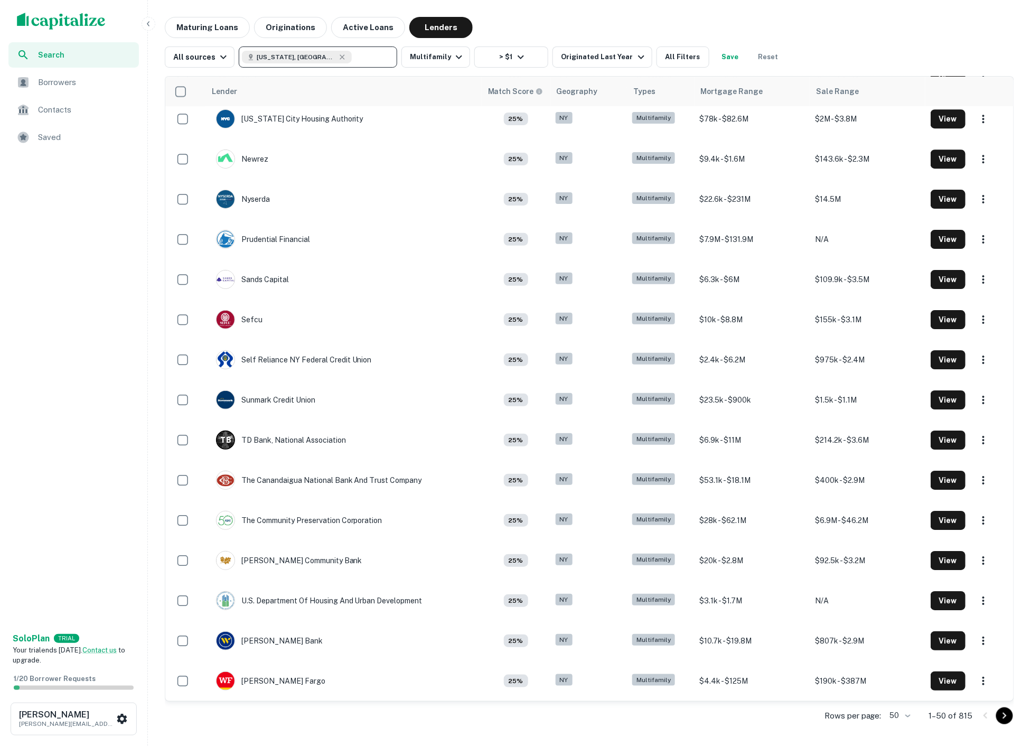
scroll to position [1410, 0]
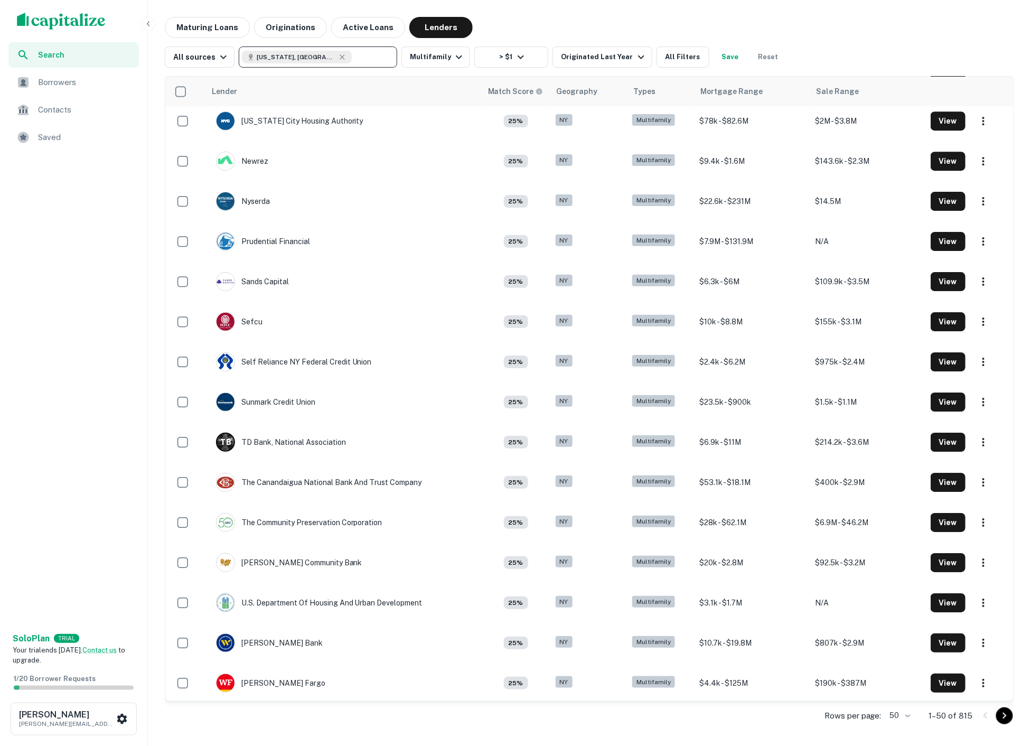
click at [923, 717] on body "Search Borrowers Contacts Saved Solo Plan TRIAL Your trial ends in 7 days. Cont…" at bounding box center [515, 373] width 1031 height 746
click at [916, 730] on li "1000" at bounding box center [920, 739] width 36 height 19
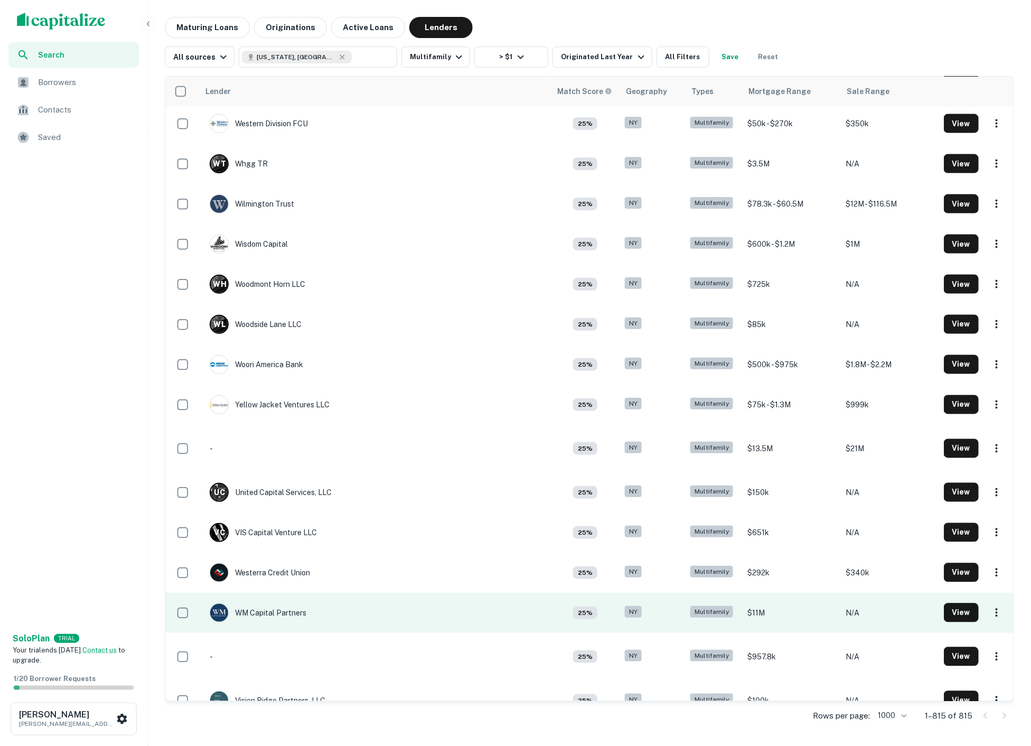
scroll to position [31933, 0]
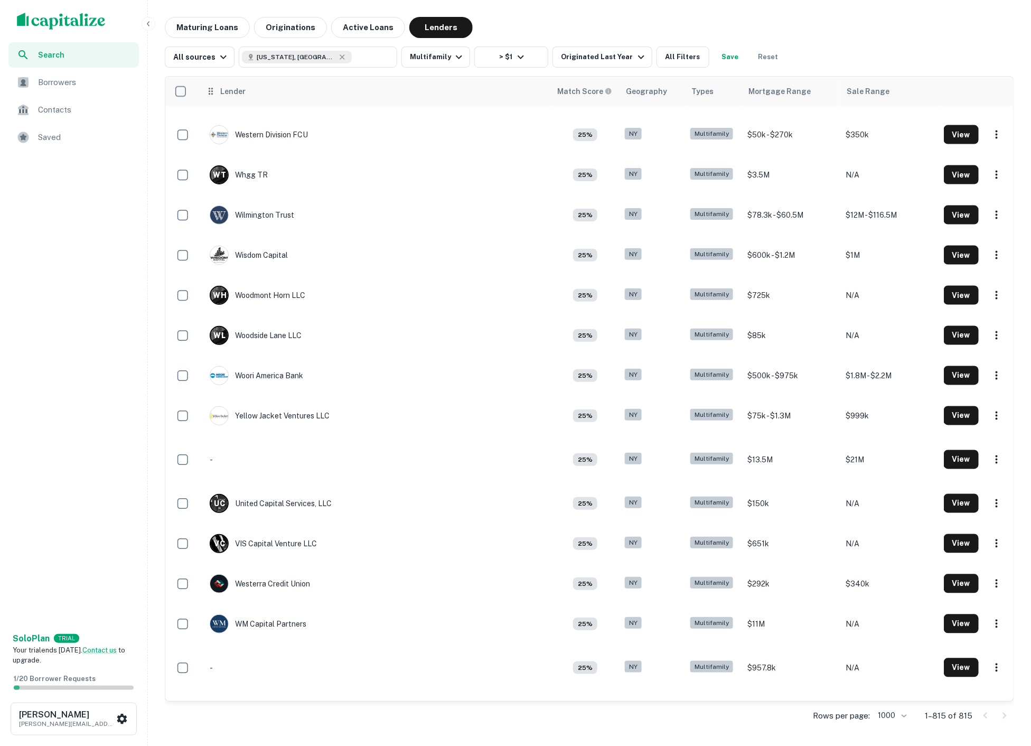
click at [208, 92] on icon at bounding box center [210, 91] width 11 height 13
click at [227, 90] on div "Lender" at bounding box center [232, 91] width 25 height 13
click at [233, 90] on div "Lender" at bounding box center [232, 91] width 25 height 13
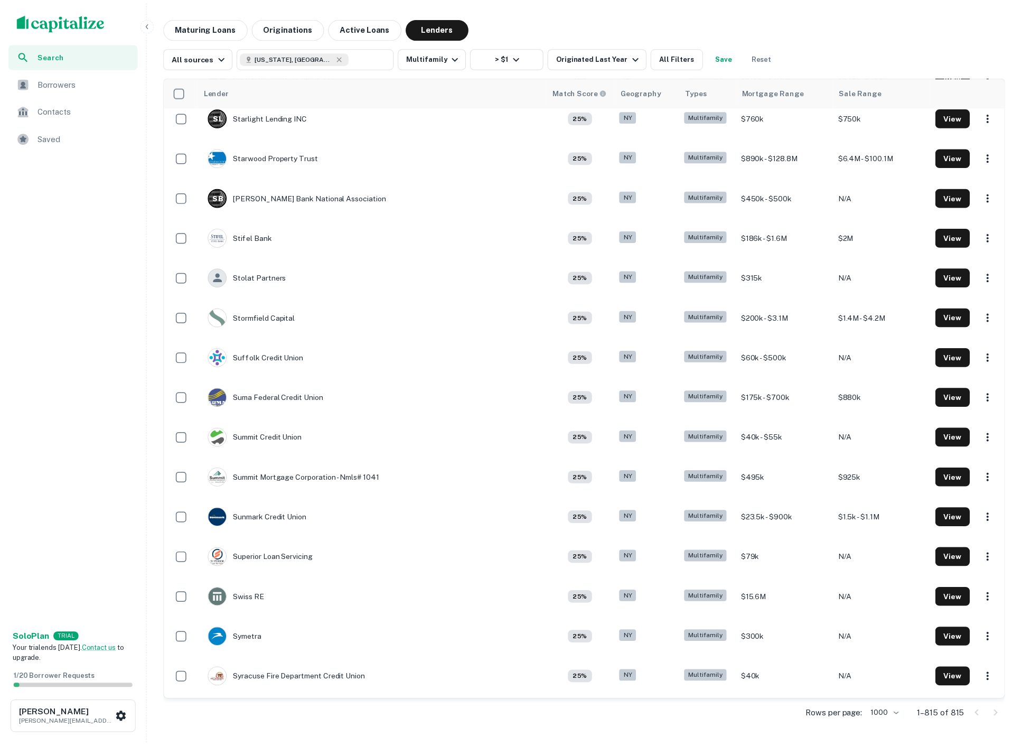
scroll to position [27826, 0]
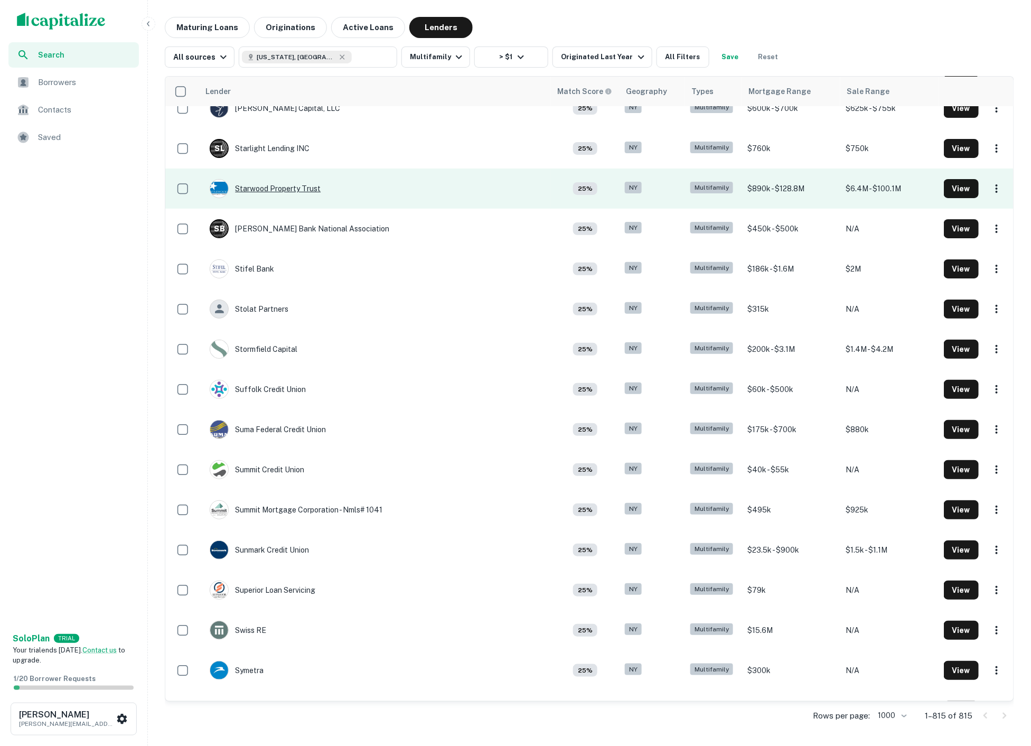
click at [265, 179] on div "Starwood Property Trust" at bounding box center [265, 188] width 111 height 19
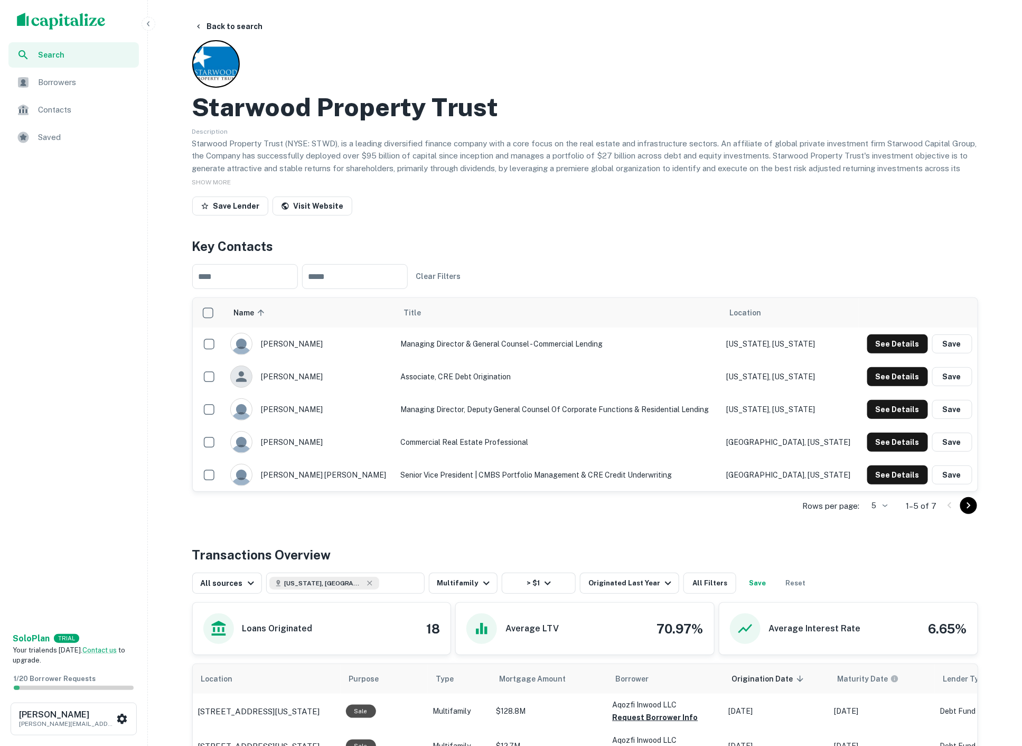
click at [903, 465] on body "Search Borrowers Contacts Saved Solo Plan TRIAL Your trial ends in 7 days. Cont…" at bounding box center [511, 373] width 1022 height 746
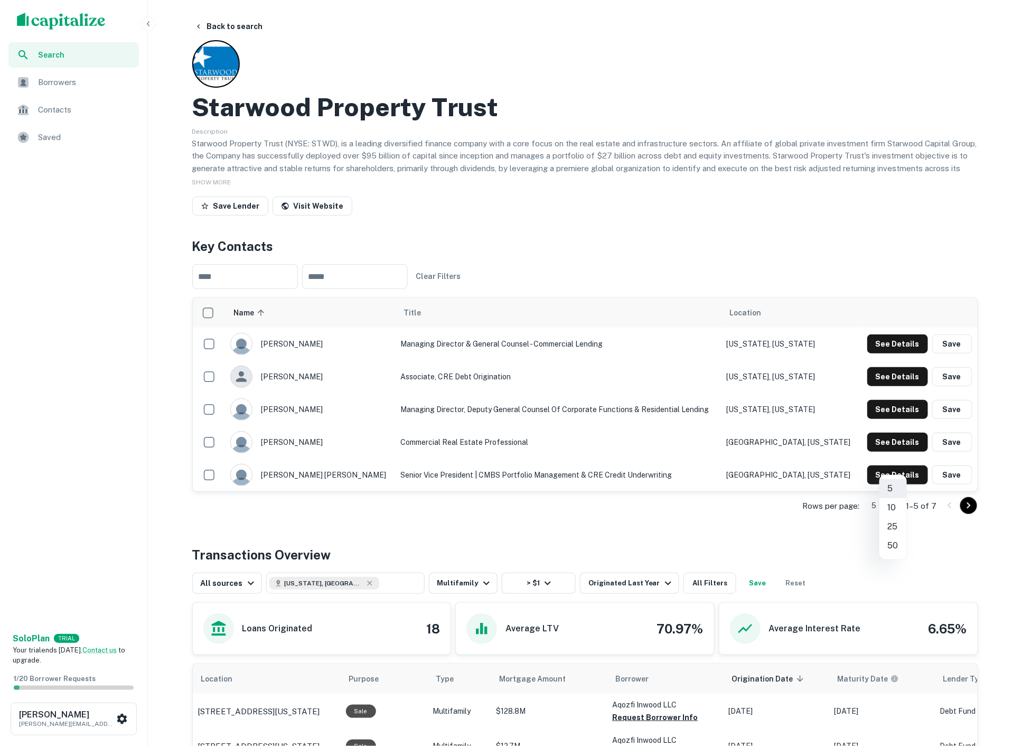
click at [900, 536] on li "50" at bounding box center [892, 545] width 27 height 19
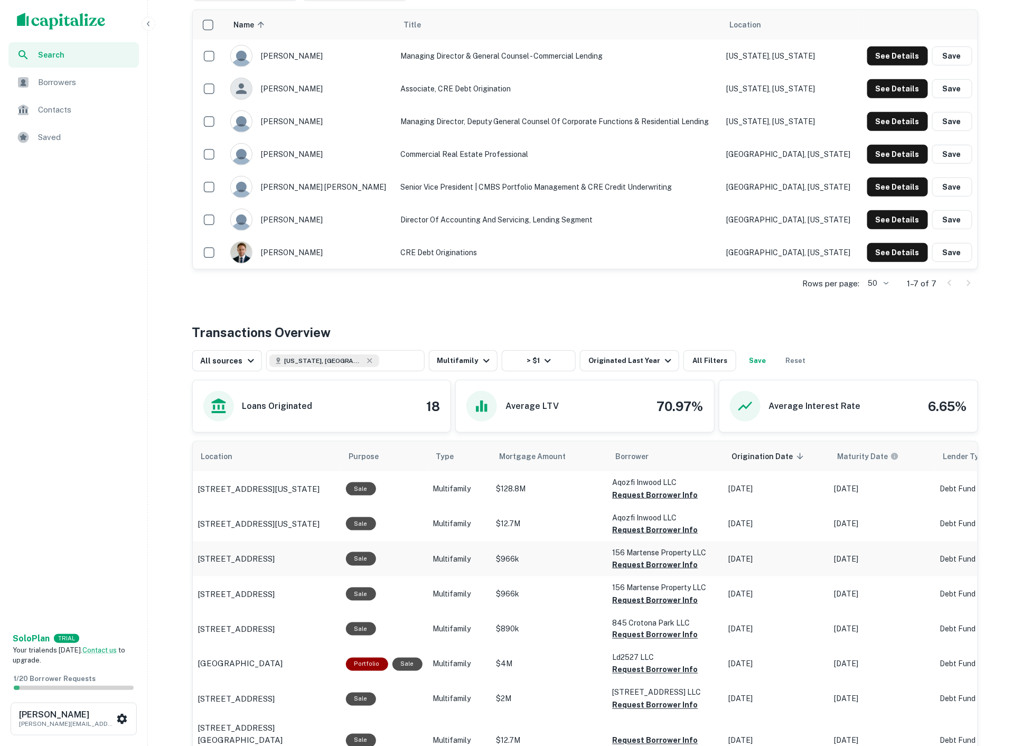
scroll to position [410, 0]
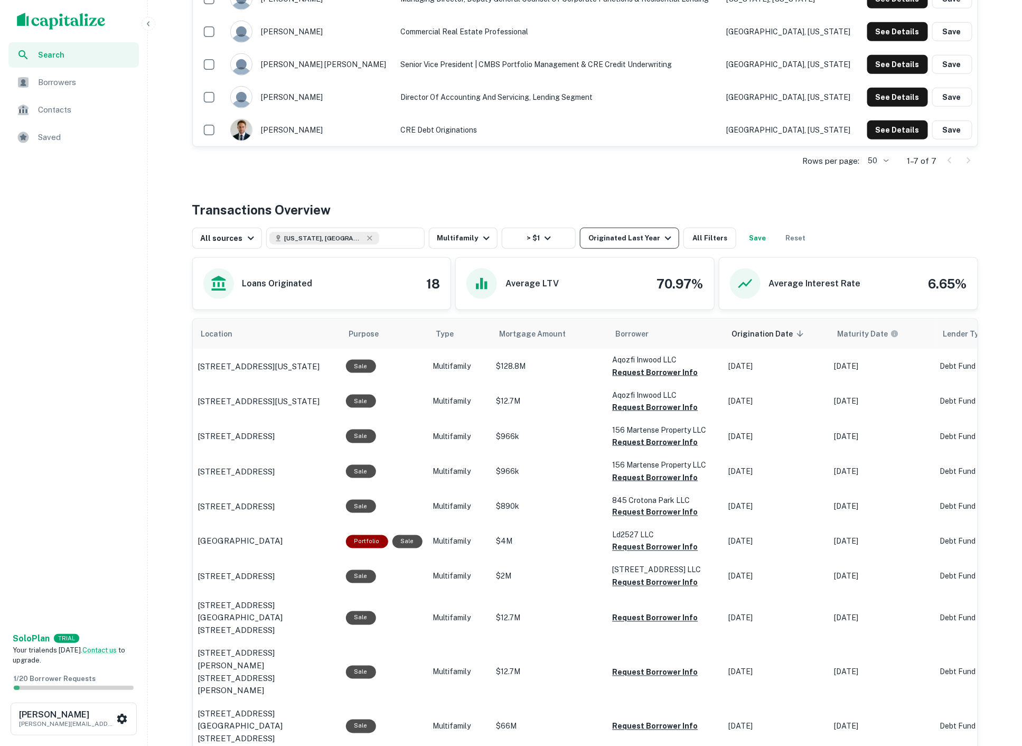
click at [580, 228] on button "Originated Last Year" at bounding box center [629, 238] width 99 height 21
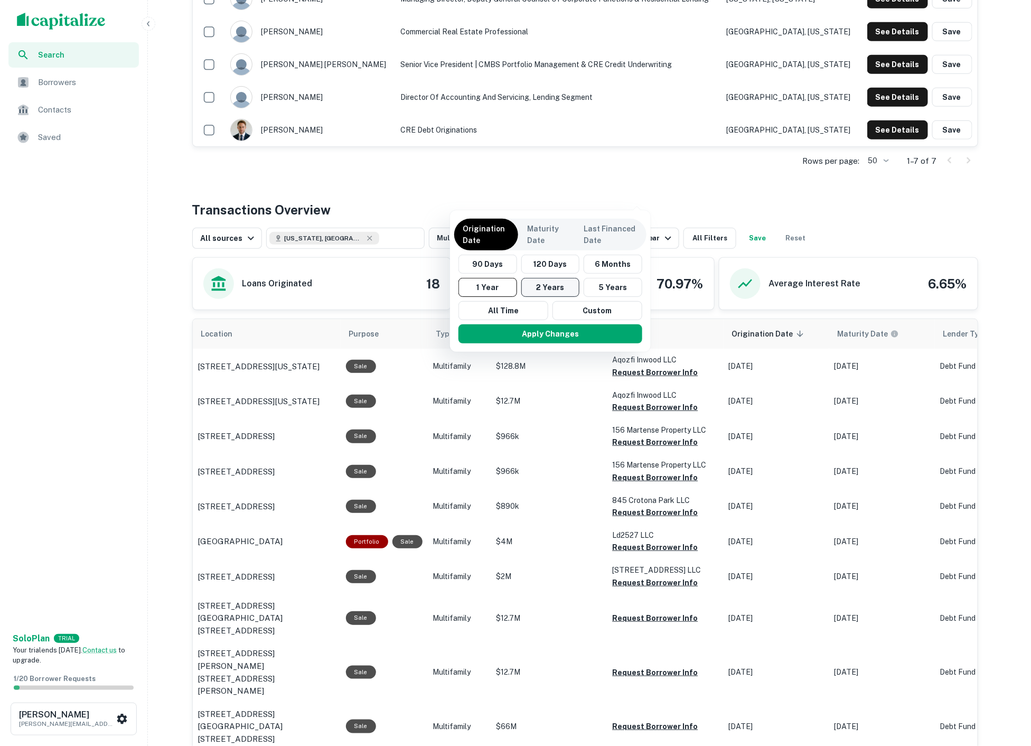
click at [552, 284] on button "2 Years" at bounding box center [550, 287] width 59 height 19
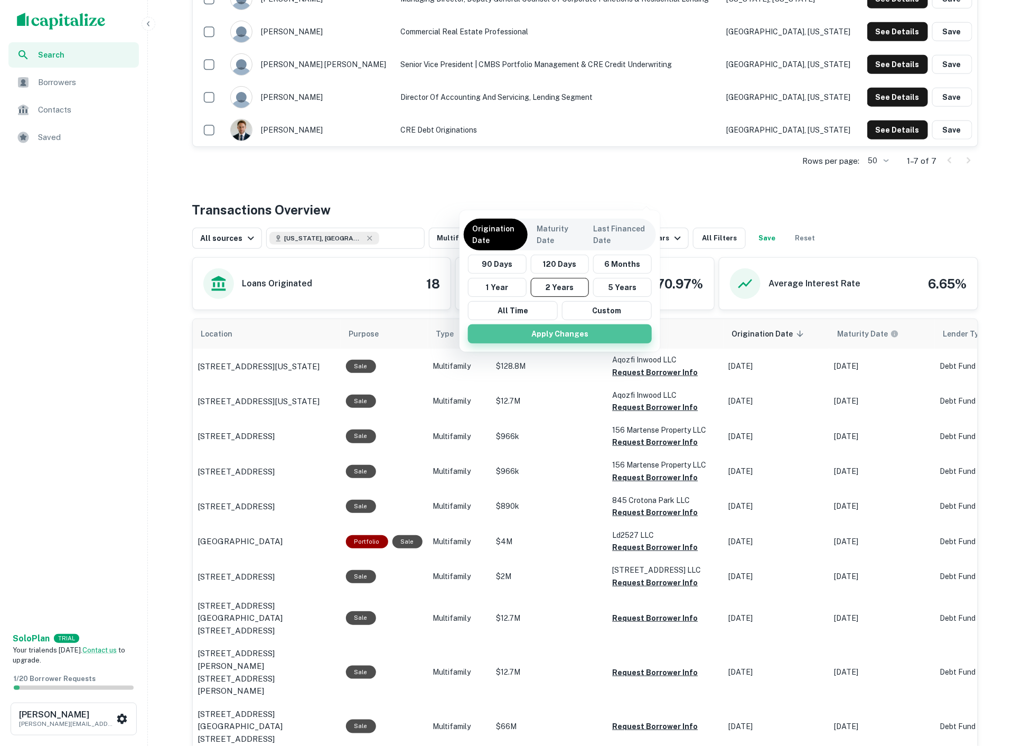
click at [555, 324] on button "Apply Changes" at bounding box center [560, 333] width 184 height 19
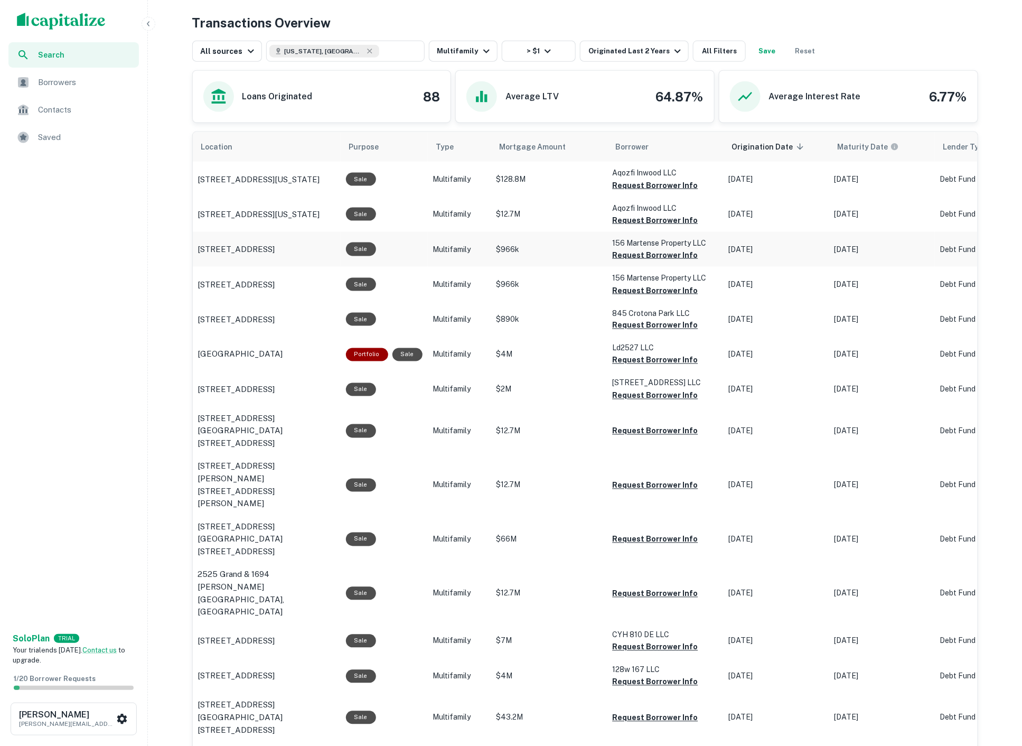
scroll to position [821, 0]
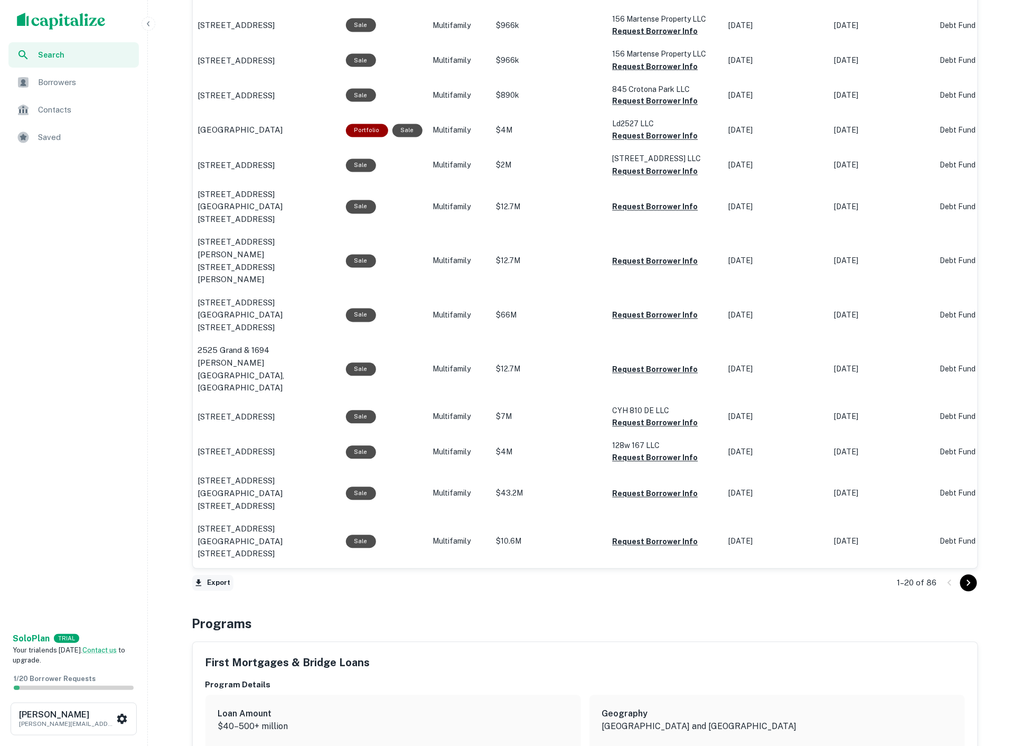
click at [220, 575] on button "Export" at bounding box center [212, 583] width 41 height 16
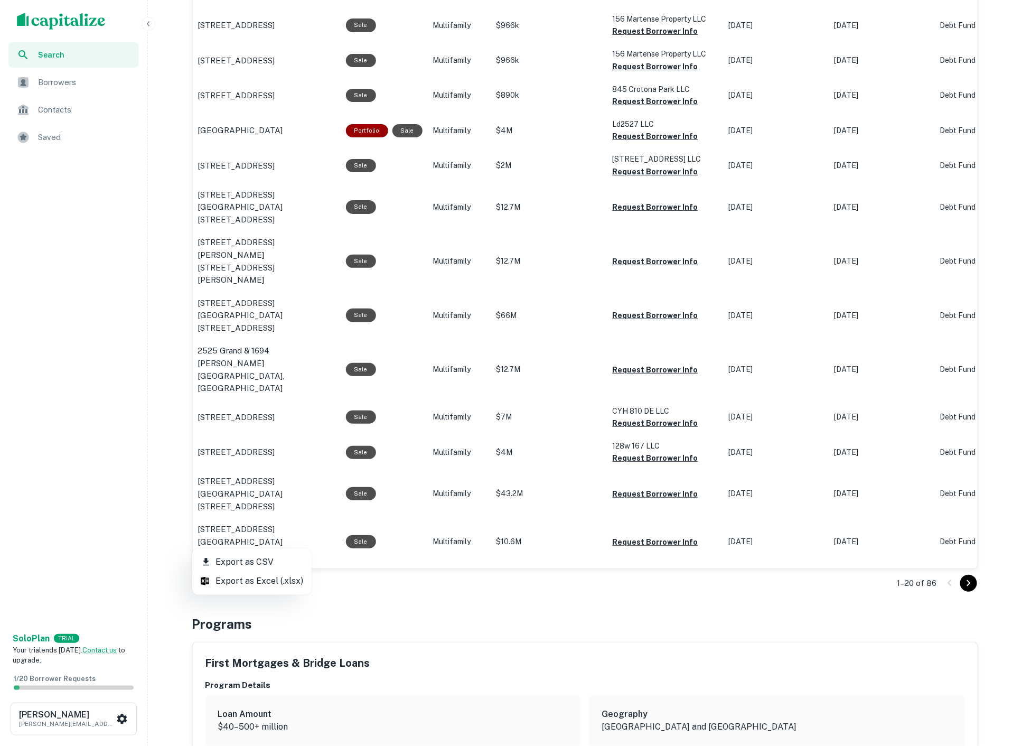
click at [227, 559] on li "Export as CSV" at bounding box center [251, 561] width 119 height 19
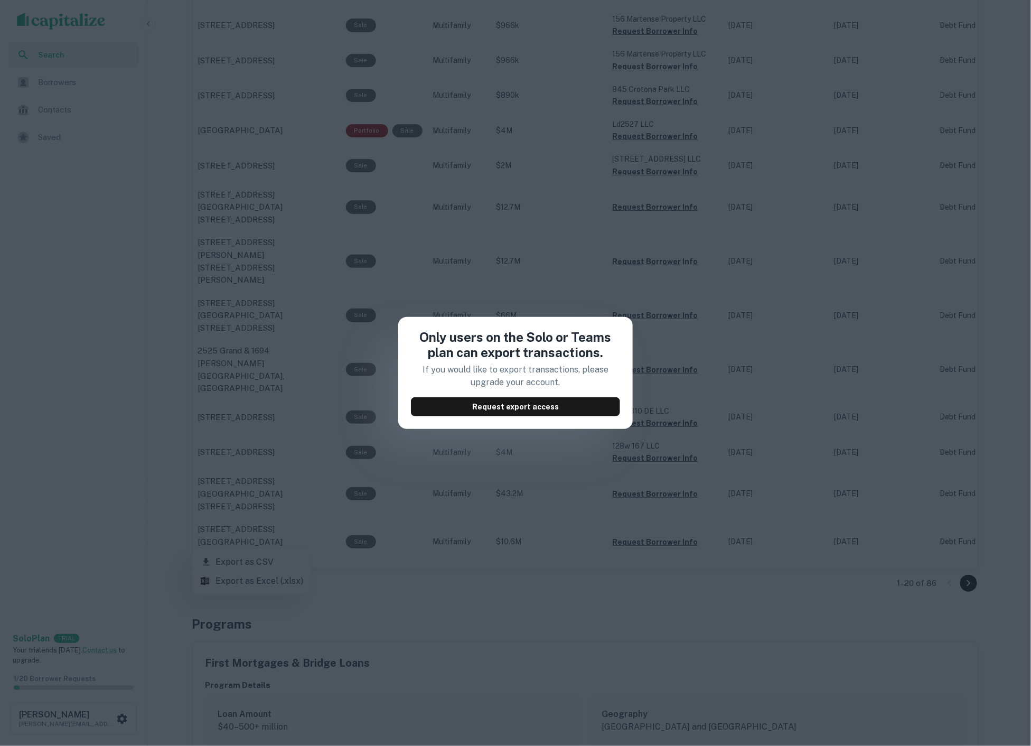
click at [715, 398] on div "Only users on the Solo or Teams plan can export transactions. If you would like…" at bounding box center [515, 373] width 1031 height 746
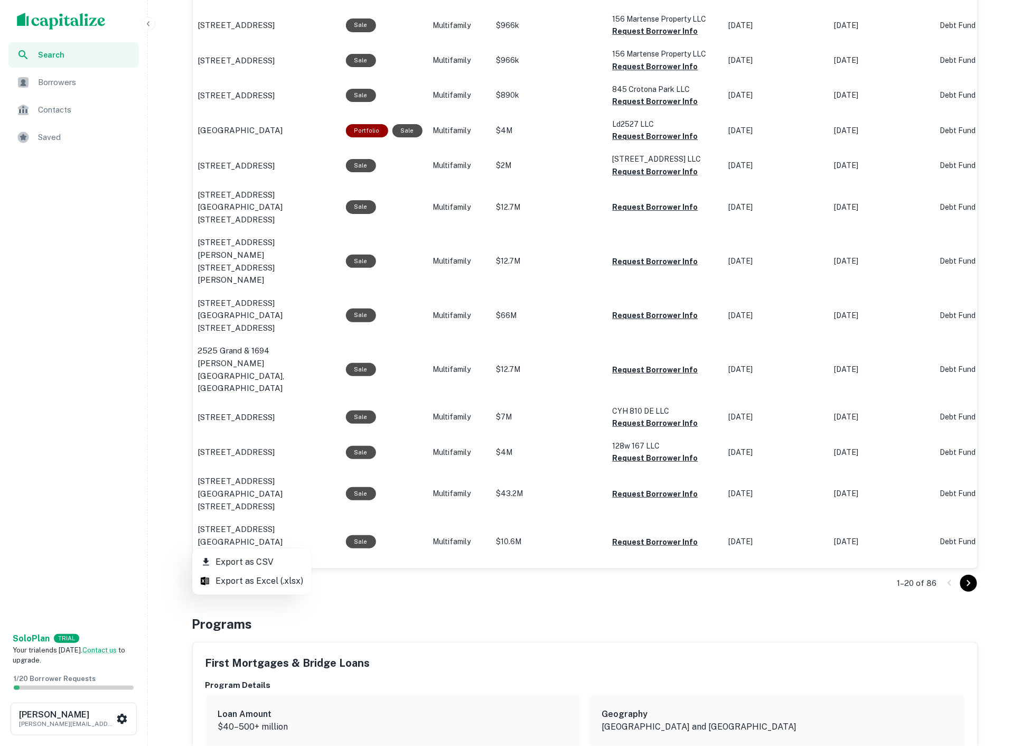
click at [273, 272] on div at bounding box center [515, 373] width 1031 height 746
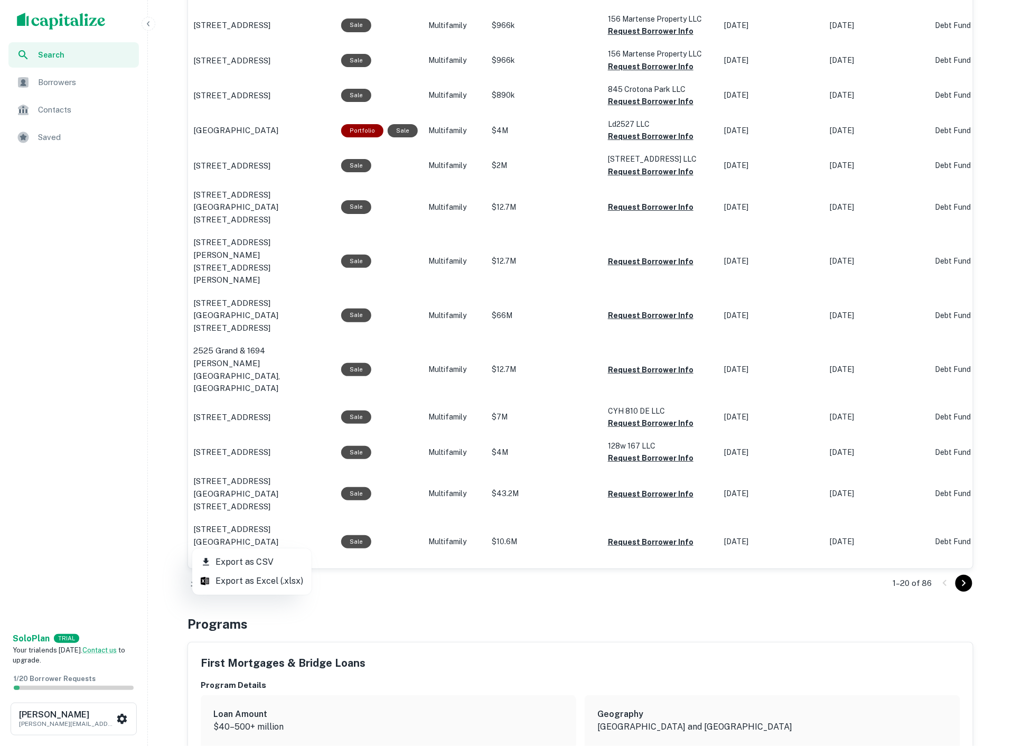
click at [273, 272] on div at bounding box center [511, 373] width 1022 height 746
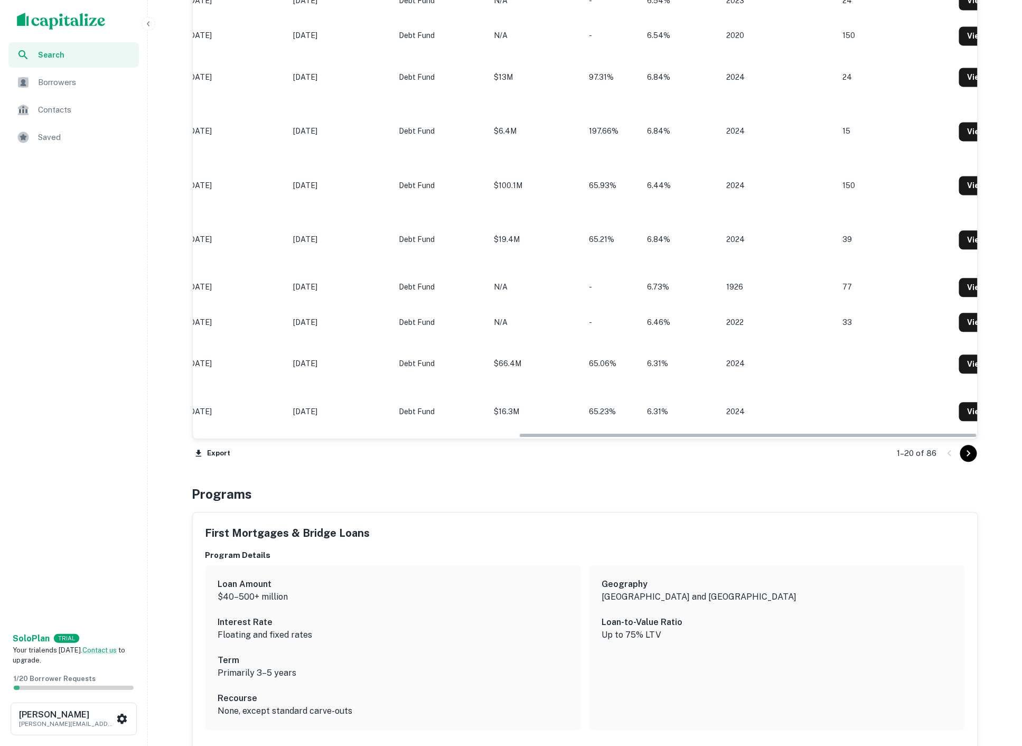
scroll to position [0, 557]
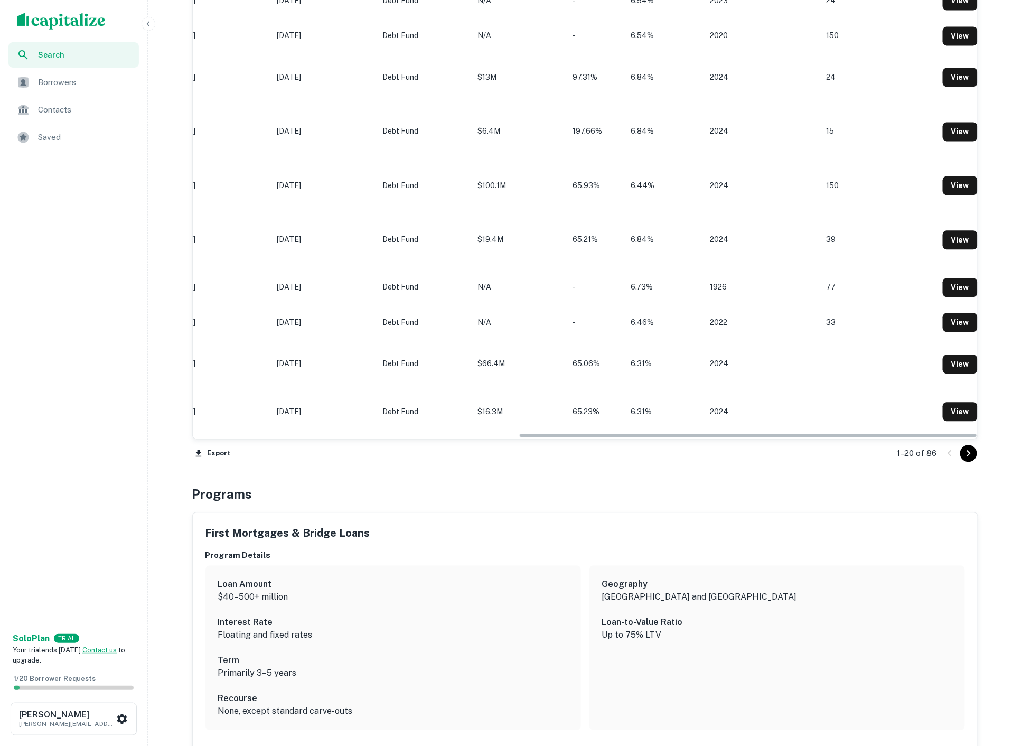
drag, startPoint x: 399, startPoint y: 392, endPoint x: 980, endPoint y: 446, distance: 584.3
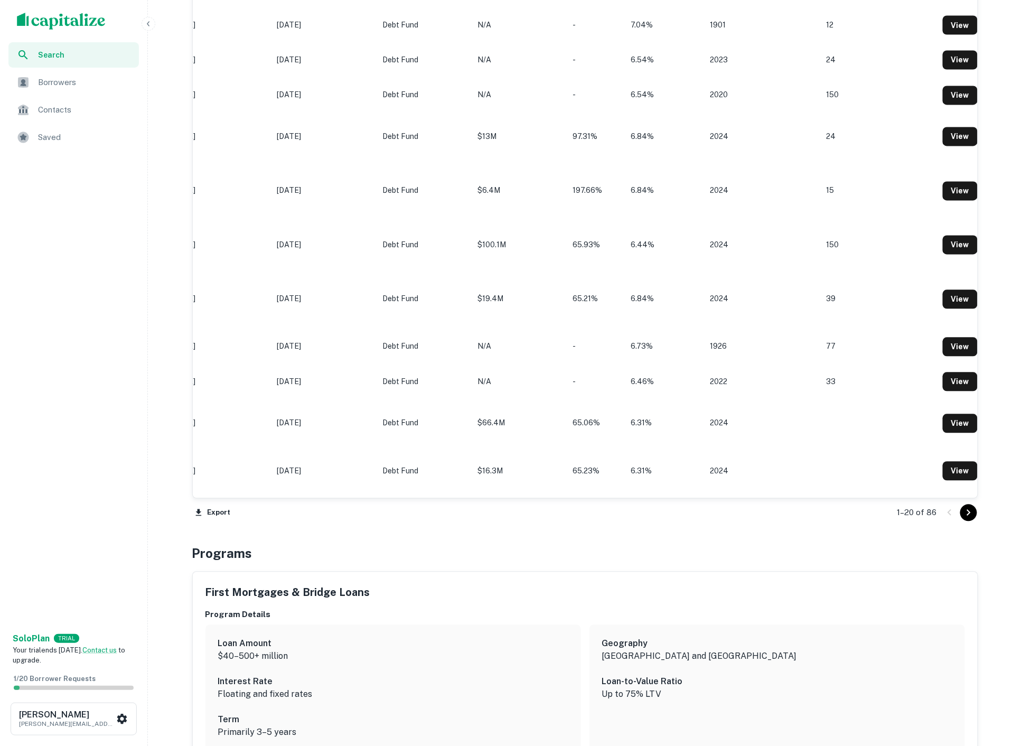
scroll to position [892, 0]
click at [726, 454] on div "Location Purpose Type Mortgage Amount Borrower Origination Date sorted descendi…" at bounding box center [585, 166] width 786 height 661
click at [724, 497] on div "Export 1–20 of 86" at bounding box center [585, 511] width 786 height 29
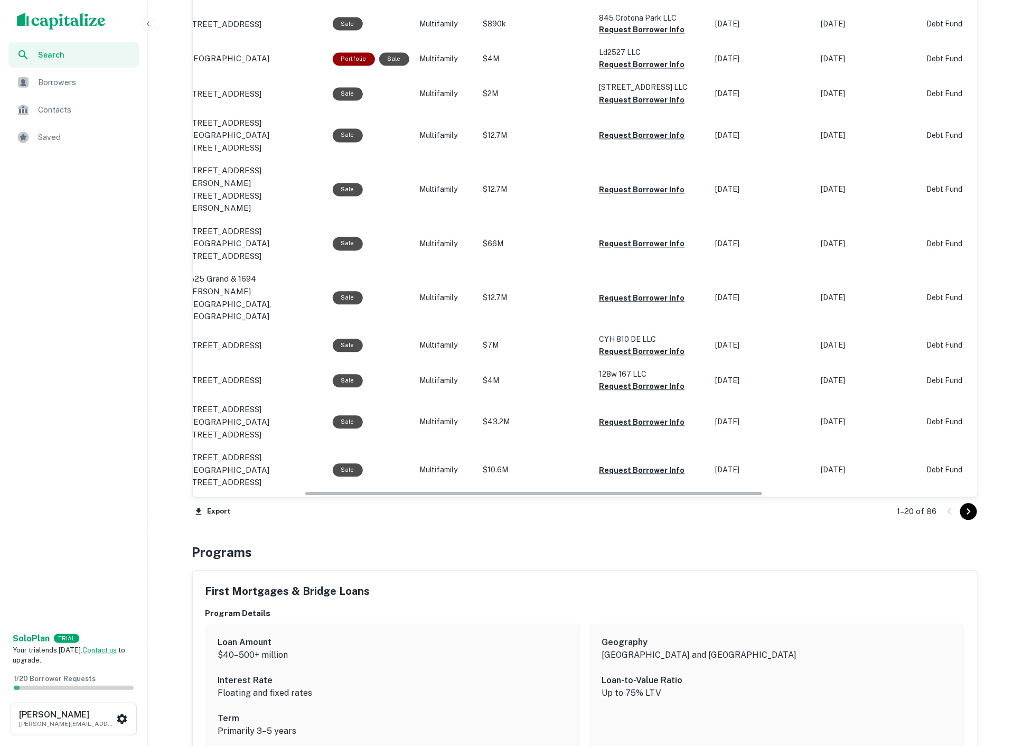
scroll to position [0, 0]
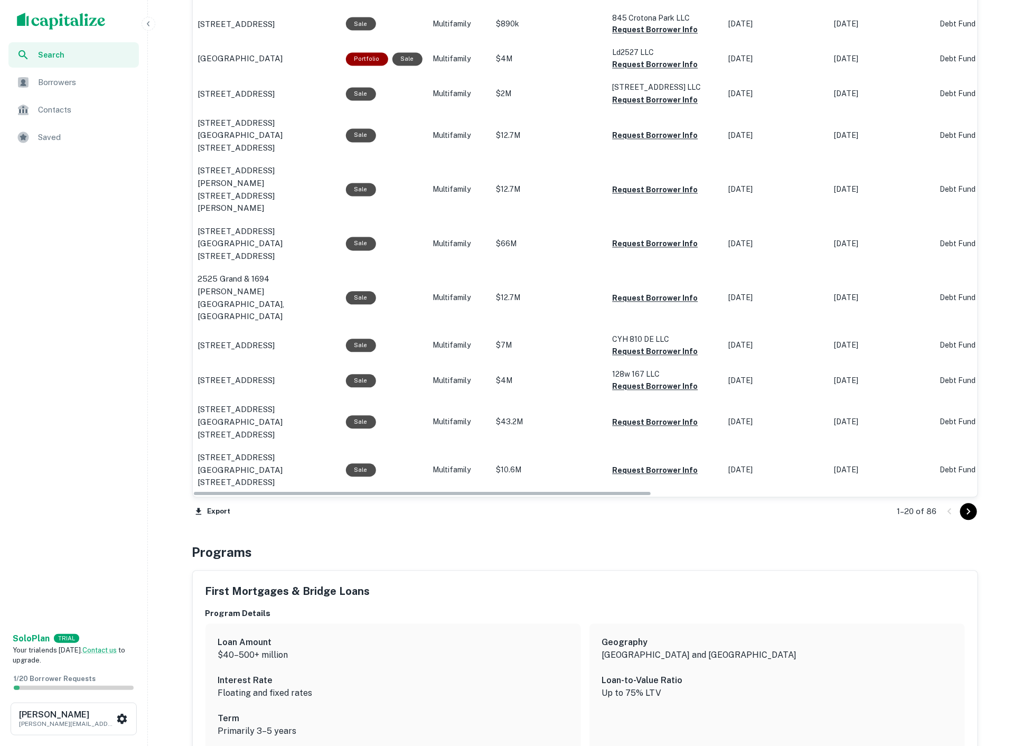
drag, startPoint x: 652, startPoint y: 450, endPoint x: 175, endPoint y: 441, distance: 477.4
click at [175, 441] on div "Search Borrowers Contacts Saved Solo Plan TRIAL Your trial ends in 7 days. Cont…" at bounding box center [511, 28] width 1022 height 1840
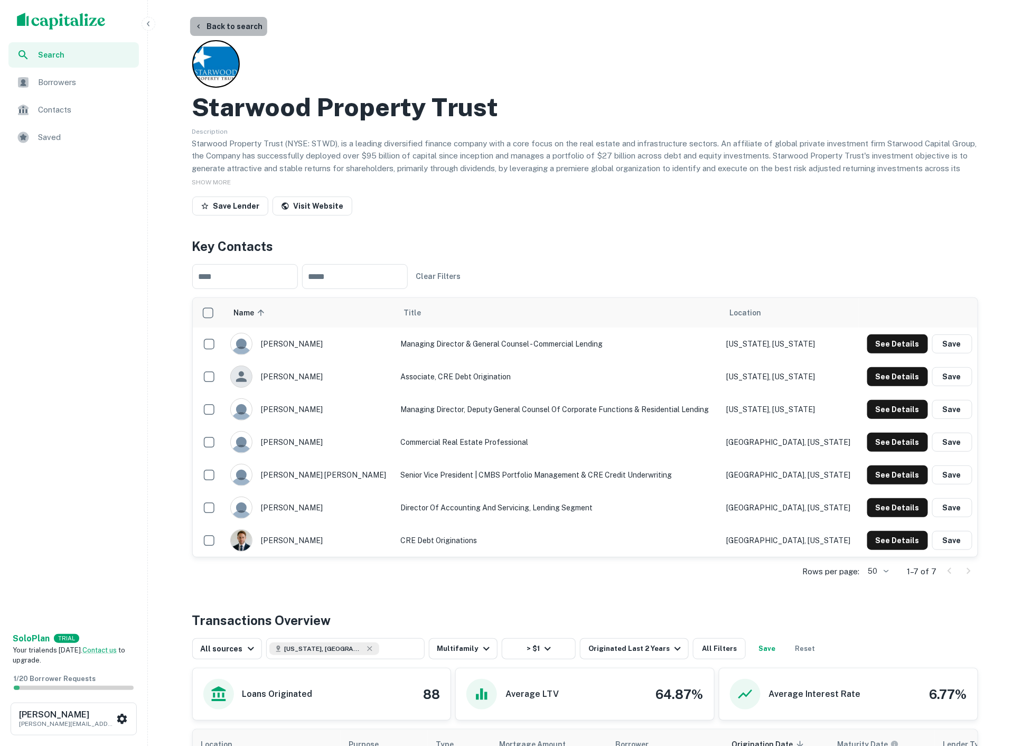
click at [233, 22] on button "Back to search" at bounding box center [228, 26] width 77 height 19
click at [241, 27] on button "Back to search" at bounding box center [228, 26] width 77 height 19
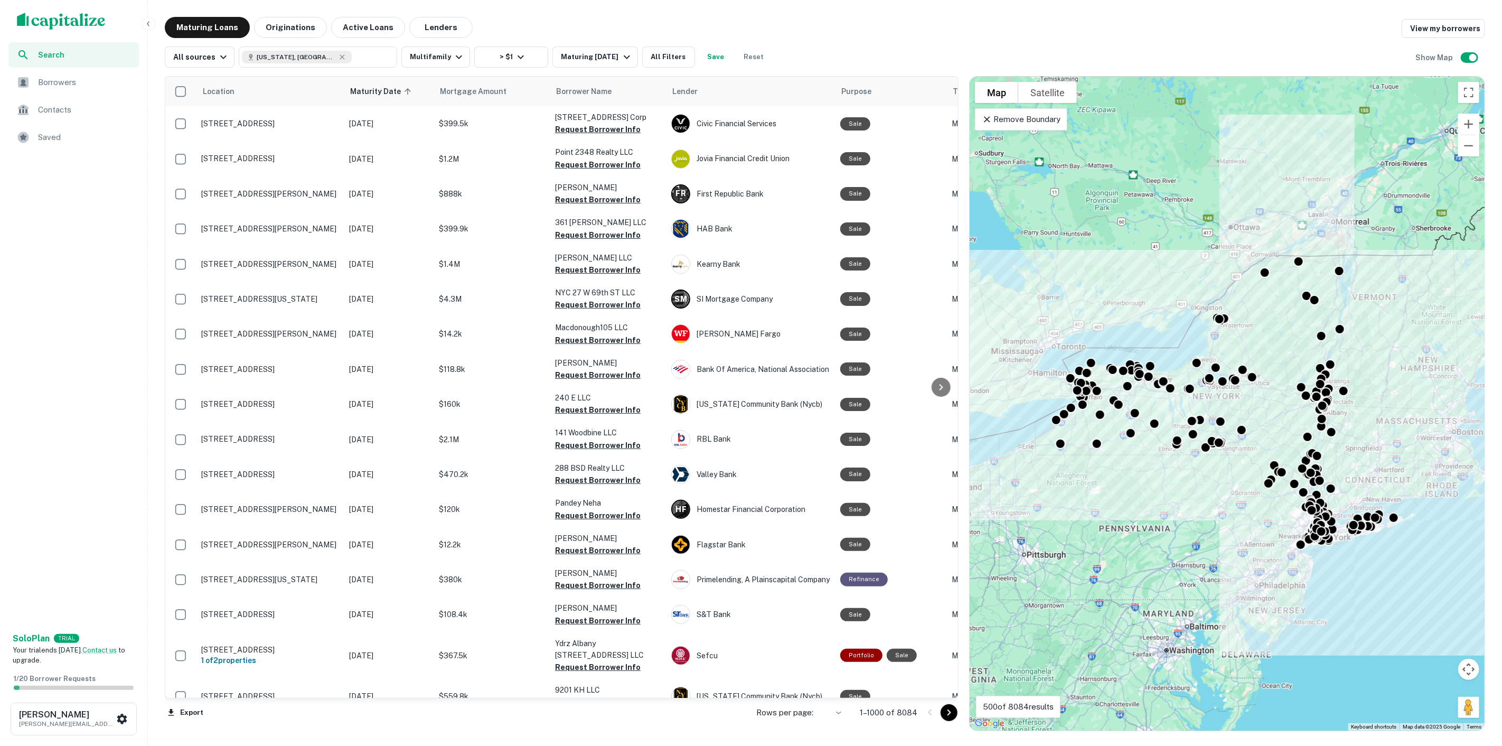
click at [855, 710] on body "Search Borrowers Contacts Saved Solo Plan TRIAL Your trial ends in 7 days. Cont…" at bounding box center [751, 373] width 1502 height 746
click at [847, 728] on li "100" at bounding box center [854, 732] width 31 height 19
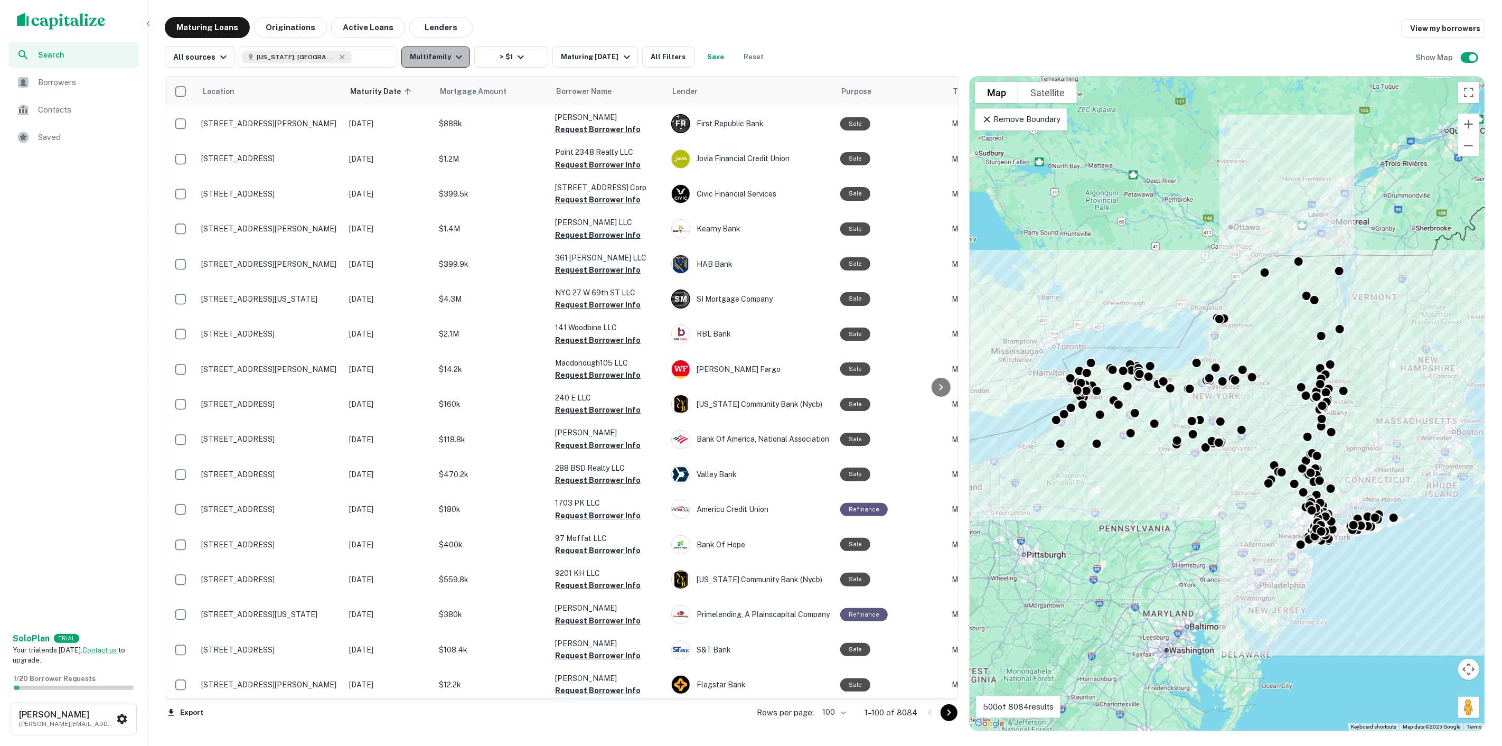
click at [452, 52] on icon "button" at bounding box center [458, 57] width 13 height 13
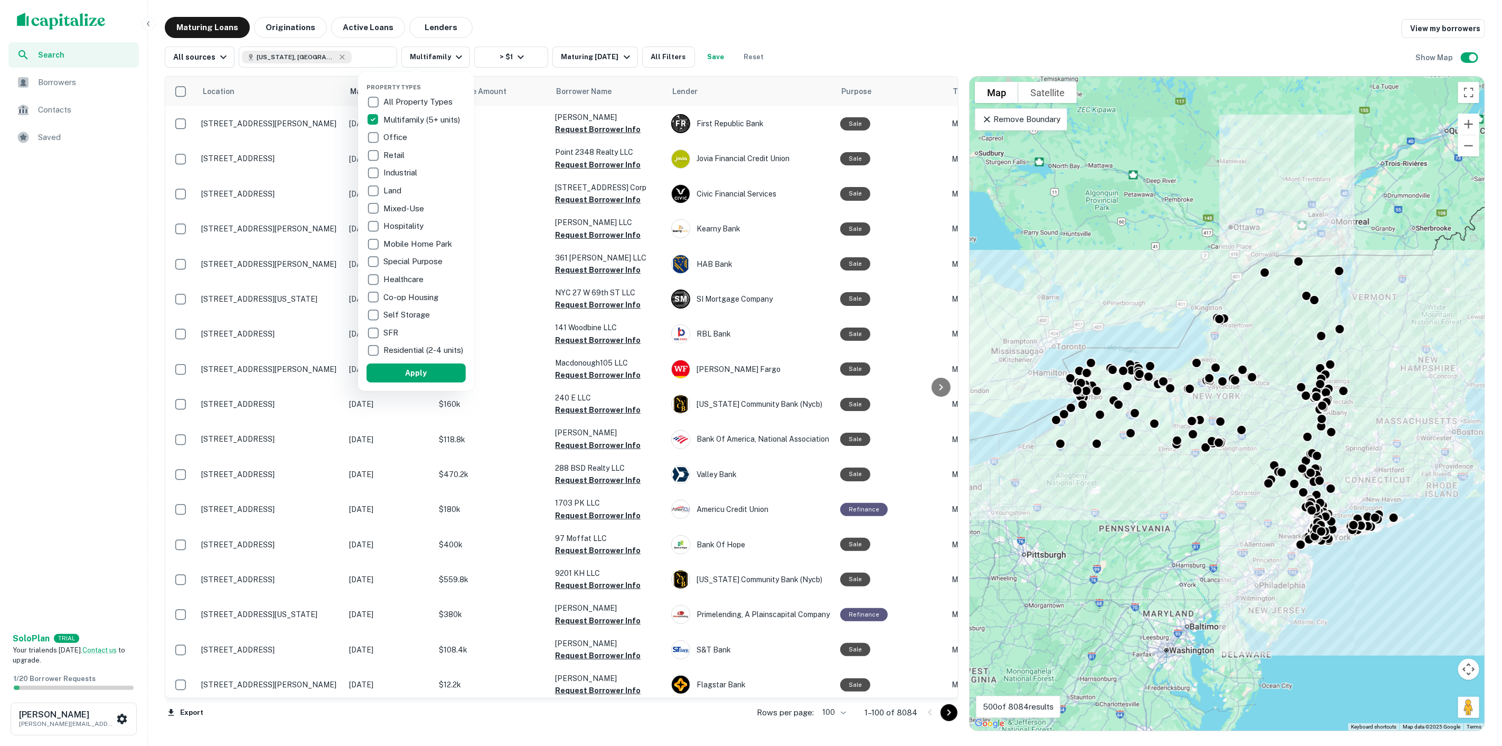
click at [486, 31] on div at bounding box center [751, 373] width 1502 height 746
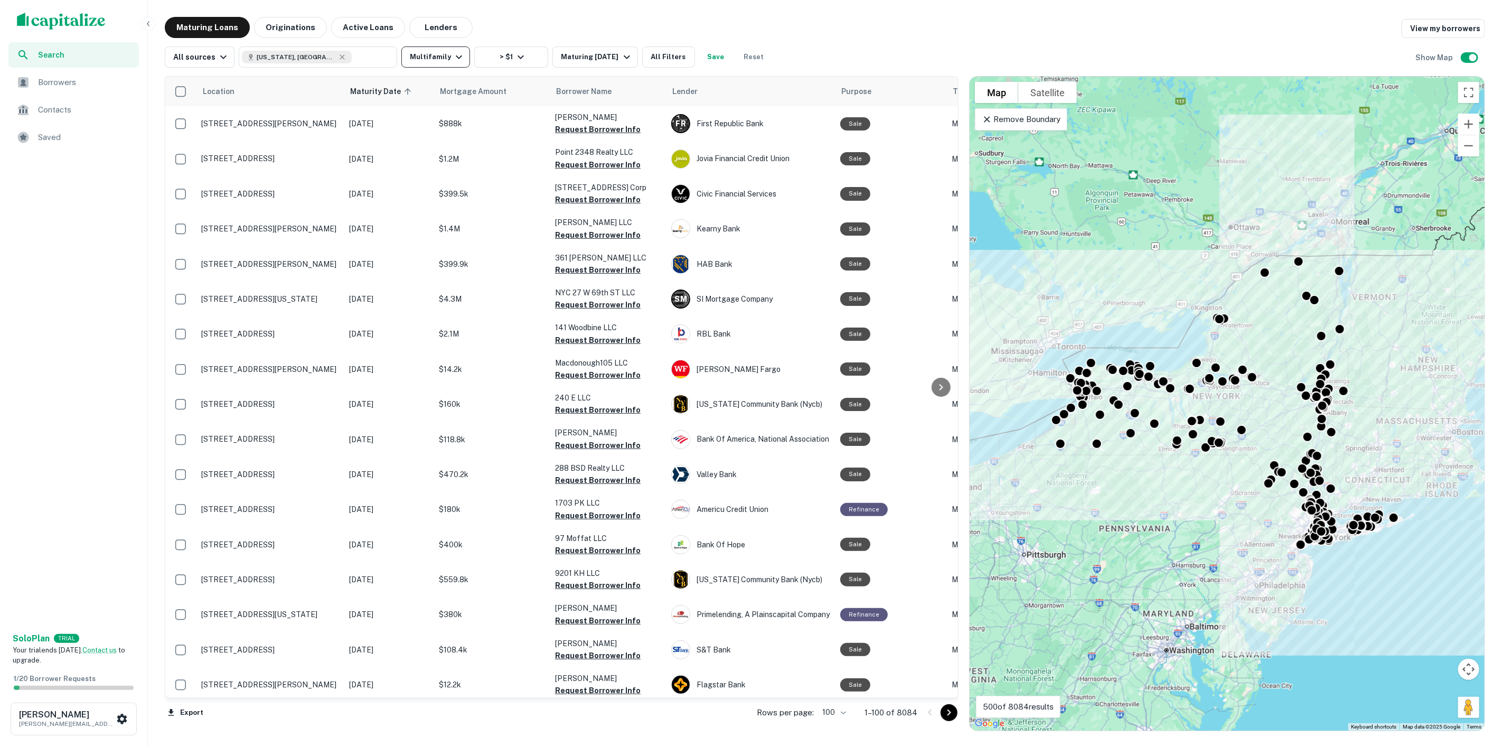
click at [446, 61] on button "Multifamily" at bounding box center [435, 56] width 69 height 21
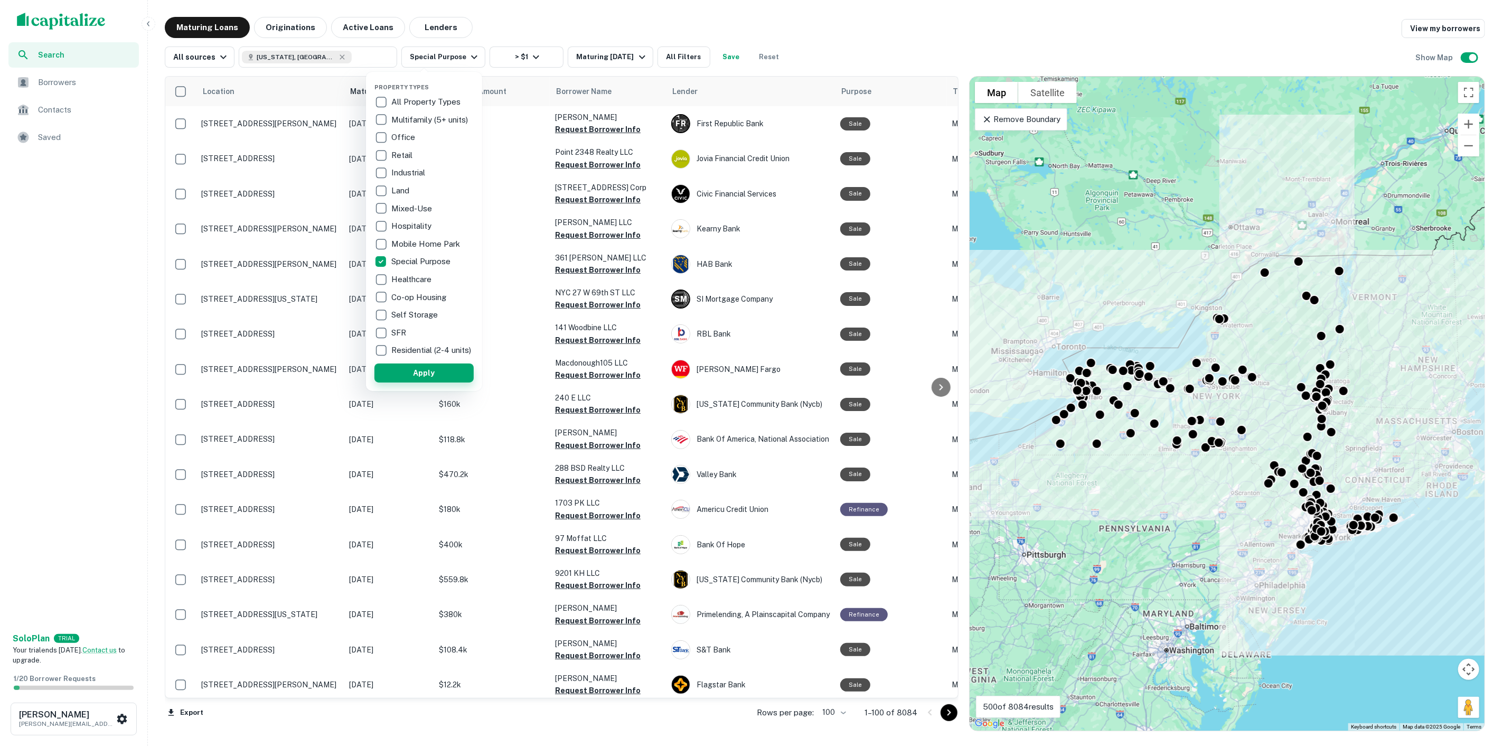
click at [408, 367] on button "Apply" at bounding box center [423, 372] width 99 height 19
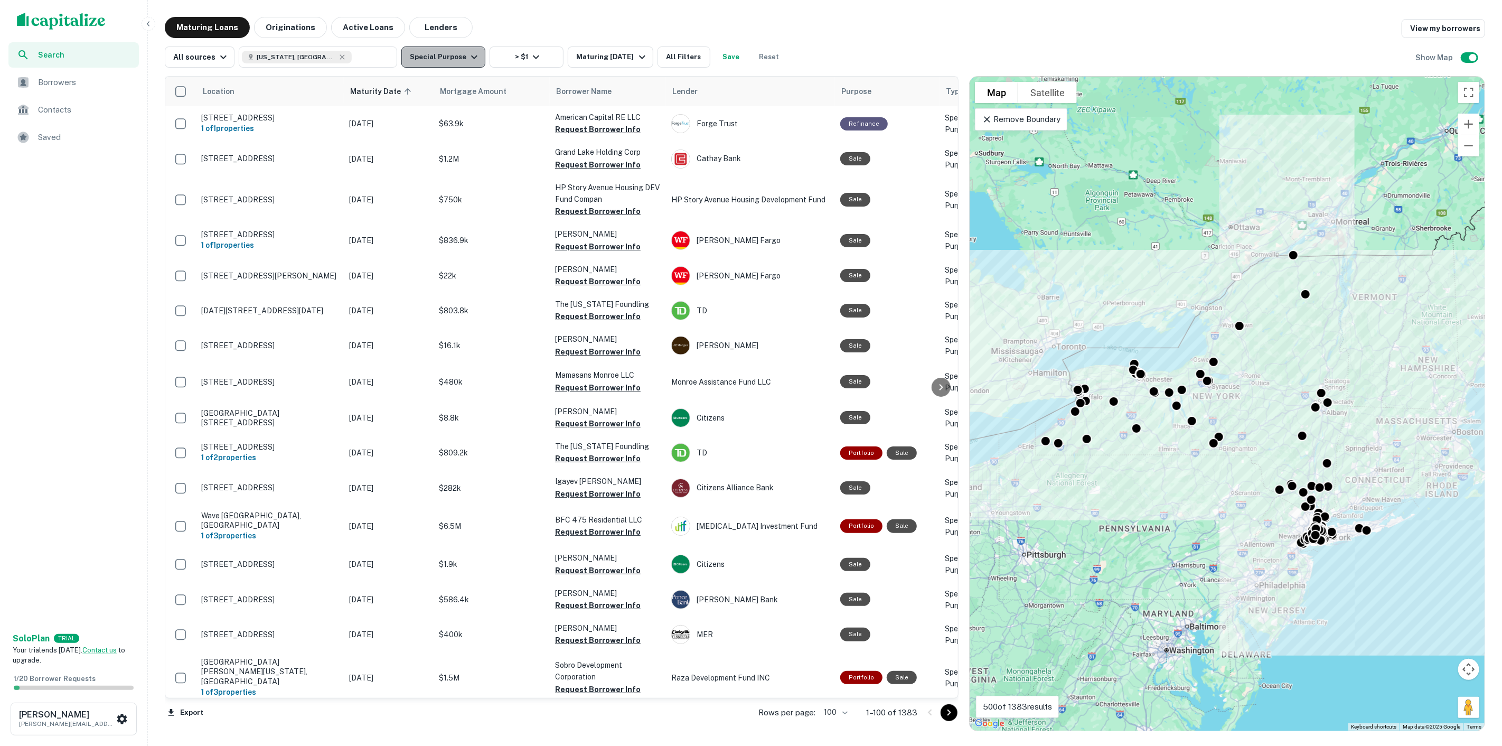
click at [433, 60] on button "Special Purpose" at bounding box center [443, 56] width 84 height 21
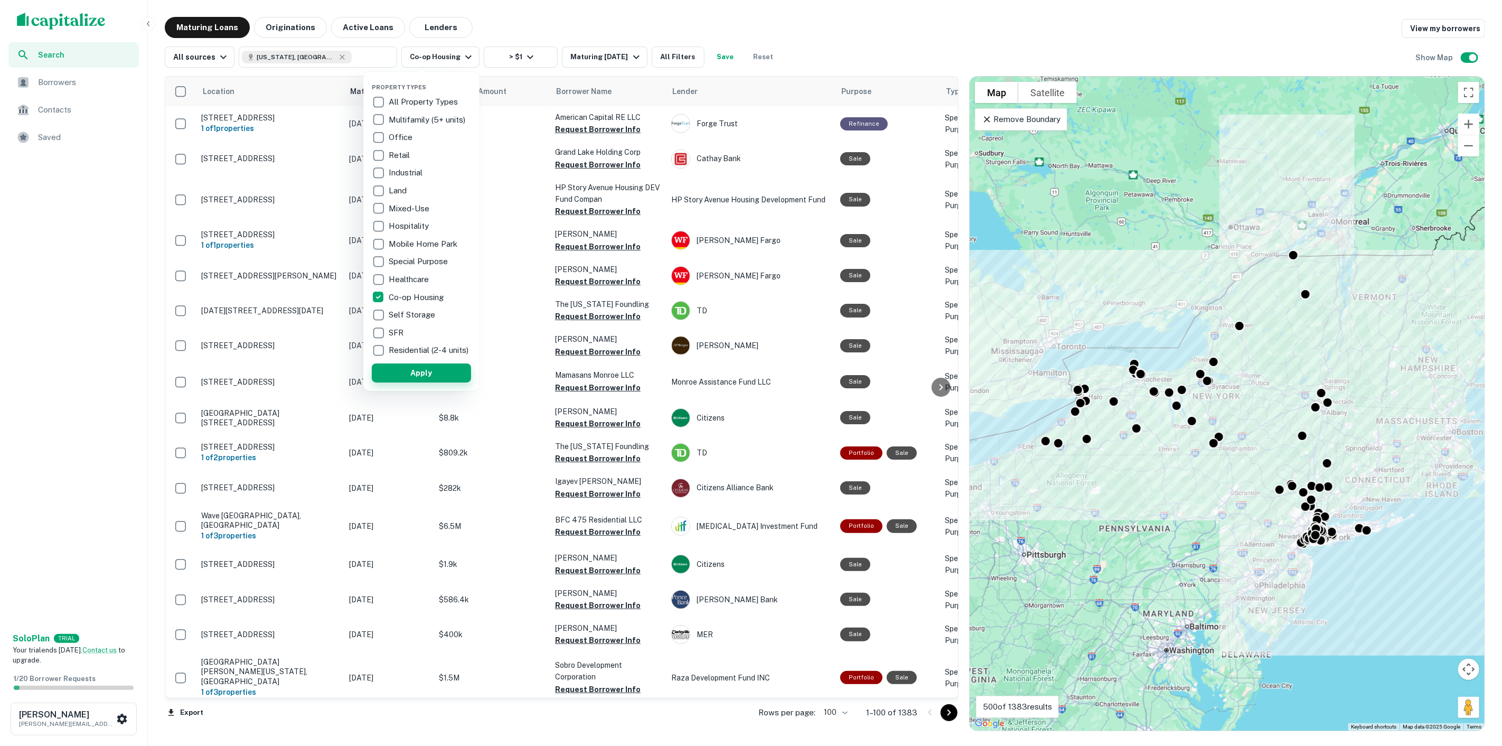
click at [392, 373] on button "Apply" at bounding box center [421, 372] width 99 height 19
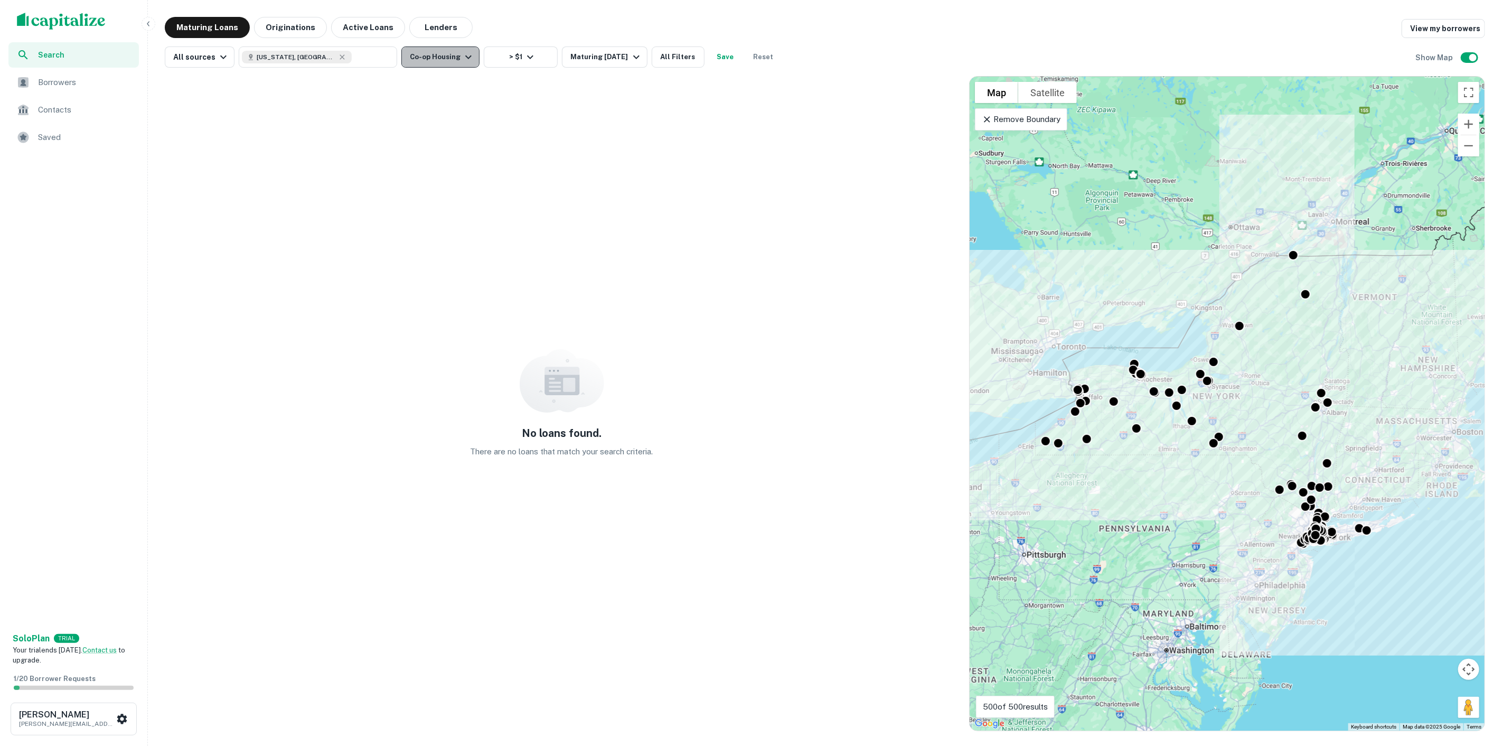
click at [439, 51] on button "Co-op Housing" at bounding box center [440, 56] width 78 height 21
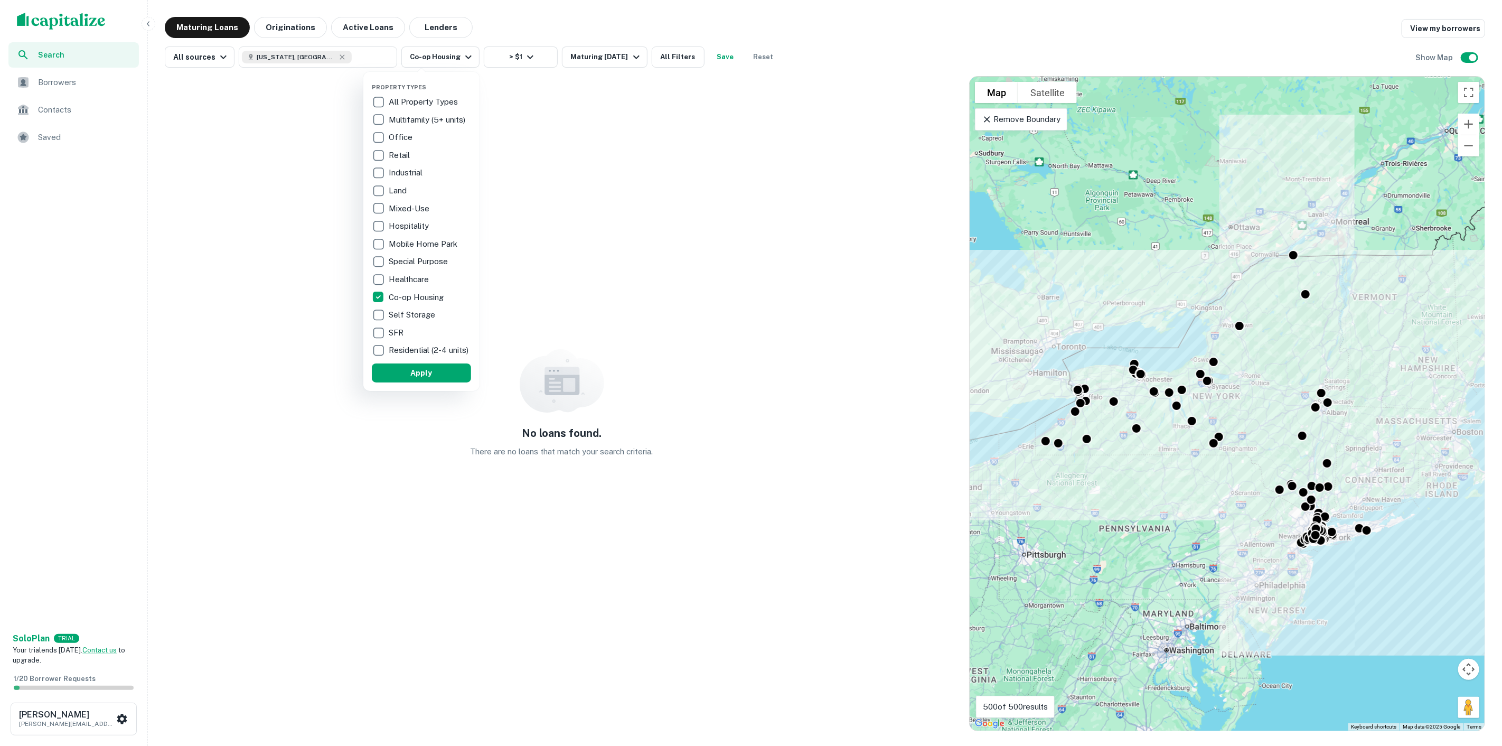
click at [398, 298] on div "Co-op Housing" at bounding box center [421, 297] width 99 height 18
click at [408, 344] on p "Residential (2-4 units)" at bounding box center [436, 350] width 82 height 13
click at [412, 367] on button "Apply" at bounding box center [434, 372] width 99 height 19
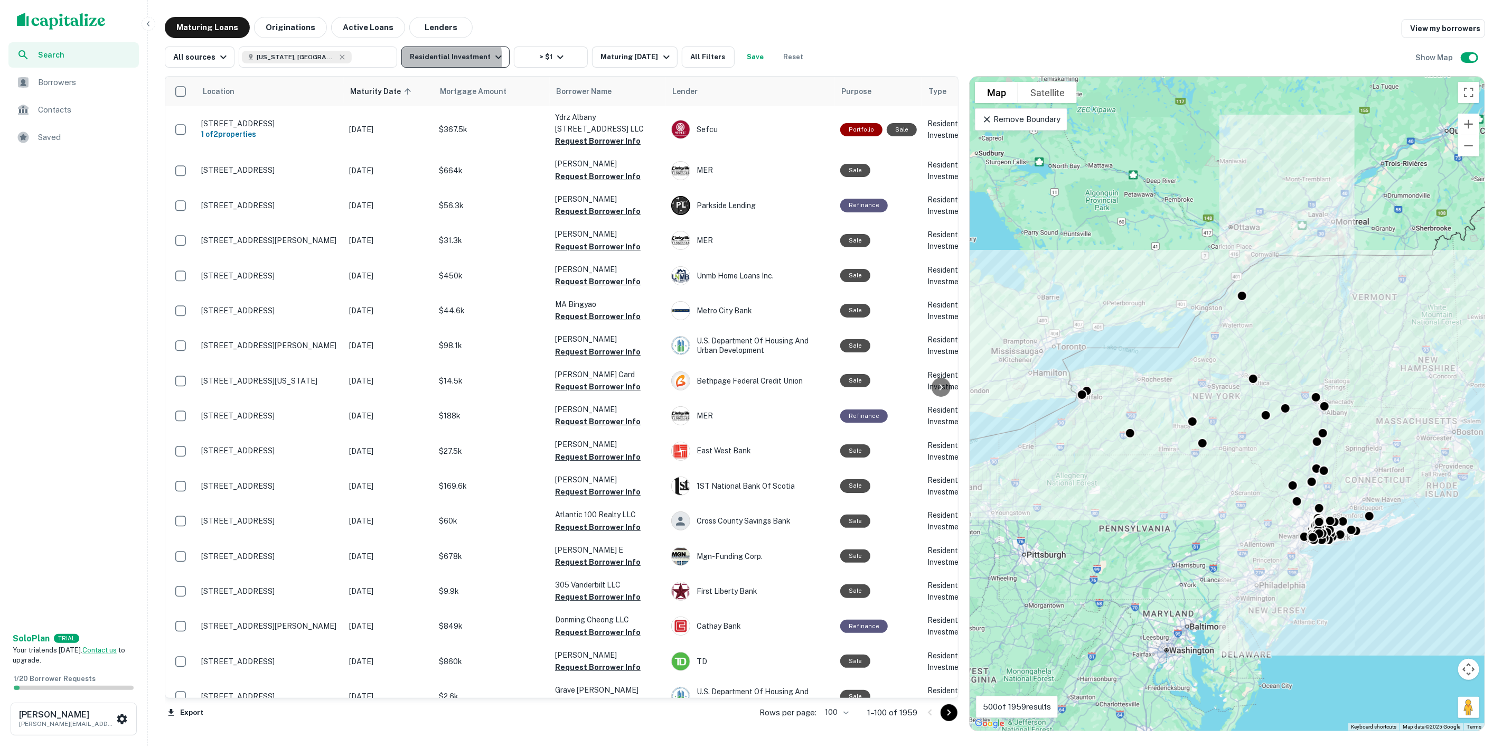
click at [401, 60] on button "Residential Investment" at bounding box center [455, 56] width 108 height 21
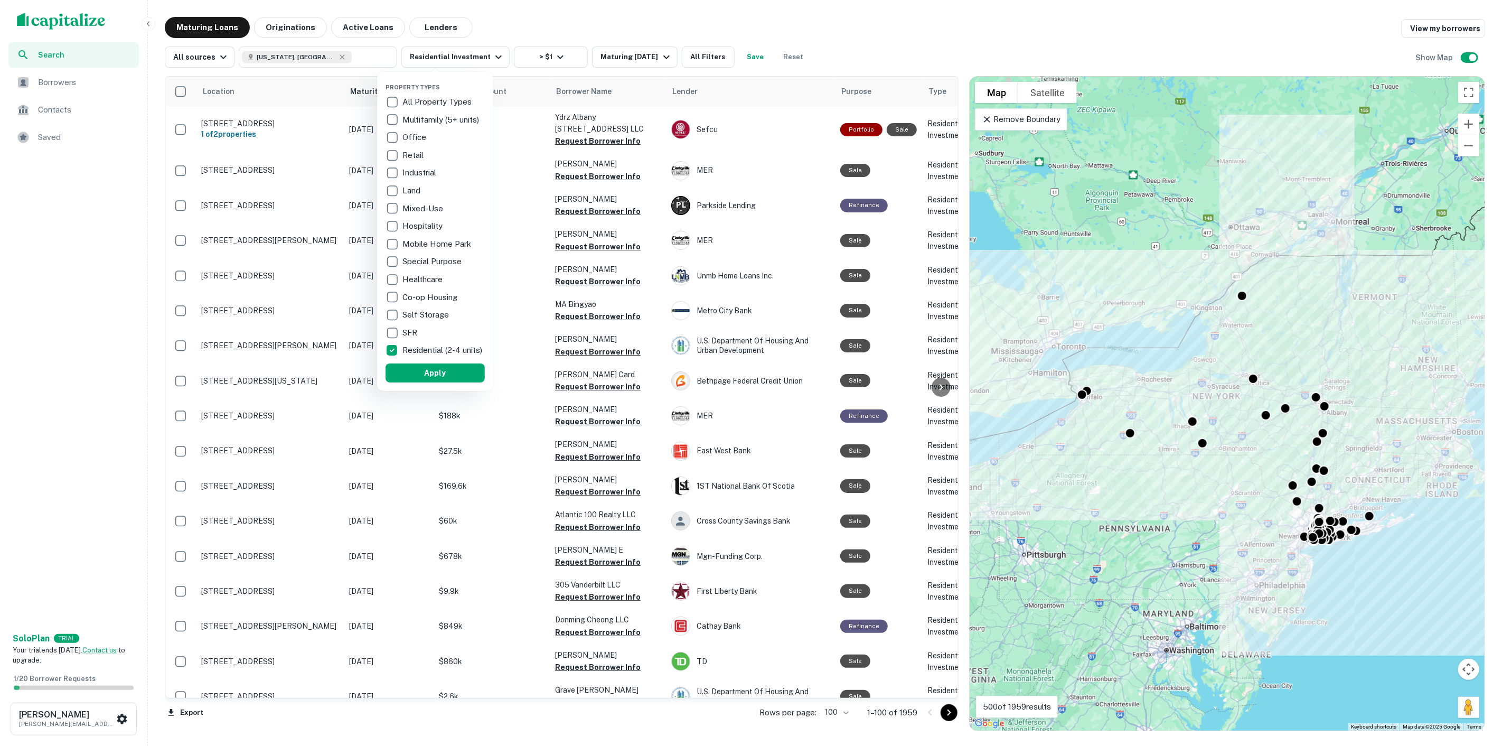
click at [410, 347] on p "Residential (2-4 units)" at bounding box center [443, 350] width 82 height 13
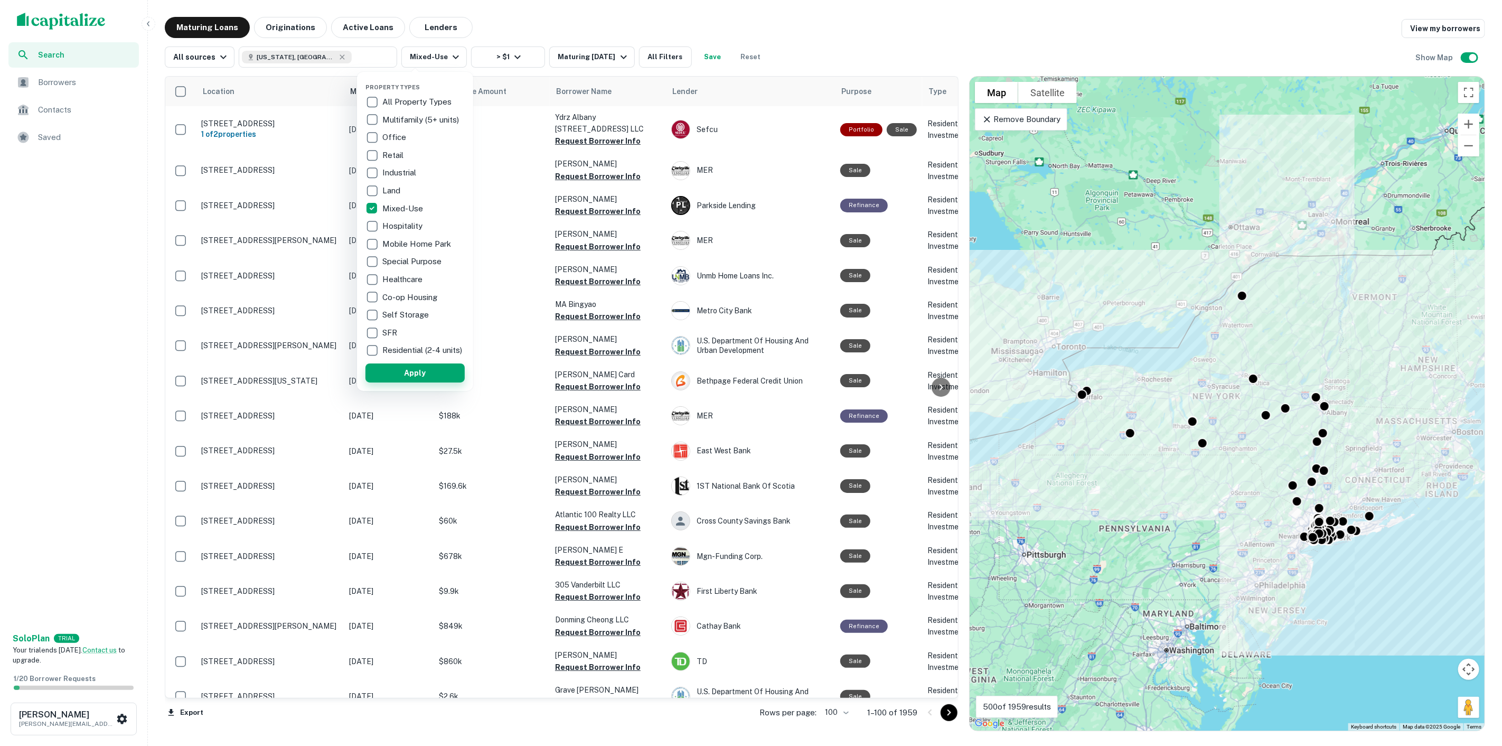
click at [439, 374] on button "Apply" at bounding box center [414, 372] width 99 height 19
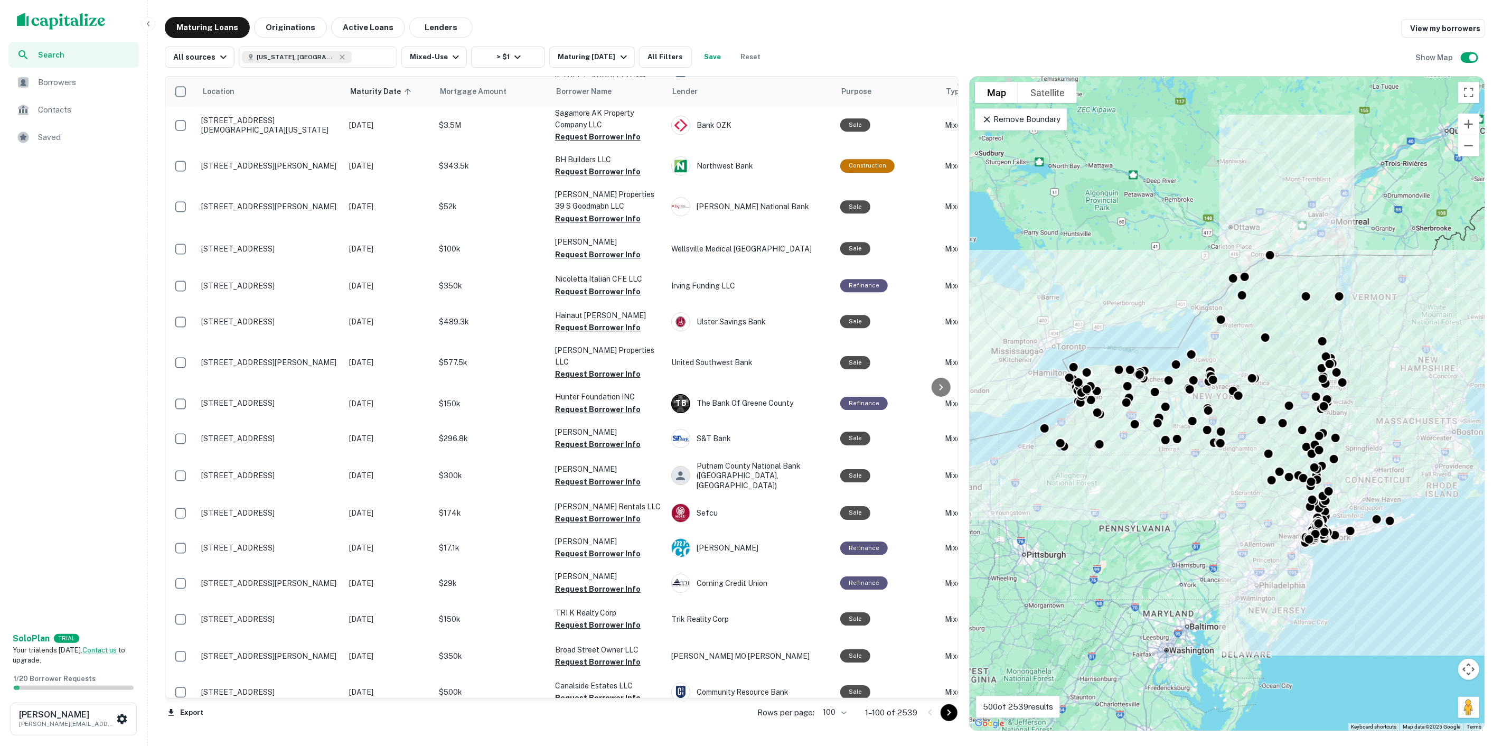
scroll to position [2941, 0]
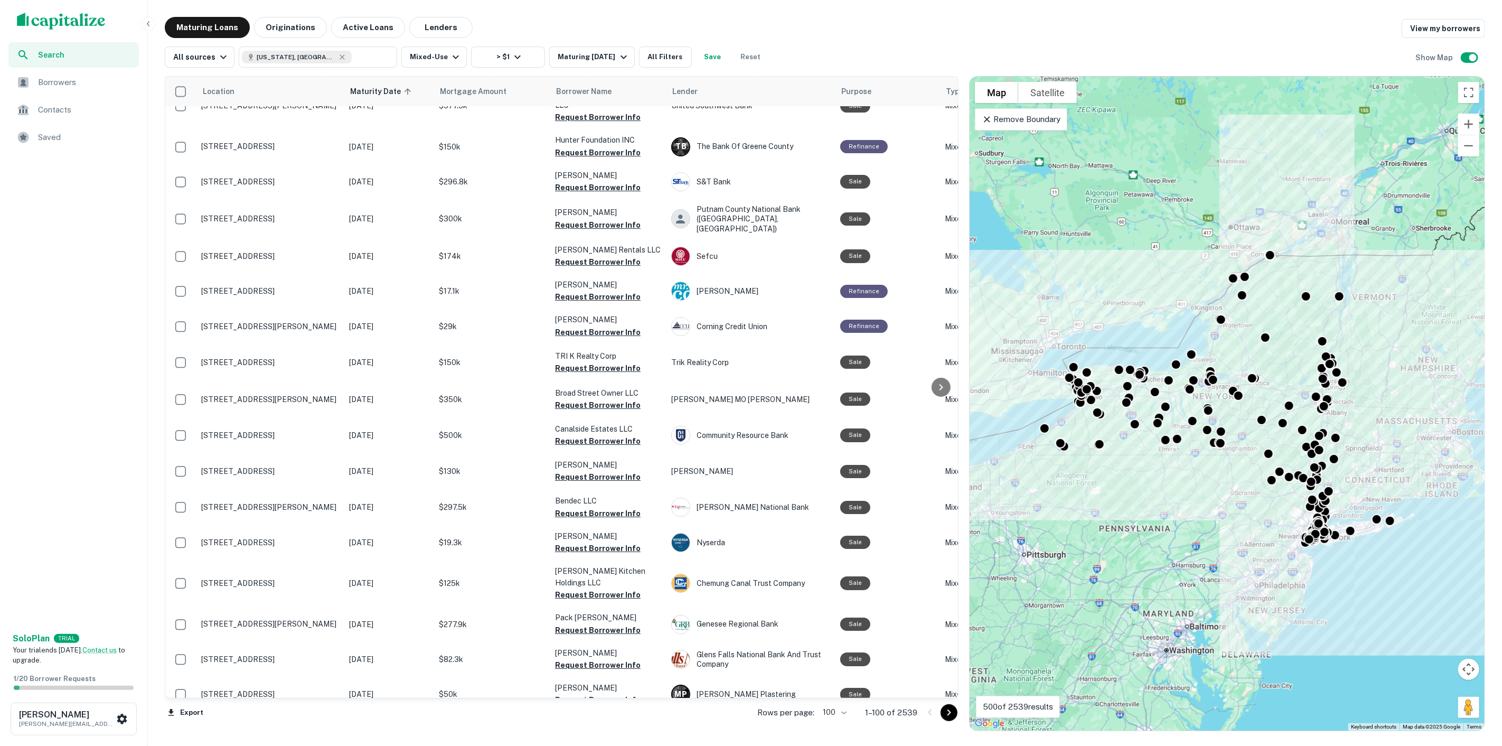
click at [864, 711] on body "Search Borrowers Contacts Saved Solo Plan TRIAL Your trial ends in 7 days. Cont…" at bounding box center [751, 373] width 1502 height 746
click at [740, 721] on div at bounding box center [751, 373] width 1502 height 746
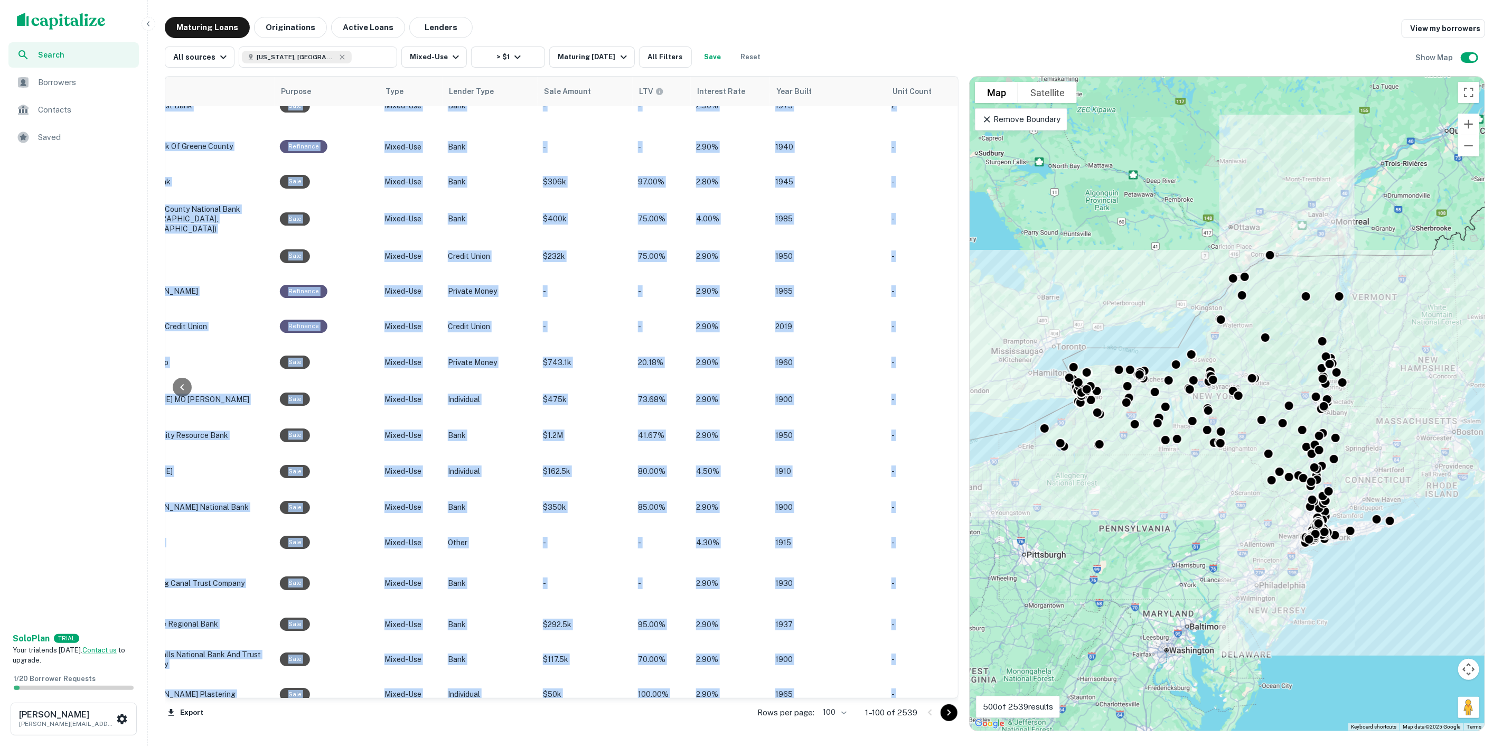
scroll to position [2941, 636]
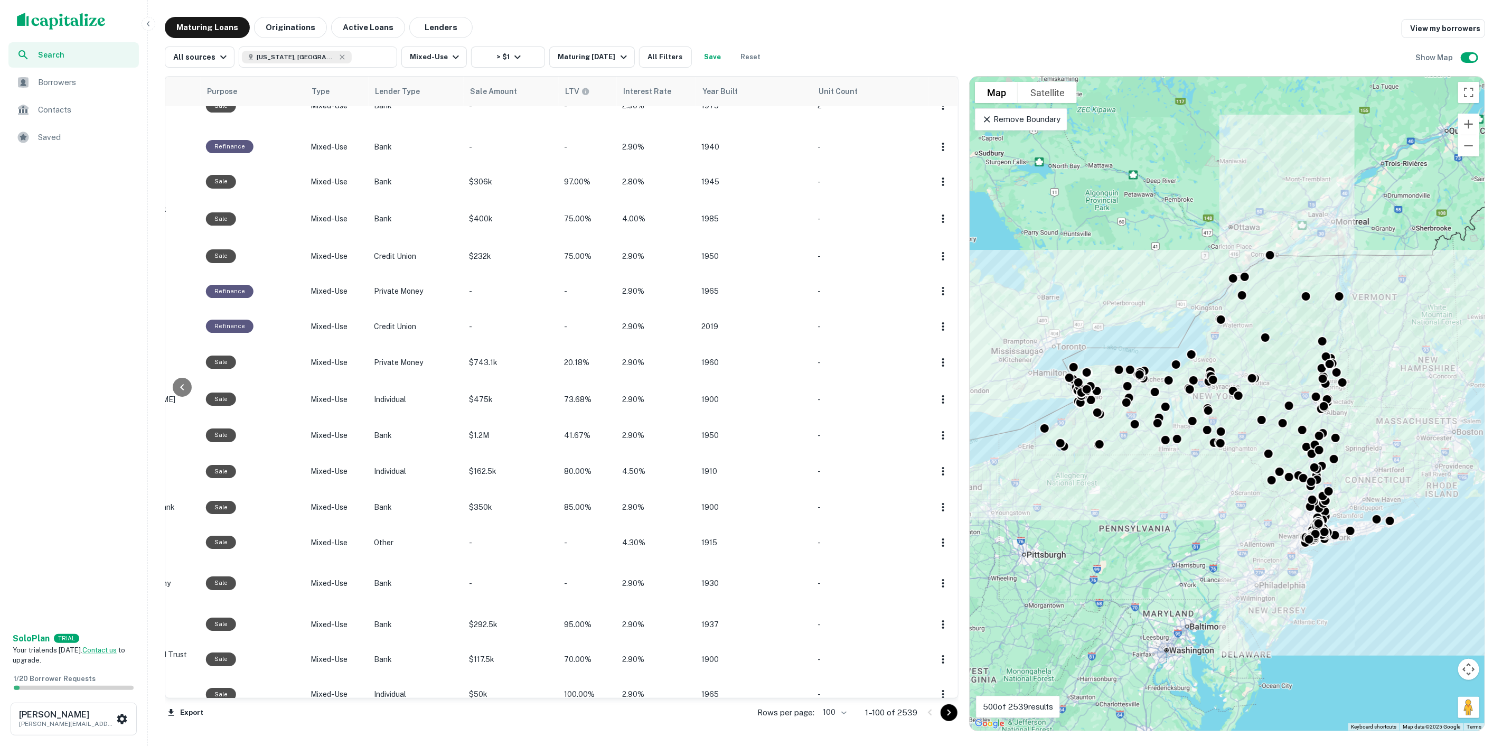
drag, startPoint x: 193, startPoint y: 89, endPoint x: 921, endPoint y: 661, distance: 925.8
copy table "Location Maturity Date sorted ascending Mortgage Amount Borrower Name Lender Pu…"
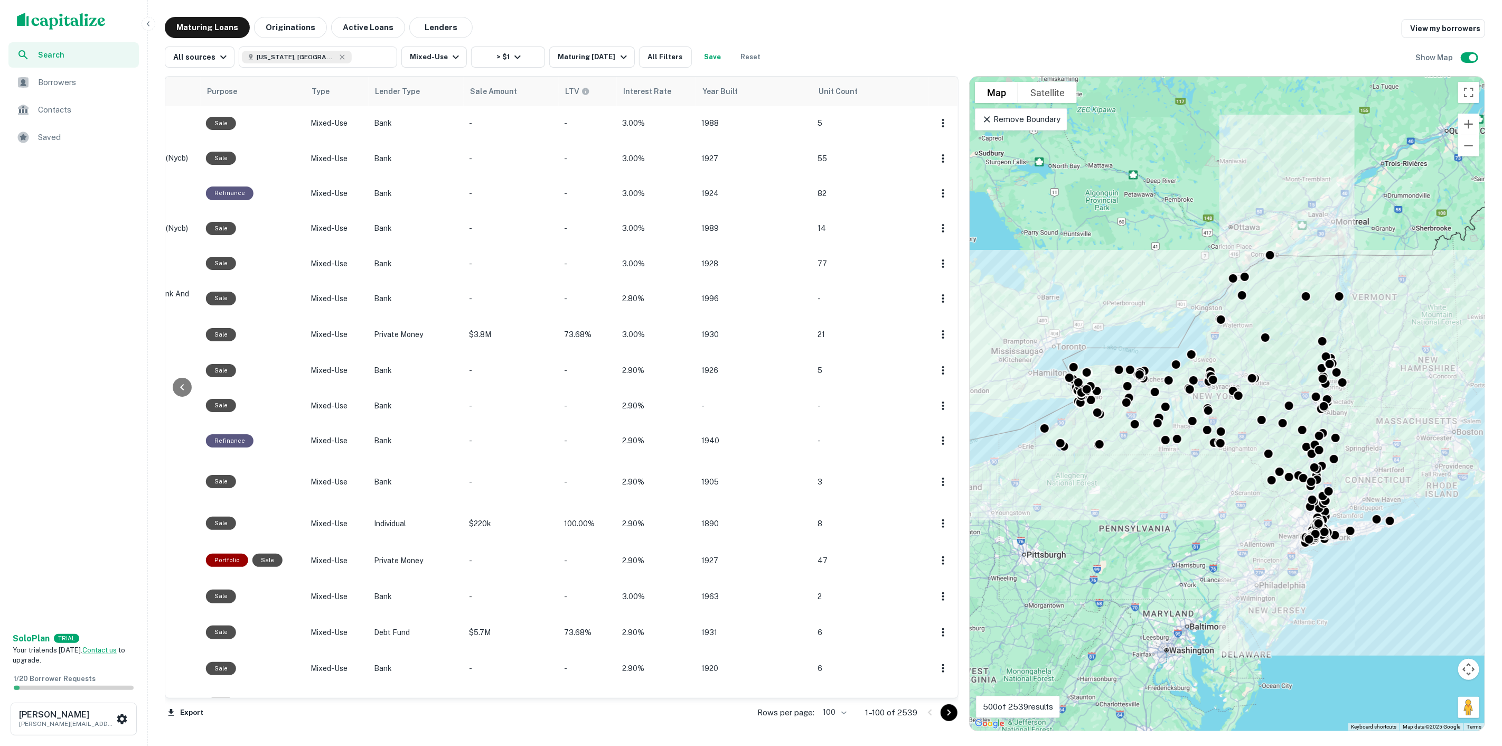
scroll to position [0, 636]
click at [911, 88] on div "Unit Count" at bounding box center [869, 91] width 103 height 13
drag, startPoint x: 919, startPoint y: 90, endPoint x: 803, endPoint y: 96, distance: 116.3
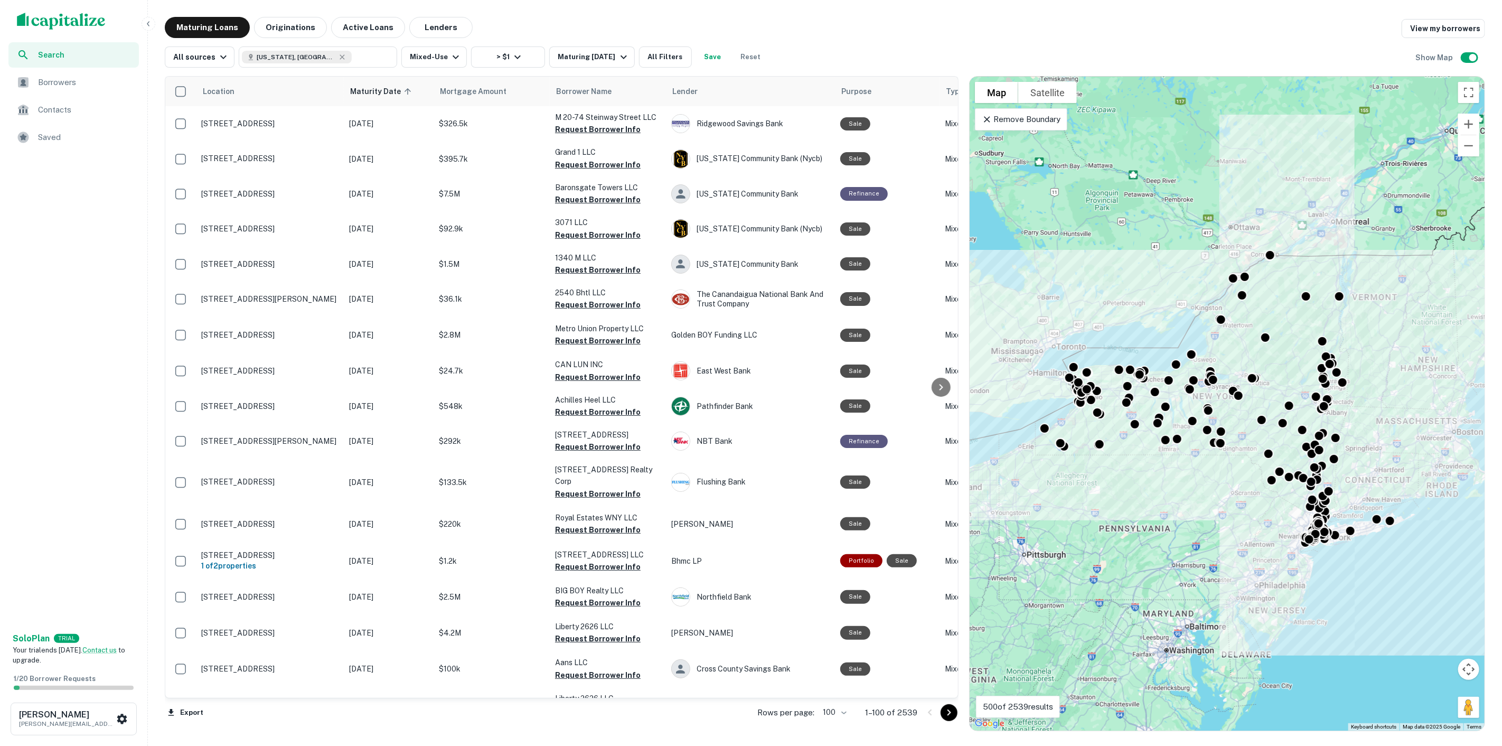
click at [891, 33] on div "Maturing Loans Originations Active Loans Lenders View my borrowers" at bounding box center [825, 27] width 1320 height 21
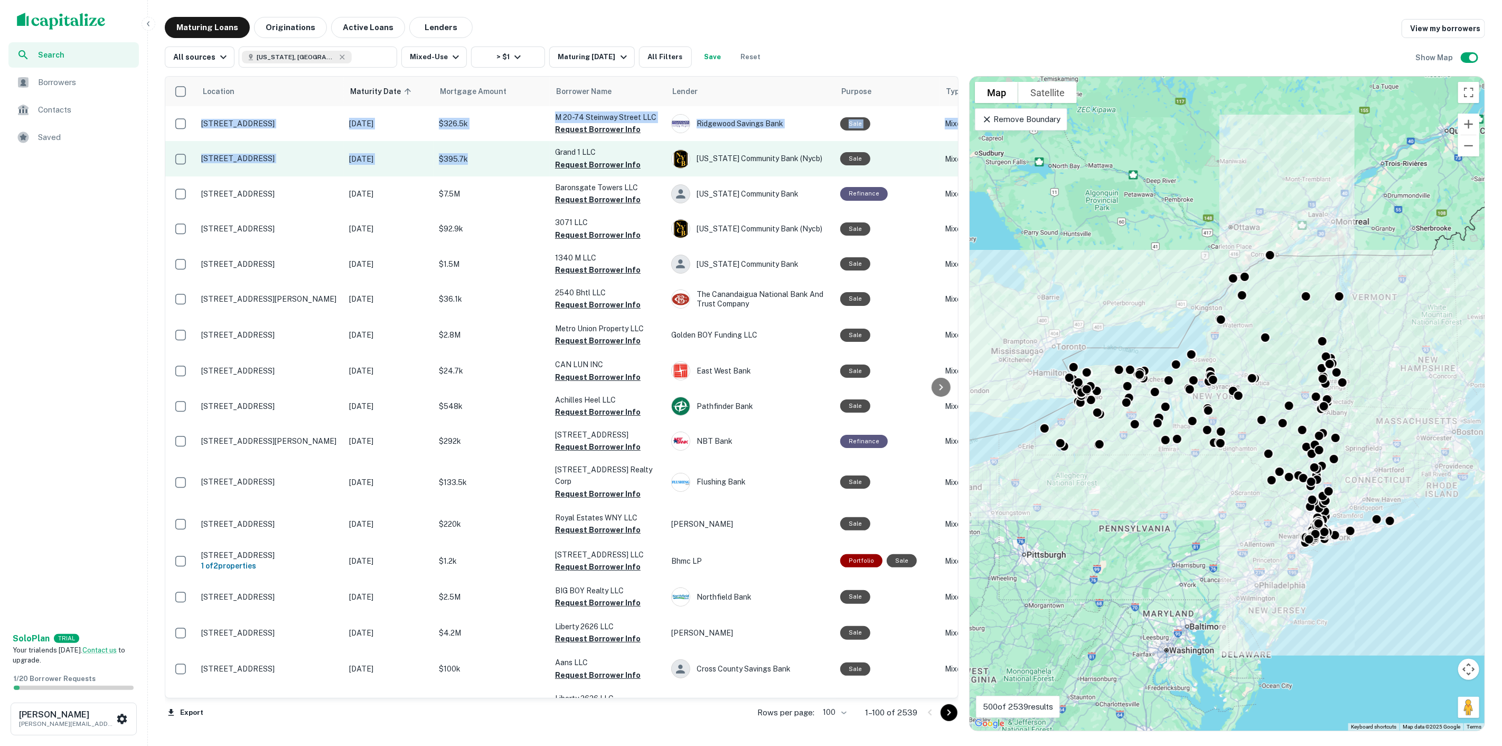
drag, startPoint x: 181, startPoint y: 72, endPoint x: 495, endPoint y: 157, distance: 325.4
click at [507, 162] on div "Location Maturity Date sorted ascending Mortgage Amount Borrower Name Lender Pu…" at bounding box center [825, 399] width 1320 height 663
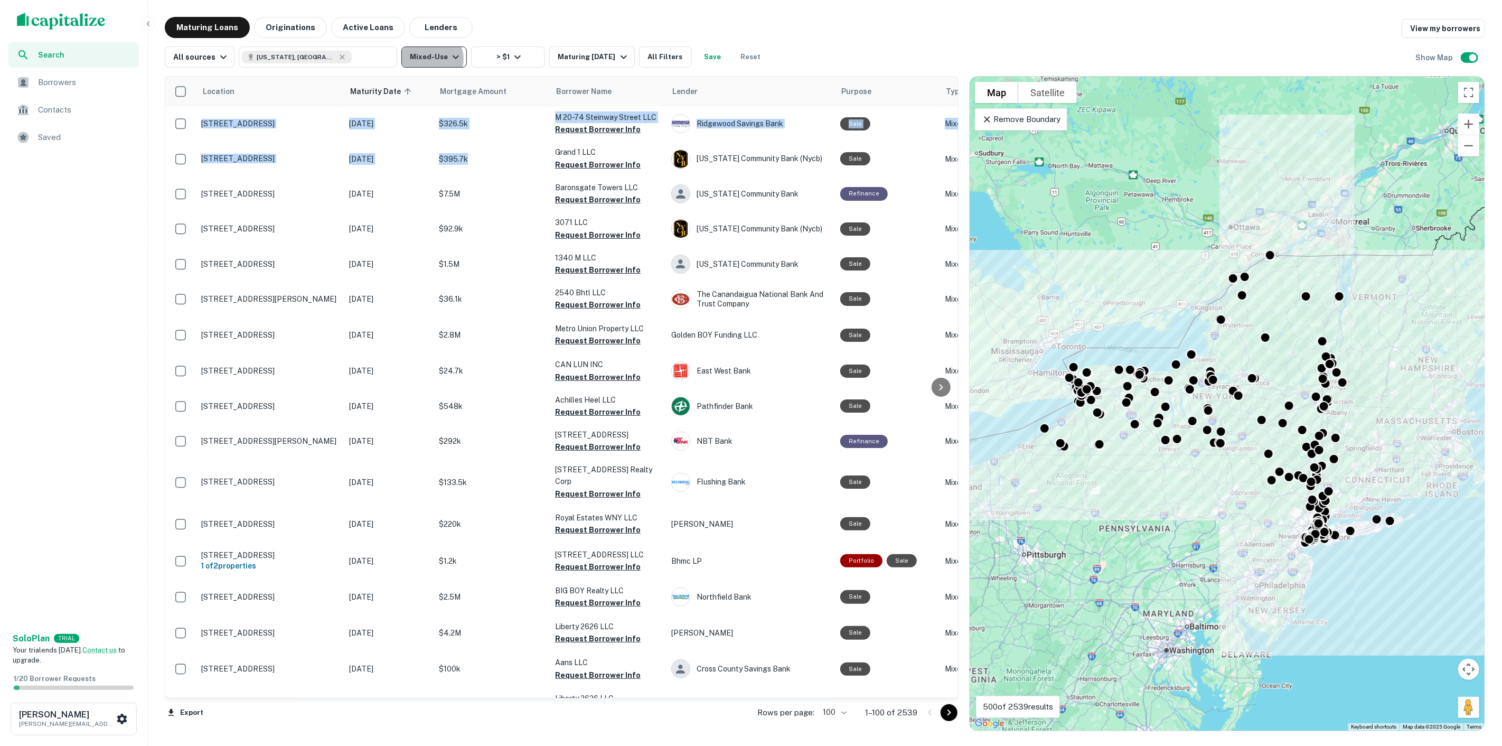
click at [413, 59] on button "Mixed-Use" at bounding box center [433, 56] width 65 height 21
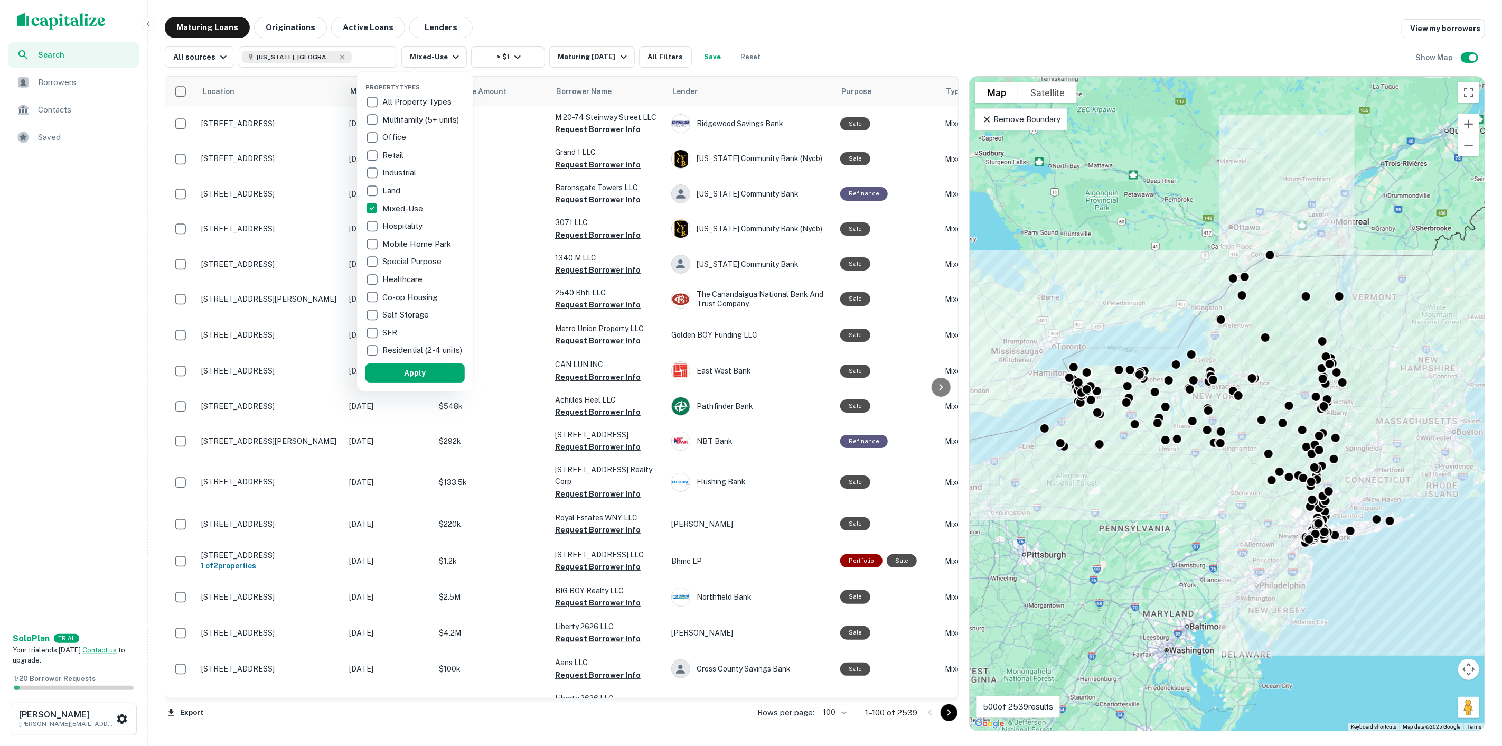
click at [812, 40] on div at bounding box center [751, 373] width 1502 height 746
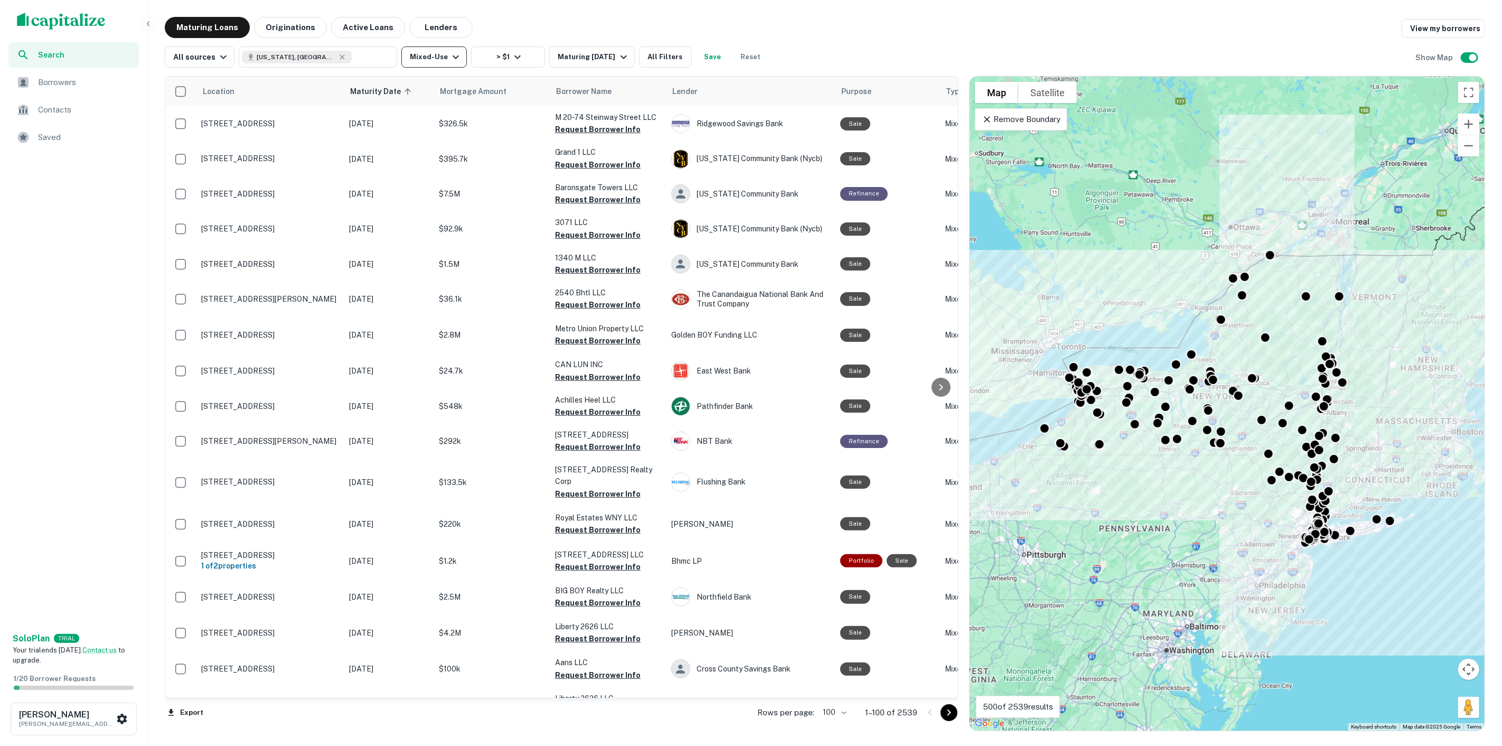
click at [416, 54] on button "Mixed-Use" at bounding box center [433, 56] width 65 height 21
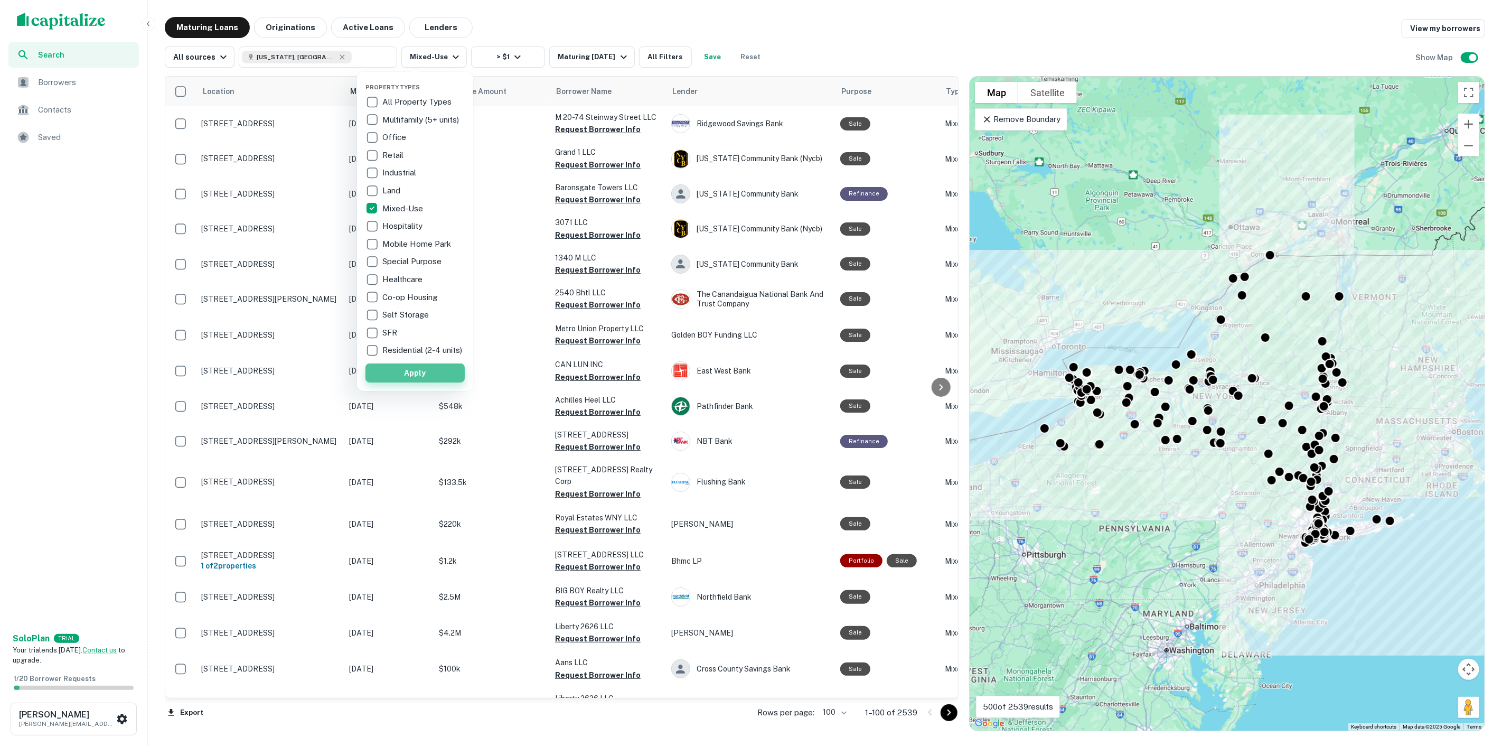
click at [434, 365] on button "Apply" at bounding box center [414, 372] width 99 height 19
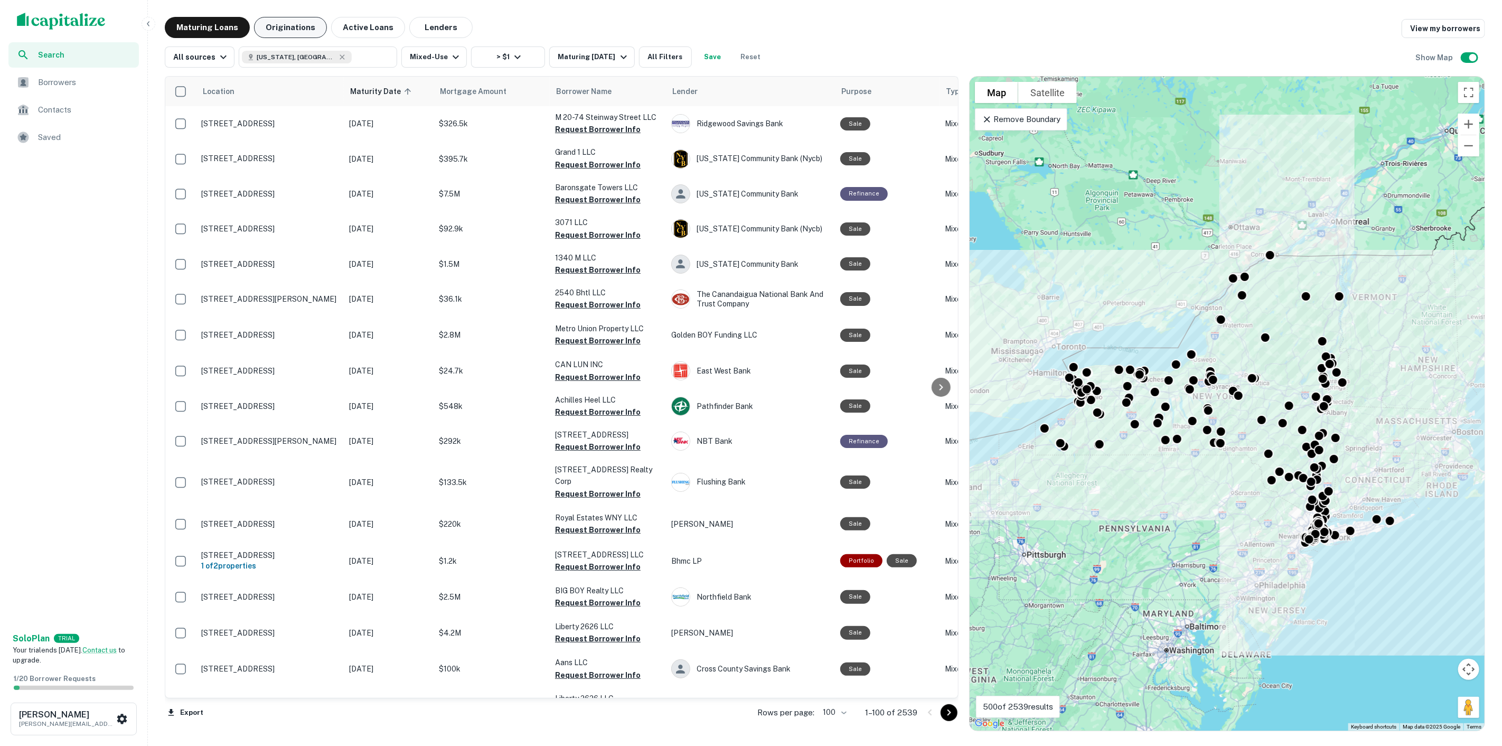
click at [279, 31] on button "Originations" at bounding box center [290, 27] width 73 height 21
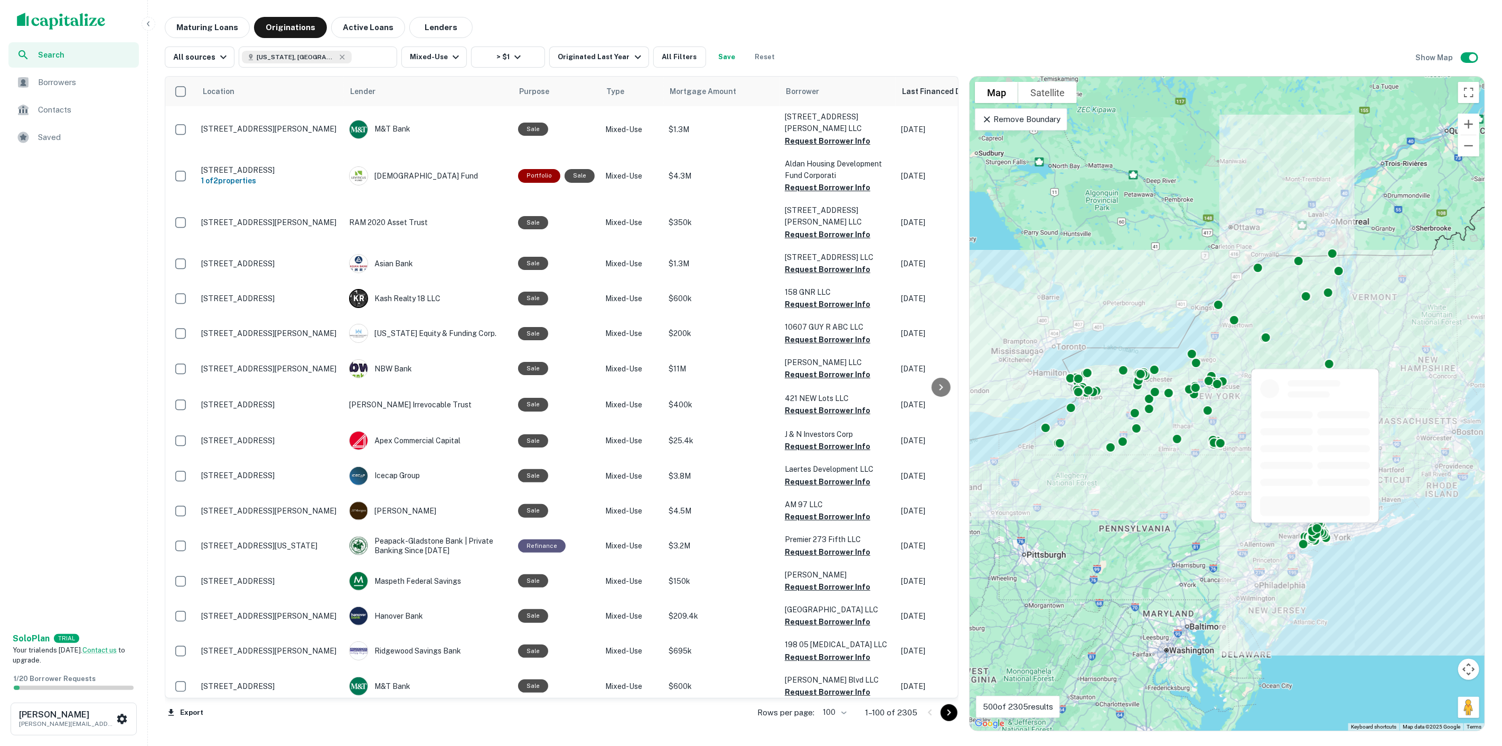
scroll to position [176, 0]
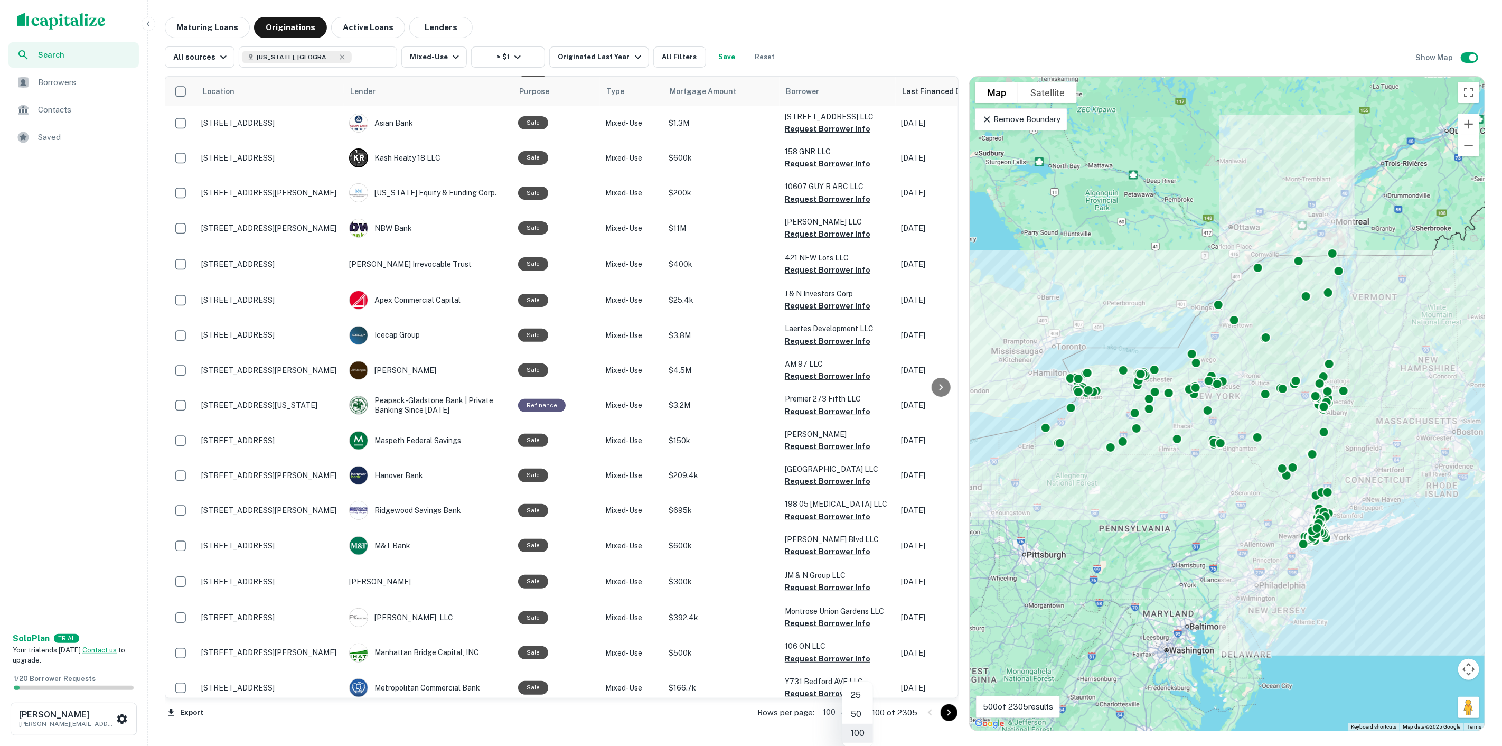
click at [858, 714] on body "Search Borrowers Contacts Saved Solo Plan TRIAL Your trial ends [DATE]. Contact…" at bounding box center [751, 373] width 1502 height 746
click at [860, 713] on li "50" at bounding box center [857, 713] width 31 height 19
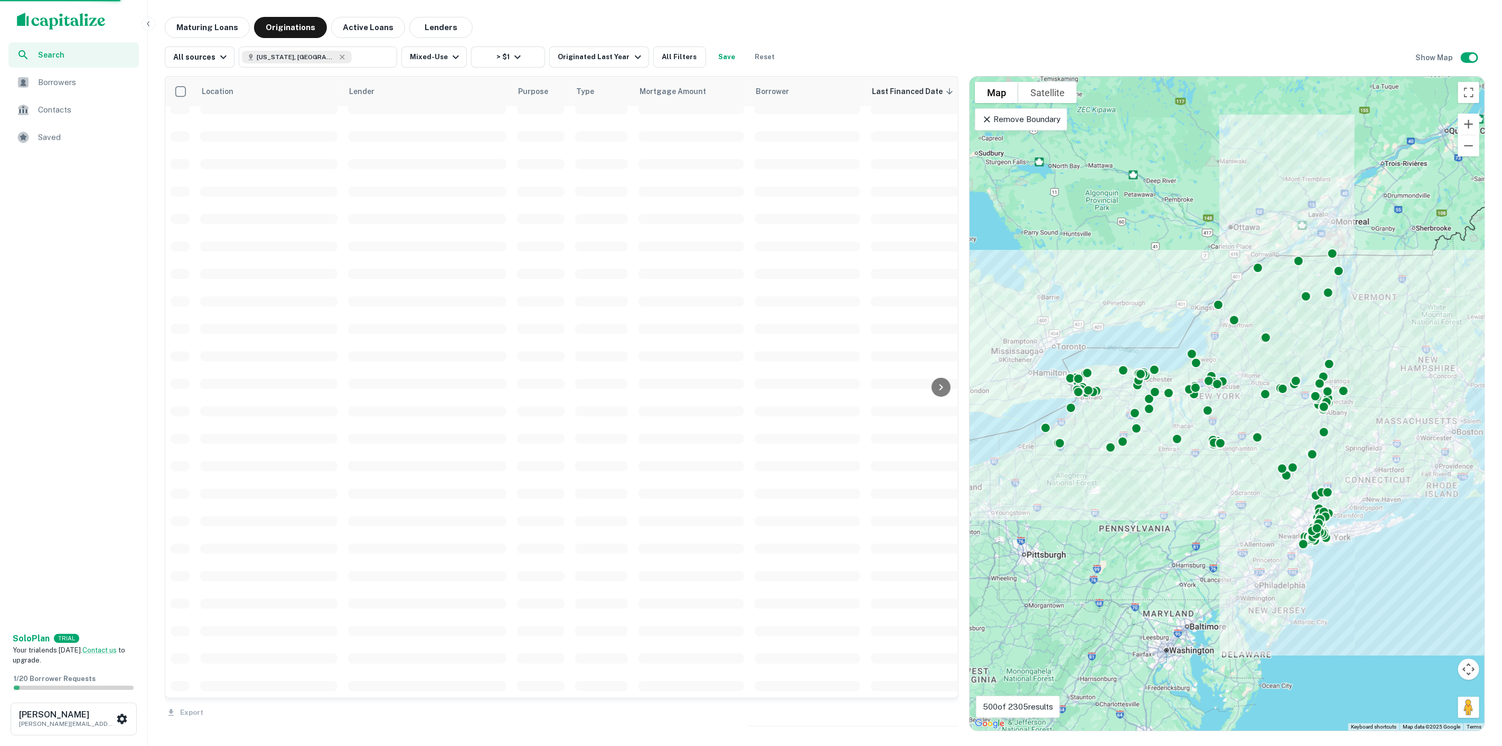
click at [732, 725] on div at bounding box center [562, 725] width 794 height 3
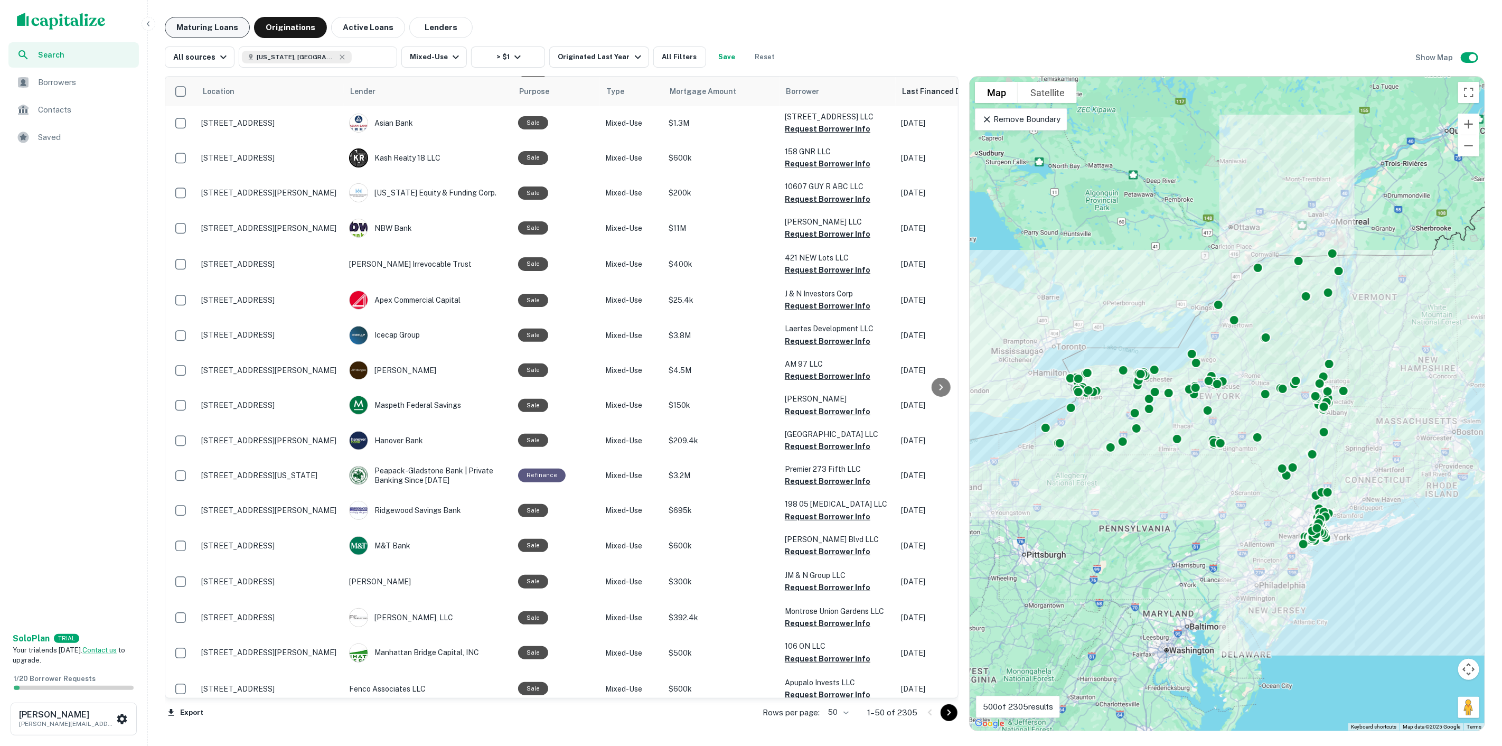
click at [224, 26] on button "Maturing Loans" at bounding box center [207, 27] width 85 height 21
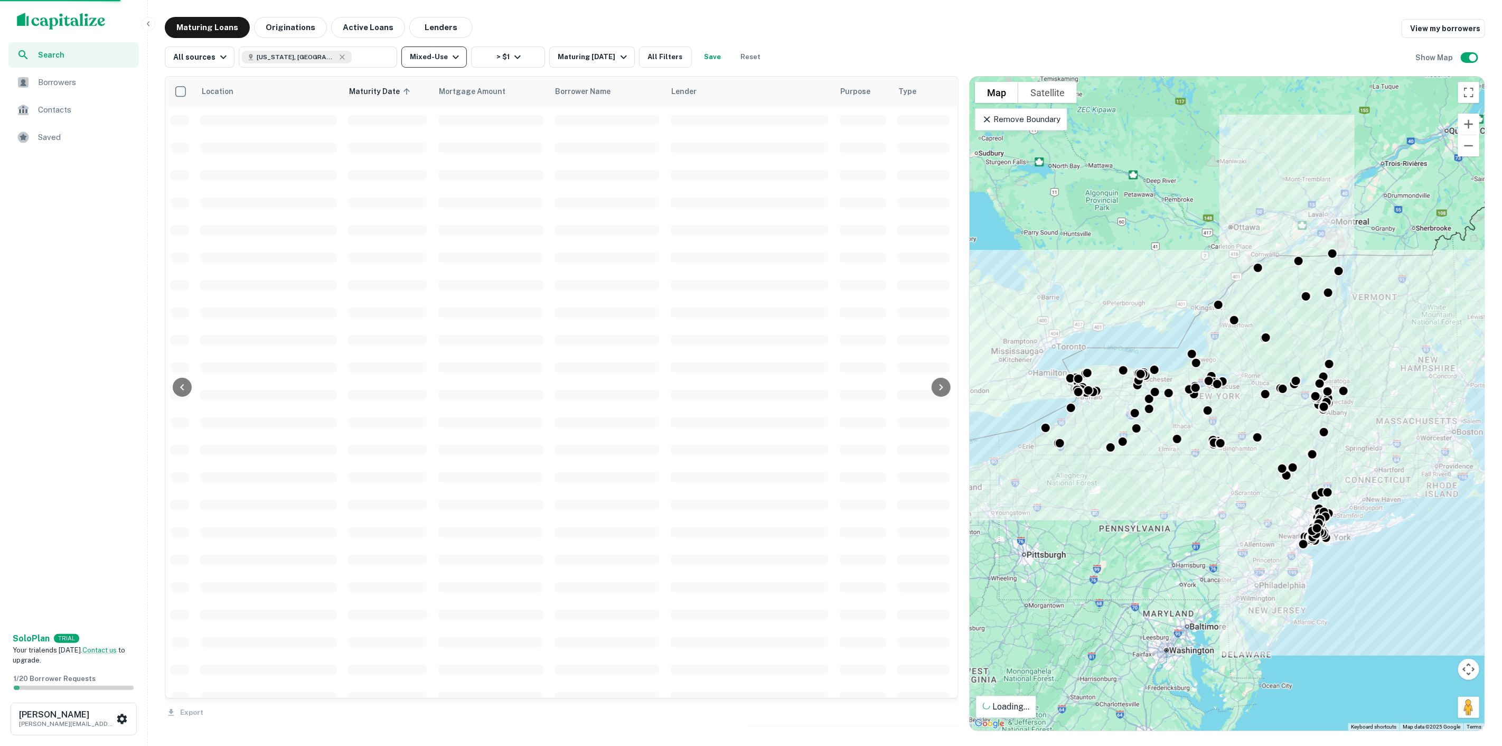
click at [436, 64] on button "Mixed-Use" at bounding box center [433, 56] width 65 height 21
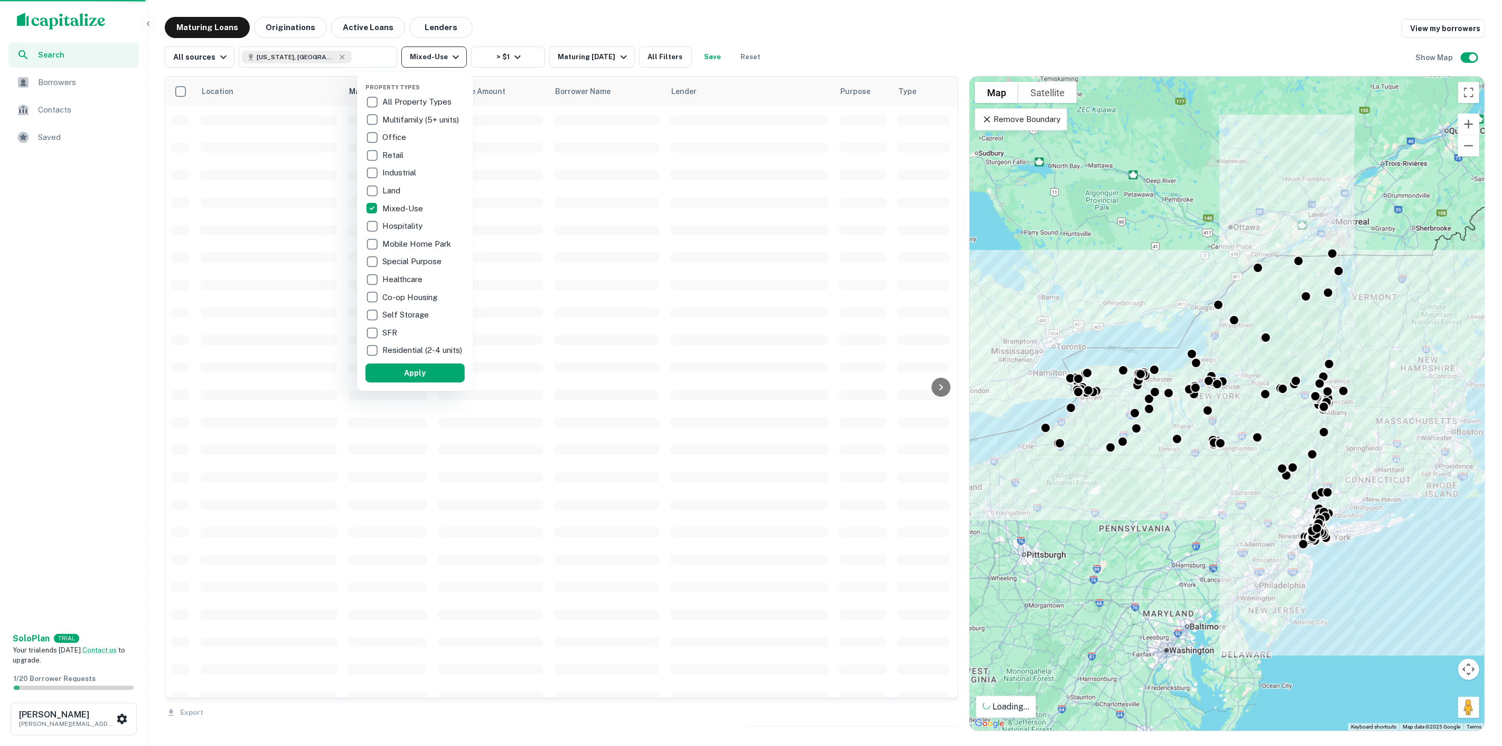
scroll to position [176, 0]
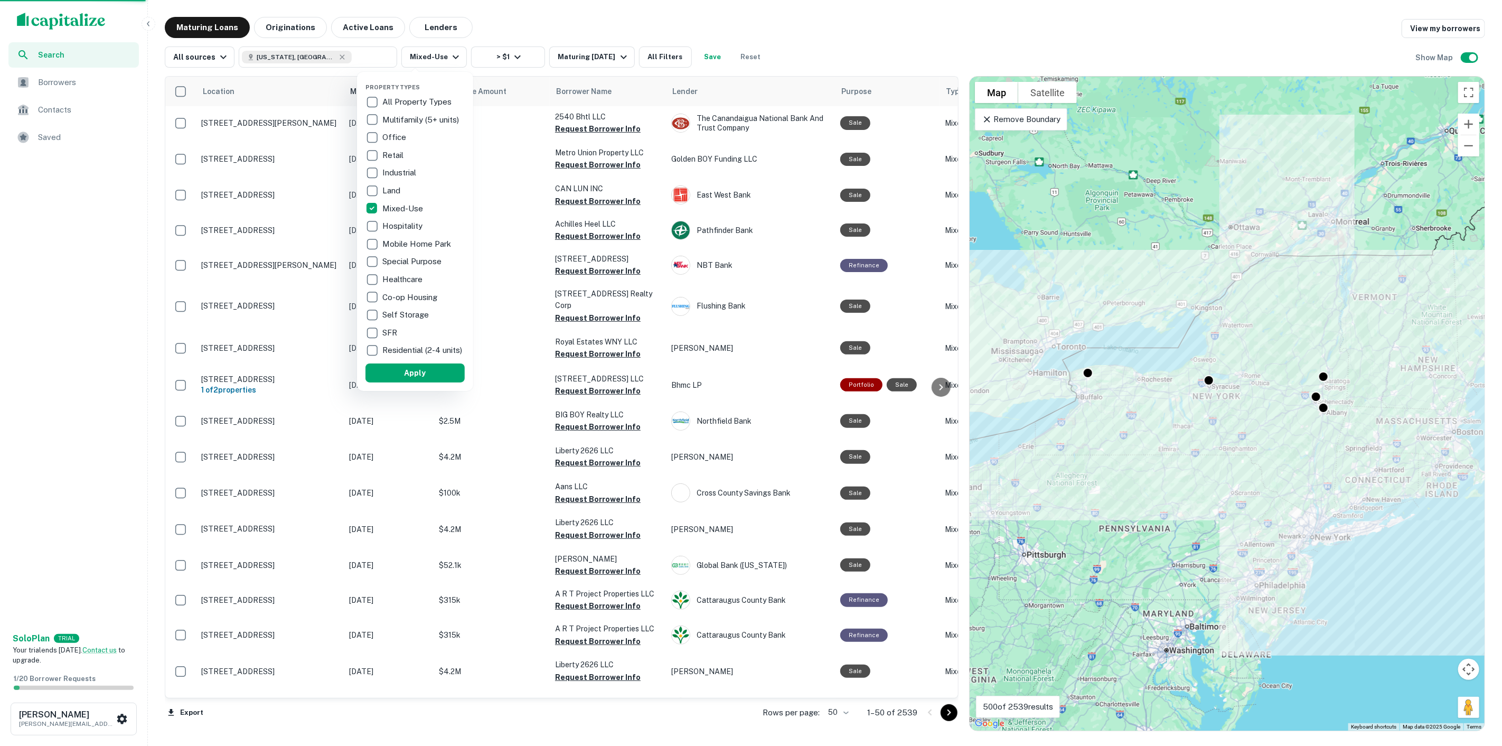
click at [400, 99] on p "All Property Types" at bounding box center [417, 102] width 71 height 13
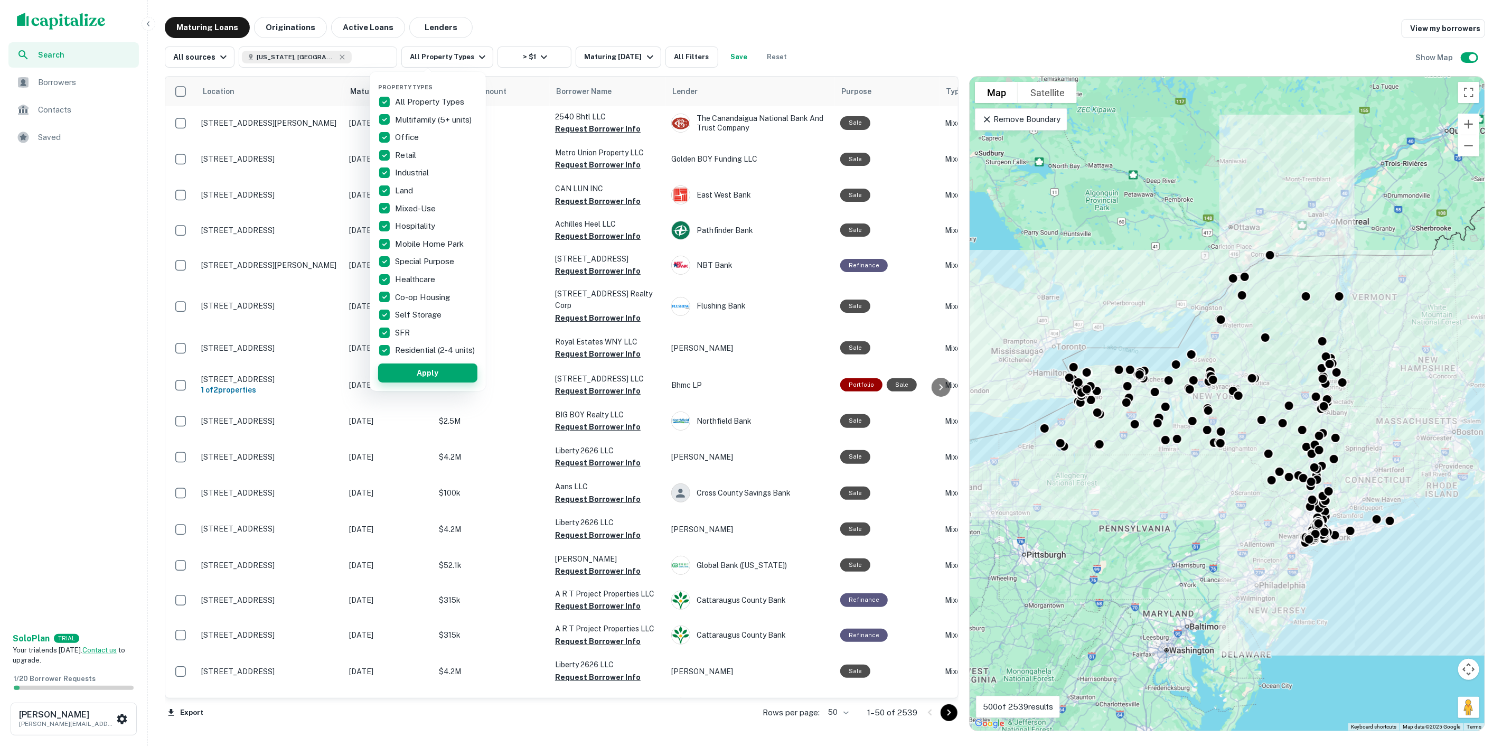
click at [430, 371] on button "Apply" at bounding box center [427, 372] width 99 height 19
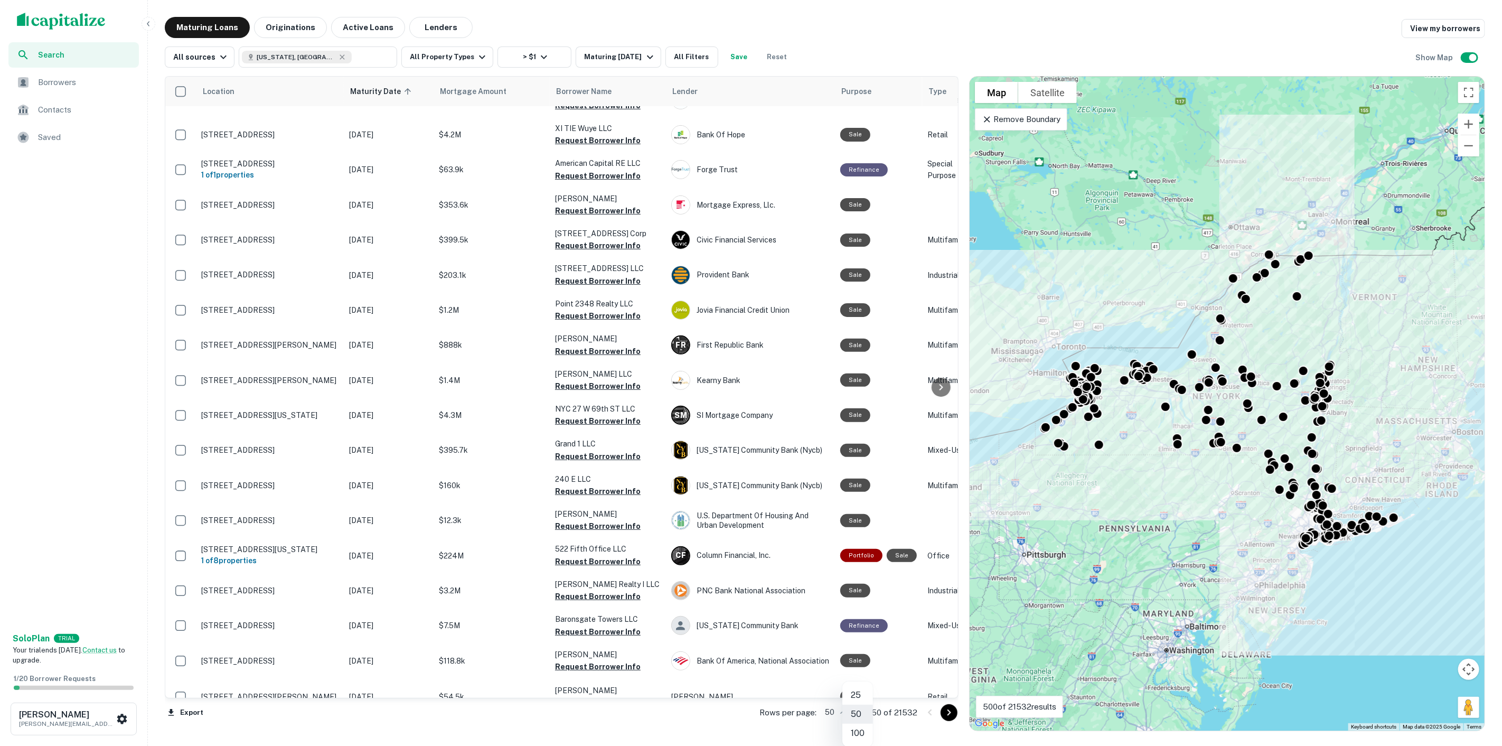
click at [855, 711] on body "Search Borrowers Contacts Saved Solo Plan TRIAL Your trial ends [DATE]. Contact…" at bounding box center [751, 373] width 1502 height 746
click at [858, 725] on li "100" at bounding box center [857, 732] width 31 height 19
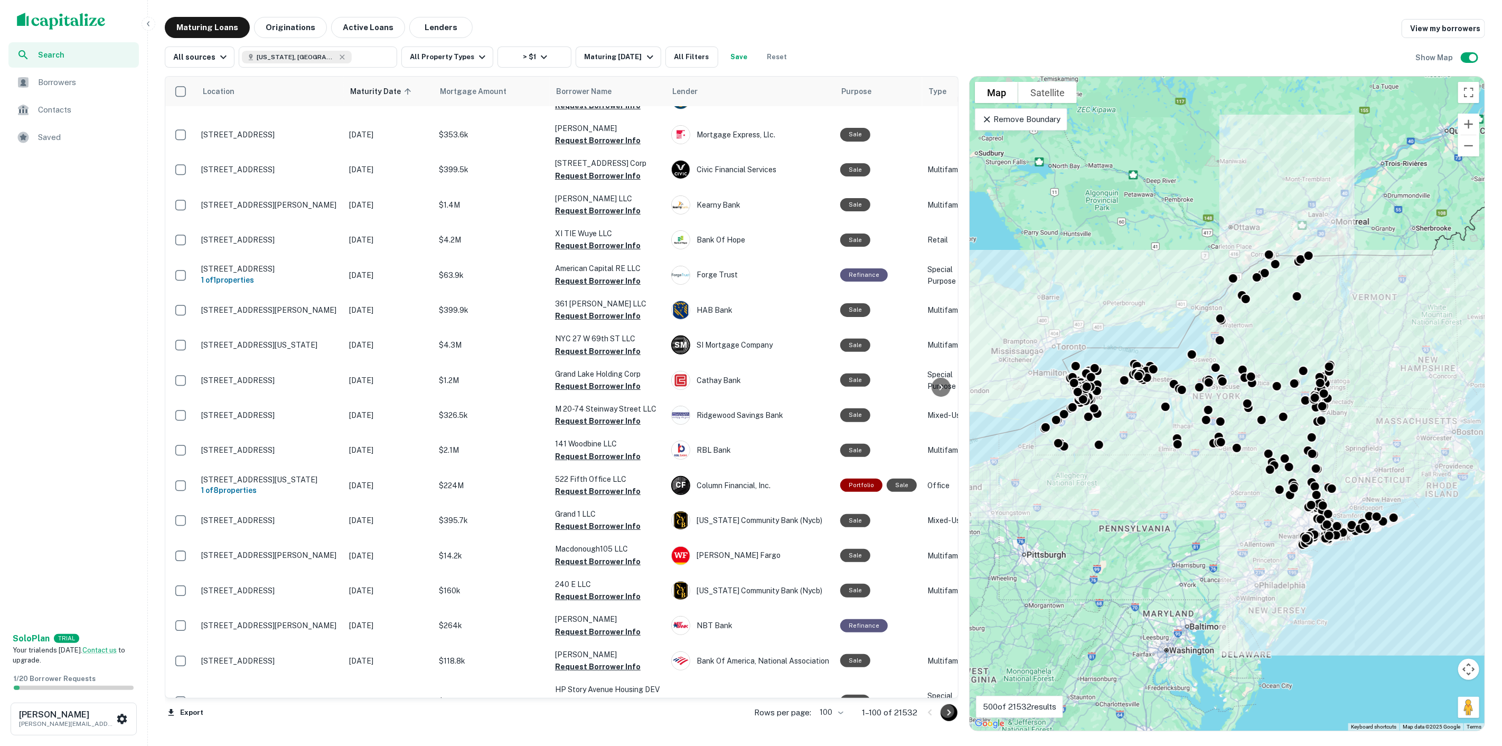
click at [951, 715] on icon "Go to next page" at bounding box center [948, 712] width 13 height 13
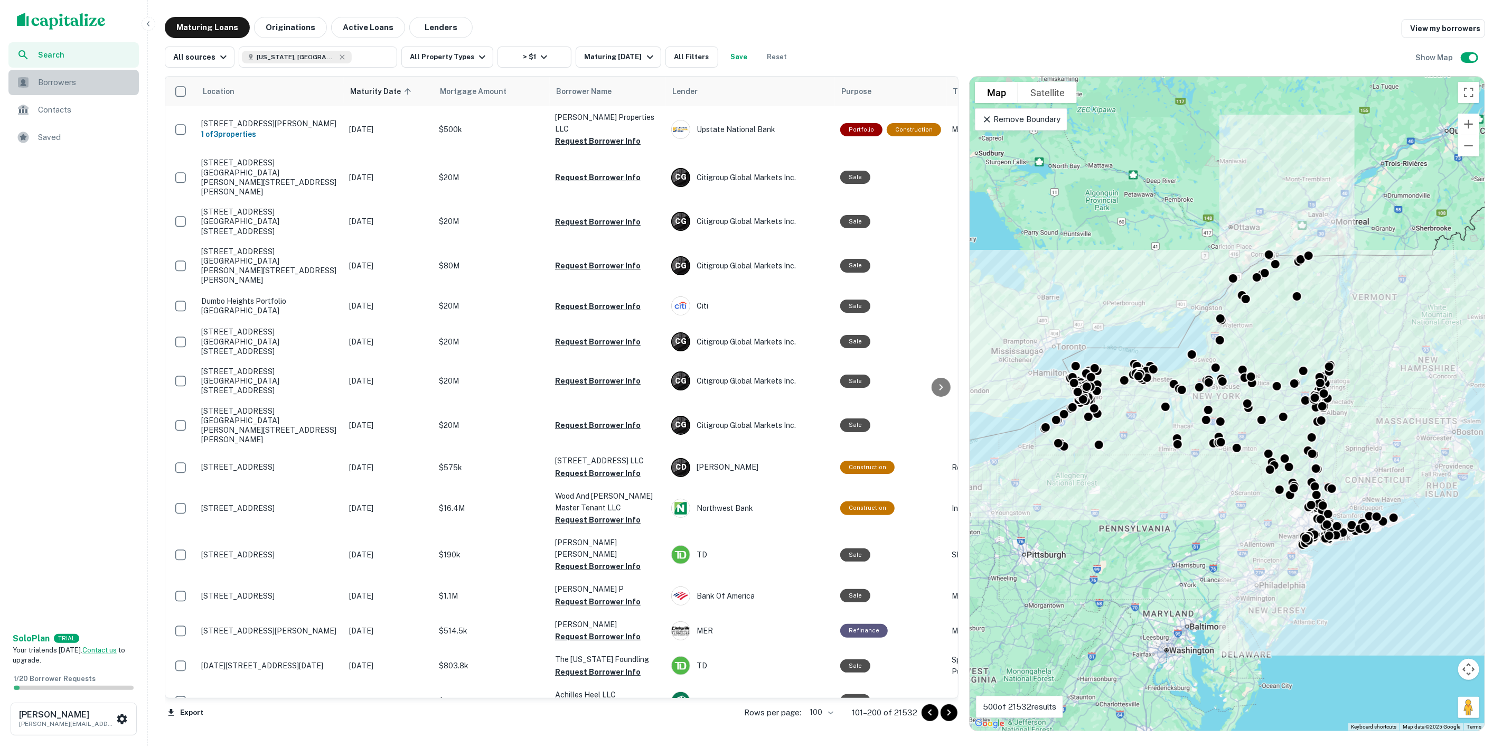
click at [69, 77] on div "Borrowers" at bounding box center [73, 82] width 130 height 25
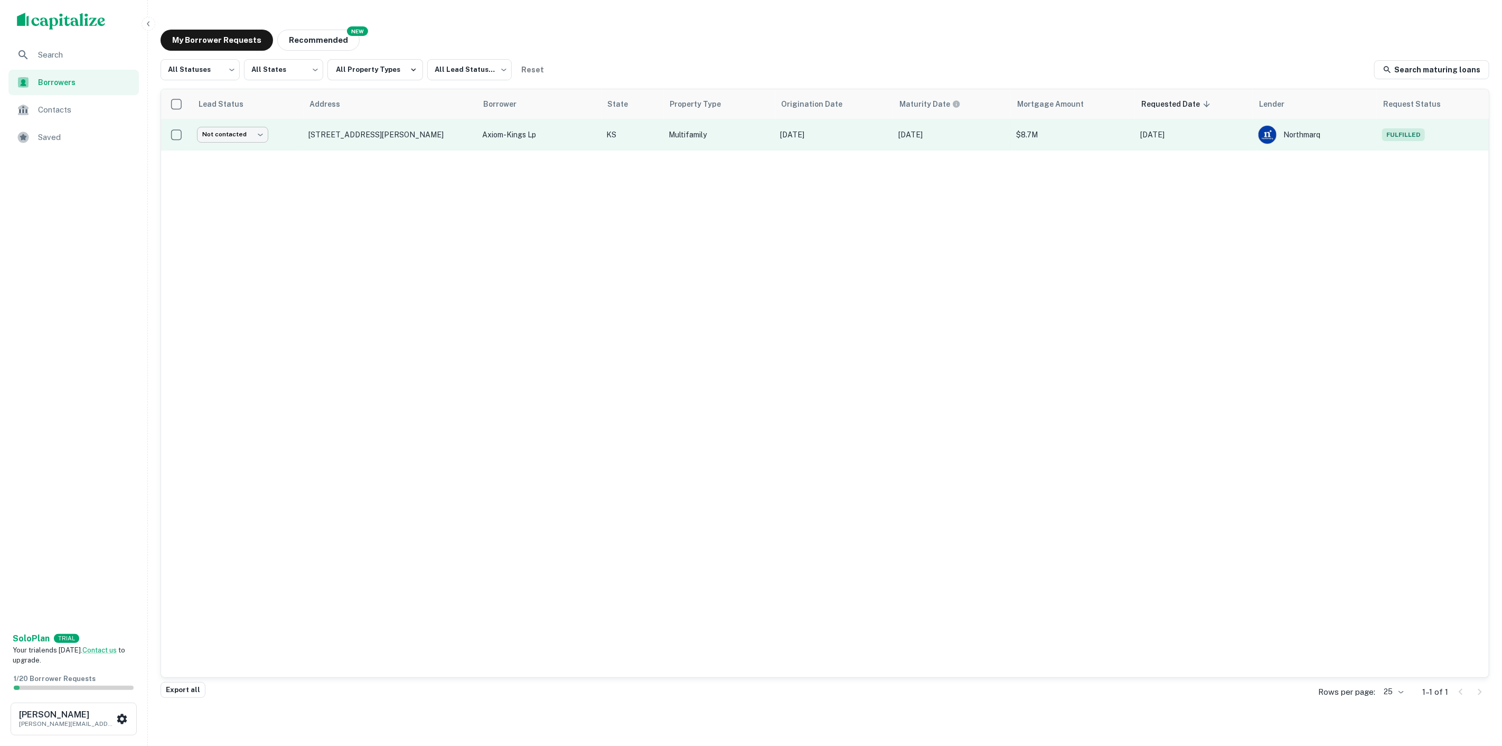
click at [247, 133] on body "Search Borrowers Contacts Saved Solo Plan TRIAL Your trial ends [DATE]. Contact…" at bounding box center [751, 373] width 1502 height 746
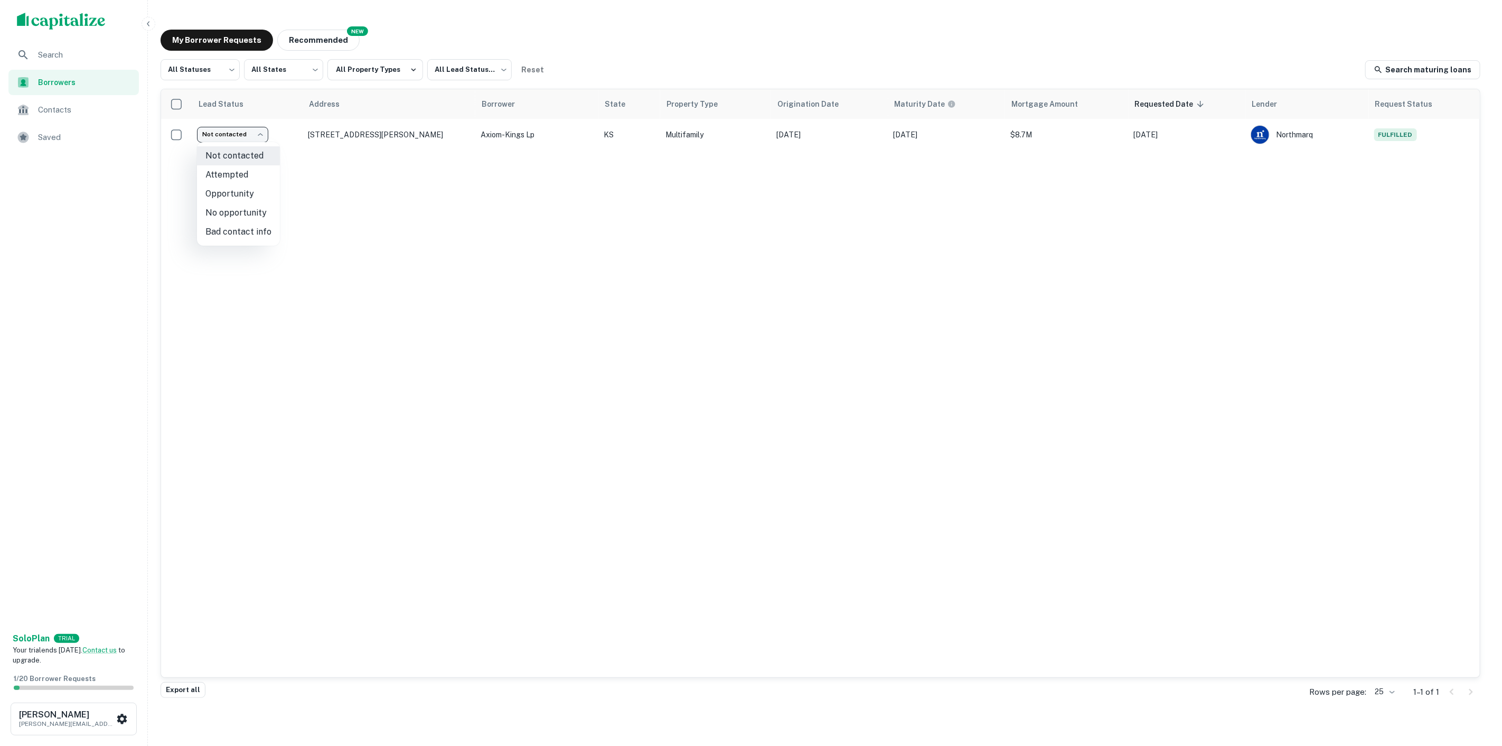
click at [761, 297] on div at bounding box center [751, 373] width 1502 height 746
click at [562, 234] on div "Lead Status Address Borrower State Property Type Origination Date Maturity Date…" at bounding box center [820, 383] width 1318 height 588
click at [52, 105] on span "Contacts" at bounding box center [85, 109] width 95 height 13
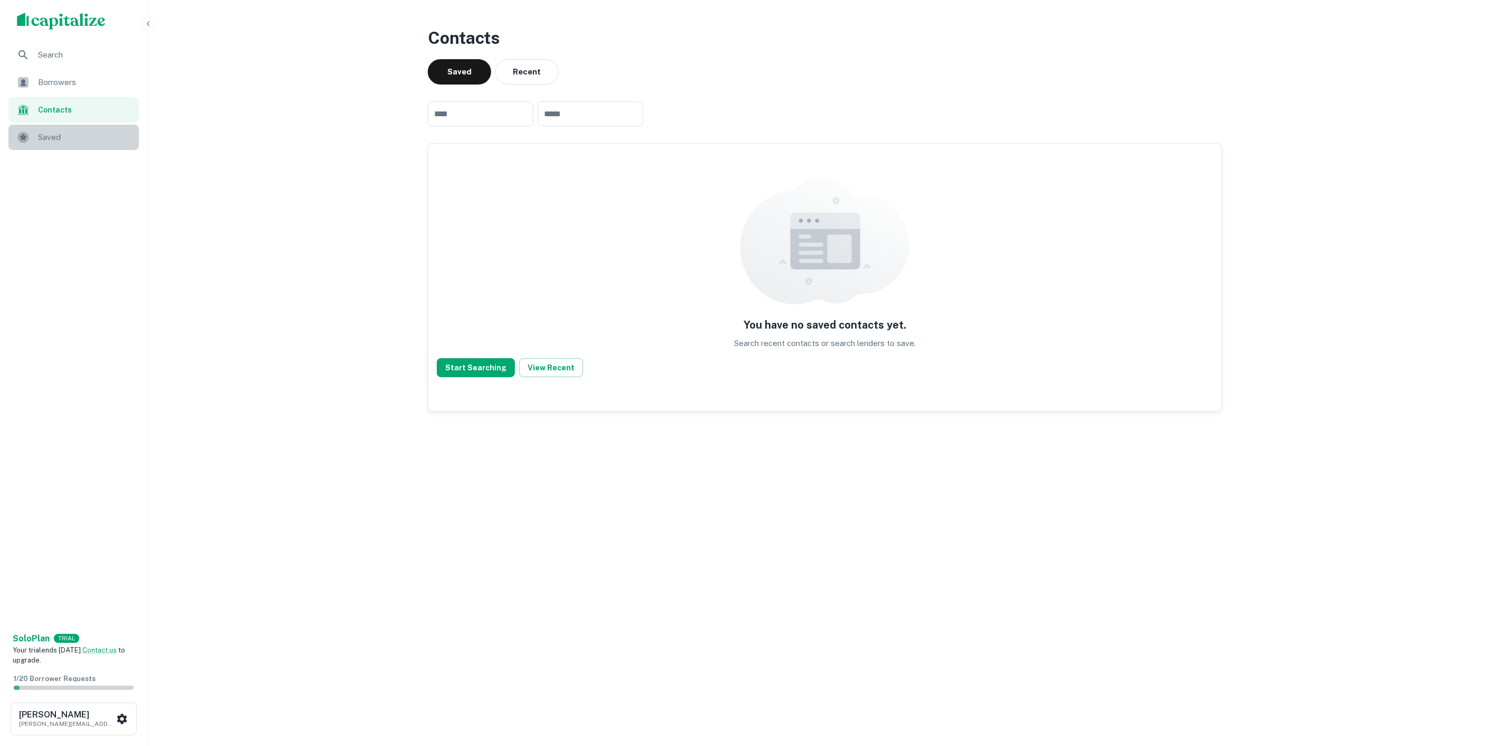
click at [50, 142] on div "Saved" at bounding box center [73, 137] width 130 height 25
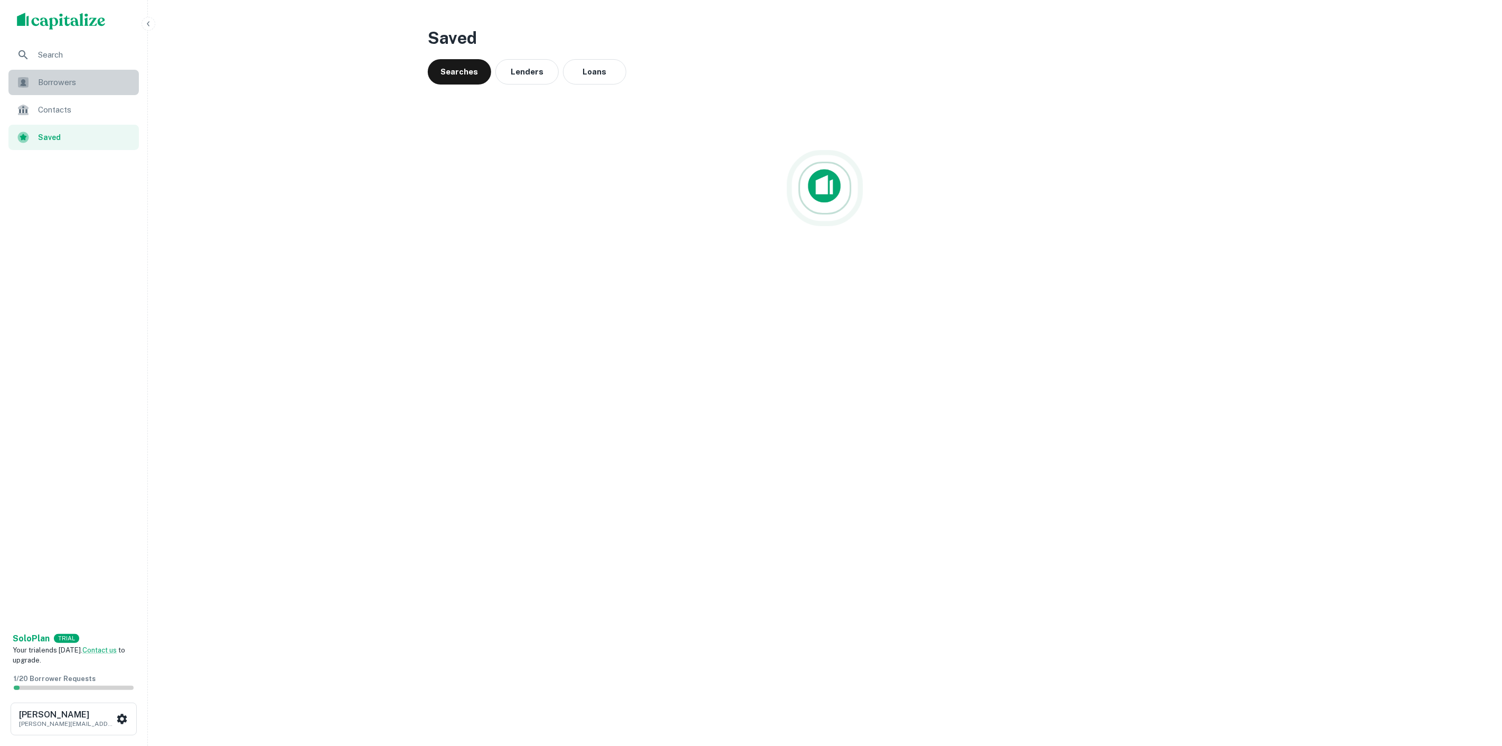
click at [50, 85] on span "Borrowers" at bounding box center [85, 82] width 95 height 13
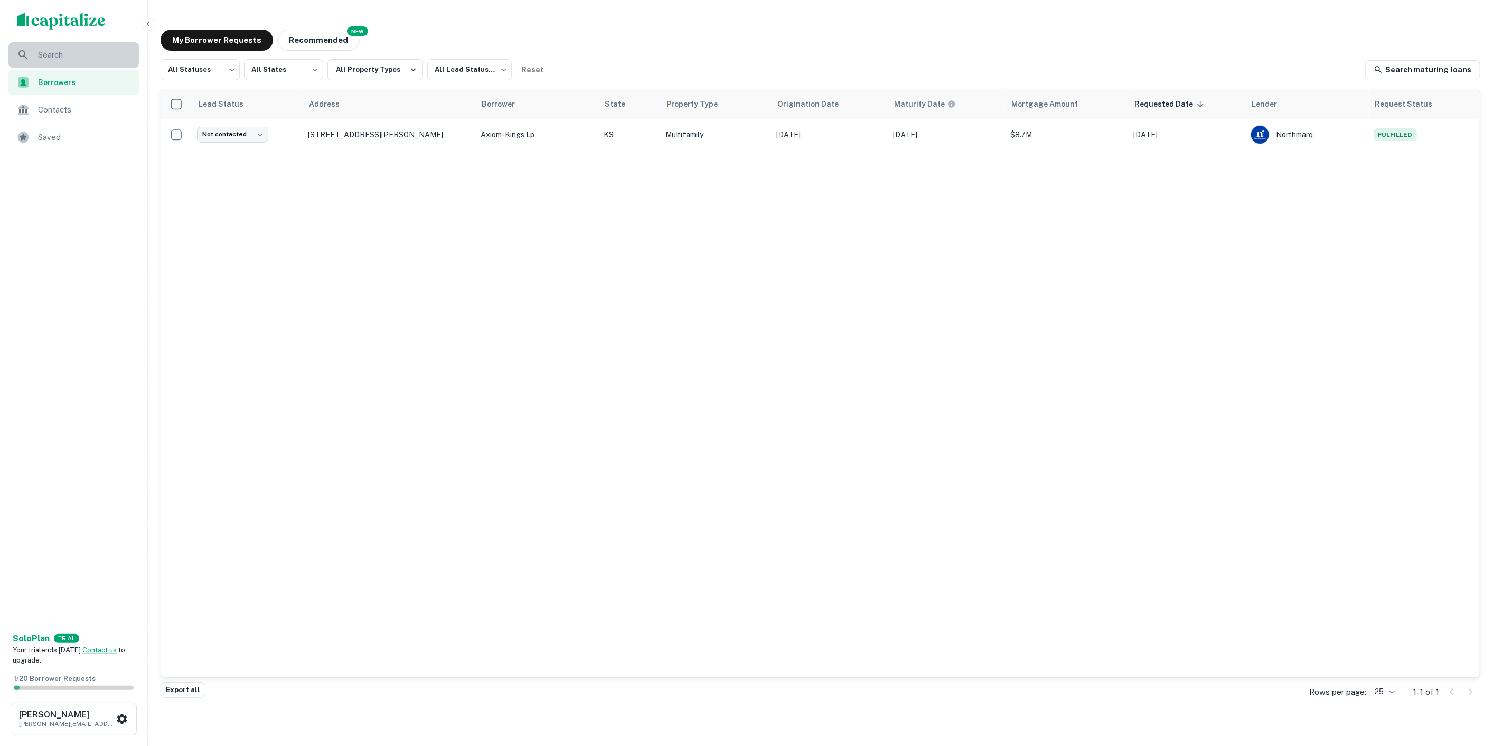
click at [49, 52] on span "Search" at bounding box center [85, 55] width 95 height 13
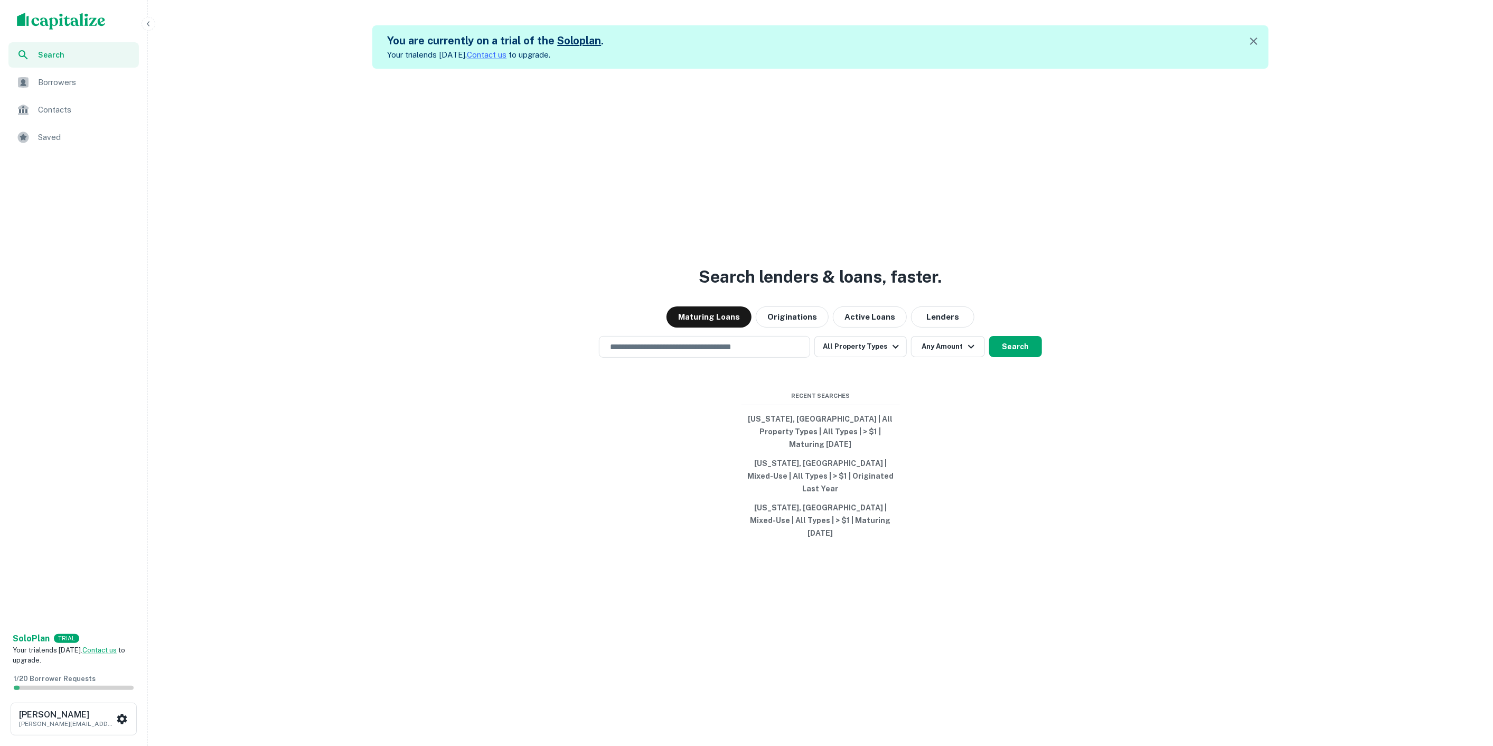
click at [37, 50] on div "Search" at bounding box center [73, 54] width 130 height 25
click at [948, 327] on button "Lenders" at bounding box center [942, 316] width 63 height 21
click at [937, 357] on button "Any Amount" at bounding box center [948, 346] width 74 height 21
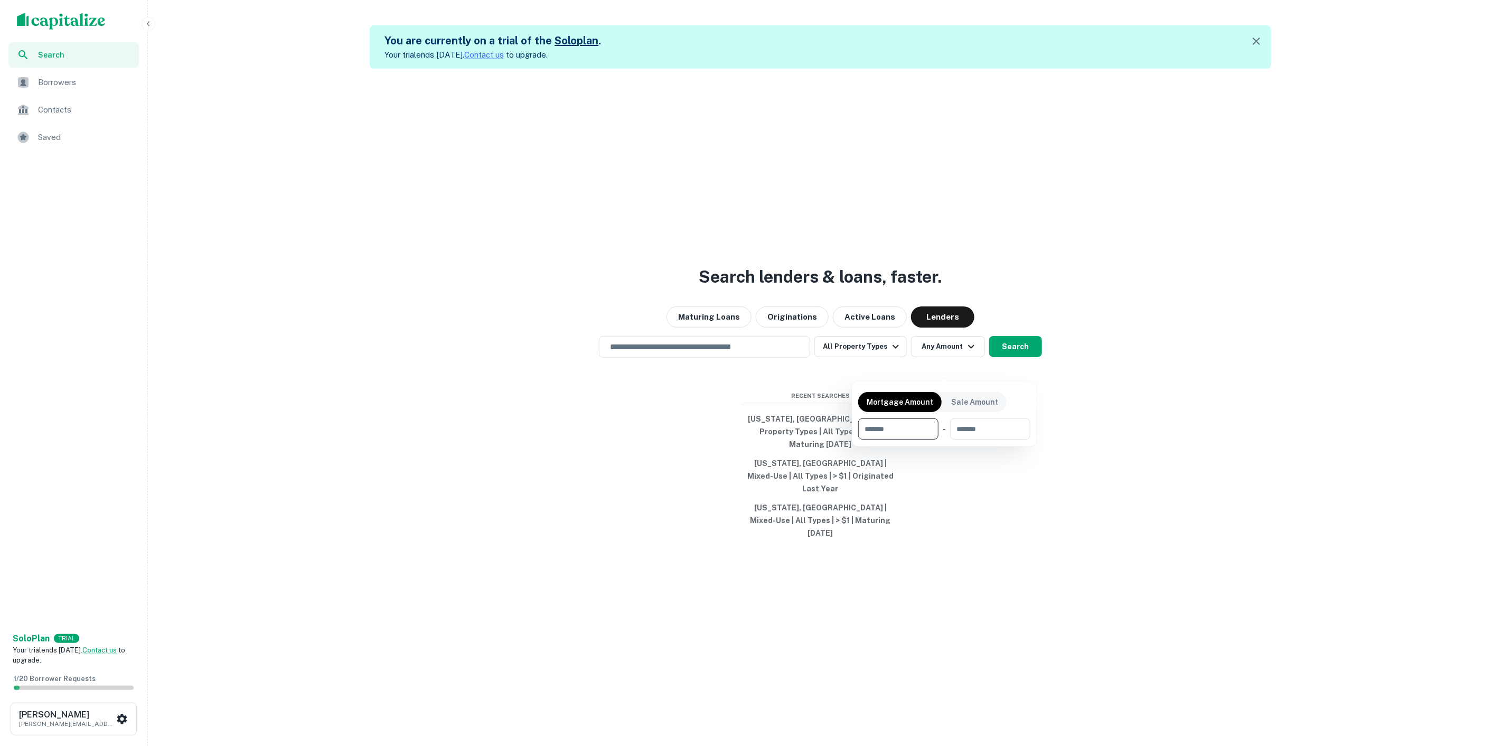
click at [890, 429] on input "number" at bounding box center [894, 428] width 73 height 21
type input "*******"
click at [354, 229] on div "Search lenders & loans, faster. Maturing Loans Originations Active Loans Lender…" at bounding box center [820, 442] width 1336 height 746
click at [850, 289] on h3 "Search lenders & loans, faster." at bounding box center [820, 276] width 243 height 25
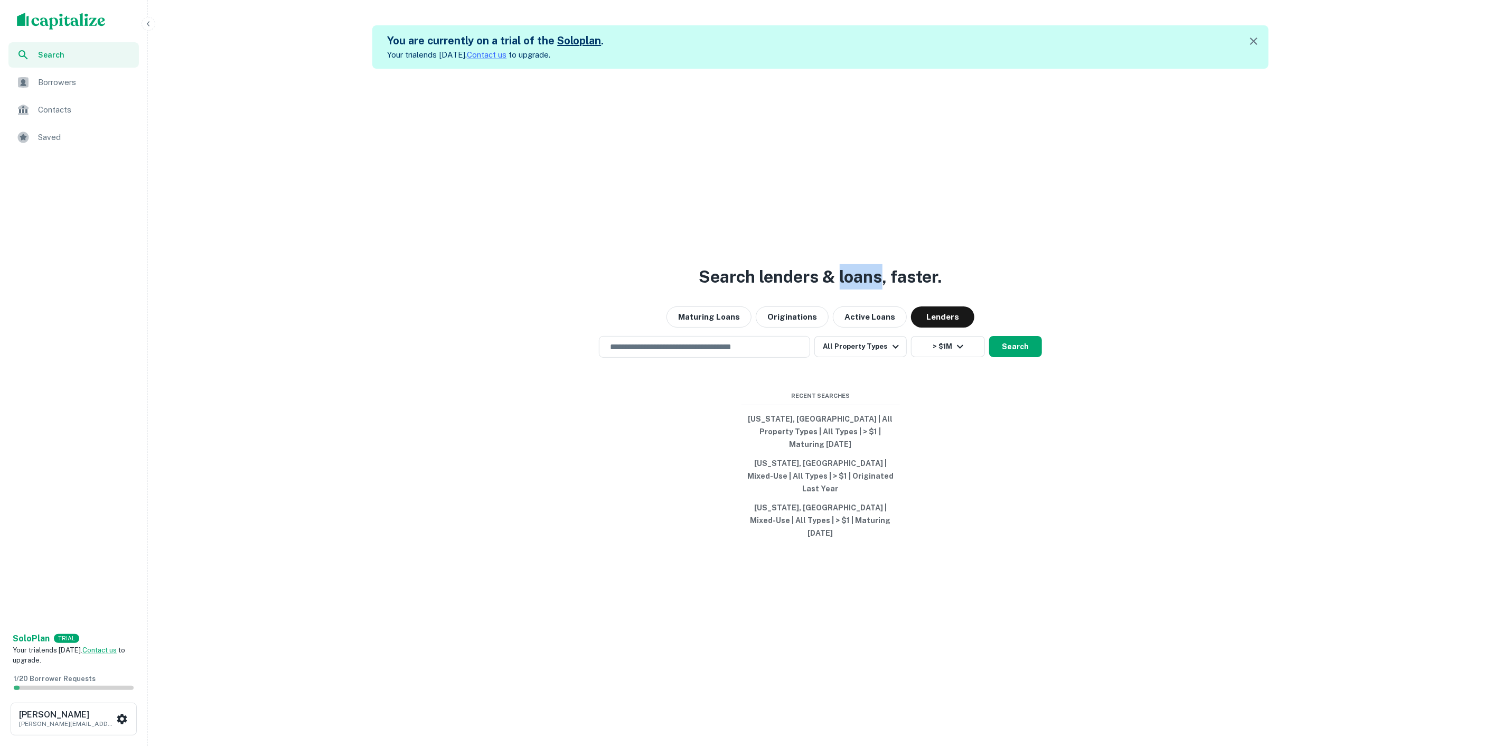
click at [848, 289] on h3 "Search lenders & loans, faster." at bounding box center [820, 276] width 243 height 25
click at [1257, 40] on icon "button" at bounding box center [1253, 40] width 7 height 7
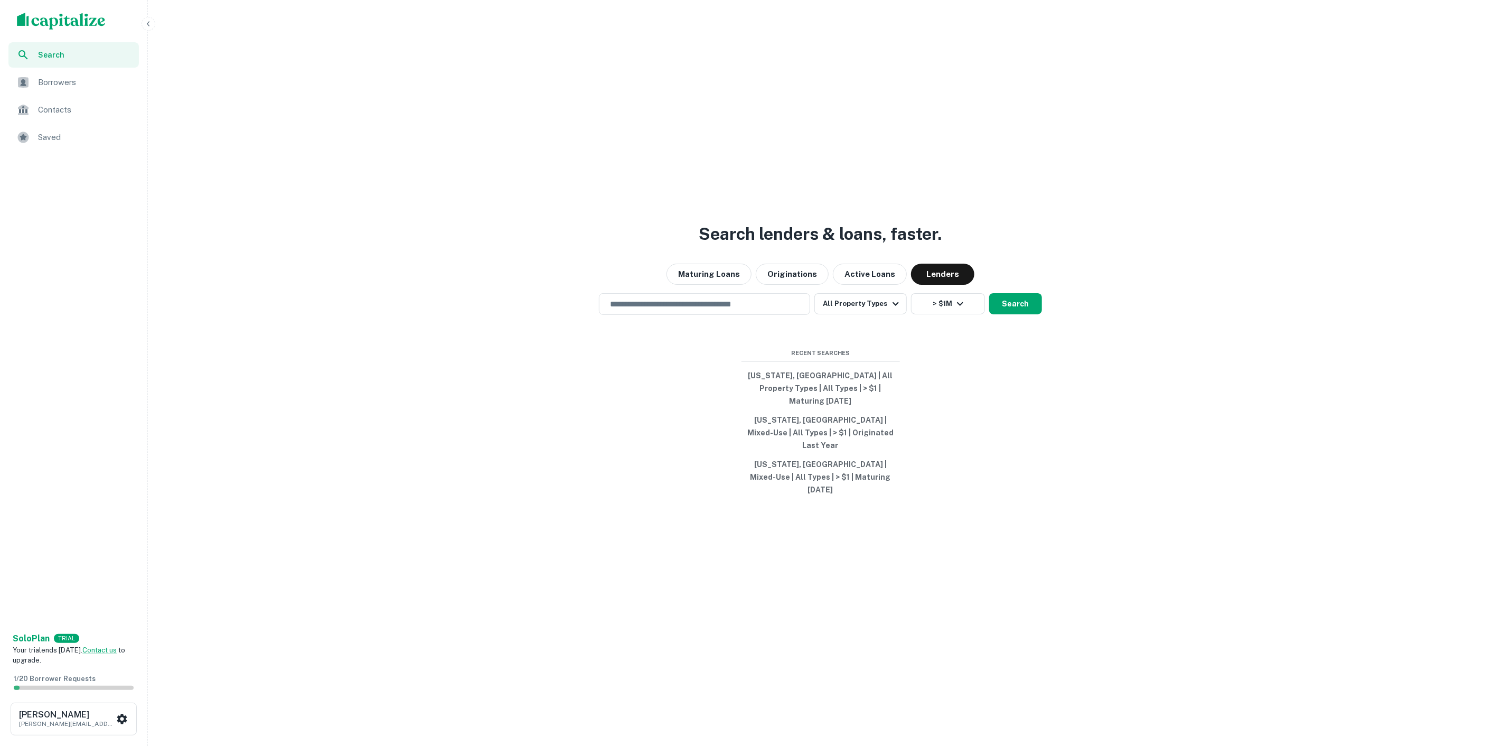
click at [322, 194] on div "Search lenders & loans, faster. Maturing Loans Originations Active Loans Lender…" at bounding box center [820, 398] width 1336 height 746
click at [854, 314] on button "All Property Types" at bounding box center [860, 303] width 92 height 21
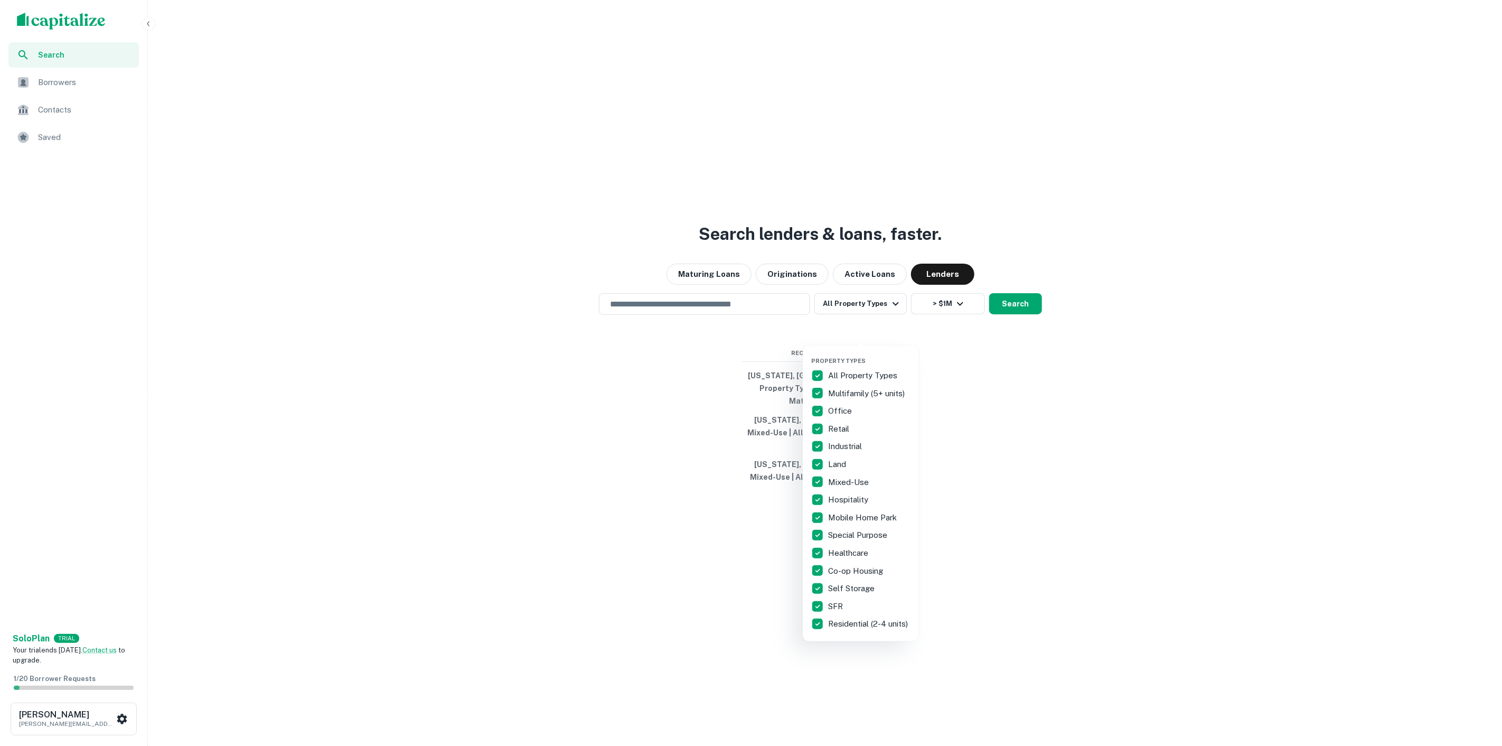
click at [842, 370] on p "All Property Types" at bounding box center [863, 375] width 71 height 13
click at [844, 391] on p "Multifamily (5+ units)" at bounding box center [867, 393] width 79 height 13
click at [1016, 337] on div at bounding box center [751, 373] width 1502 height 746
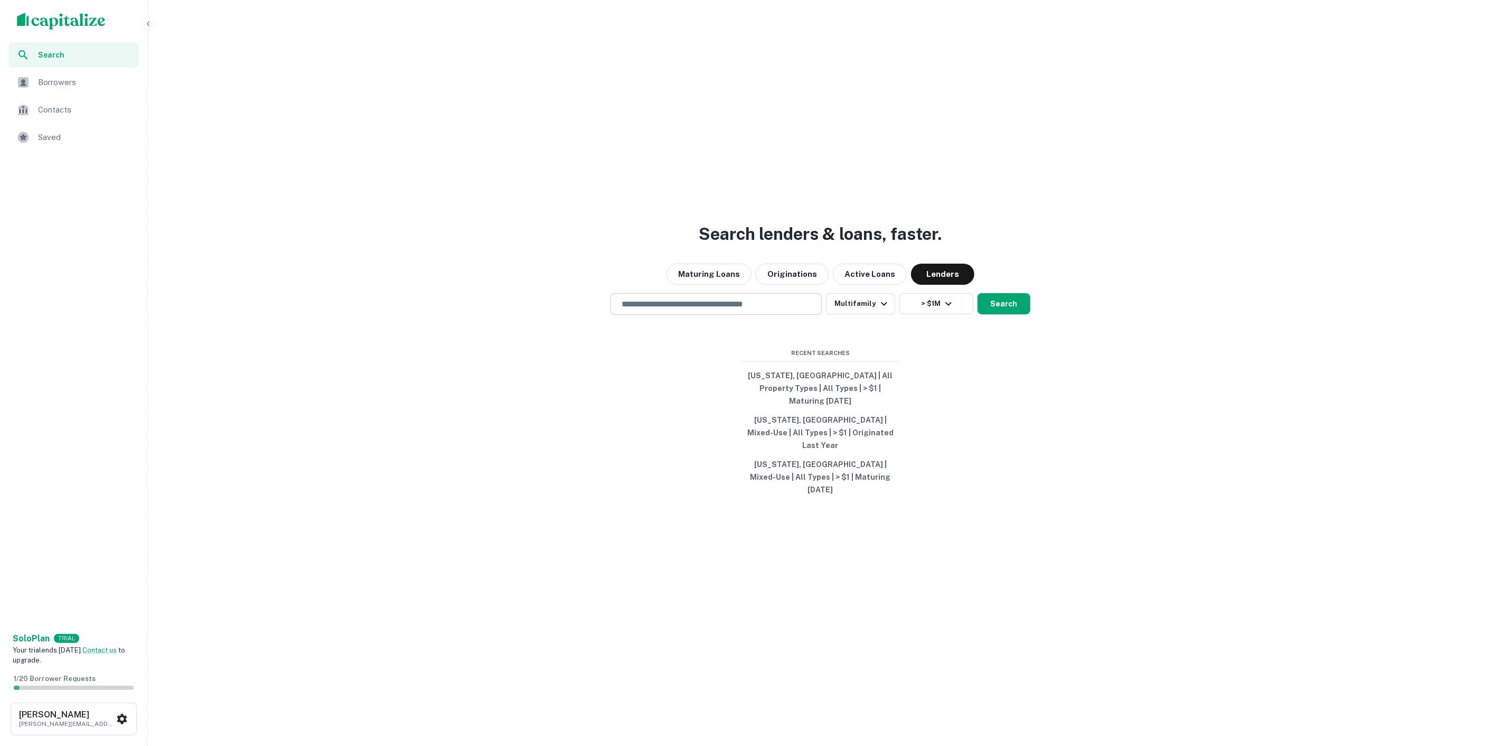
click at [760, 315] on div "​" at bounding box center [715, 304] width 211 height 22
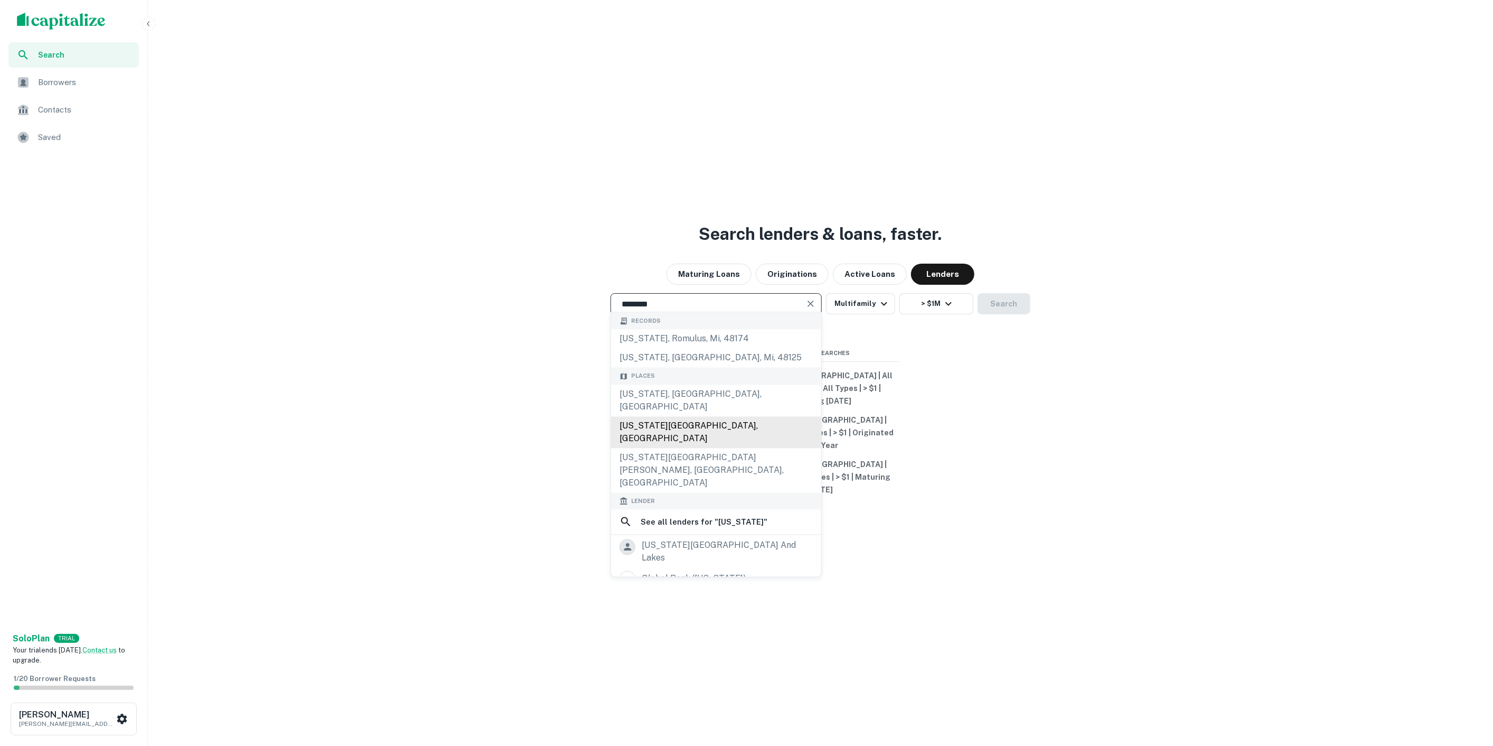
click at [648, 423] on div "[US_STATE][GEOGRAPHIC_DATA], [GEOGRAPHIC_DATA]" at bounding box center [716, 432] width 210 height 32
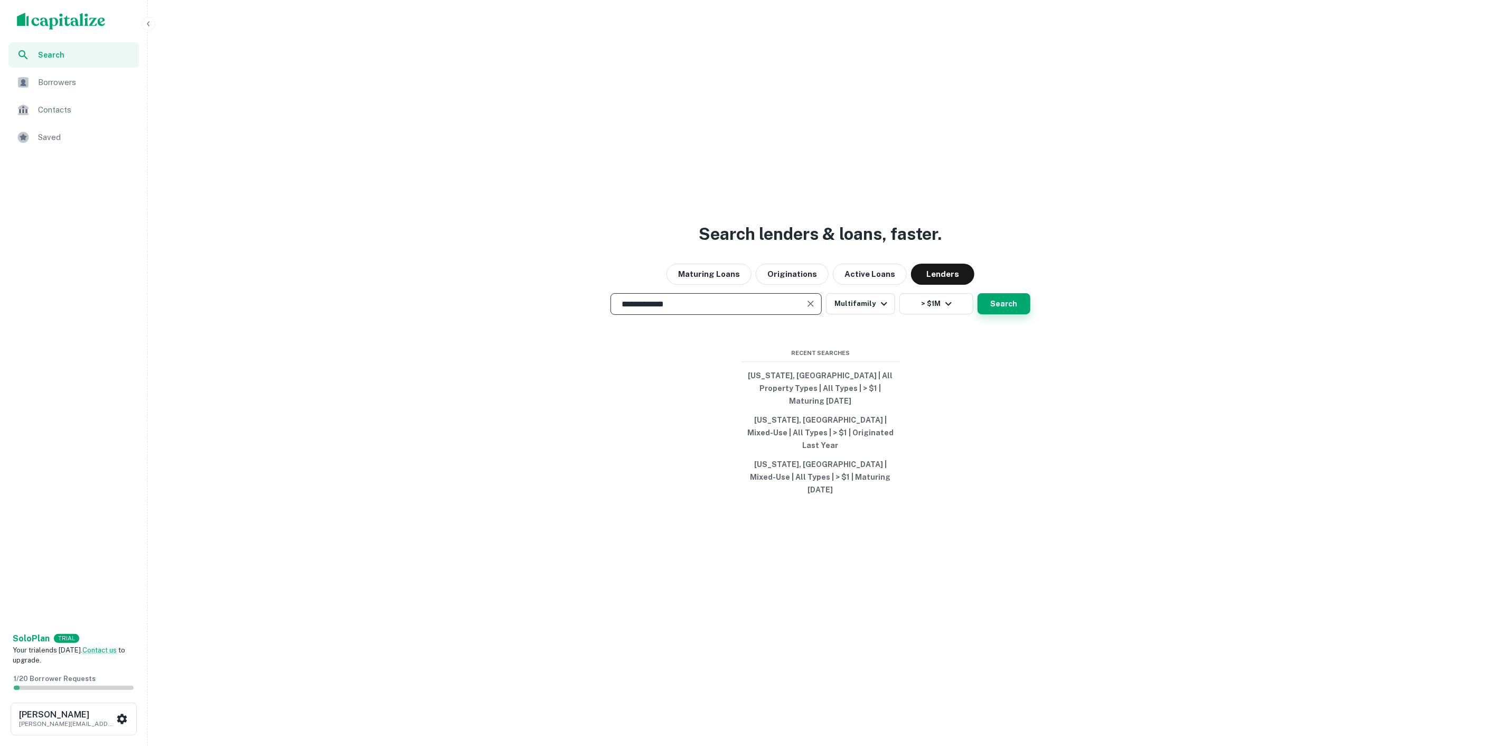
type input "**********"
click at [1012, 314] on button "Search" at bounding box center [1003, 303] width 53 height 21
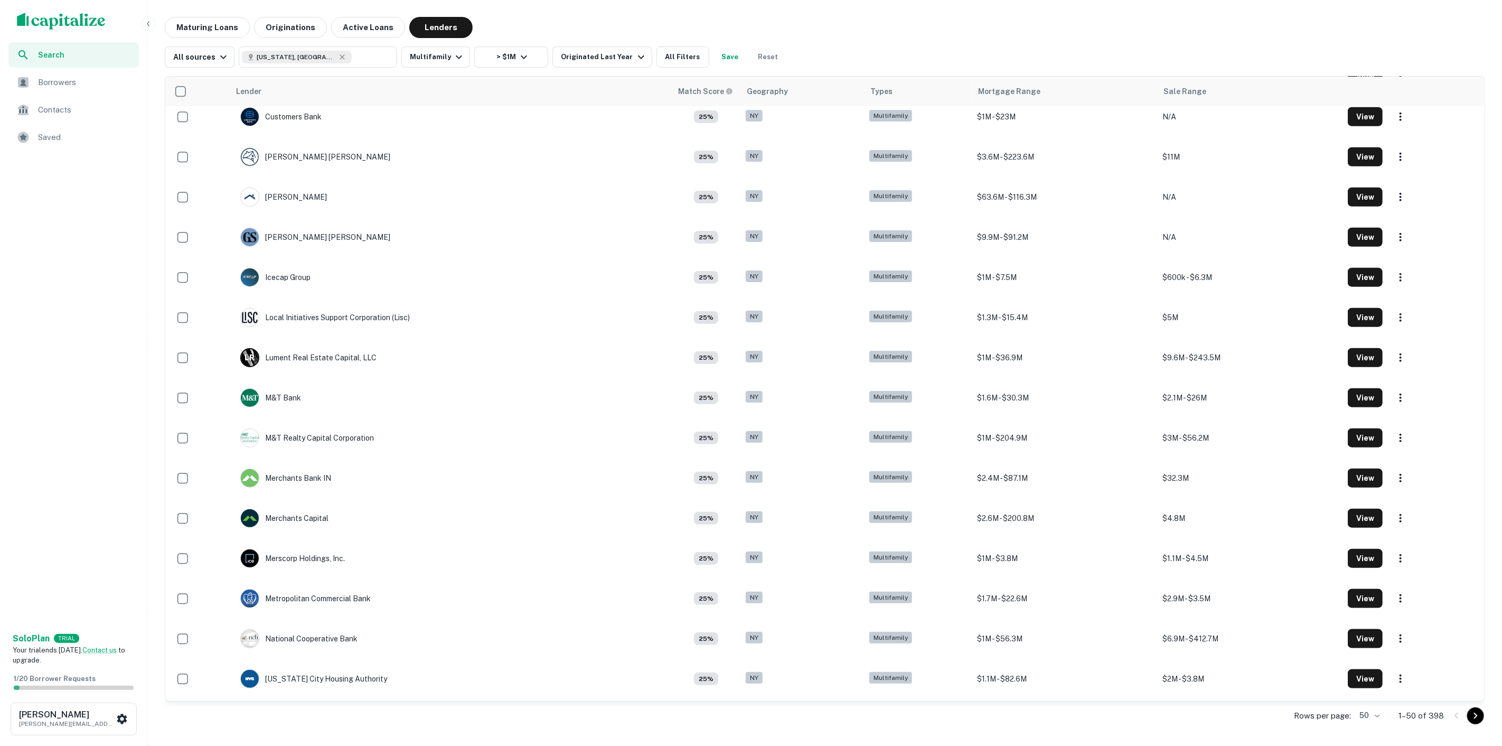
scroll to position [1036, 0]
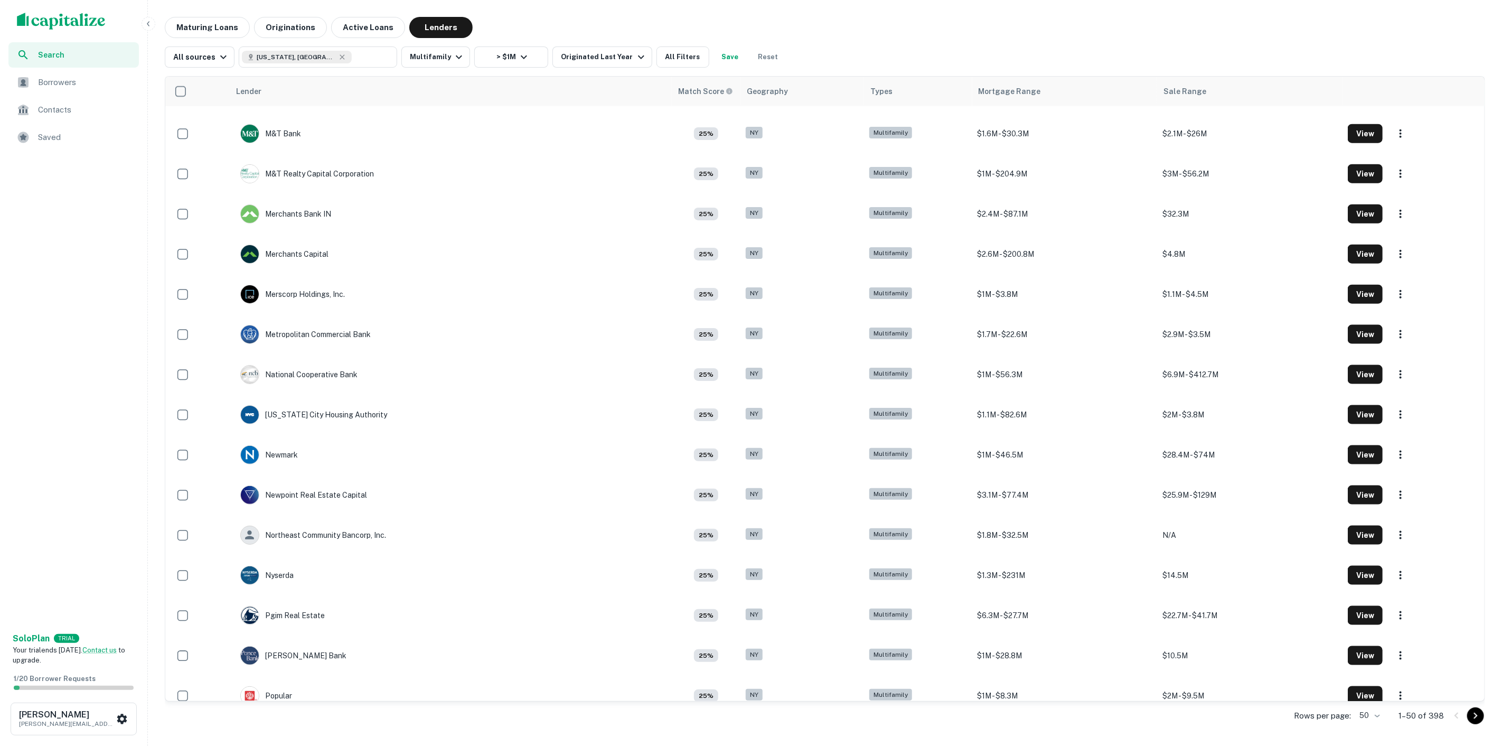
click at [1394, 713] on body "Search Borrowers Contacts Saved Solo Plan TRIAL Your trial ends [DATE]. Contact…" at bounding box center [751, 373] width 1502 height 746
click at [1397, 730] on li "1000" at bounding box center [1390, 739] width 36 height 19
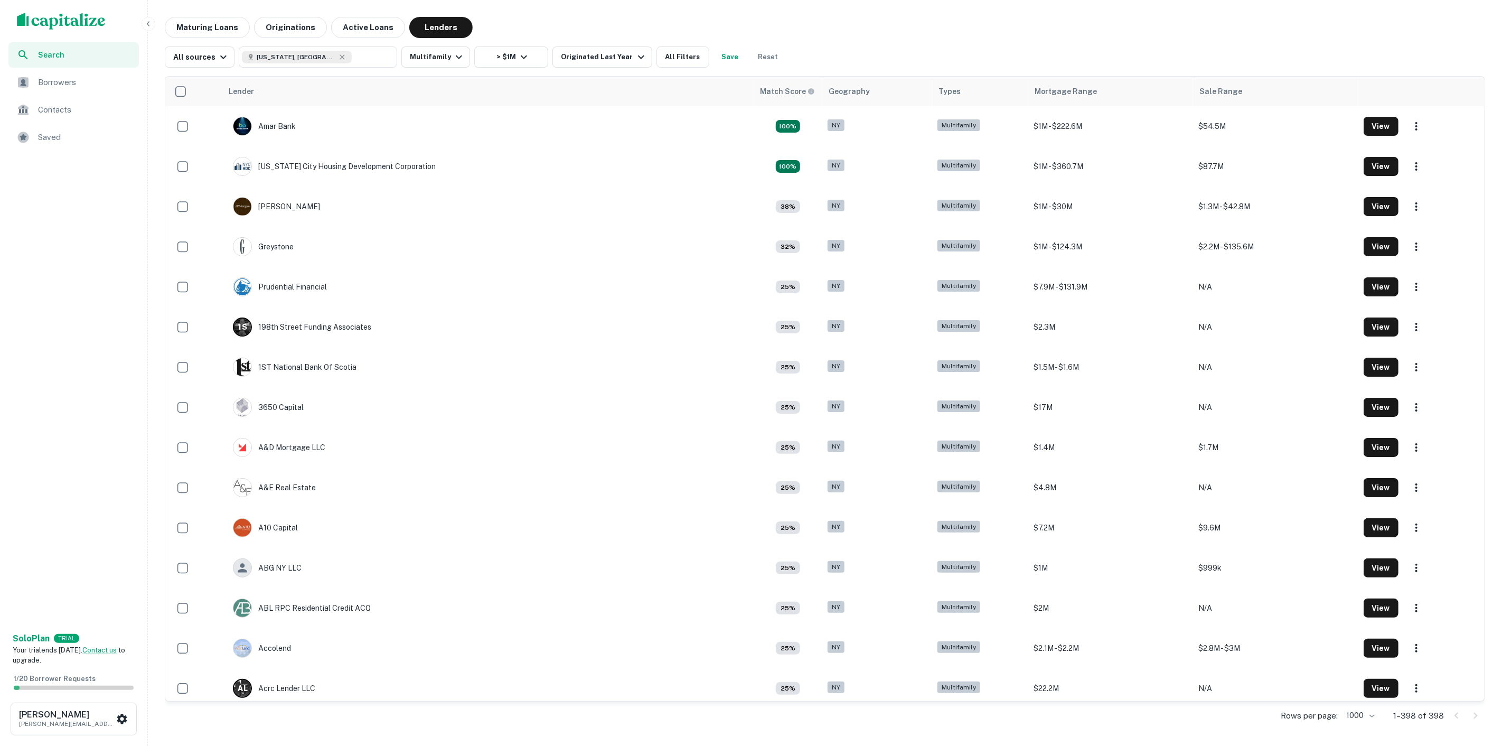
click at [62, 90] on div "Borrowers" at bounding box center [73, 82] width 130 height 25
